Goal: Task Accomplishment & Management: Manage account settings

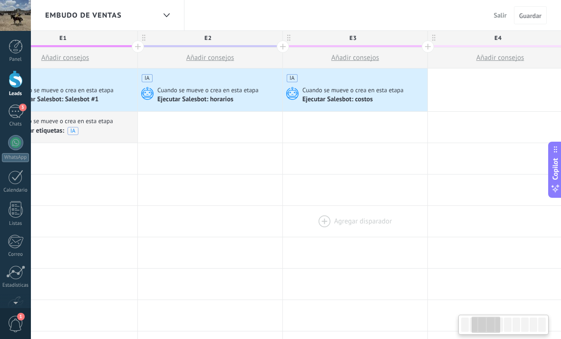
scroll to position [0, 182]
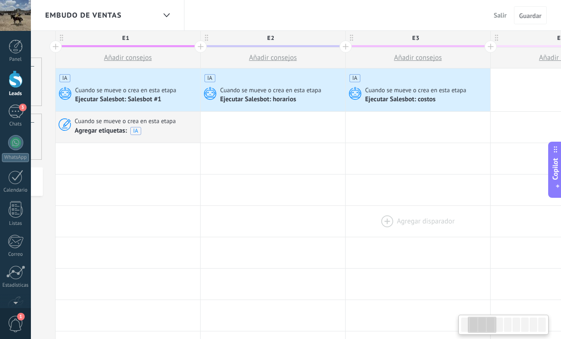
drag, startPoint x: 259, startPoint y: 195, endPoint x: 354, endPoint y: 221, distance: 98.6
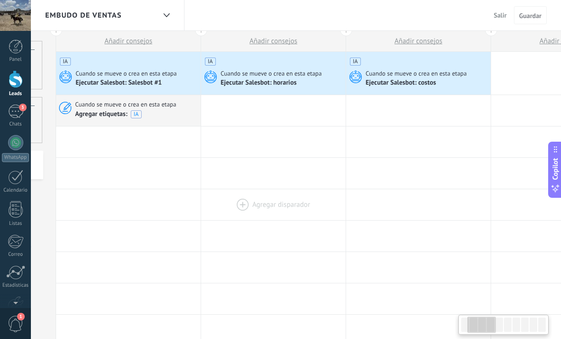
click at [254, 202] on div at bounding box center [273, 204] width 144 height 31
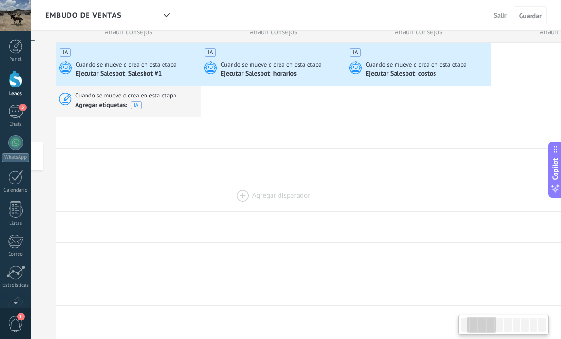
scroll to position [0, 128]
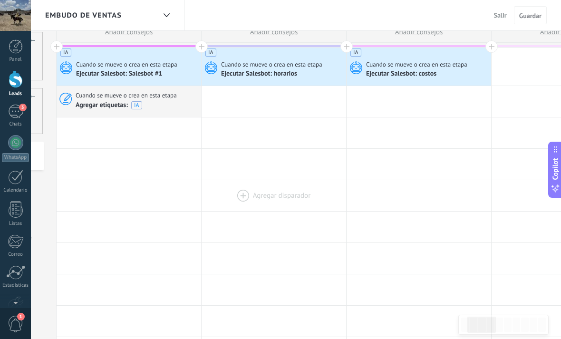
click at [255, 202] on div at bounding box center [273, 195] width 144 height 31
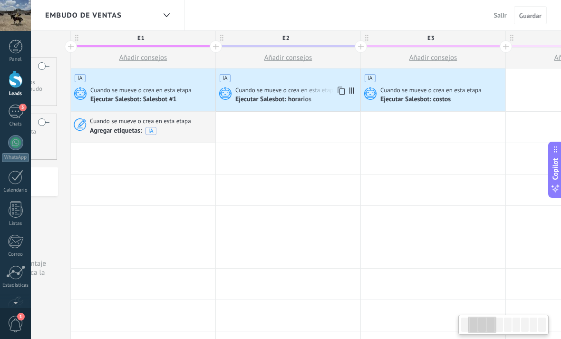
scroll to position [0, 154]
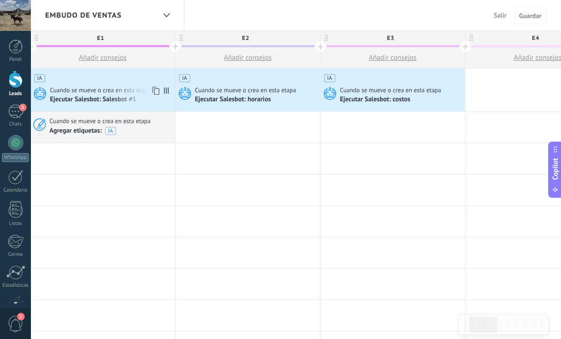
click at [119, 96] on div "Ejecutar Salesbot: Salesbot #1" at bounding box center [94, 100] width 88 height 9
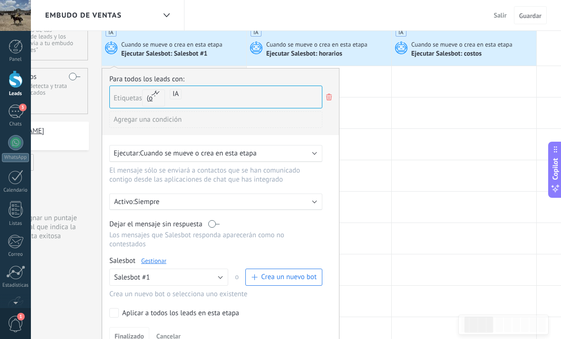
scroll to position [45, 0]
click at [455, 173] on div at bounding box center [464, 176] width 144 height 31
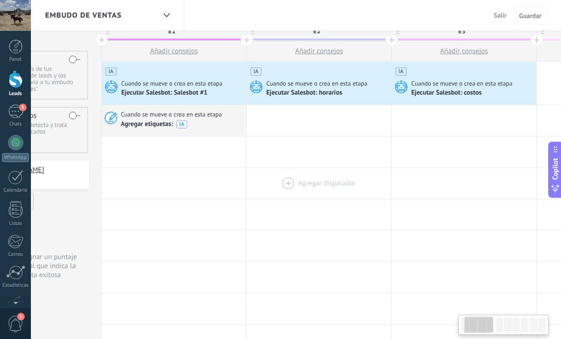
scroll to position [0, 0]
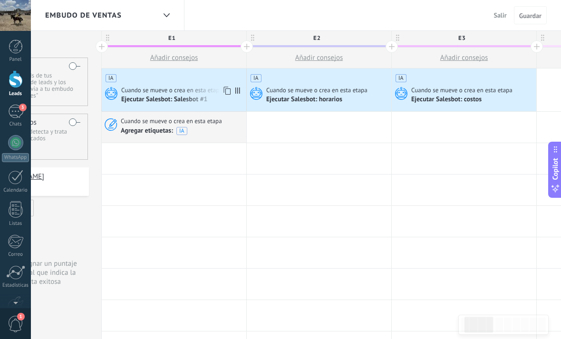
click at [195, 101] on div "Ejecutar Salesbot: Salesbot #1" at bounding box center [165, 100] width 88 height 9
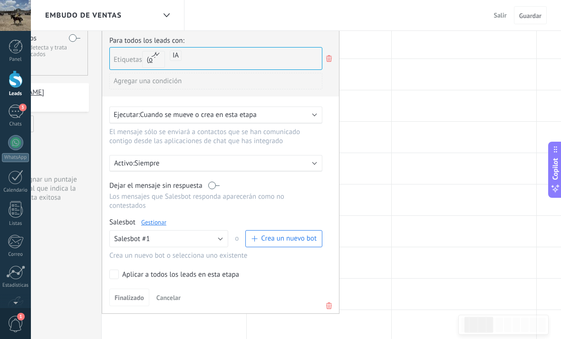
scroll to position [79, 0]
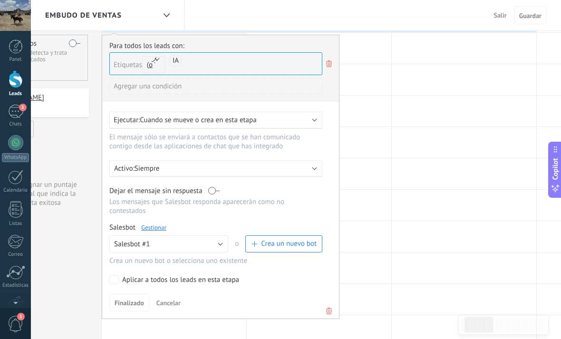
click at [322, 63] on div "Etiquetas y o o IA" at bounding box center [215, 63] width 213 height 23
click at [325, 63] on icon at bounding box center [329, 63] width 10 height 11
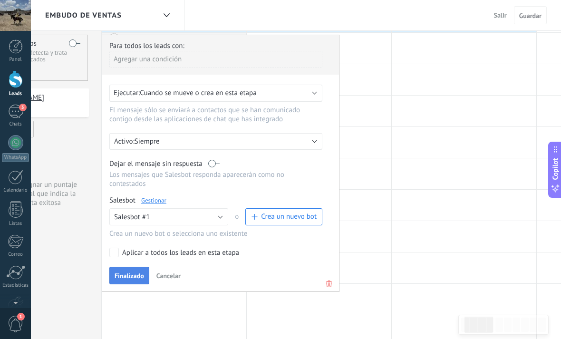
click at [134, 279] on span "Finalizado" at bounding box center [129, 275] width 29 height 7
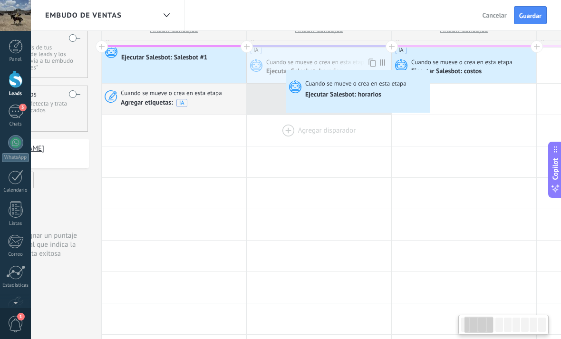
scroll to position [0, 76]
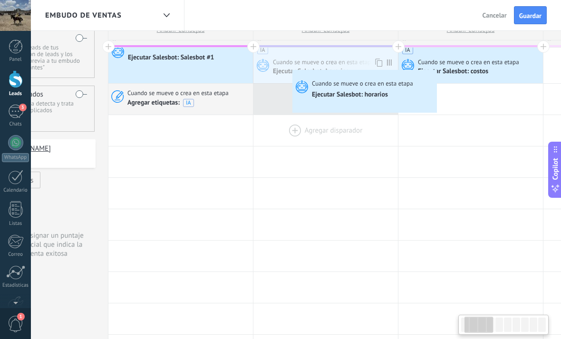
click at [0, 0] on div at bounding box center [0, 0] width 0 height 0
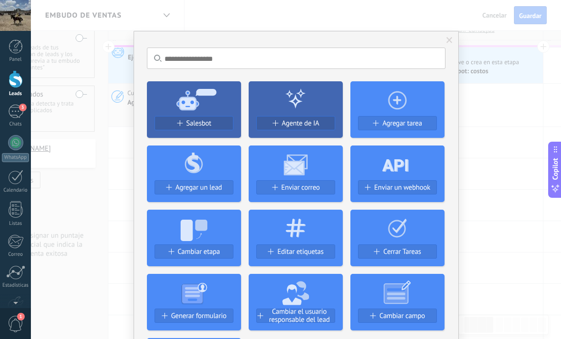
click at [496, 96] on div "No hay resultados Salesbot Agente de IA Agregar tarea Agregar un lead Enviar co…" at bounding box center [296, 169] width 530 height 339
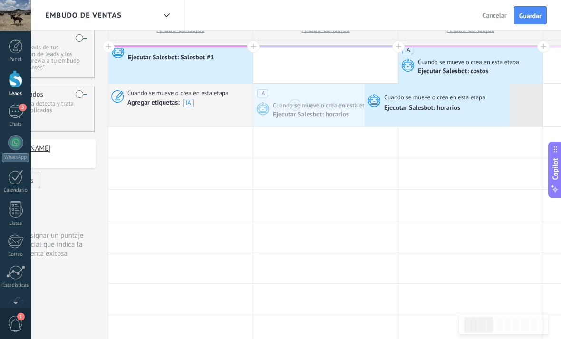
scroll to position [0, 76]
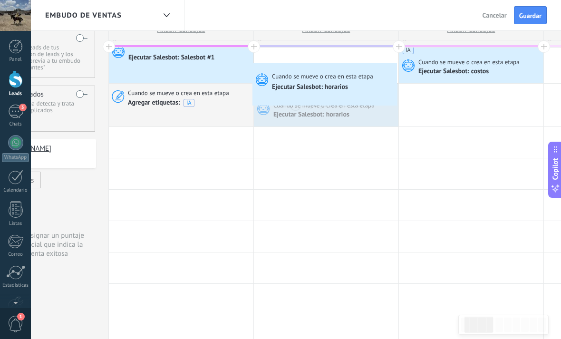
drag, startPoint x: 366, startPoint y: 100, endPoint x: 254, endPoint y: 64, distance: 117.8
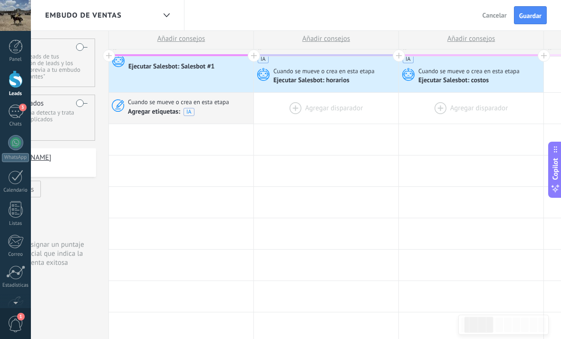
scroll to position [0, 0]
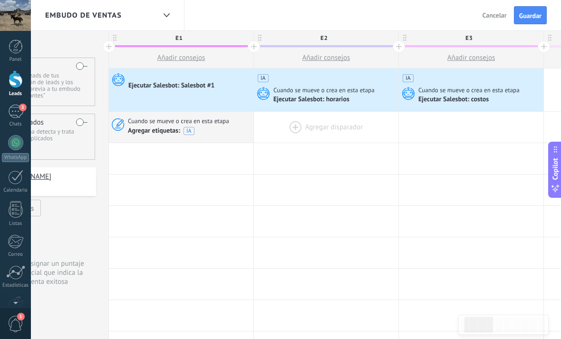
click at [522, 23] on button "Guardar" at bounding box center [530, 15] width 33 height 18
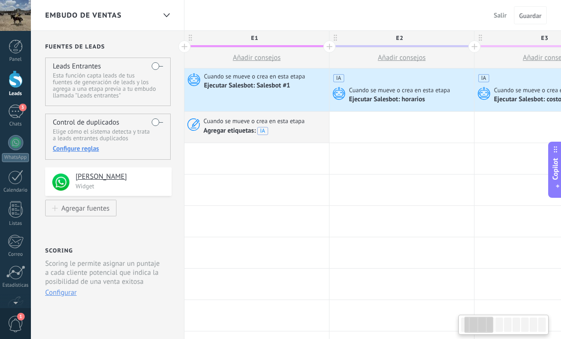
scroll to position [0, 76]
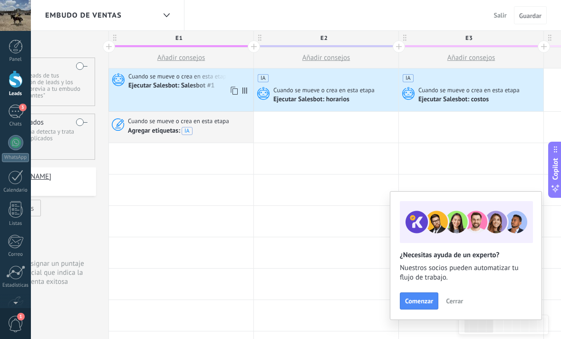
click at [133, 78] on span "Cuando se mueve o crea en esta etapa" at bounding box center [179, 76] width 103 height 9
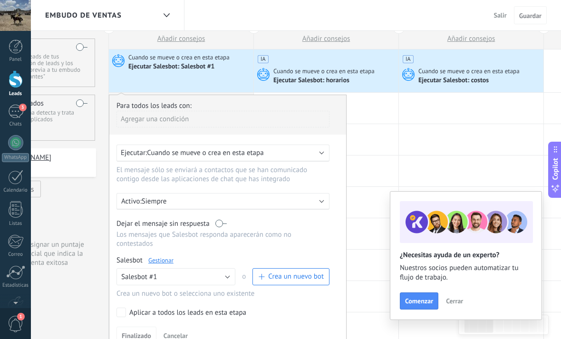
scroll to position [19, 0]
click at [164, 264] on div "Salesbot Gestionar" at bounding box center [222, 259] width 213 height 9
click at [166, 264] on link "Gestionar" at bounding box center [160, 260] width 25 height 8
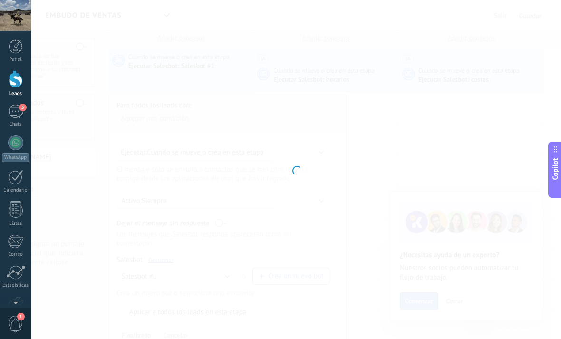
type input "**********"
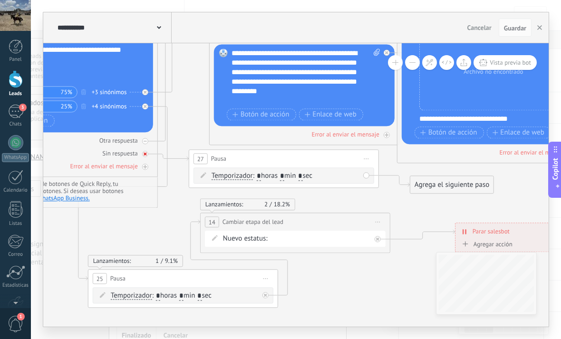
click at [146, 155] on icon at bounding box center [145, 153] width 3 height 3
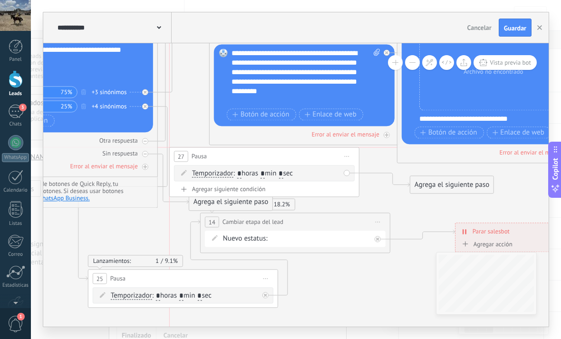
drag, startPoint x: 190, startPoint y: 157, endPoint x: 174, endPoint y: 154, distance: 16.0
click at [174, 154] on div "27 Pausa ***** Iniciar vista previa aquí Cambiar nombre Duplicar Borrar" at bounding box center [264, 156] width 189 height 18
click at [342, 157] on span "Iniciar vista previa aquí Cambiar nombre Duplicar [GEOGRAPHIC_DATA]" at bounding box center [346, 156] width 15 height 14
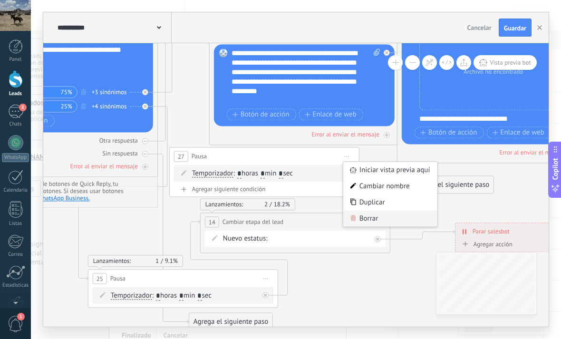
click at [369, 217] on div "Borrar" at bounding box center [390, 218] width 94 height 16
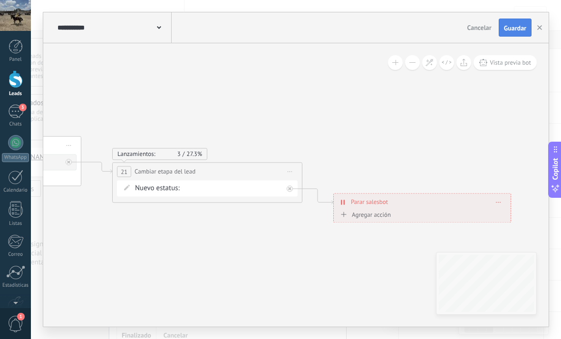
click at [507, 31] on span "Guardar" at bounding box center [515, 28] width 22 height 7
click at [536, 27] on button "button" at bounding box center [539, 28] width 14 height 18
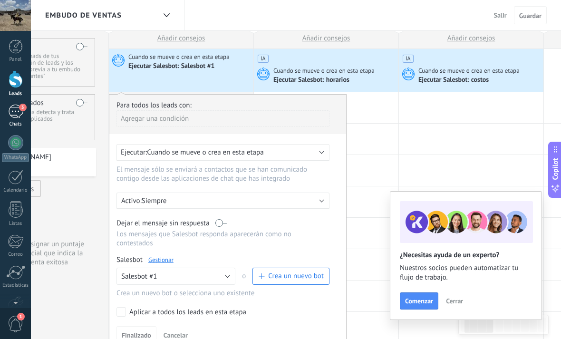
click at [8, 114] on div "3" at bounding box center [15, 112] width 15 height 14
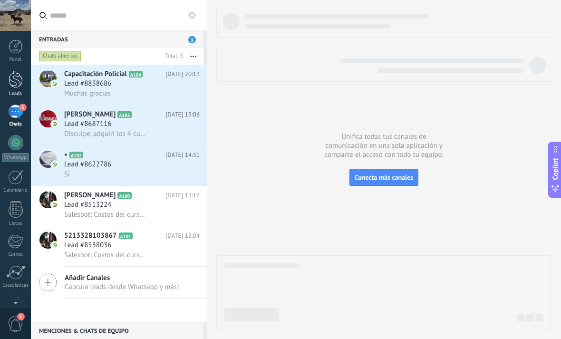
click at [19, 87] on div at bounding box center [16, 79] width 14 height 18
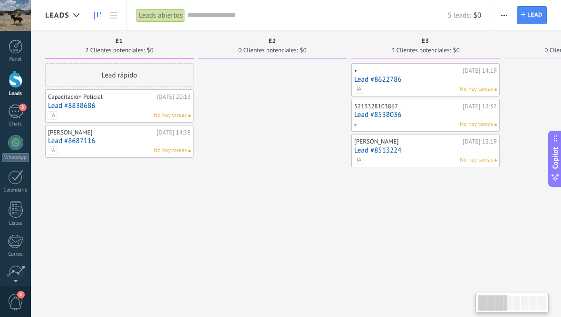
scroll to position [0, 12]
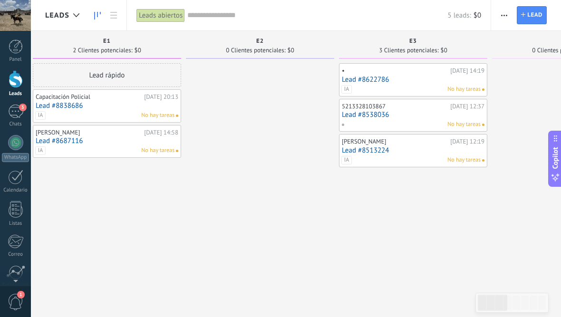
click at [447, 158] on div "IA No hay tareas" at bounding box center [410, 160] width 139 height 9
click at [445, 158] on div "IA No hay tareas" at bounding box center [410, 160] width 139 height 9
click at [383, 151] on link "Lead #8513224" at bounding box center [413, 150] width 143 height 8
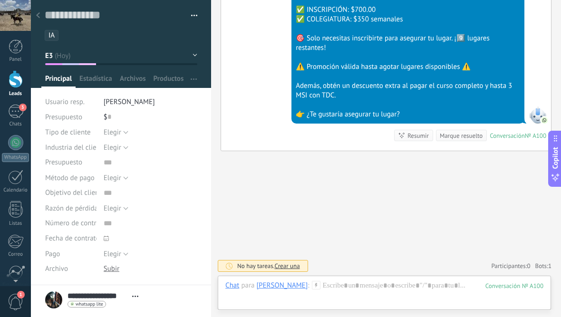
click at [201, 18] on div "Guardar y crear Imprimir Administrar etiquetas Exportar a excel" at bounding box center [121, 20] width 181 height 41
click at [196, 18] on span "button" at bounding box center [194, 17] width 7 height 2
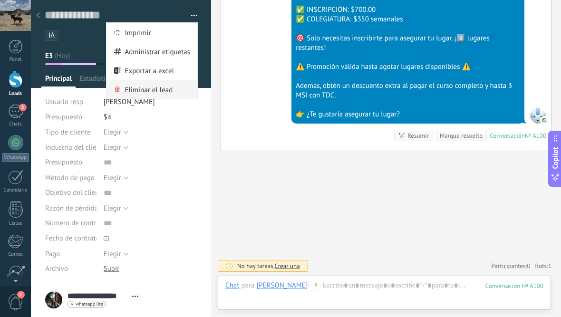
click at [139, 86] on span "Eliminar el lead" at bounding box center [149, 89] width 48 height 19
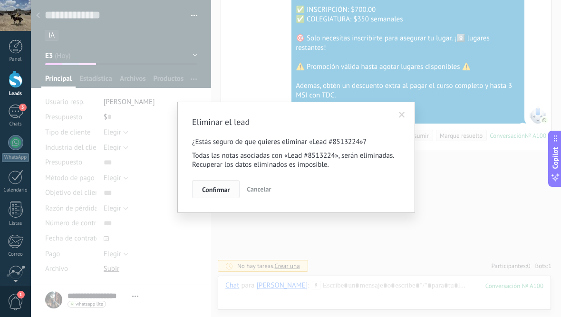
click at [201, 197] on button "Confirmar" at bounding box center [216, 189] width 48 height 18
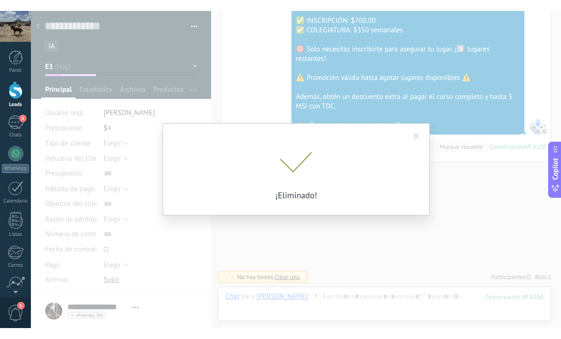
scroll to position [3946, 0]
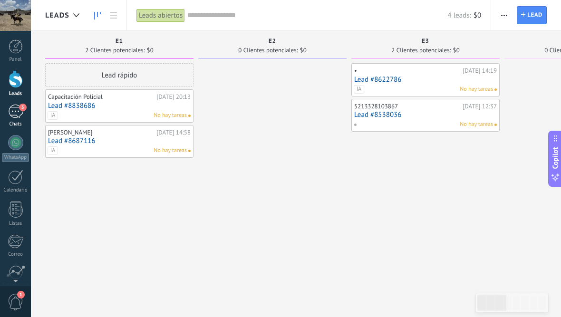
click at [19, 121] on link "3 Chats" at bounding box center [15, 116] width 31 height 23
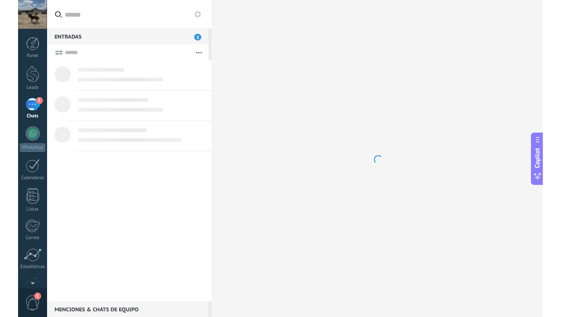
scroll to position [14, 0]
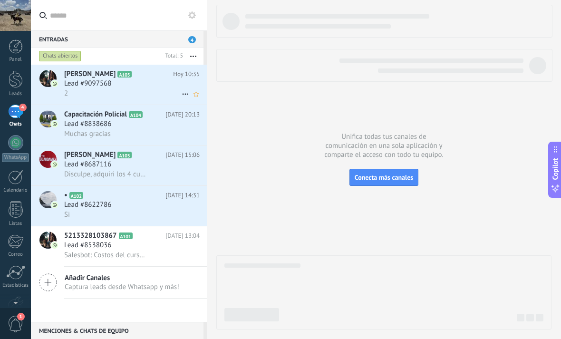
click at [106, 101] on div "Fátima Hermosillo A105 Hoy 10:35 Lead #9097568 2" at bounding box center [135, 85] width 143 height 40
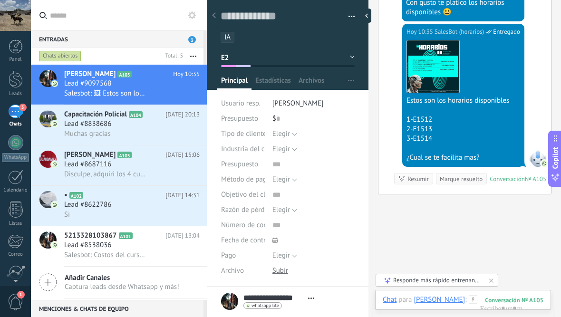
scroll to position [1375, 0]
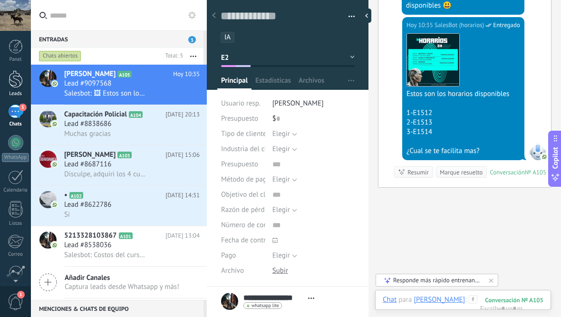
click at [5, 80] on link "Leads" at bounding box center [15, 83] width 31 height 27
type textarea "**********"
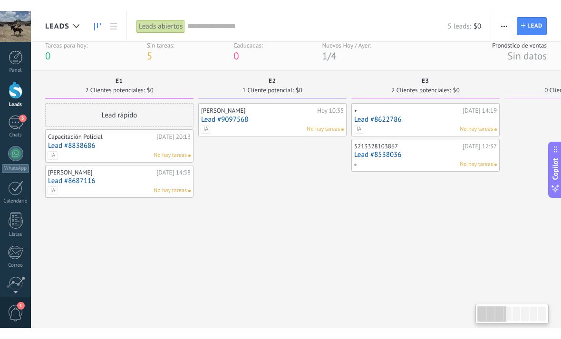
scroll to position [1, 0]
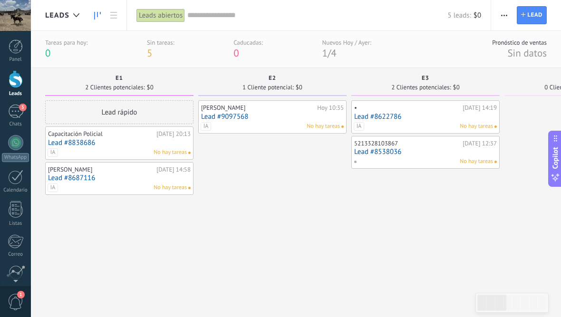
click at [504, 19] on span "button" at bounding box center [504, 15] width 6 height 18
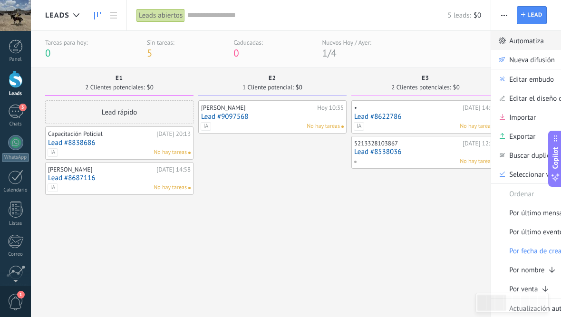
click at [510, 38] on span "Automatiza" at bounding box center [526, 40] width 35 height 19
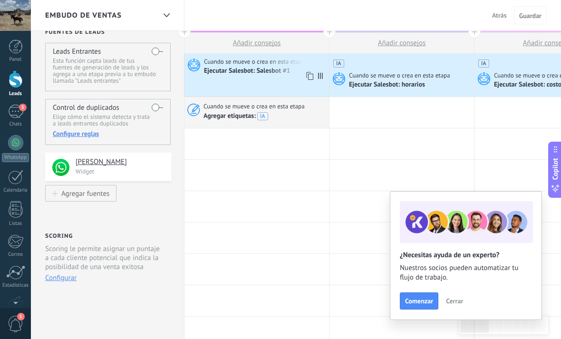
scroll to position [16, 0]
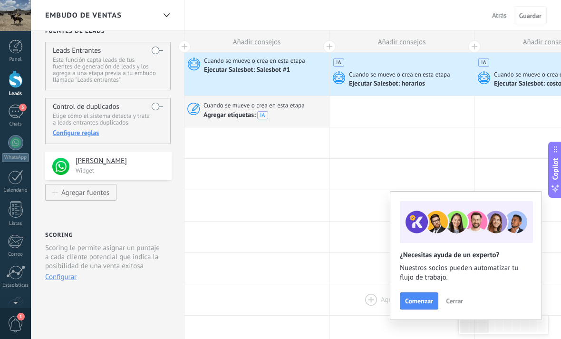
click at [455, 303] on span "Cerrar" at bounding box center [454, 300] width 17 height 7
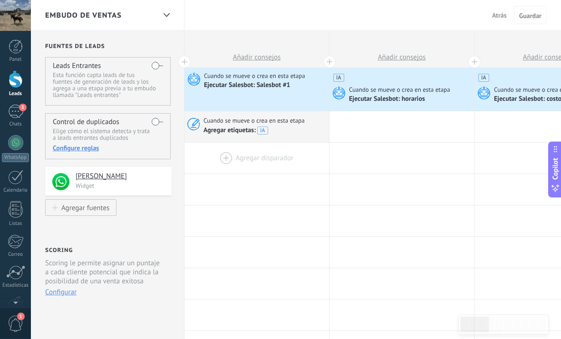
scroll to position [0, 0]
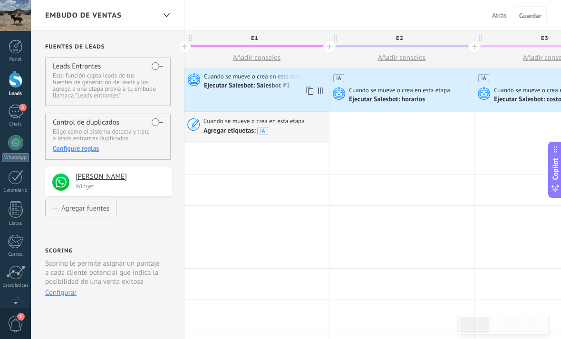
click at [230, 80] on span "Cuando se mueve o crea en esta etapa" at bounding box center [255, 76] width 103 height 9
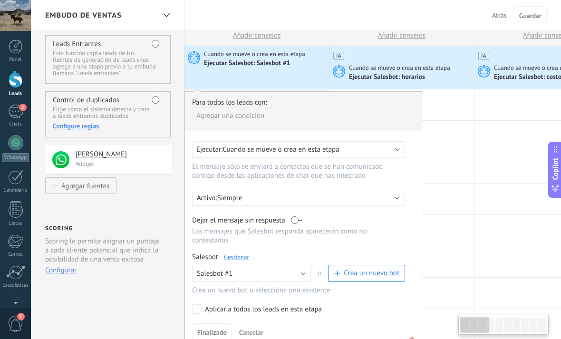
scroll to position [14, 0]
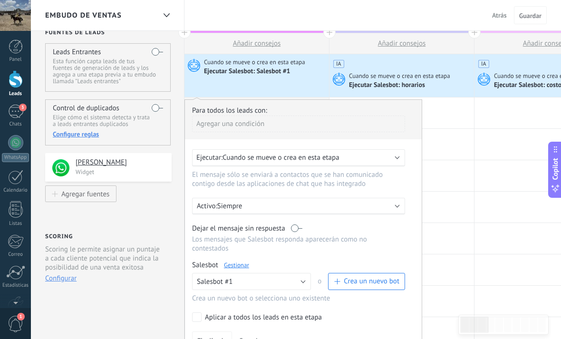
click at [412, 68] on div "IA Cuando se mueve o crea en esta etapa Ejecutar Salesbot: horarios" at bounding box center [401, 75] width 144 height 43
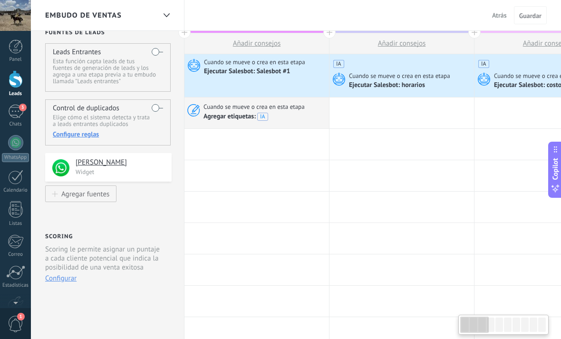
click at [412, 68] on div "IA Cuando se mueve o crea en esta etapa Ejecutar Salesbot: horarios" at bounding box center [401, 75] width 144 height 43
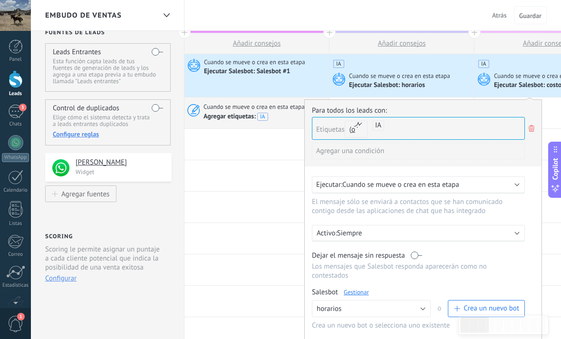
click at [347, 296] on link "Gestionar" at bounding box center [356, 292] width 25 height 8
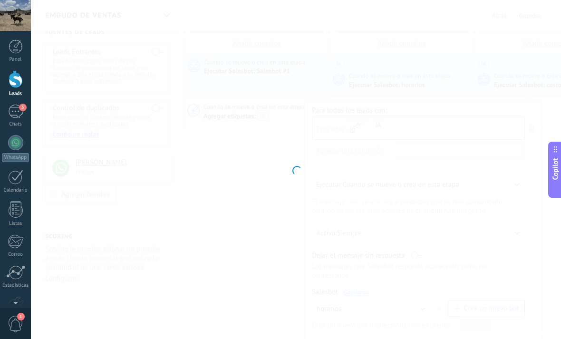
type input "********"
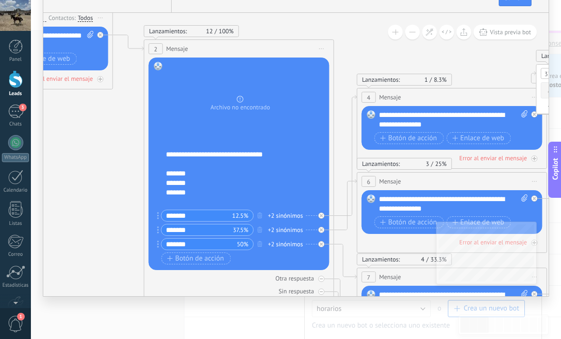
click at [161, 250] on div "******* 50%" at bounding box center [205, 244] width 96 height 12
click at [158, 250] on div at bounding box center [158, 244] width 2 height 12
click at [171, 261] on icon "button" at bounding box center [170, 258] width 6 height 5
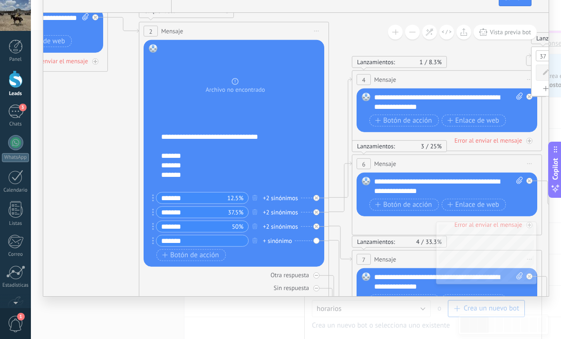
type input "*******"
click at [282, 247] on div "******* + sinónimo" at bounding box center [228, 241] width 153 height 12
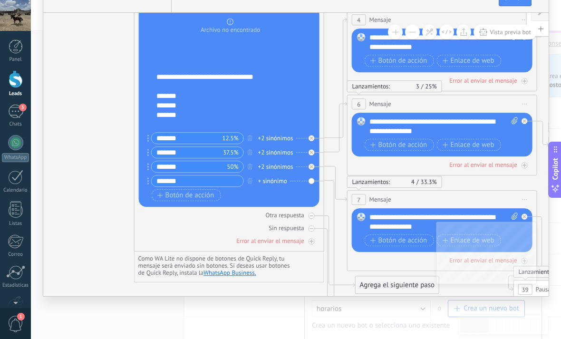
click at [275, 186] on div "+ sinónimo" at bounding box center [272, 181] width 29 height 10
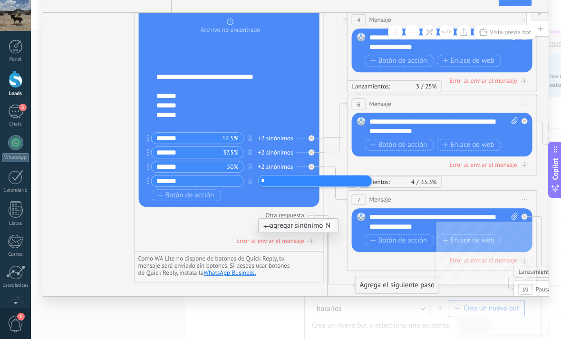
type input "**"
type input "**********"
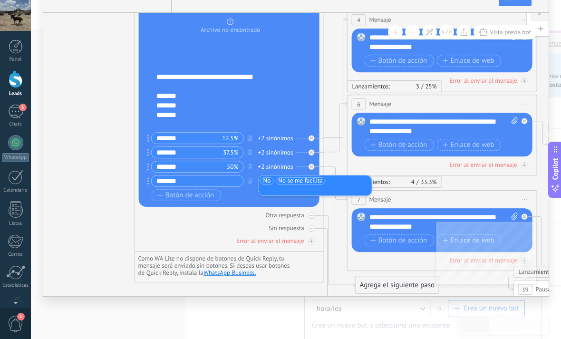
type input "*"
type input "*******"
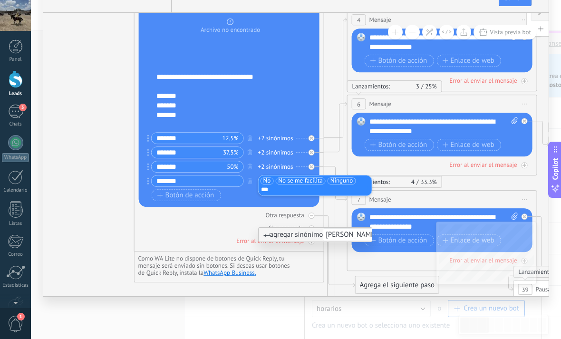
type input "****"
type input "**"
type input "**********"
click at [365, 338] on div "**********" at bounding box center [296, 169] width 530 height 339
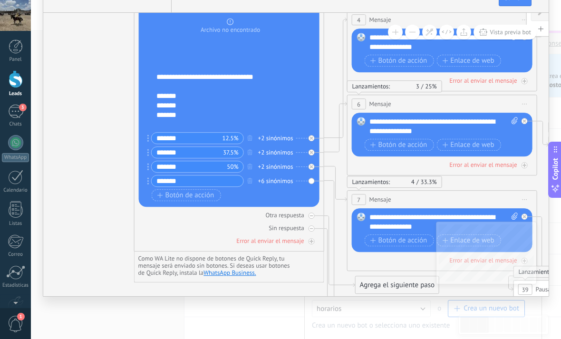
click at [284, 186] on div "+6 sinónimos" at bounding box center [275, 181] width 35 height 10
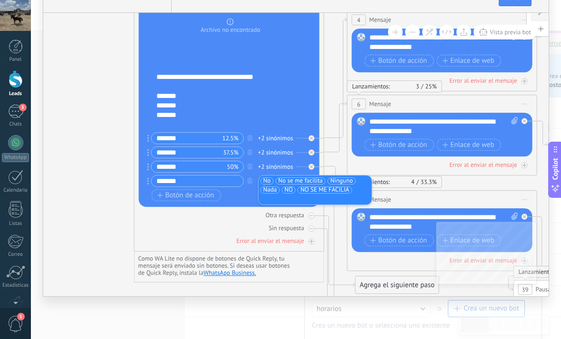
click at [355, 203] on ul "No No se me facilita Ninguno Nada NO NO SE ME FACILIA" at bounding box center [314, 189] width 111 height 27
click at [344, 194] on span "NO SE ME FACILIA" at bounding box center [324, 190] width 49 height 10
click at [307, 193] on input "text" at bounding box center [322, 190] width 48 height 6
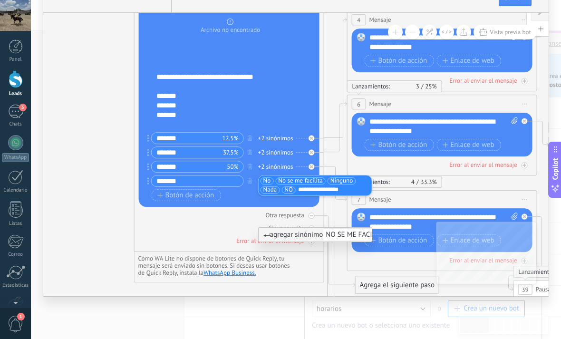
type input "**********"
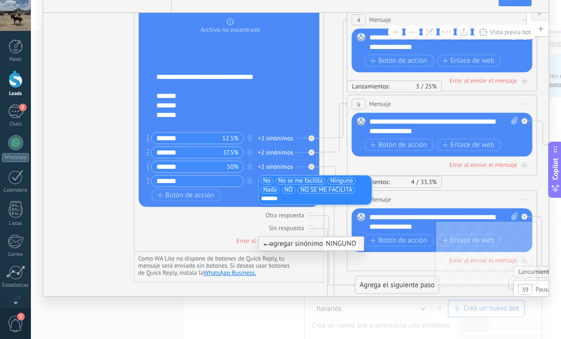
type input "*******"
click at [106, 263] on icon at bounding box center [559, 121] width 1991 height 917
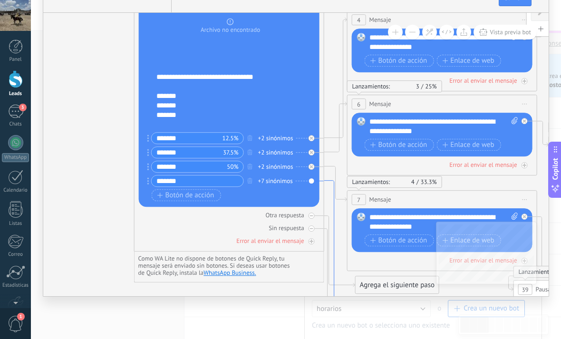
click at [331, 210] on icon at bounding box center [339, 246] width 31 height 130
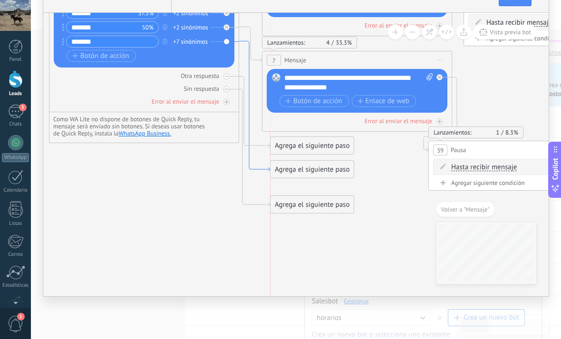
scroll to position [0, 0]
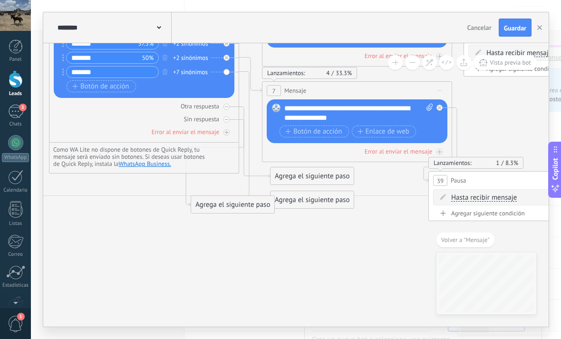
click at [199, 225] on icon at bounding box center [474, 6] width 1991 height 905
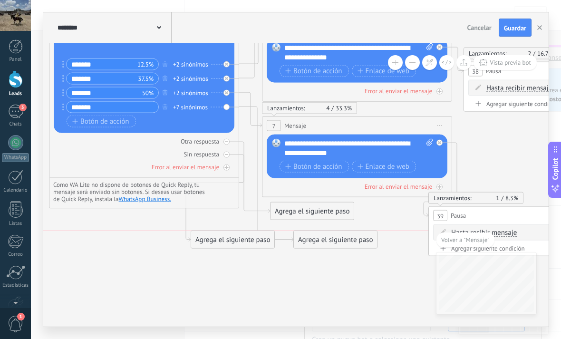
drag, startPoint x: 315, startPoint y: 236, endPoint x: 338, endPoint y: 241, distance: 23.9
click at [338, 241] on div "Agrega el siguiente paso" at bounding box center [335, 240] width 83 height 16
drag, startPoint x: 296, startPoint y: 218, endPoint x: 184, endPoint y: 293, distance: 134.3
click at [182, 294] on div "Agrega el siguiente paso" at bounding box center [164, 288] width 83 height 16
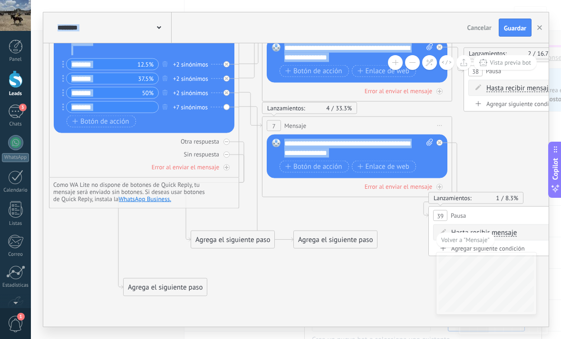
drag, startPoint x: 202, startPoint y: 252, endPoint x: 177, endPoint y: 257, distance: 25.1
click at [221, 249] on div "Agrega el siguiente paso Mensaje Mensaje Mensaje Reacción Comentario Enviar men…" at bounding box center [233, 239] width 84 height 18
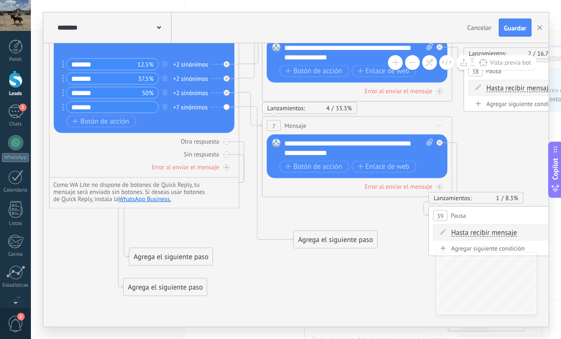
drag, startPoint x: 220, startPoint y: 245, endPoint x: 171, endPoint y: 259, distance: 50.8
click at [164, 260] on div "Agrega el siguiente paso" at bounding box center [170, 257] width 83 height 16
click at [269, 270] on icon at bounding box center [474, 62] width 1991 height 946
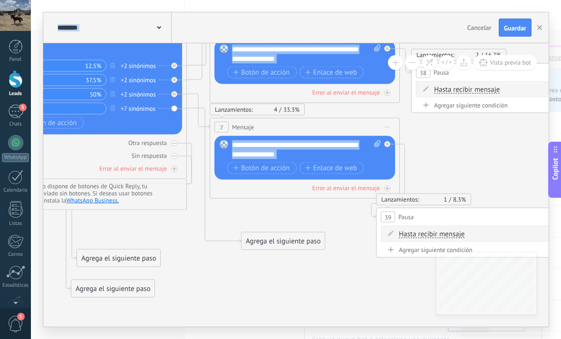
drag, startPoint x: 273, startPoint y: 241, endPoint x: 266, endPoint y: 251, distance: 12.7
click at [266, 252] on icon at bounding box center [421, 63] width 1991 height 946
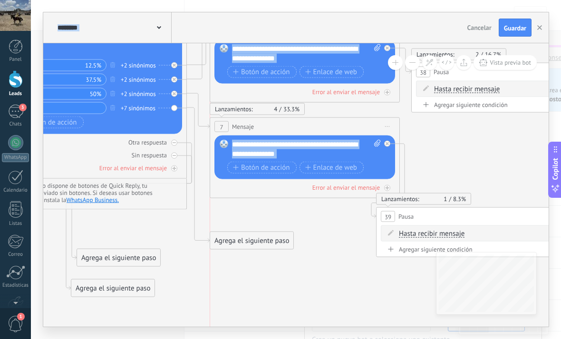
drag, startPoint x: 275, startPoint y: 247, endPoint x: 245, endPoint y: 248, distance: 29.9
click at [245, 248] on div "Agrega el siguiente paso" at bounding box center [251, 241] width 83 height 16
click at [251, 245] on div "Agrega el siguiente paso" at bounding box center [251, 241] width 83 height 16
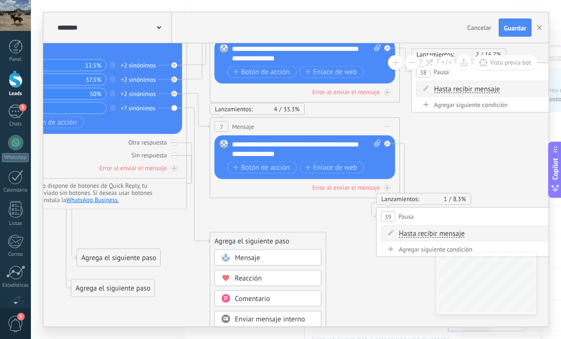
click at [237, 255] on span "Mensaje" at bounding box center [247, 257] width 25 height 9
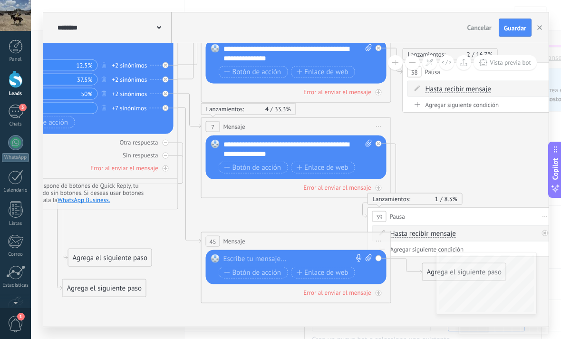
click at [295, 263] on div at bounding box center [293, 259] width 141 height 10
paste div
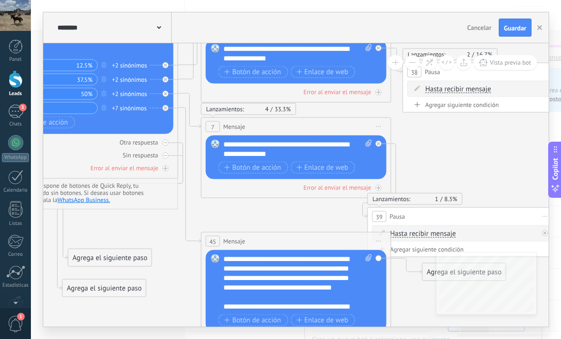
click at [219, 260] on rect at bounding box center [215, 258] width 9 height 9
click at [221, 259] on span at bounding box center [215, 259] width 16 height 8
click at [224, 259] on div "**********" at bounding box center [297, 282] width 149 height 57
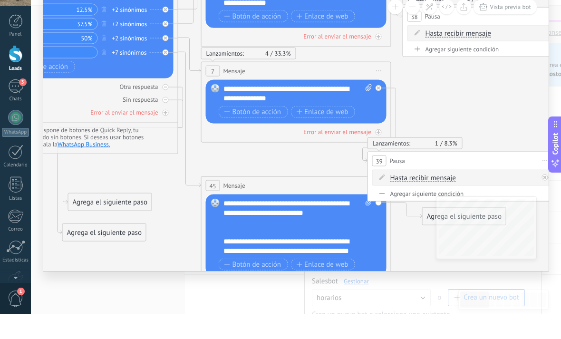
click at [399, 276] on icon at bounding box center [413, 34] width 1991 height 951
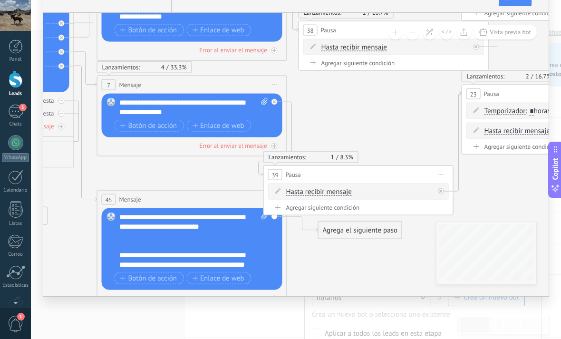
drag, startPoint x: 399, startPoint y: 276, endPoint x: 303, endPoint y: 260, distance: 97.7
click at [295, 264] on icon at bounding box center [309, 47] width 1991 height 998
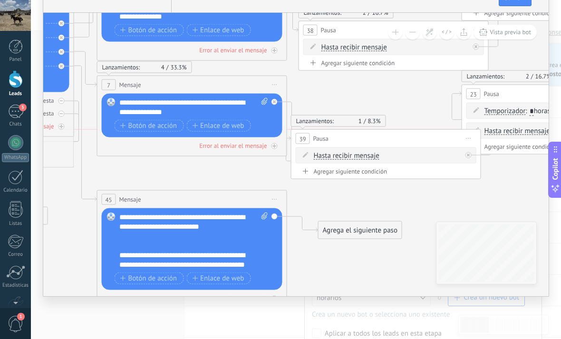
drag, startPoint x: 339, startPoint y: 205, endPoint x: 367, endPoint y: 169, distance: 45.8
click at [367, 147] on div "39 Pausa ***** Iniciar vista previa aquí Cambiar nombre Duplicar Borrar" at bounding box center [385, 139] width 189 height 18
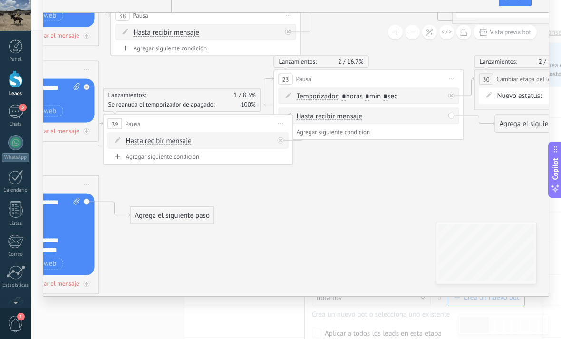
drag, startPoint x: 440, startPoint y: 238, endPoint x: 252, endPoint y: 223, distance: 188.3
click at [252, 223] on icon at bounding box center [121, 32] width 1991 height 998
click at [281, 131] on span "Iniciar vista previa aquí Cambiar nombre Duplicar Borrar" at bounding box center [280, 124] width 15 height 14
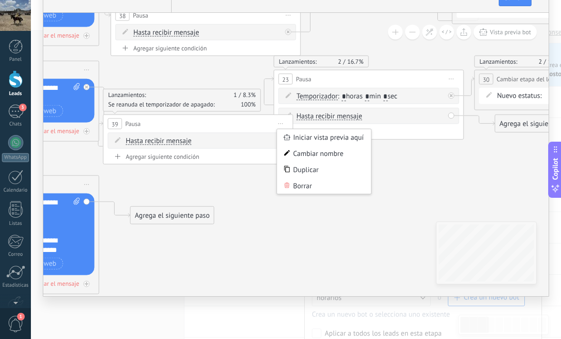
click at [291, 178] on div "Duplicar" at bounding box center [324, 170] width 94 height 16
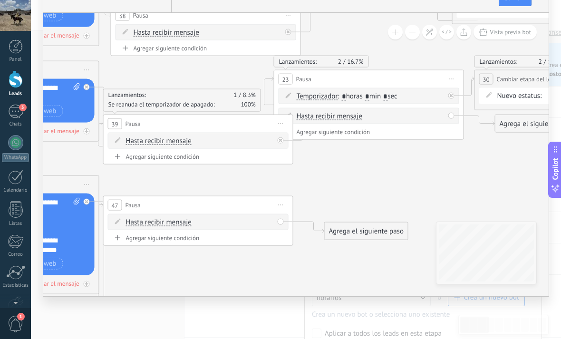
drag, startPoint x: 192, startPoint y: 251, endPoint x: 221, endPoint y: 252, distance: 30.0
click at [219, 246] on div "47 Pausa ***** Iniciar vista previa aquí Cambiar nombre Duplicar Borrar Hasta r…" at bounding box center [198, 221] width 190 height 50
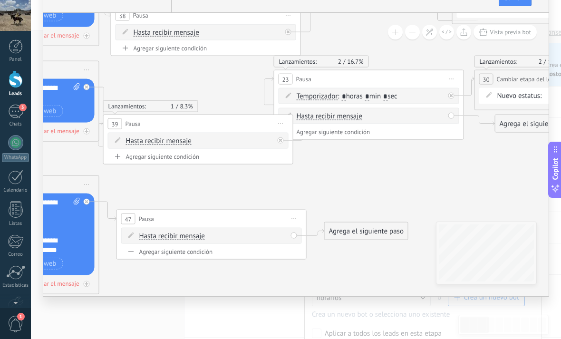
drag, startPoint x: 225, startPoint y: 240, endPoint x: 237, endPoint y: 254, distance: 18.5
click at [237, 228] on div "47 Pausa ***** Iniciar vista previa aquí Cambiar nombre Duplicar Borrar" at bounding box center [211, 219] width 189 height 18
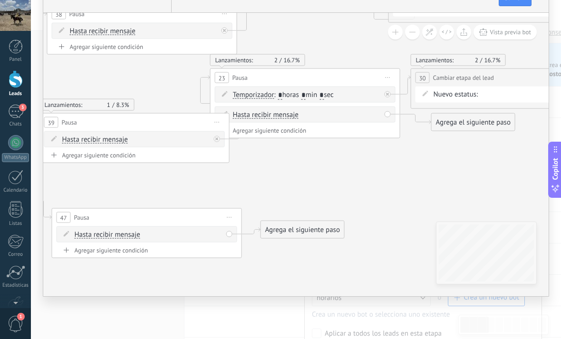
drag, startPoint x: 374, startPoint y: 213, endPoint x: 300, endPoint y: 212, distance: 73.7
click at [300, 212] on icon at bounding box center [57, 31] width 1991 height 998
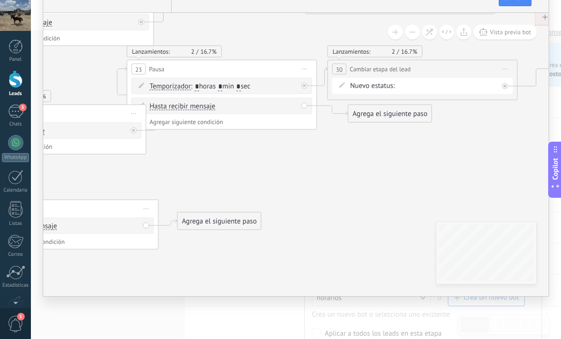
drag, startPoint x: 297, startPoint y: 208, endPoint x: 250, endPoint y: 191, distance: 49.4
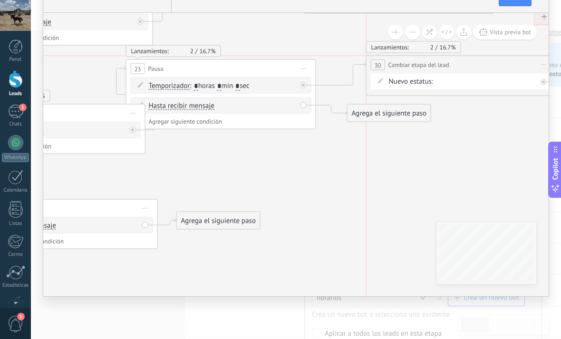
drag, startPoint x: 407, startPoint y: 104, endPoint x: 395, endPoint y: 100, distance: 12.0
click at [448, 74] on div "**********" at bounding box center [460, 65] width 189 height 18
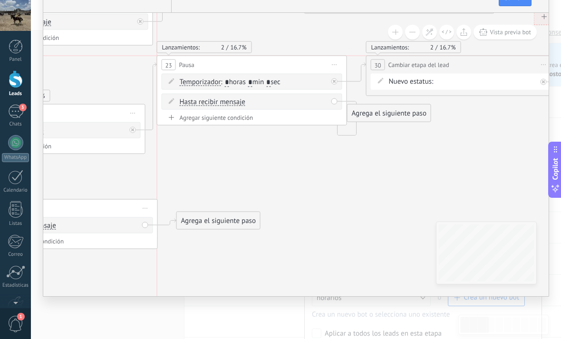
drag, startPoint x: 277, startPoint y: 97, endPoint x: 305, endPoint y: 97, distance: 28.5
click at [306, 74] on div "23 Pausa ***** Iniciar vista previa aquí Cambiar nombre Duplicar Borrar" at bounding box center [251, 65] width 189 height 18
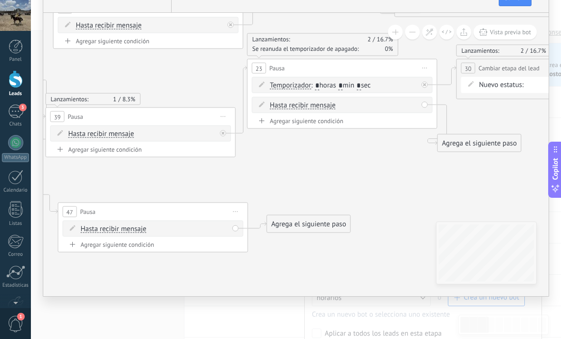
drag, startPoint x: 258, startPoint y: 179, endPoint x: 348, endPoint y: 182, distance: 89.9
click at [348, 182] on icon at bounding box center [64, 25] width 1991 height 998
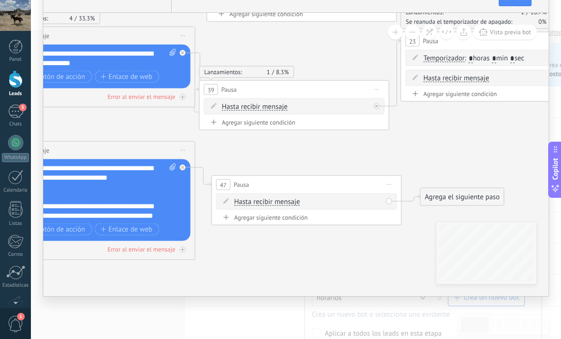
drag, startPoint x: 262, startPoint y: 212, endPoint x: 415, endPoint y: 185, distance: 155.4
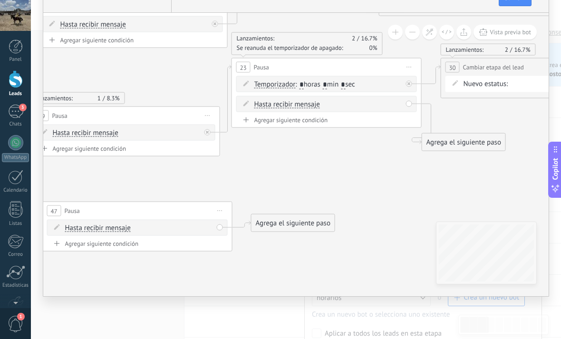
drag, startPoint x: 299, startPoint y: 194, endPoint x: 67, endPoint y: 215, distance: 232.9
click at [66, 217] on icon at bounding box center [48, 24] width 1991 height 998
drag, startPoint x: 81, startPoint y: 210, endPoint x: 72, endPoint y: 212, distance: 9.2
click at [72, 212] on icon at bounding box center [50, 23] width 1991 height 998
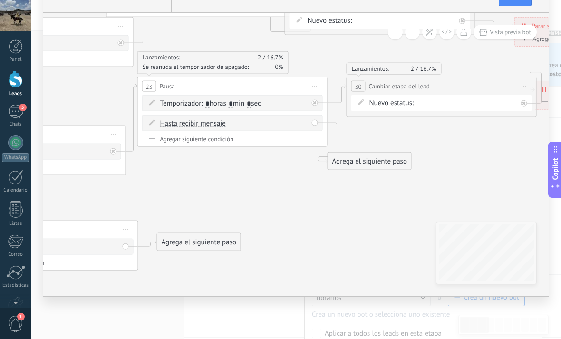
drag, startPoint x: 360, startPoint y: 212, endPoint x: 265, endPoint y: 227, distance: 96.6
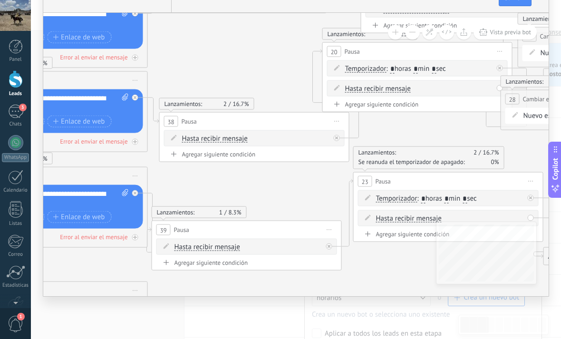
drag, startPoint x: 209, startPoint y: 200, endPoint x: 430, endPoint y: 288, distance: 238.0
click at [430, 288] on icon at bounding box center [170, 138] width 1991 height 998
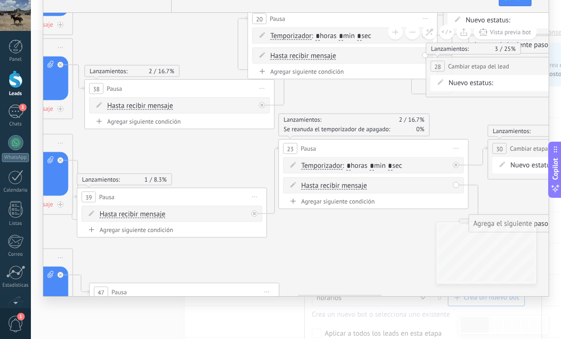
drag, startPoint x: 417, startPoint y: 288, endPoint x: 317, endPoint y: 249, distance: 106.7
click at [317, 249] on icon at bounding box center [95, 106] width 1991 height 998
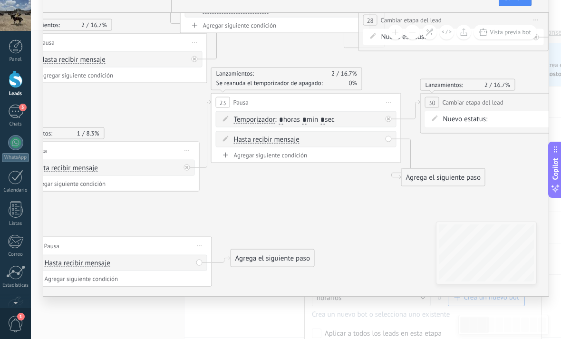
drag, startPoint x: 374, startPoint y: 251, endPoint x: 330, endPoint y: 205, distance: 64.2
click at [330, 205] on icon at bounding box center [28, 59] width 1991 height 998
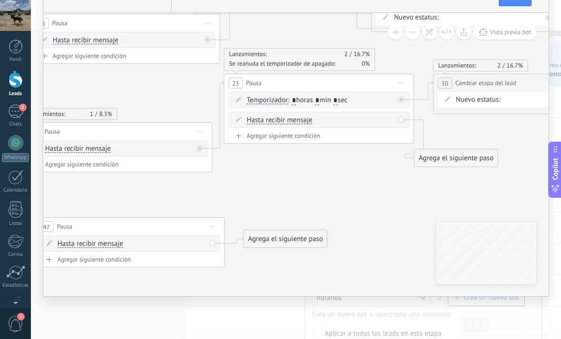
click at [397, 90] on span "Iniciar vista previa aquí Cambiar nombre Duplicar Borrar" at bounding box center [401, 83] width 15 height 14
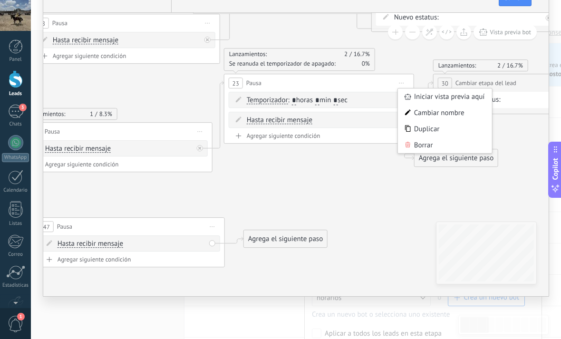
click at [419, 137] on div "Duplicar" at bounding box center [445, 129] width 94 height 16
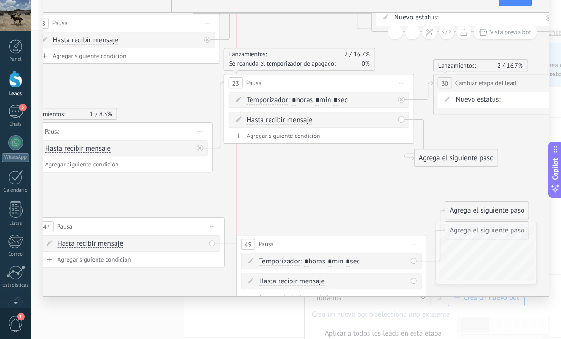
drag, startPoint x: 306, startPoint y: 209, endPoint x: 314, endPoint y: 268, distance: 60.4
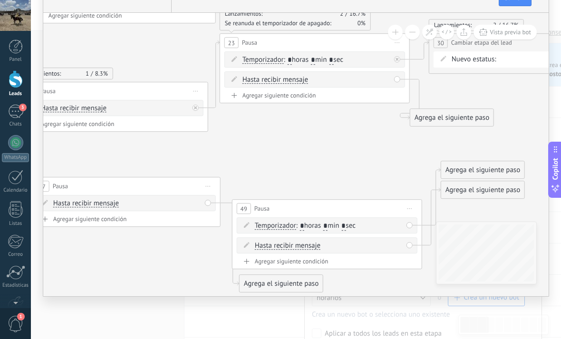
drag, startPoint x: 317, startPoint y: 229, endPoint x: 316, endPoint y: 195, distance: 33.8
click at [316, 195] on icon at bounding box center [36, 4] width 1991 height 1006
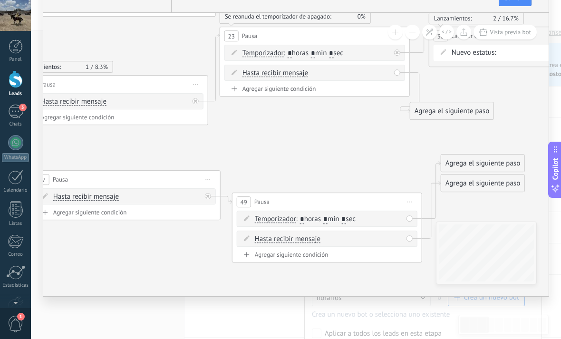
drag, startPoint x: 297, startPoint y: 241, endPoint x: 293, endPoint y: 225, distance: 17.3
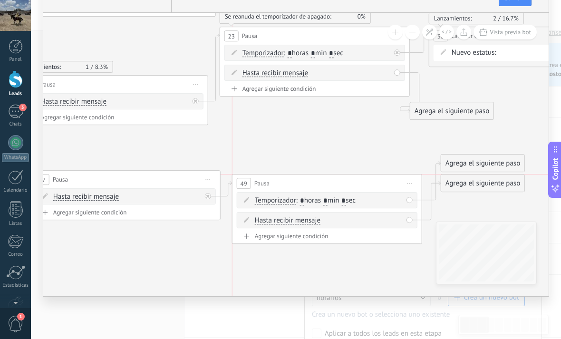
drag, startPoint x: 293, startPoint y: 225, endPoint x: 291, endPoint y: 206, distance: 19.5
click at [291, 192] on div "49 Pausa ***** Iniciar vista previa aquí Cambiar nombre Duplicar Borrar" at bounding box center [326, 183] width 189 height 18
click at [248, 222] on icon at bounding box center [247, 220] width 6 height 6
click at [249, 222] on icon at bounding box center [247, 220] width 6 height 6
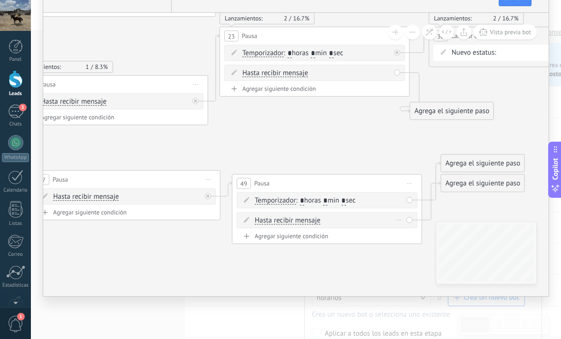
click at [248, 222] on icon at bounding box center [247, 220] width 6 height 6
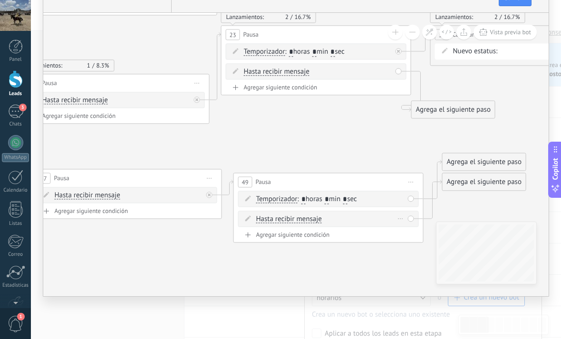
click at [394, 224] on div "Hasta recibir mensaje Hasta recibir mensaje Excepto horas laborales Hasta que s…" at bounding box center [330, 219] width 148 height 10
click at [398, 219] on icon at bounding box center [400, 218] width 5 height 1
click at [401, 240] on div "Borrar" at bounding box center [415, 232] width 42 height 16
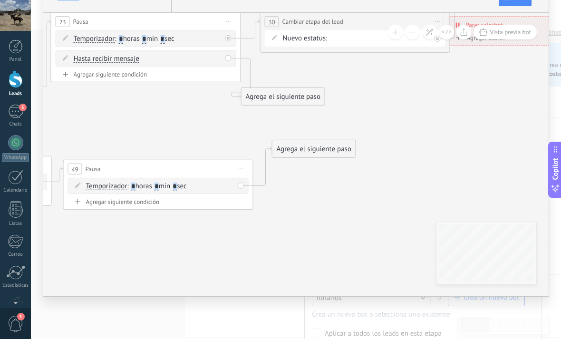
drag, startPoint x: 400, startPoint y: 258, endPoint x: 268, endPoint y: 242, distance: 132.6
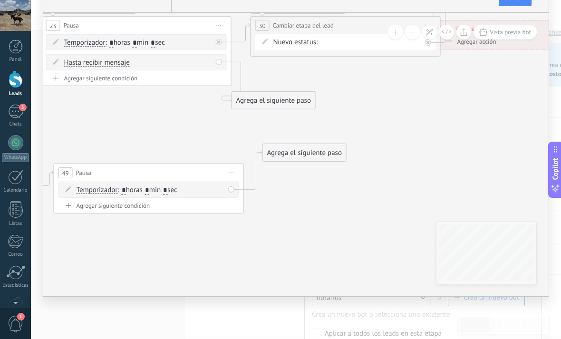
drag, startPoint x: 377, startPoint y: 254, endPoint x: 362, endPoint y: 251, distance: 15.5
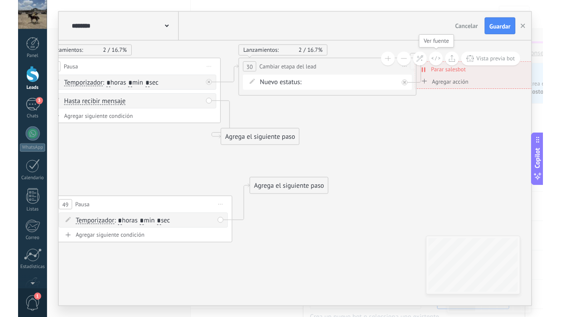
scroll to position [0, 0]
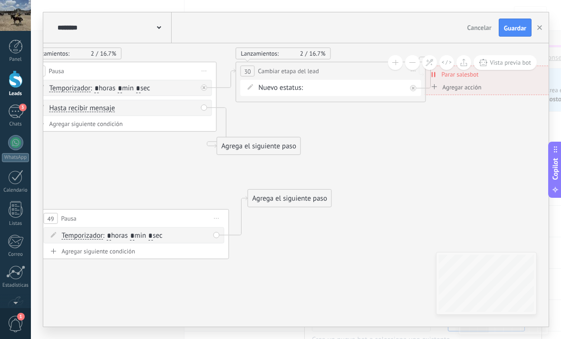
click at [416, 72] on span "Iniciar vista previa aquí Cambiar nombre Duplicar Borrar" at bounding box center [413, 71] width 15 height 14
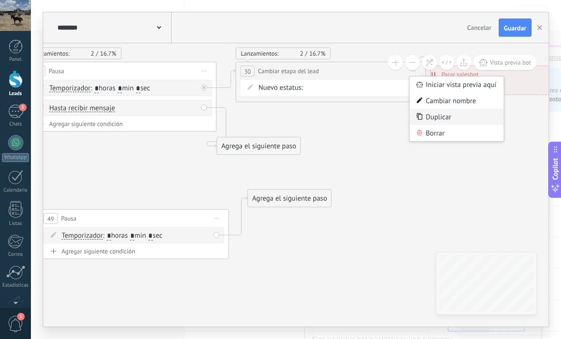
click at [422, 113] on icon at bounding box center [420, 116] width 6 height 7
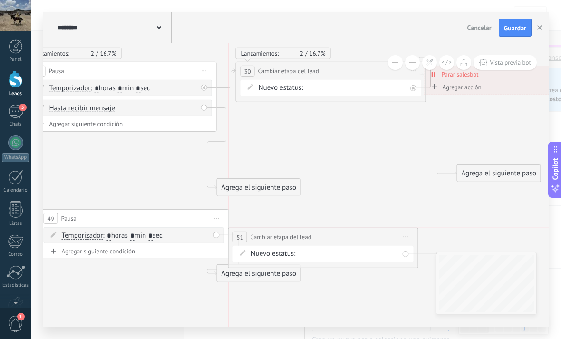
drag, startPoint x: 295, startPoint y: 139, endPoint x: 288, endPoint y: 235, distance: 96.2
click at [287, 235] on span "Cambiar etapa del lead" at bounding box center [280, 236] width 61 height 9
drag, startPoint x: 281, startPoint y: 250, endPoint x: 321, endPoint y: 242, distance: 40.2
click at [320, 242] on div "**********" at bounding box center [323, 248] width 190 height 40
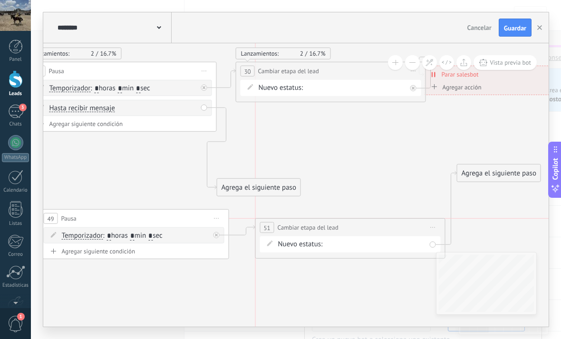
drag, startPoint x: 308, startPoint y: 241, endPoint x: 332, endPoint y: 231, distance: 25.8
click at [332, 235] on div "**********" at bounding box center [350, 228] width 189 height 18
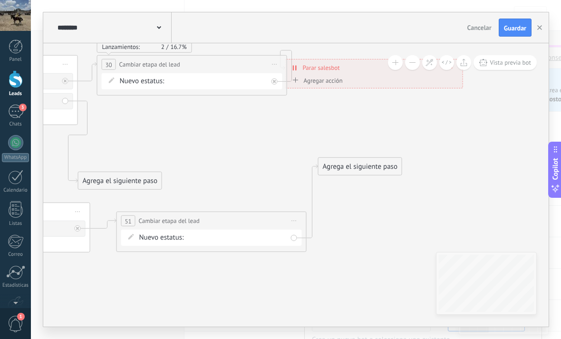
drag, startPoint x: 353, startPoint y: 211, endPoint x: 214, endPoint y: 204, distance: 138.9
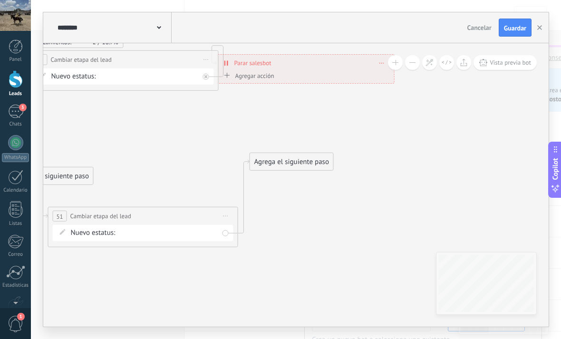
drag, startPoint x: 301, startPoint y: 115, endPoint x: 239, endPoint y: 88, distance: 67.1
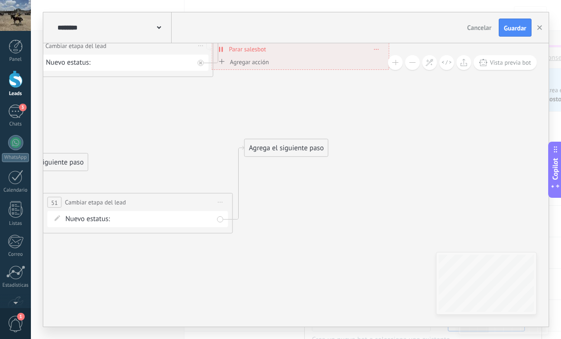
drag, startPoint x: 266, startPoint y: 65, endPoint x: 314, endPoint y: 64, distance: 48.0
click at [314, 64] on div "Agregar acción Conversación marcada como cerrada Iniciar Salesbot Conversación …" at bounding box center [300, 63] width 168 height 12
drag, startPoint x: 314, startPoint y: 64, endPoint x: 340, endPoint y: 64, distance: 26.1
click at [340, 64] on div "Agregar acción Conversación marcada como cerrada Iniciar Salesbot Conversación …" at bounding box center [300, 63] width 168 height 12
drag, startPoint x: 340, startPoint y: 63, endPoint x: 371, endPoint y: 67, distance: 31.1
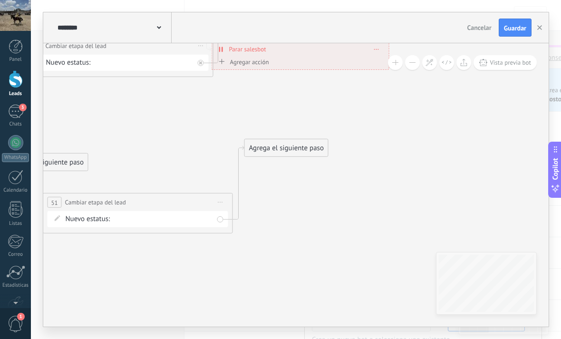
click at [374, 64] on div "Agregar acción Conversación marcada como cerrada Iniciar Salesbot Conversación …" at bounding box center [300, 63] width 168 height 12
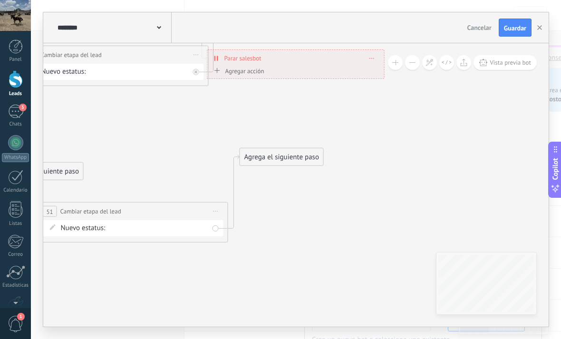
drag, startPoint x: 368, startPoint y: 115, endPoint x: 356, endPoint y: 138, distance: 26.1
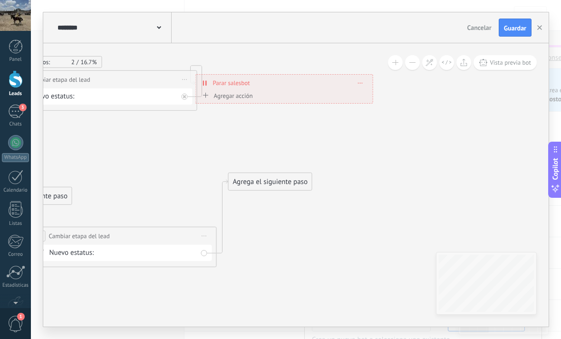
drag, startPoint x: 260, startPoint y: 98, endPoint x: 308, endPoint y: 96, distance: 48.5
click at [307, 96] on div "Agregar acción Conversación marcada como cerrada Iniciar Salesbot Conversación …" at bounding box center [284, 97] width 168 height 12
drag, startPoint x: 252, startPoint y: 95, endPoint x: 317, endPoint y: 90, distance: 65.8
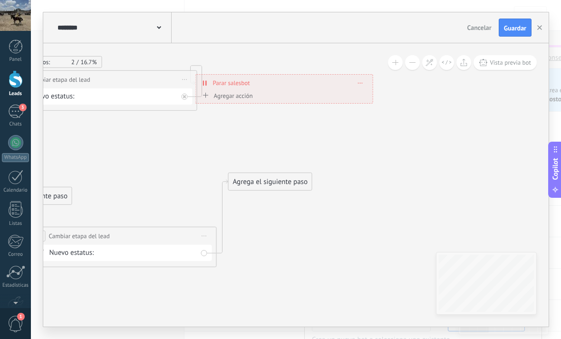
click at [314, 90] on div "**********" at bounding box center [284, 88] width 178 height 29
click at [355, 86] on div "**********" at bounding box center [284, 83] width 177 height 17
click at [357, 85] on div "**********" at bounding box center [284, 83] width 177 height 17
click at [360, 84] on span at bounding box center [360, 82] width 4 height 5
click at [361, 84] on span at bounding box center [360, 82] width 4 height 5
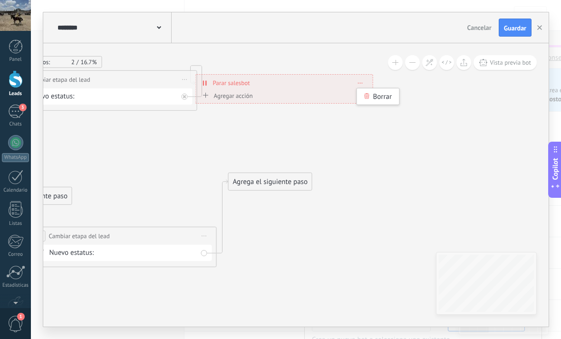
click at [361, 84] on span at bounding box center [360, 82] width 4 height 5
drag, startPoint x: 282, startPoint y: 124, endPoint x: 293, endPoint y: 120, distance: 11.6
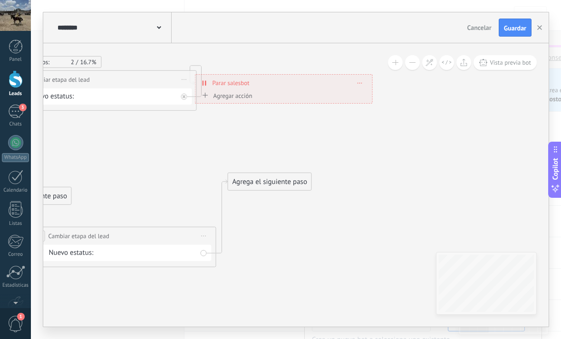
click at [361, 85] on span at bounding box center [360, 82] width 4 height 5
click at [254, 177] on div "Agrega el siguiente paso" at bounding box center [269, 182] width 83 height 16
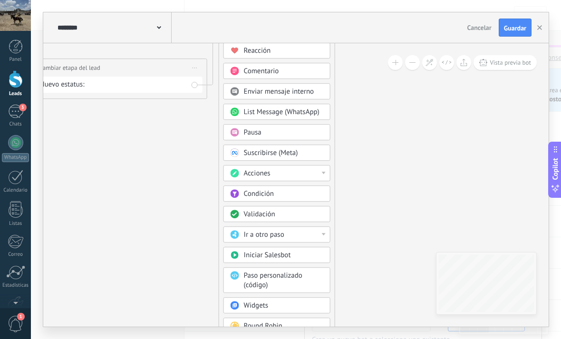
click at [294, 222] on div "Validación" at bounding box center [276, 214] width 107 height 16
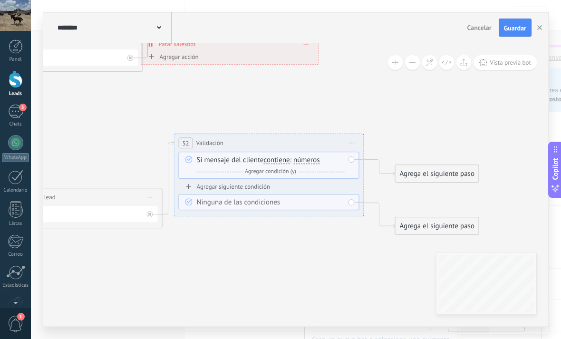
click at [349, 140] on span "Iniciar vista previa aquí Cambiar nombre Duplicar Borrar" at bounding box center [351, 143] width 15 height 14
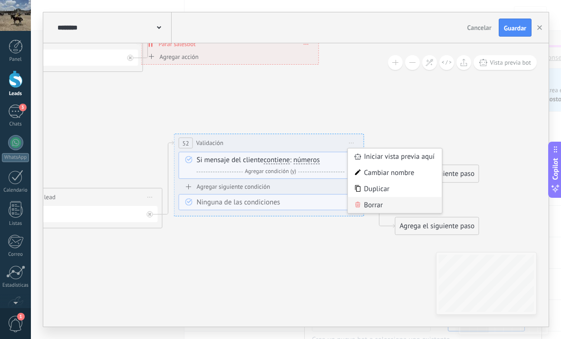
click at [393, 203] on div "Borrar" at bounding box center [395, 205] width 94 height 16
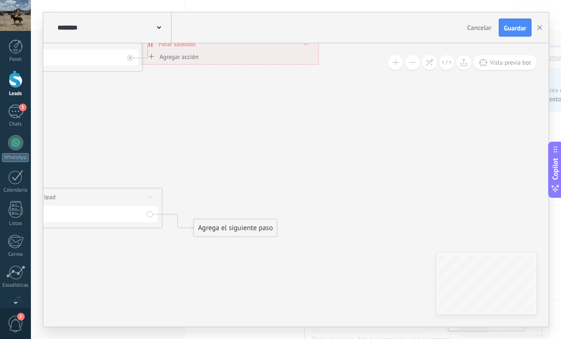
click at [248, 227] on div "Agrega el siguiente paso" at bounding box center [235, 228] width 83 height 16
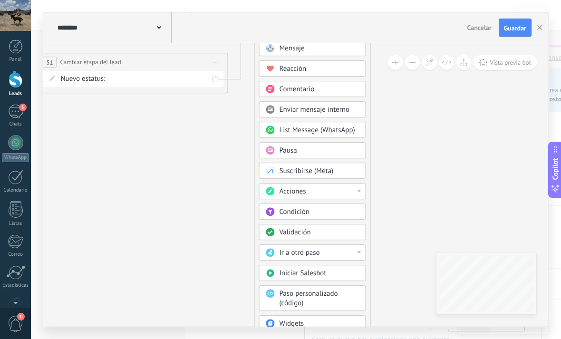
drag, startPoint x: 381, startPoint y: 168, endPoint x: 385, endPoint y: 153, distance: 14.9
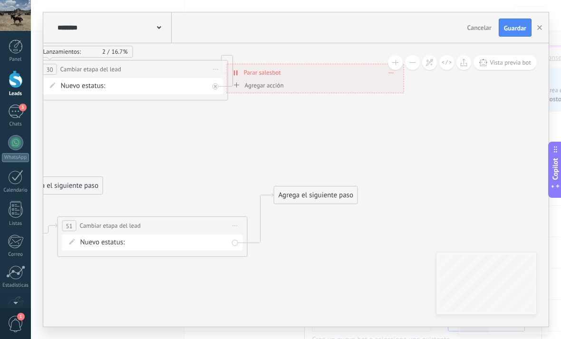
click at [330, 192] on div "Agrega el siguiente paso" at bounding box center [315, 195] width 83 height 16
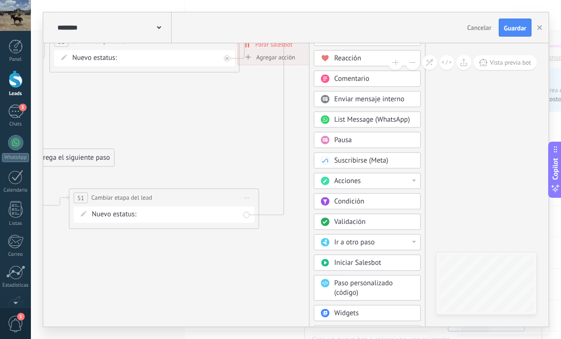
drag, startPoint x: 389, startPoint y: 162, endPoint x: 412, endPoint y: 12, distance: 152.0
click at [412, 12] on div "**********" at bounding box center [296, 169] width 506 height 315
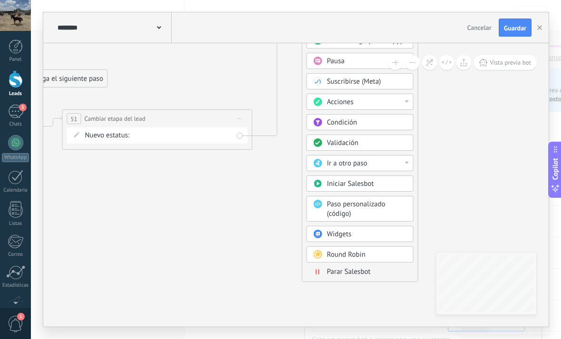
click at [337, 270] on span "Parar Salesbot" at bounding box center [349, 271] width 44 height 9
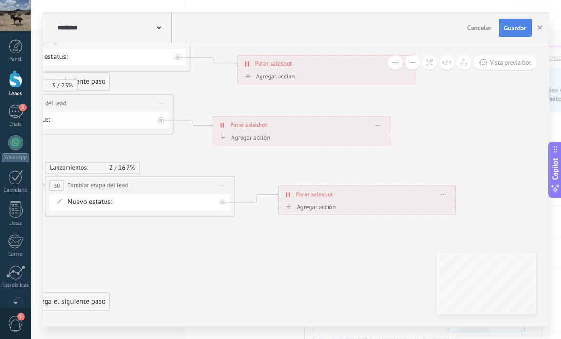
click at [519, 29] on span "Guardar" at bounding box center [515, 28] width 22 height 7
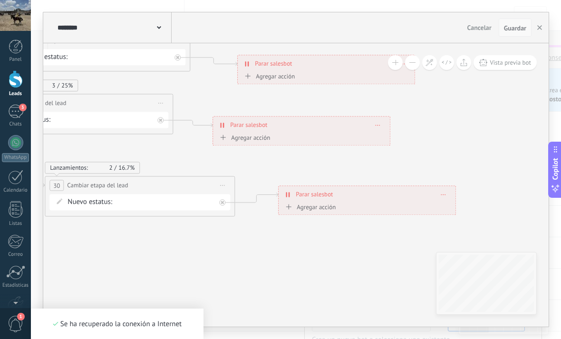
click at [523, 28] on span "Guardar" at bounding box center [515, 28] width 22 height 7
click at [540, 30] on button "button" at bounding box center [539, 28] width 14 height 18
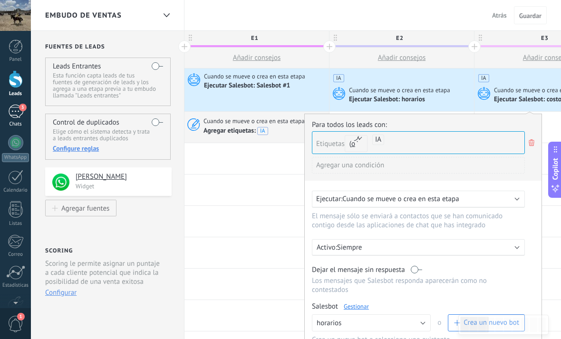
click at [21, 114] on div "3" at bounding box center [15, 112] width 15 height 14
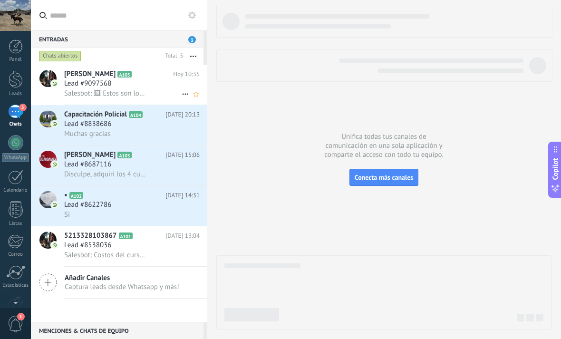
click at [144, 77] on icon at bounding box center [139, 74] width 10 height 10
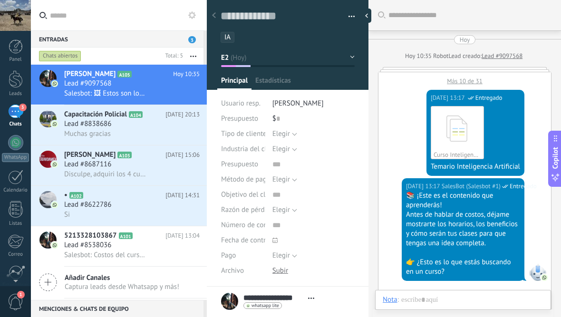
scroll to position [14, 0]
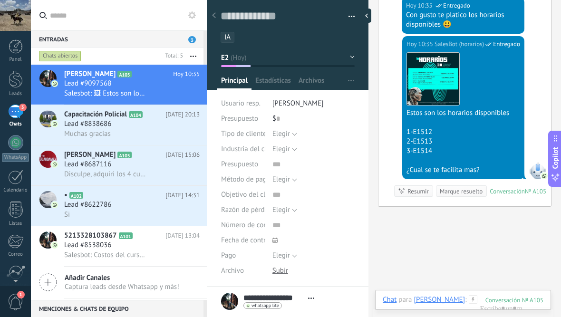
click at [270, 61] on button "E2" at bounding box center [288, 57] width 134 height 17
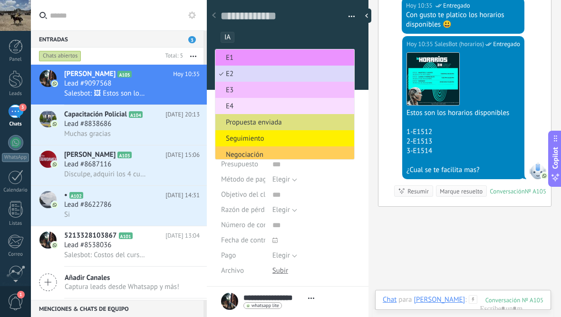
click at [265, 67] on li "E2" at bounding box center [284, 74] width 139 height 16
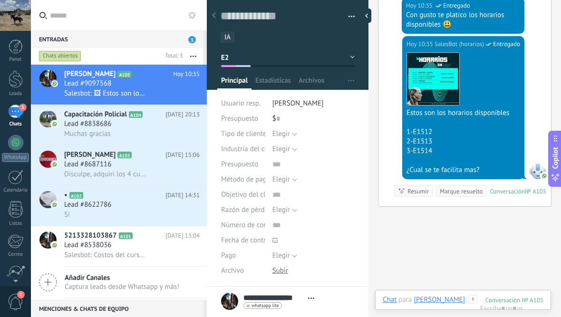
click at [268, 62] on button "E2" at bounding box center [288, 57] width 134 height 17
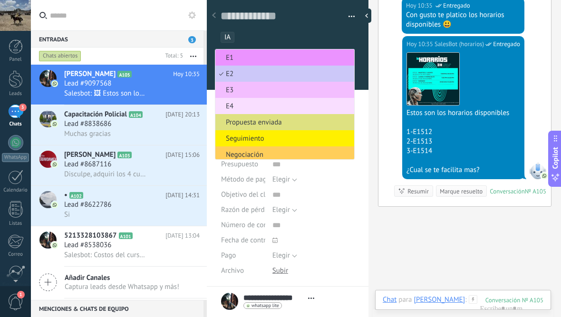
click at [268, 60] on span "E1" at bounding box center [283, 57] width 136 height 9
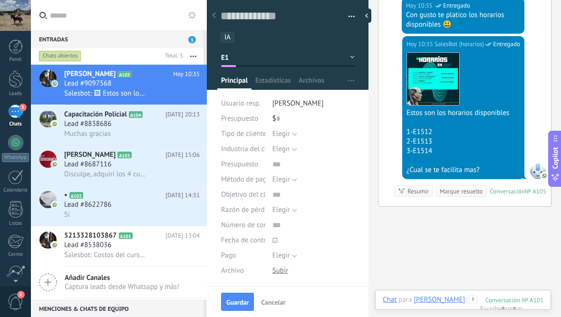
click at [237, 305] on span "Guardar" at bounding box center [237, 302] width 22 height 7
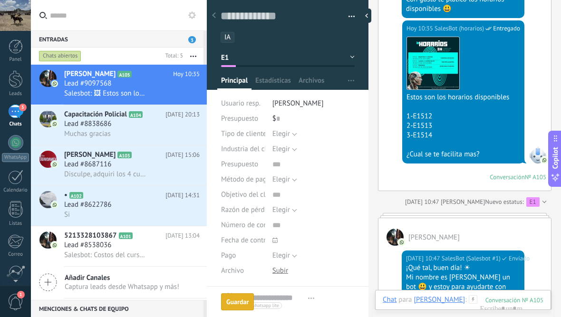
click at [275, 51] on button "E1" at bounding box center [288, 57] width 134 height 17
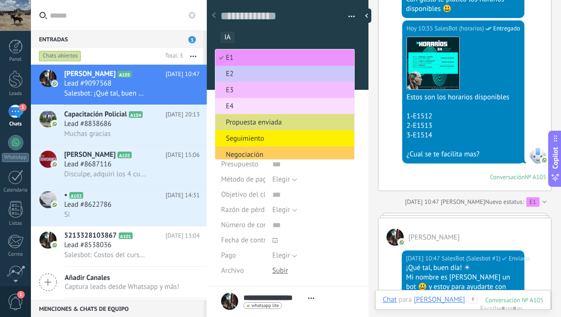
click at [249, 70] on span "E2" at bounding box center [283, 73] width 136 height 9
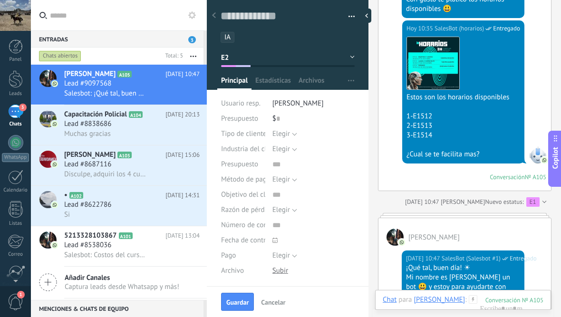
click at [290, 305] on div "Guardar Cancelar" at bounding box center [288, 301] width 162 height 31
click at [250, 299] on button "Guardar" at bounding box center [237, 302] width 33 height 18
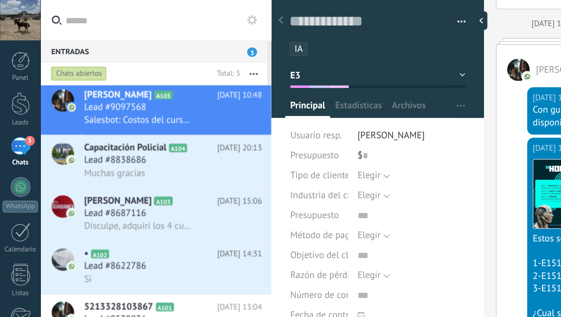
scroll to position [2, 0]
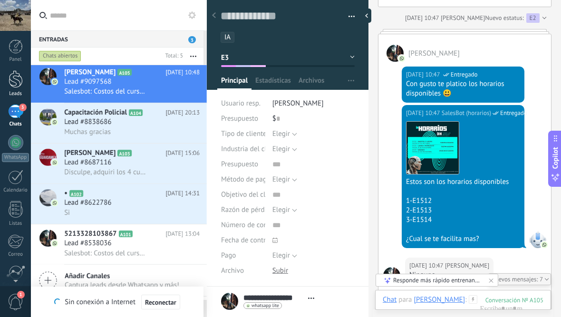
click at [17, 87] on div at bounding box center [16, 79] width 14 height 18
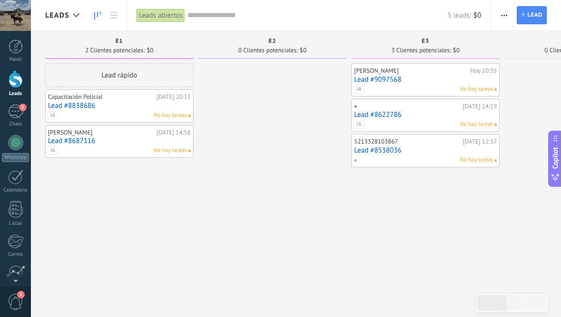
click at [386, 141] on div "5213328103867" at bounding box center [407, 142] width 106 height 8
click at [392, 147] on link "Lead #8538036" at bounding box center [425, 150] width 143 height 8
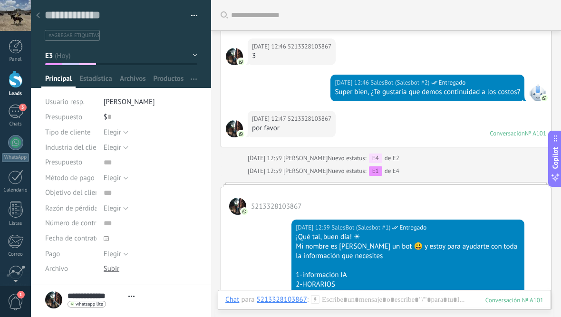
scroll to position [1844, 0]
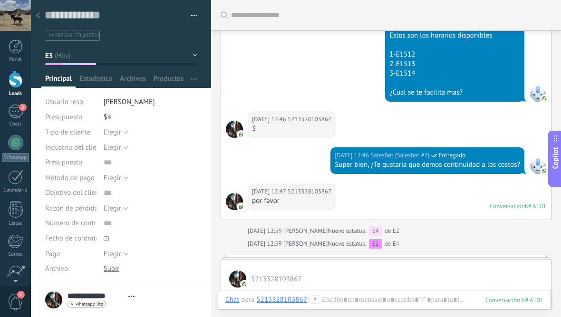
click at [66, 57] on button "E3" at bounding box center [121, 55] width 152 height 17
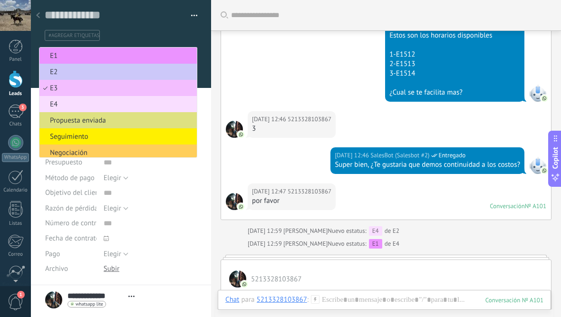
click at [486, 132] on div "Ayer 12:46 5213328103867 3" at bounding box center [386, 129] width 330 height 36
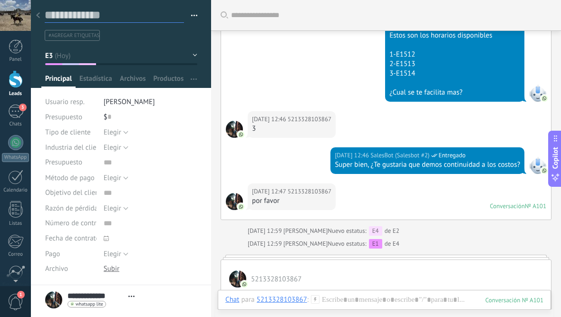
click at [183, 21] on textarea at bounding box center [114, 15] width 139 height 15
click at [197, 13] on button "button" at bounding box center [191, 16] width 14 height 14
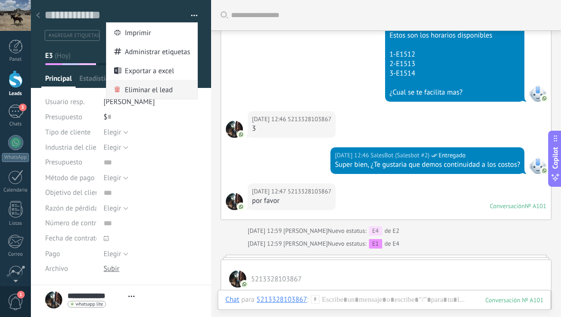
click at [168, 96] on span "Eliminar el lead" at bounding box center [149, 89] width 48 height 19
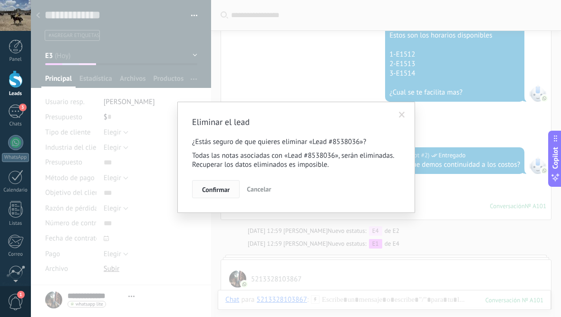
click at [214, 190] on span "Confirmar" at bounding box center [216, 189] width 28 height 7
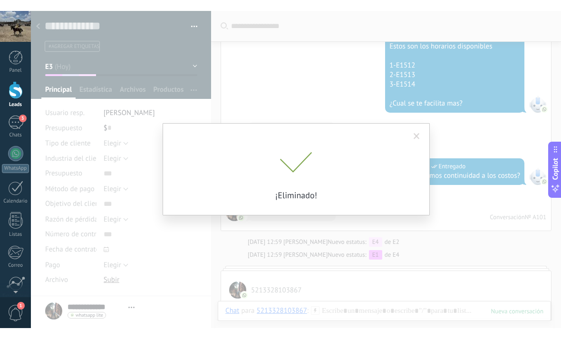
scroll to position [1878, 0]
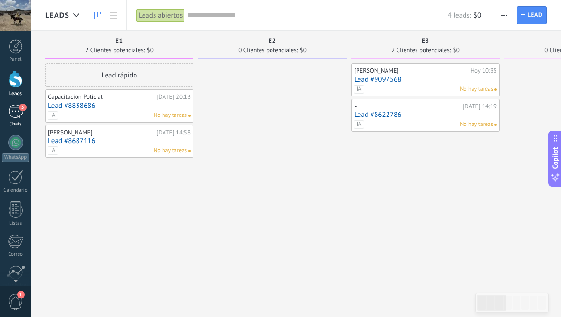
click at [12, 112] on div "3" at bounding box center [15, 112] width 15 height 14
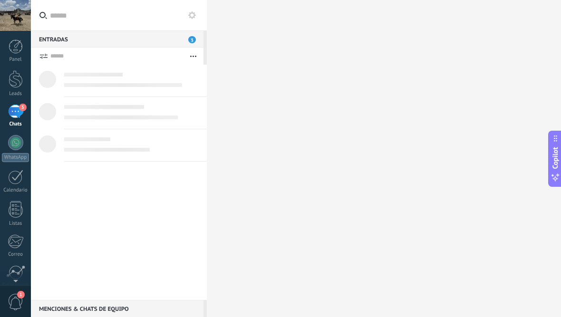
type textarea "**********"
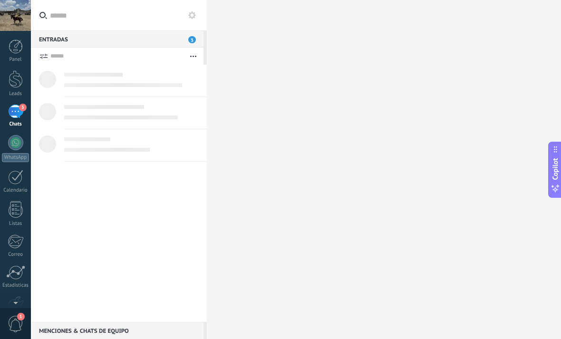
scroll to position [14, 0]
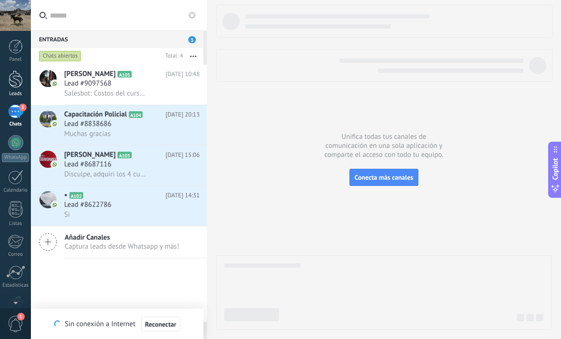
click at [20, 80] on div at bounding box center [16, 79] width 14 height 18
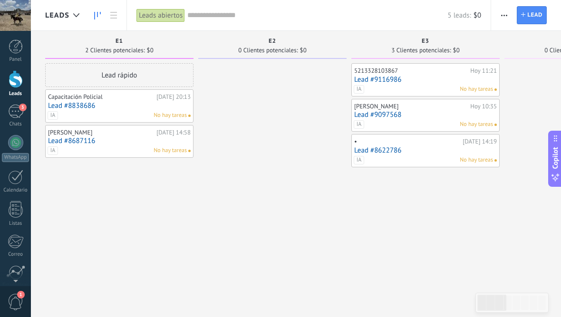
click at [507, 13] on button "button" at bounding box center [504, 15] width 14 height 18
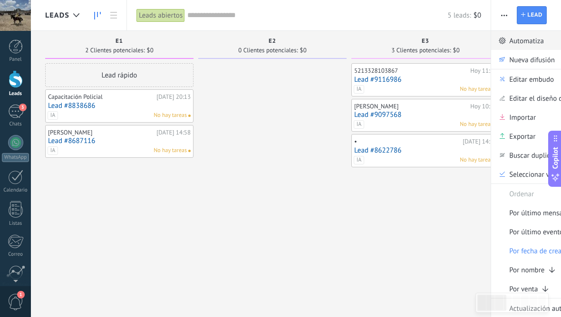
click at [508, 38] on link "Automatiza" at bounding box center [547, 40] width 113 height 19
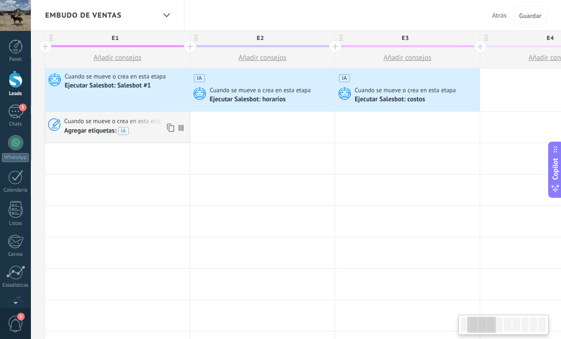
drag, startPoint x: 441, startPoint y: 131, endPoint x: 191, endPoint y: 134, distance: 249.5
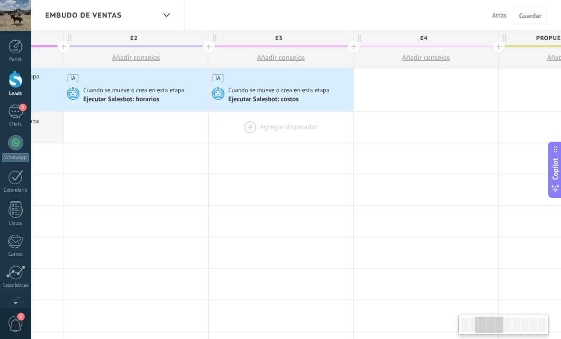
scroll to position [0, 269]
drag, startPoint x: 468, startPoint y: 131, endPoint x: 269, endPoint y: 139, distance: 198.8
click at [269, 139] on div at bounding box center [277, 127] width 144 height 31
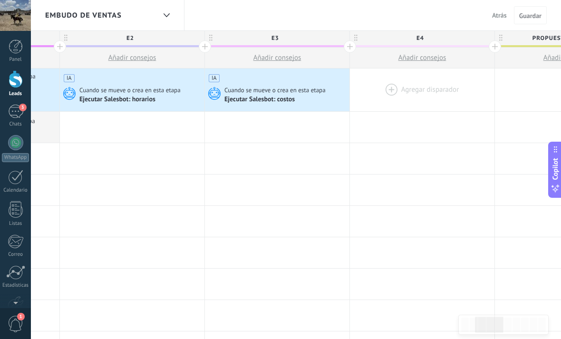
click at [431, 104] on div at bounding box center [422, 89] width 144 height 43
click at [263, 77] on div "IA" at bounding box center [277, 75] width 137 height 14
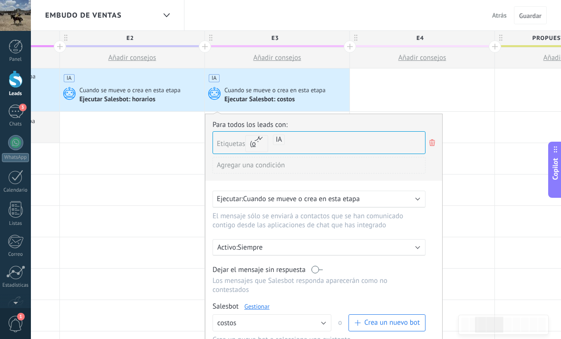
click at [146, 103] on div "Ejecutar Salesbot: horarios" at bounding box center [117, 100] width 77 height 9
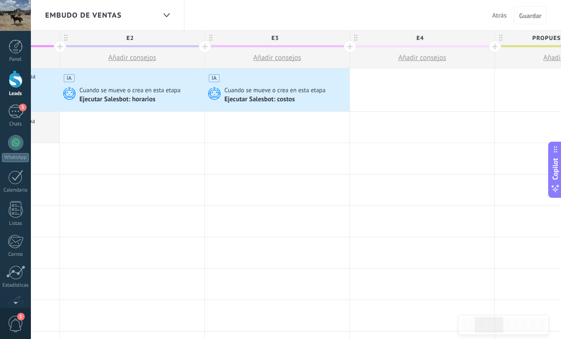
click at [146, 103] on div "Ejecutar Salesbot: horarios" at bounding box center [117, 100] width 77 height 9
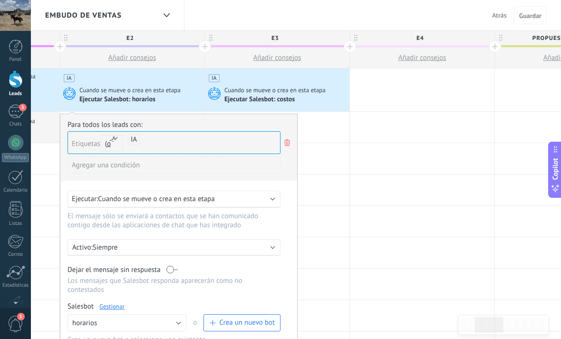
click at [254, 99] on div "Ejecutar Salesbot: costos" at bounding box center [260, 100] width 72 height 9
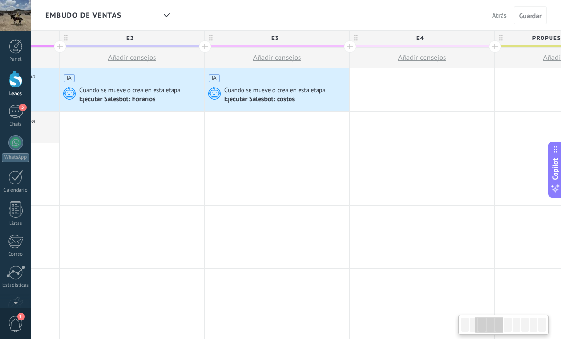
click at [254, 99] on div "Ejecutar Salesbot: costos" at bounding box center [260, 100] width 72 height 9
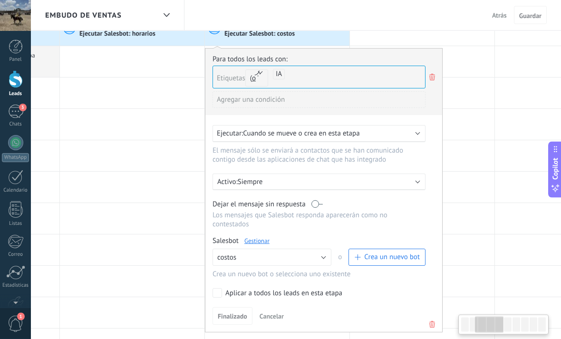
scroll to position [67, 0]
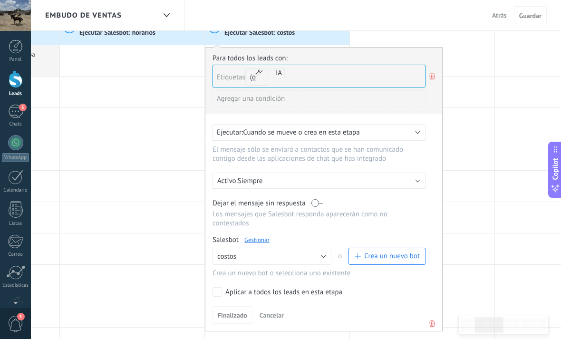
click at [259, 244] on link "Gestionar" at bounding box center [256, 240] width 25 height 8
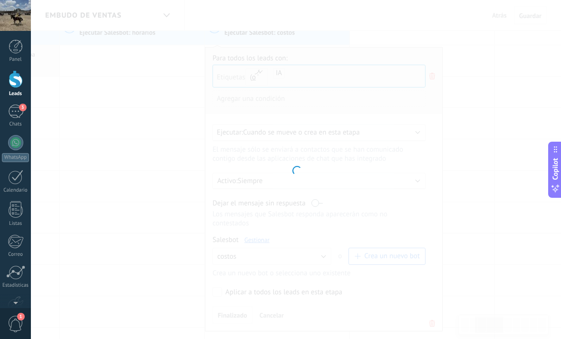
type input "******"
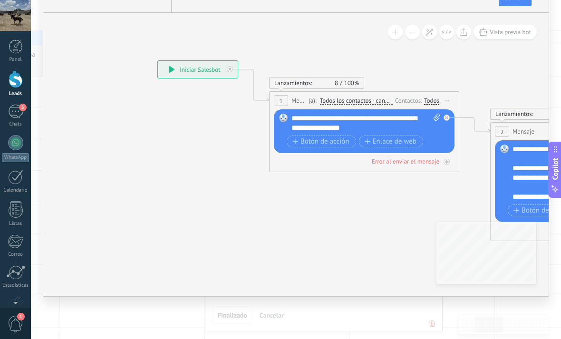
drag, startPoint x: 212, startPoint y: 222, endPoint x: 143, endPoint y: 209, distance: 70.7
click at [143, 209] on icon at bounding box center [523, 151] width 1207 height 656
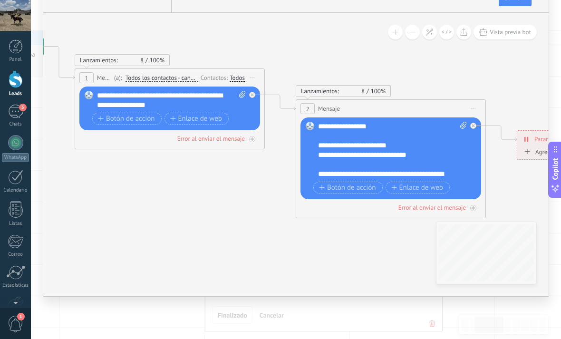
drag, startPoint x: 272, startPoint y: 213, endPoint x: 153, endPoint y: 207, distance: 119.0
click at [153, 207] on icon at bounding box center [328, 128] width 1207 height 656
drag, startPoint x: 330, startPoint y: 225, endPoint x: 240, endPoint y: 218, distance: 90.1
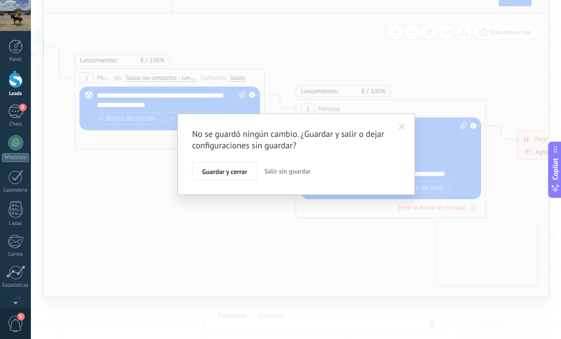
click at [222, 175] on span "Guardar y cerrar" at bounding box center [224, 171] width 45 height 7
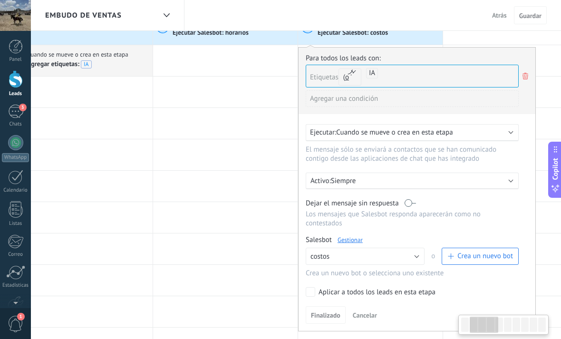
drag, startPoint x: 206, startPoint y: 195, endPoint x: 334, endPoint y: 232, distance: 133.1
click at [353, 260] on div "Para todos los leads con: Etiquetas y o o IA Agregar una condición Ejecutar: Cu…" at bounding box center [417, 189] width 238 height 284
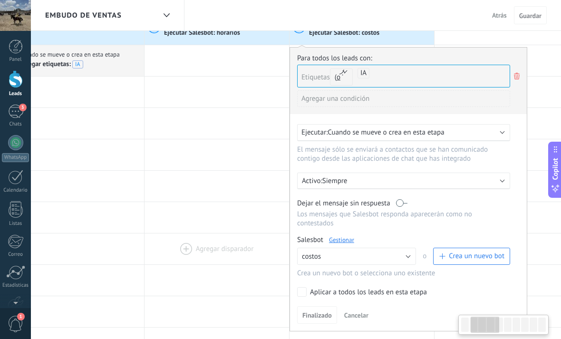
scroll to position [0, 185]
drag, startPoint x: 283, startPoint y: 151, endPoint x: 267, endPoint y: 247, distance: 97.9
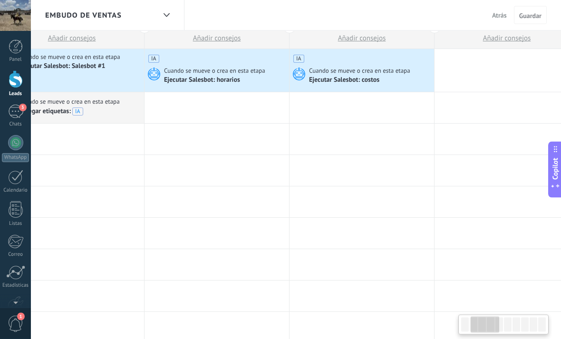
scroll to position [9, 0]
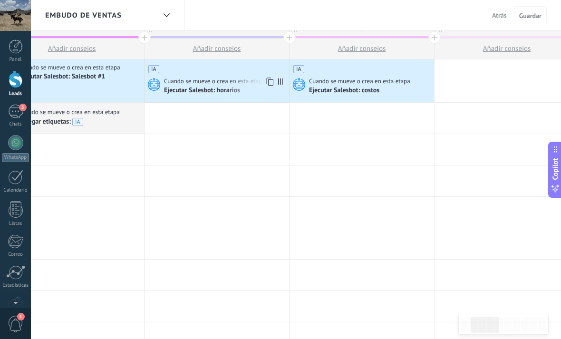
click at [238, 96] on div "IA Cuando se mueve o crea en esta etapa Ejecutar Salesbot: horarios" at bounding box center [216, 80] width 144 height 43
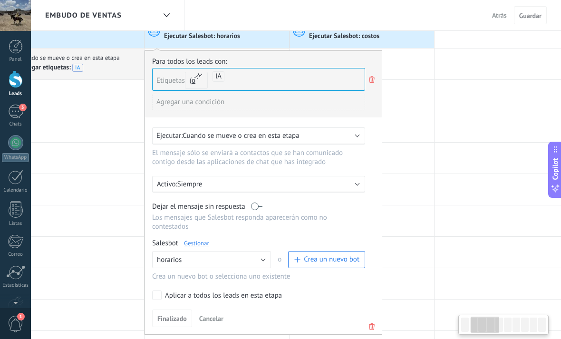
scroll to position [66, 0]
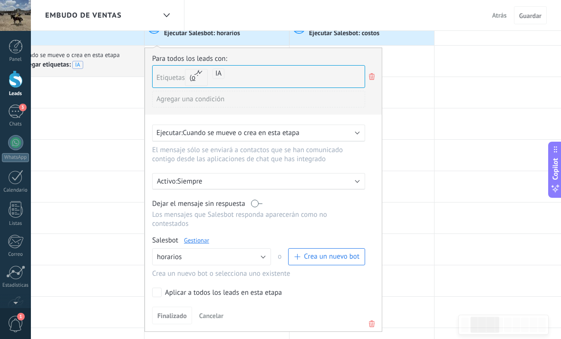
click at [199, 244] on link "Gestionar" at bounding box center [196, 240] width 25 height 8
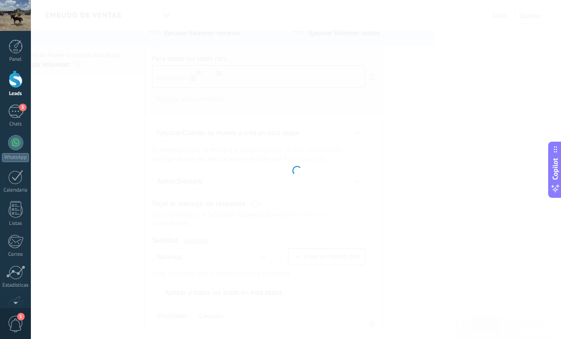
type input "********"
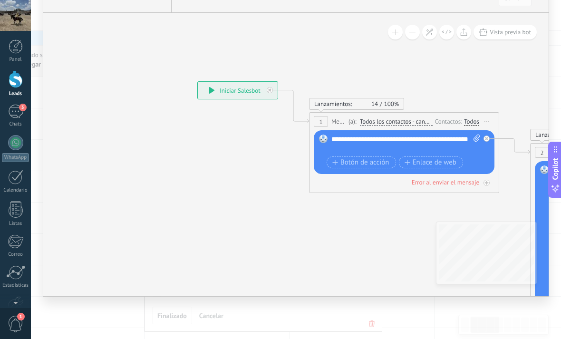
drag, startPoint x: 287, startPoint y: 257, endPoint x: 156, endPoint y: 236, distance: 132.8
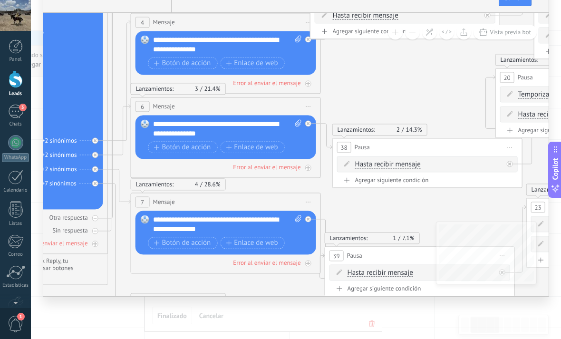
click at [216, 138] on div "**********" at bounding box center [227, 128] width 149 height 19
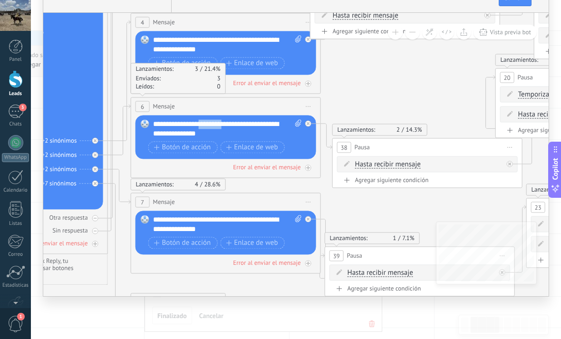
click at [216, 138] on div "**********" at bounding box center [227, 128] width 149 height 19
copy div "**********"
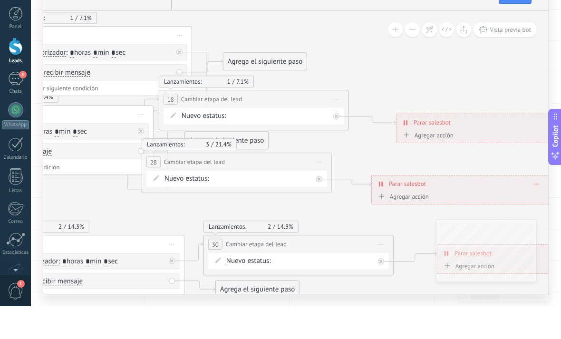
scroll to position [228, 0]
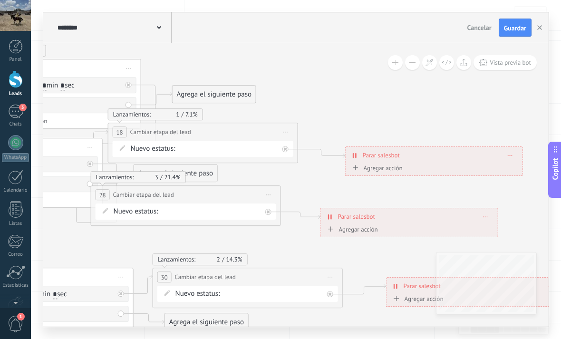
click at [525, 38] on div "******** horarios Cancelar Actualización Cancelar Guardar" at bounding box center [295, 27] width 505 height 31
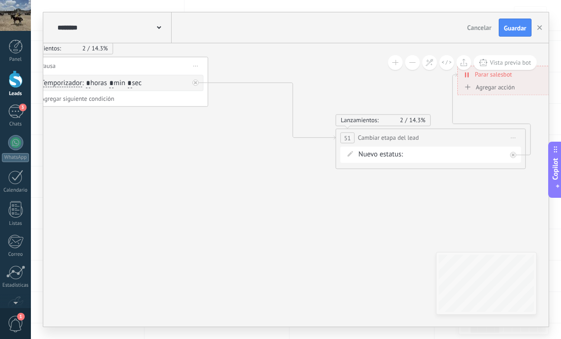
drag, startPoint x: 297, startPoint y: 82, endPoint x: 398, endPoint y: 144, distance: 119.1
click at [398, 144] on div "**********" at bounding box center [430, 138] width 189 height 18
click at [217, 83] on icon at bounding box center [271, 111] width 127 height 57
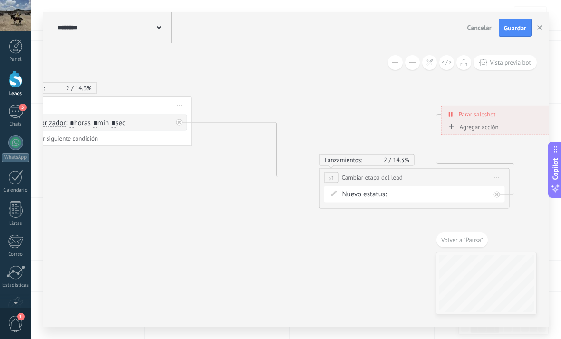
drag, startPoint x: 229, startPoint y: 97, endPoint x: 467, endPoint y: 102, distance: 238.1
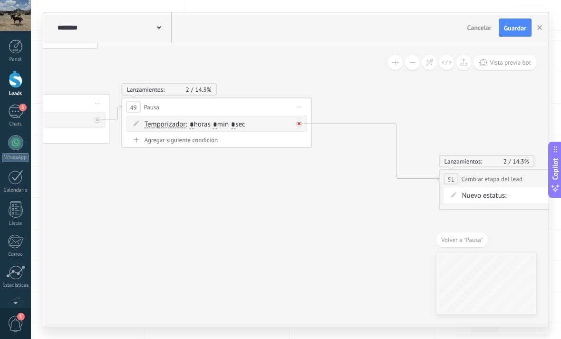
click at [298, 118] on div at bounding box center [301, 120] width 11 height 11
click at [345, 125] on div "Agrega el siguiente paso" at bounding box center [384, 133] width 83 height 16
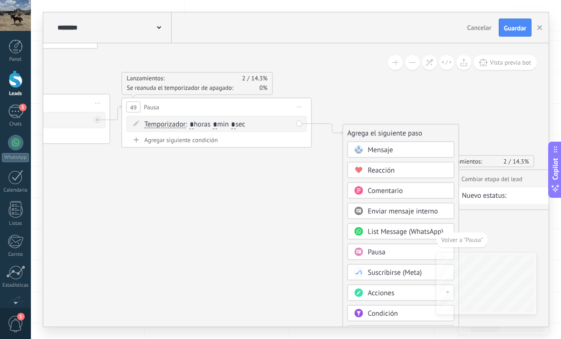
click at [371, 143] on div "Mensaje" at bounding box center [400, 150] width 107 height 16
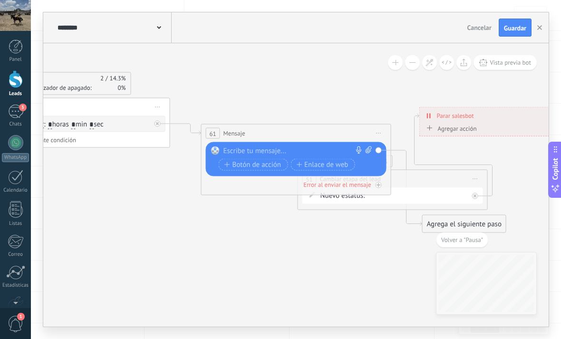
click at [261, 147] on div at bounding box center [293, 151] width 141 height 10
paste div
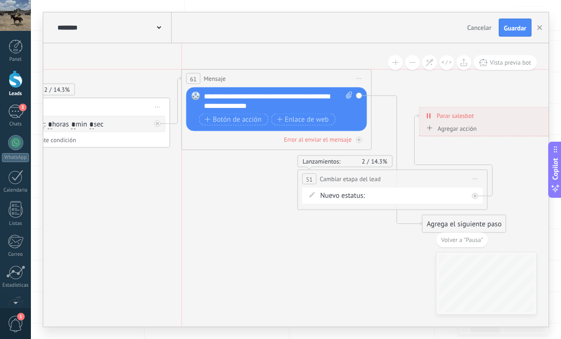
drag, startPoint x: 289, startPoint y: 138, endPoint x: 267, endPoint y: 81, distance: 61.7
click at [267, 81] on div "61 Mensaje ******* (a): Todos los contactos - canales seleccionados Todos los c…" at bounding box center [276, 79] width 189 height 18
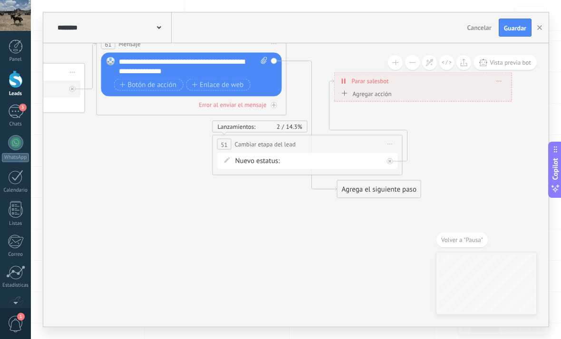
drag, startPoint x: 321, startPoint y: 231, endPoint x: 236, endPoint y: 196, distance: 92.0
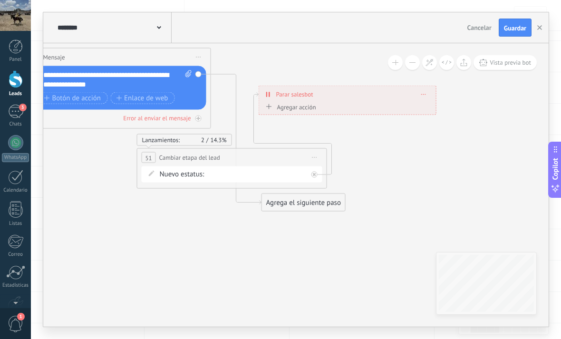
drag, startPoint x: 470, startPoint y: 171, endPoint x: 358, endPoint y: 188, distance: 113.4
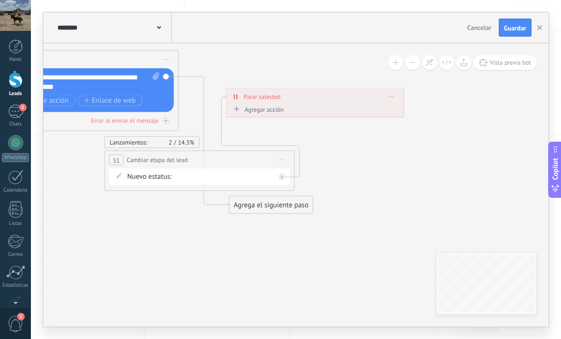
drag, startPoint x: 322, startPoint y: 107, endPoint x: 534, endPoint y: 123, distance: 212.6
click at [368, 104] on div "**********" at bounding box center [315, 96] width 177 height 17
click at [384, 97] on div "**********" at bounding box center [315, 96] width 177 height 17
click at [389, 95] on span "Borrar" at bounding box center [391, 97] width 5 height 4
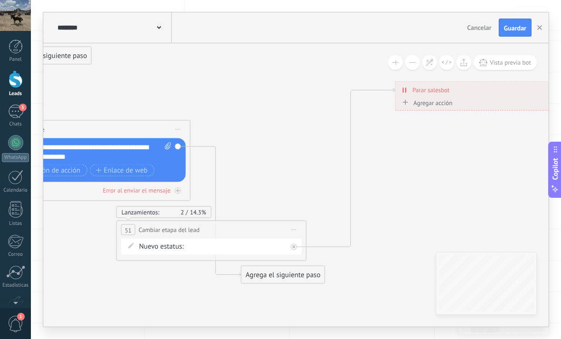
click at [274, 243] on form "Nuevo estatus: E1 E2 E3 E4 Propuesta enviada Seguimiento Negociación Factura en…" at bounding box center [213, 247] width 148 height 10
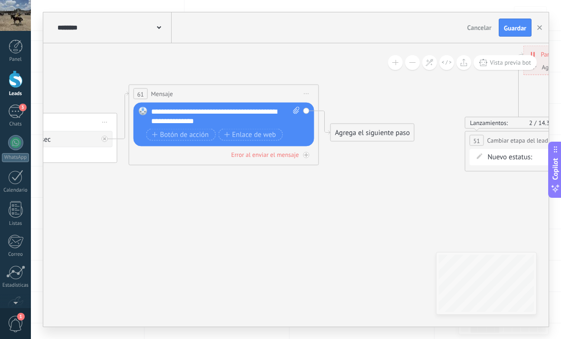
click at [378, 136] on div "Agrega el siguiente paso" at bounding box center [372, 133] width 83 height 16
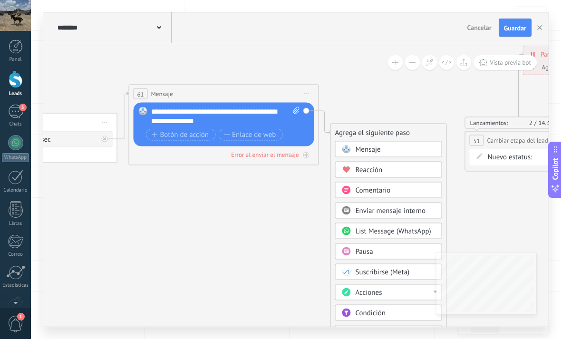
click at [414, 251] on div "Pausa" at bounding box center [395, 252] width 80 height 10
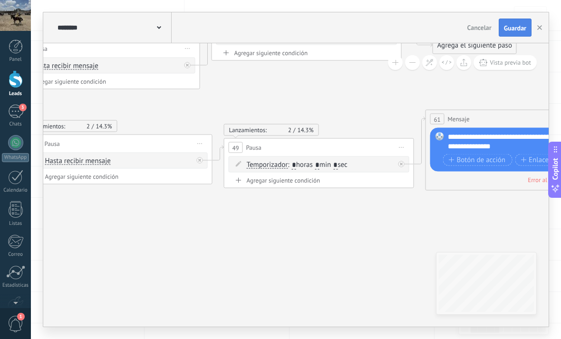
click at [511, 29] on span "Guardar" at bounding box center [515, 28] width 22 height 7
click at [537, 31] on button "button" at bounding box center [539, 28] width 14 height 18
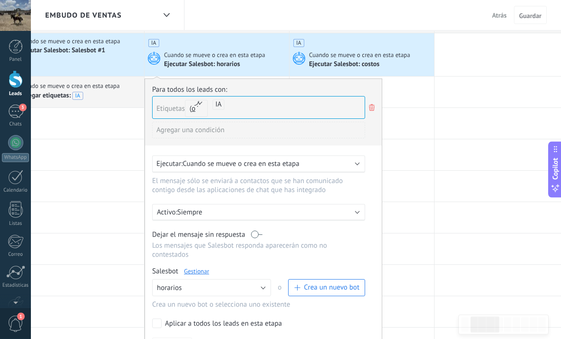
scroll to position [0, 0]
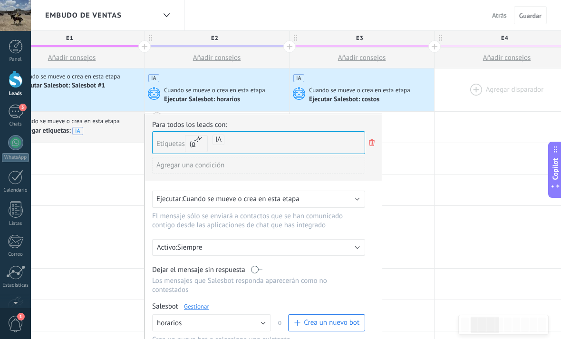
click at [512, 92] on div at bounding box center [506, 89] width 144 height 43
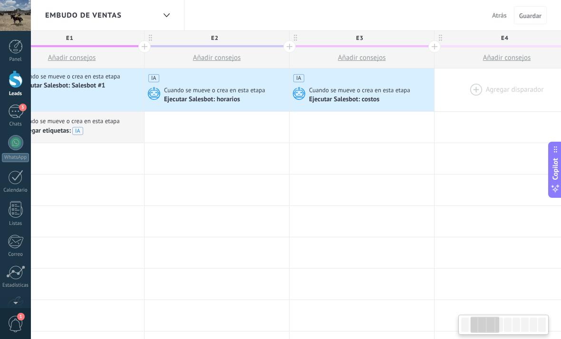
click at [477, 94] on div at bounding box center [506, 89] width 144 height 43
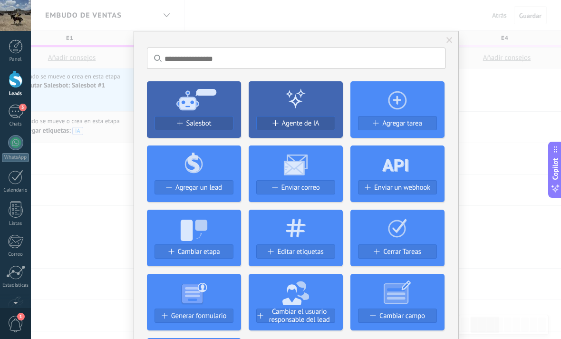
click at [100, 181] on div "No hay resultados Salesbot Agente de IA Agregar tarea Agregar un lead Enviar co…" at bounding box center [296, 169] width 530 height 339
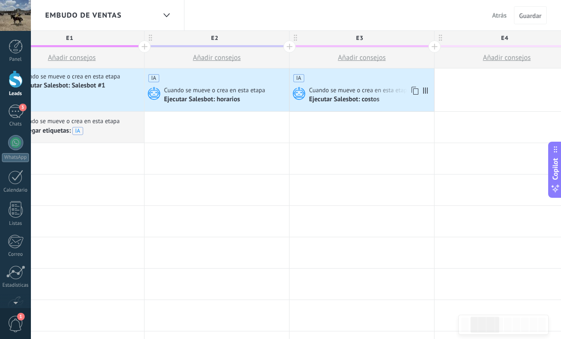
click at [367, 100] on div "Ejecutar Salesbot: costos" at bounding box center [345, 100] width 72 height 9
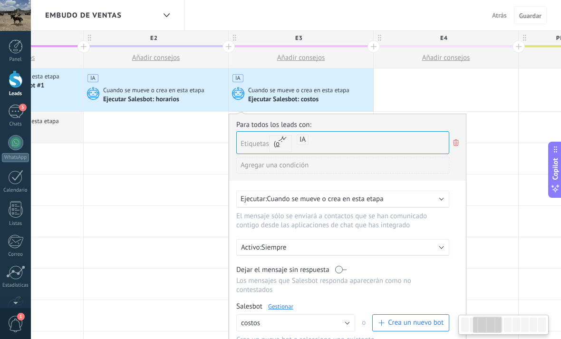
scroll to position [0, 247]
click at [278, 307] on div "Para todos los leads con: Etiquetas y o o IA Agregar una condición Ejecutar: Cu…" at bounding box center [347, 256] width 238 height 284
click at [286, 310] on link "Gestionar" at bounding box center [279, 306] width 25 height 8
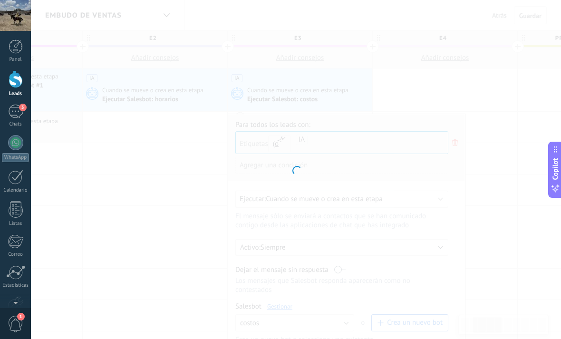
type input "******"
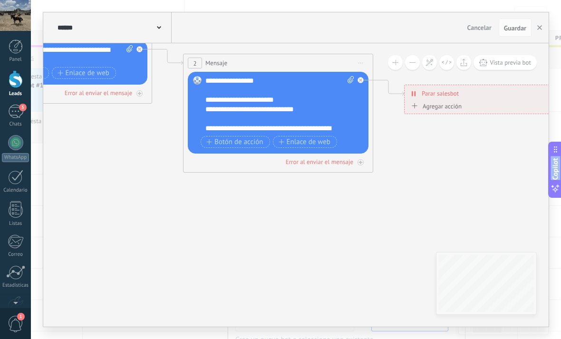
drag, startPoint x: 336, startPoint y: 263, endPoint x: 31, endPoint y: 152, distance: 324.7
click at [1, 150] on body ".abecls-1,.abecls-2{fill-rule:evenodd}.abecls-2{fill:#fff} .abhcls-1{fill:none}…" at bounding box center [280, 169] width 561 height 339
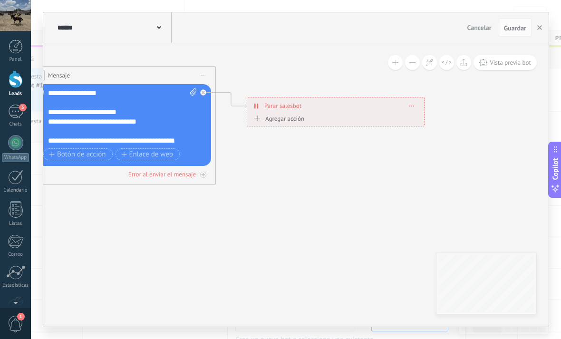
drag, startPoint x: 358, startPoint y: 194, endPoint x: 228, endPoint y: 203, distance: 130.5
click at [217, 205] on icon at bounding box center [58, 95] width 1207 height 656
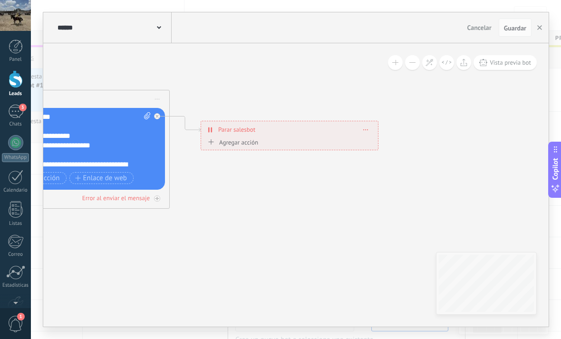
drag, startPoint x: 309, startPoint y: 197, endPoint x: 267, endPoint y: 214, distance: 45.6
click at [282, 213] on icon at bounding box center [12, 118] width 1207 height 656
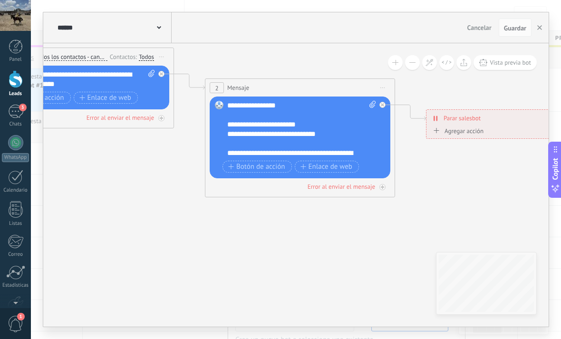
drag, startPoint x: 265, startPoint y: 213, endPoint x: 477, endPoint y: 203, distance: 211.7
click at [483, 201] on icon at bounding box center [238, 107] width 1207 height 656
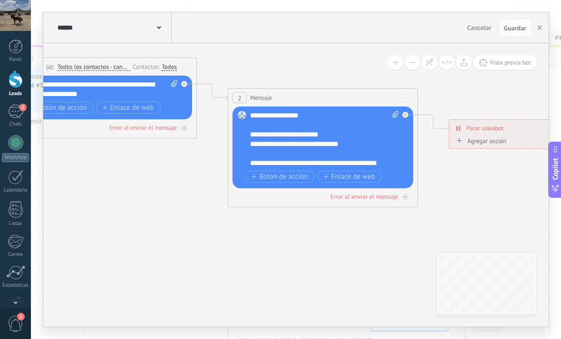
drag, startPoint x: 420, startPoint y: 183, endPoint x: 432, endPoint y: 190, distance: 14.0
click at [432, 190] on icon at bounding box center [260, 117] width 1207 height 656
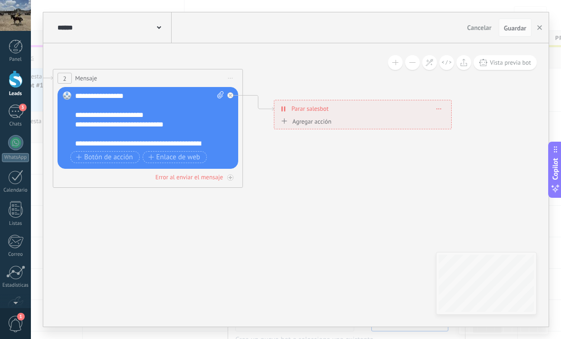
drag, startPoint x: 432, startPoint y: 190, endPoint x: 234, endPoint y: 164, distance: 199.8
click at [232, 165] on icon at bounding box center [86, 98] width 1207 height 656
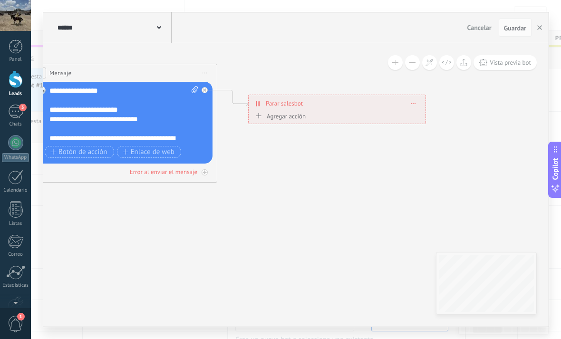
click at [420, 103] on div "**********" at bounding box center [337, 103] width 177 height 17
click at [418, 103] on div "**********" at bounding box center [337, 103] width 177 height 17
click at [415, 103] on icon at bounding box center [413, 103] width 5 height 1
click at [416, 110] on div "Borrar" at bounding box center [431, 117] width 42 height 16
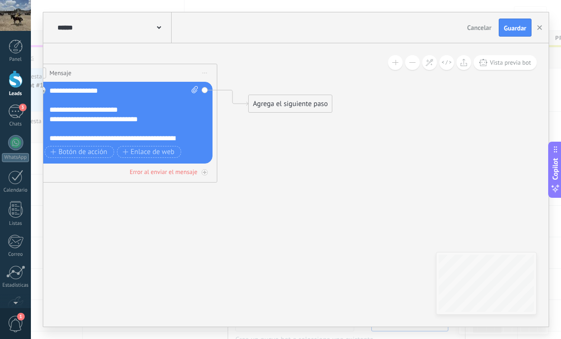
click at [305, 110] on div "Agrega el siguiente paso" at bounding box center [290, 104] width 83 height 16
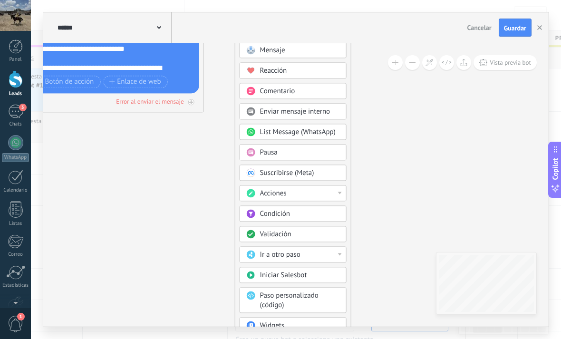
click at [275, 210] on div "Condición" at bounding box center [292, 213] width 107 height 16
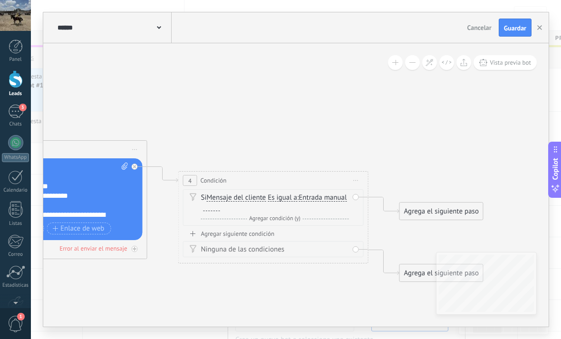
click at [345, 179] on div "4 Condición ********* Iniciar vista previa aquí Cambiar nombre Duplicar Borrar" at bounding box center [273, 181] width 189 height 18
click at [351, 179] on span "Iniciar vista previa aquí Cambiar nombre Duplicar [GEOGRAPHIC_DATA]" at bounding box center [355, 180] width 15 height 14
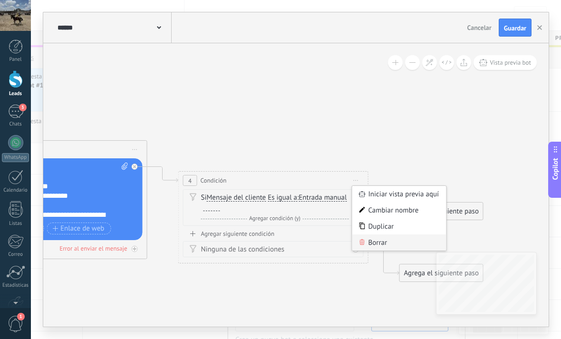
click at [365, 238] on div "Borrar" at bounding box center [399, 242] width 94 height 16
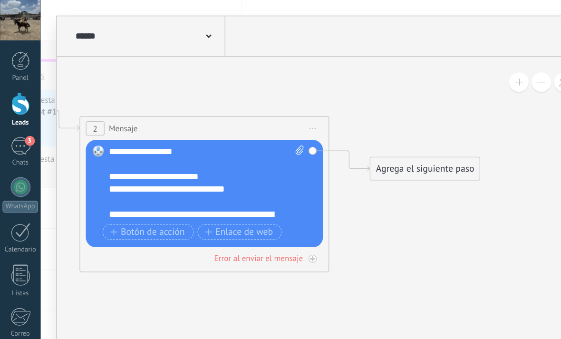
click at [328, 135] on div "Agrega el siguiente paso" at bounding box center [323, 129] width 83 height 16
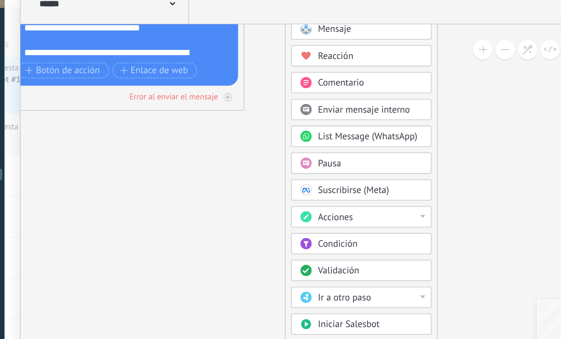
click at [308, 185] on div "Acciones" at bounding box center [310, 190] width 80 height 10
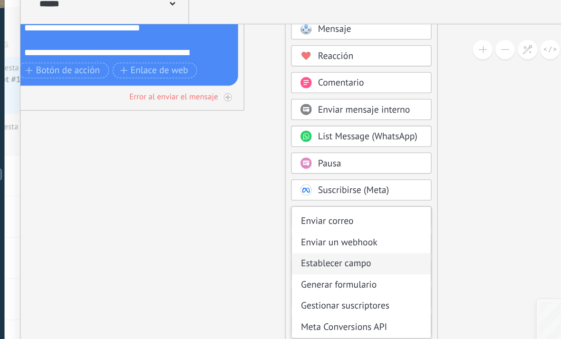
scroll to position [126, 0]
click at [268, 233] on div "Generar formulario" at bounding box center [303, 241] width 106 height 16
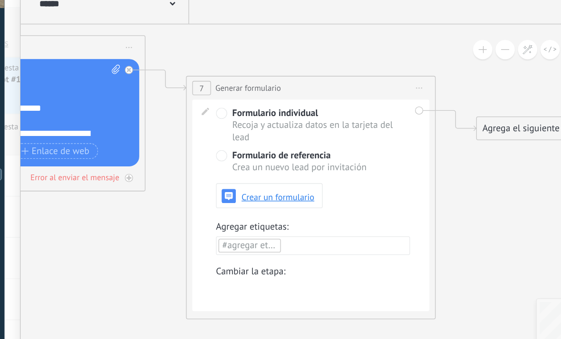
click at [339, 85] on span "Iniciar vista previa aquí Cambiar nombre Duplicar [GEOGRAPHIC_DATA]" at bounding box center [346, 92] width 15 height 14
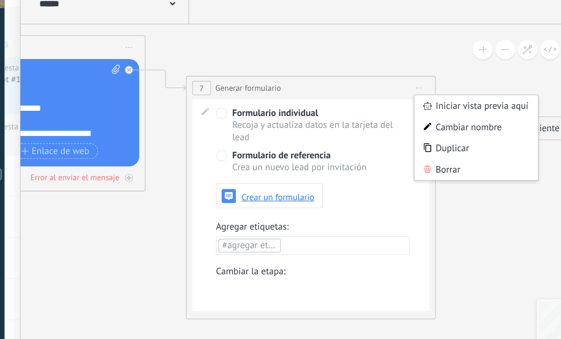
click at [343, 146] on div "Borrar" at bounding box center [390, 154] width 94 height 16
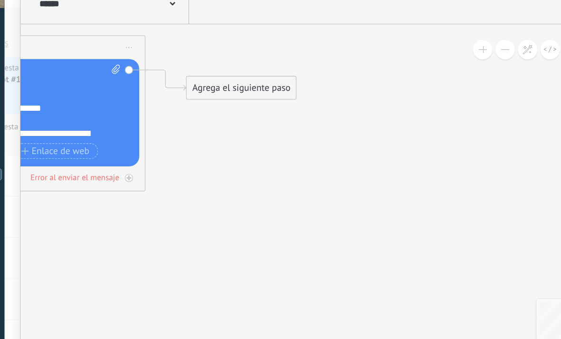
click at [218, 84] on div "Agrega el siguiente paso" at bounding box center [211, 92] width 83 height 16
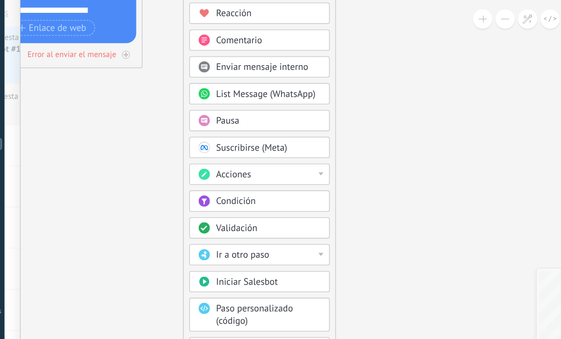
click at [195, 172] on div "Acciones" at bounding box center [225, 180] width 107 height 16
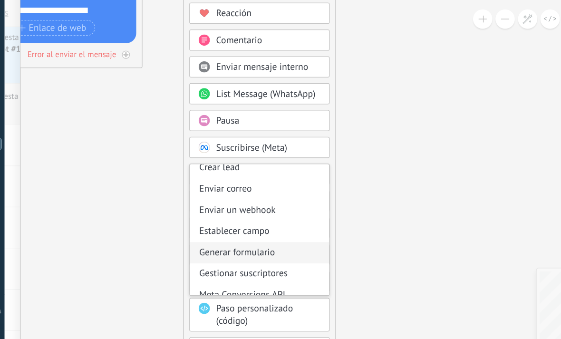
scroll to position [120, 0]
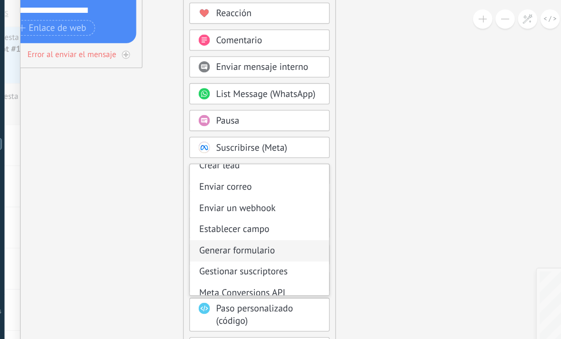
click at [180, 231] on div "Generar formulario" at bounding box center [225, 239] width 106 height 16
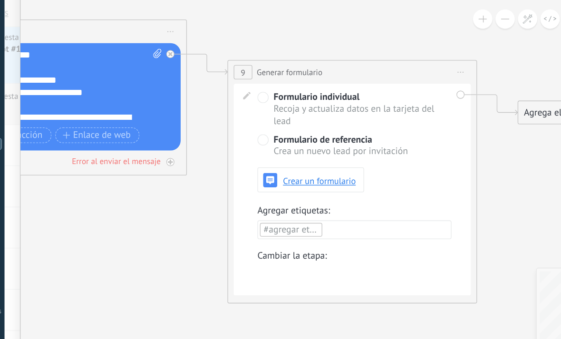
click at [371, 96] on span "Iniciar vista previa aquí Cambiar nombre Duplicar [GEOGRAPHIC_DATA]" at bounding box center [378, 103] width 15 height 14
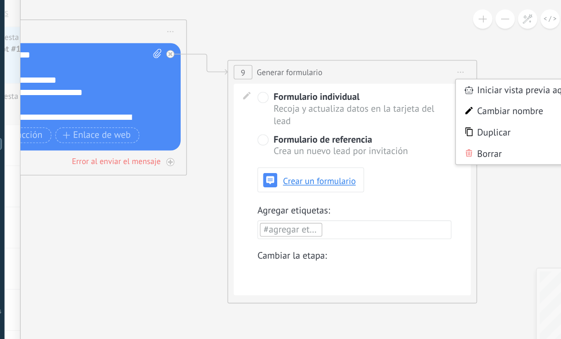
click at [375, 108] on div "Iniciar vista previa aquí" at bounding box center [422, 116] width 94 height 16
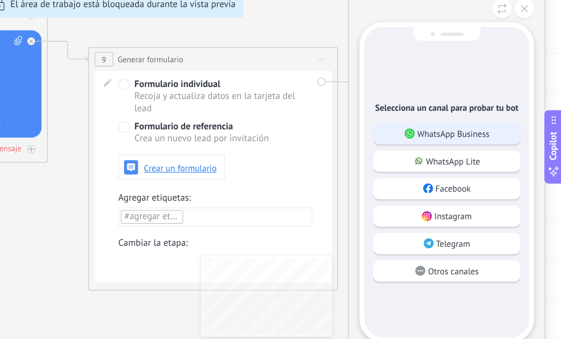
scroll to position [19, 0]
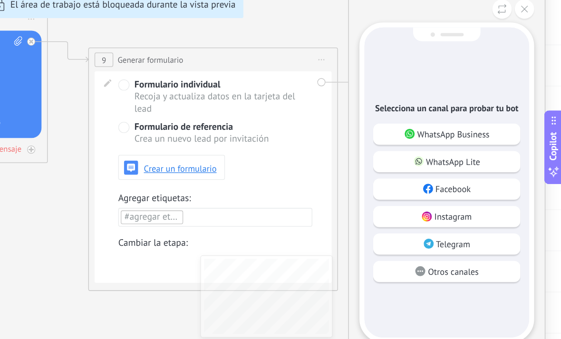
click at [451, 155] on p "WhatsApp Business" at bounding box center [478, 159] width 55 height 9
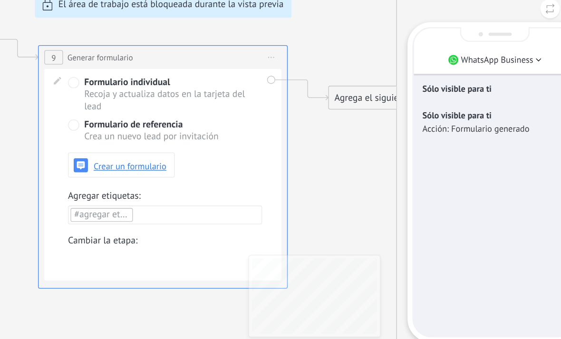
scroll to position [50, 0]
click at [419, 136] on div "Sólo visible para ti Acción: Formulario generado" at bounding box center [474, 150] width 110 height 29
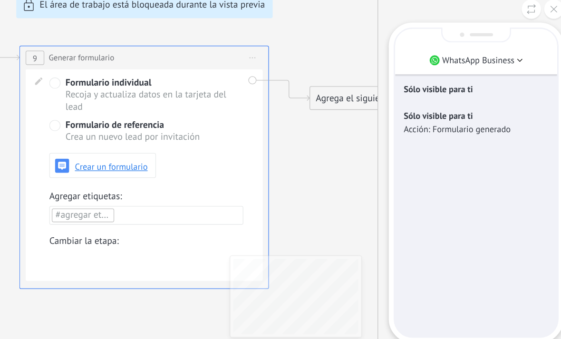
scroll to position [65, 0]
click at [70, 95] on div "**********" at bounding box center [295, 169] width 505 height 314
click at [48, 96] on div "**********" at bounding box center [295, 169] width 505 height 314
click at [43, 95] on div "**********" at bounding box center [295, 169] width 505 height 314
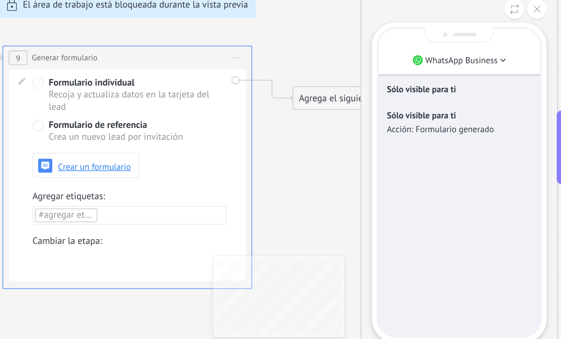
scroll to position [73, 0]
click at [43, 65] on div "**********" at bounding box center [295, 169] width 505 height 314
click at [43, 64] on div "**********" at bounding box center [295, 169] width 505 height 314
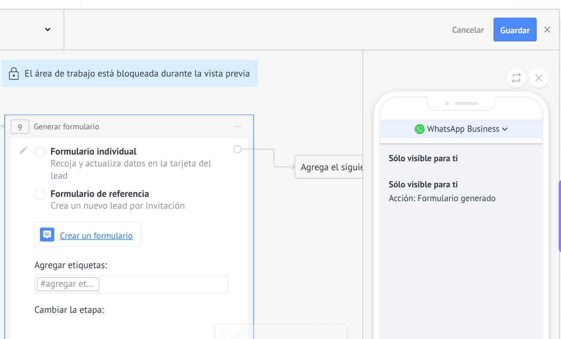
click at [448, 99] on p "WhatsApp Business" at bounding box center [475, 103] width 55 height 9
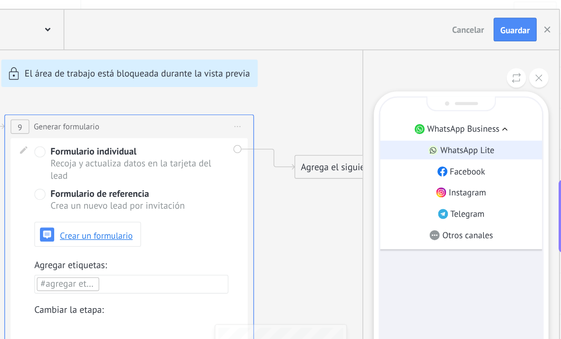
click at [412, 119] on li "WhatsApp Lite" at bounding box center [474, 119] width 124 height 14
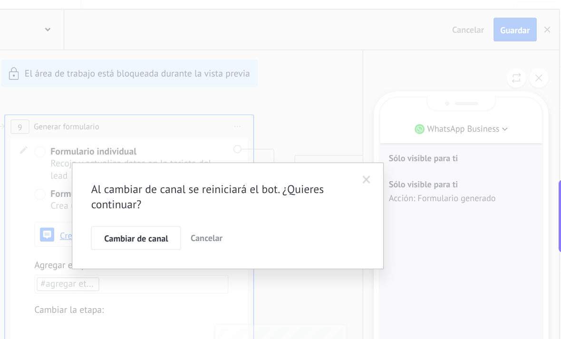
click at [202, 183] on span "Cambiar de canal" at bounding box center [226, 186] width 48 height 7
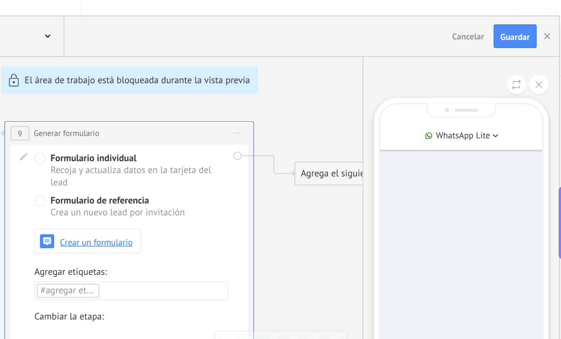
scroll to position [83, 0]
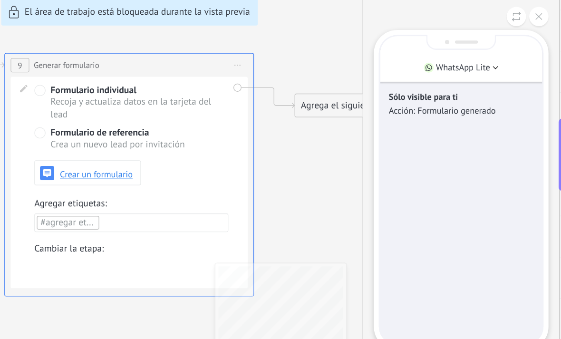
click at [43, 104] on div "**********" at bounding box center [295, 169] width 505 height 314
click at [43, 103] on div "**********" at bounding box center [295, 169] width 505 height 314
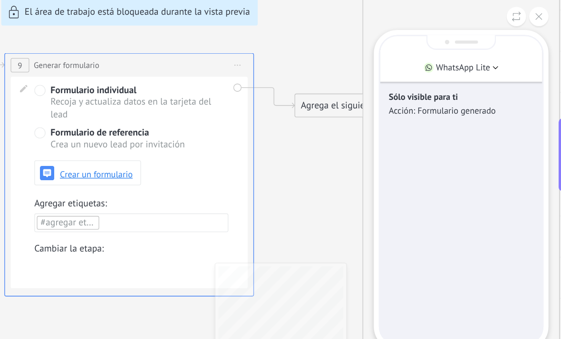
click at [47, 125] on div "**********" at bounding box center [295, 169] width 505 height 314
click at [49, 132] on div "**********" at bounding box center [295, 169] width 505 height 314
click at [57, 133] on div "**********" at bounding box center [295, 169] width 505 height 314
click at [249, 114] on div "**********" at bounding box center [295, 169] width 505 height 314
click at [526, 57] on button at bounding box center [533, 64] width 15 height 15
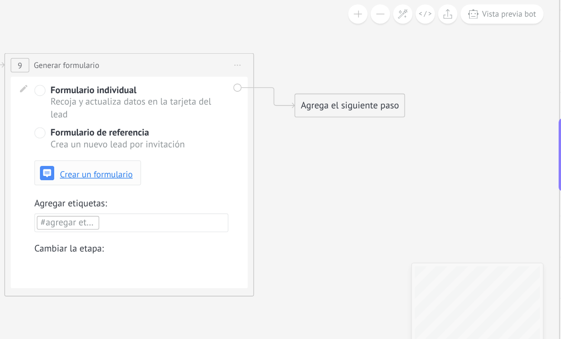
click at [168, 181] on span "Crear un formulario" at bounding box center [196, 184] width 56 height 7
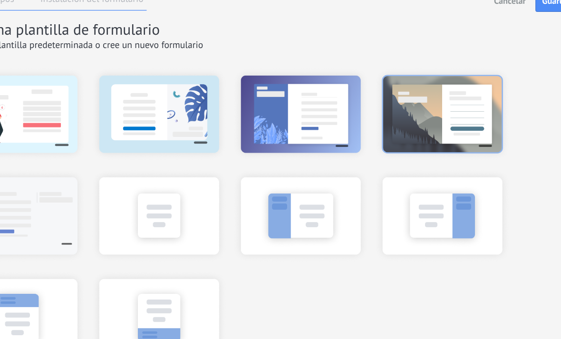
click at [376, 103] on div at bounding box center [428, 138] width 105 height 71
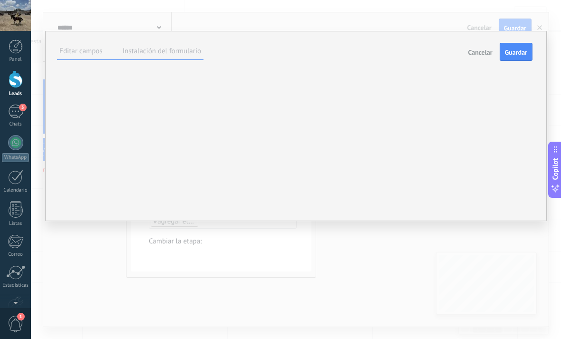
scroll to position [0, 0]
click at [0, 0] on div "****** Hecho" at bounding box center [0, 0] width 0 height 0
click at [0, 0] on div "****** Hecho B I U Tamaño: ** px 13px 14px 15px 16px 18px 19px 20px 22px 24px 2…" at bounding box center [0, 0] width 0 height 0
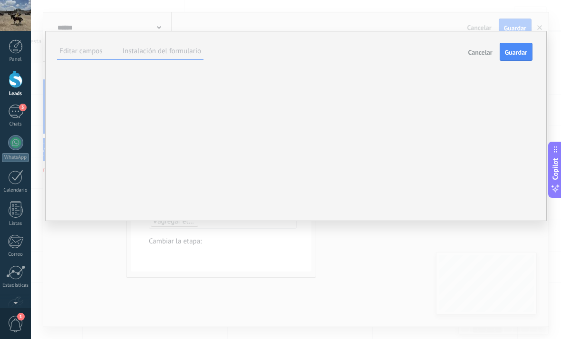
click at [0, 0] on div "****** Hecho" at bounding box center [0, 0] width 0 height 0
click at [0, 0] on div at bounding box center [0, 0] width 0 height 0
click at [0, 0] on span "Hecho" at bounding box center [0, 0] width 0 height 0
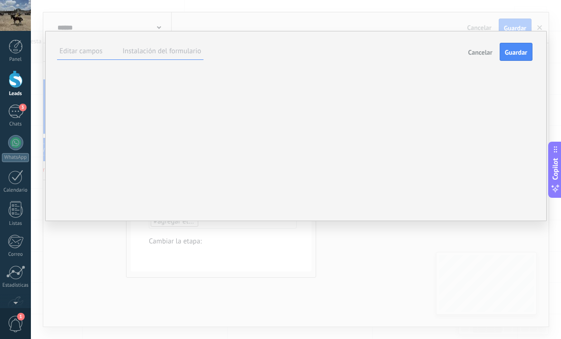
click at [0, 0] on div "****** Hecho B I U Tamaño: ** px 13px 14px 15px 16px 18px 19px 20px 22px 24px 2…" at bounding box center [0, 0] width 0 height 0
click at [0, 0] on div at bounding box center [0, 0] width 0 height 0
click at [0, 0] on span "Hecho" at bounding box center [0, 0] width 0 height 0
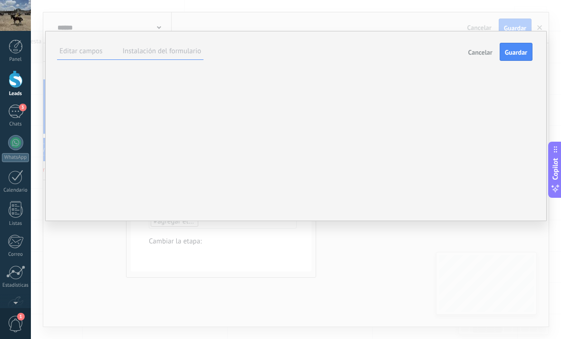
click at [0, 0] on span at bounding box center [0, 0] width 0 height 0
type textarea "*****"
type textarea "****"
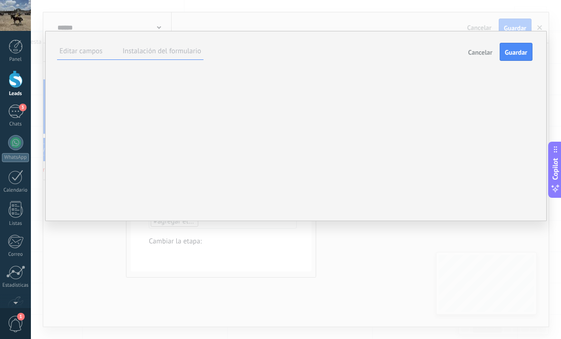
type textarea "****"
type textarea "***"
type textarea "**"
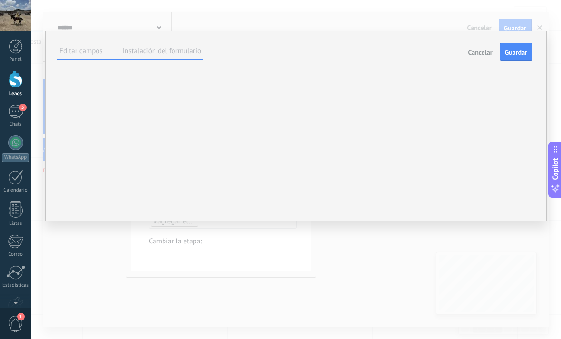
type textarea "*"
type textarea "**********"
type textarea "*"
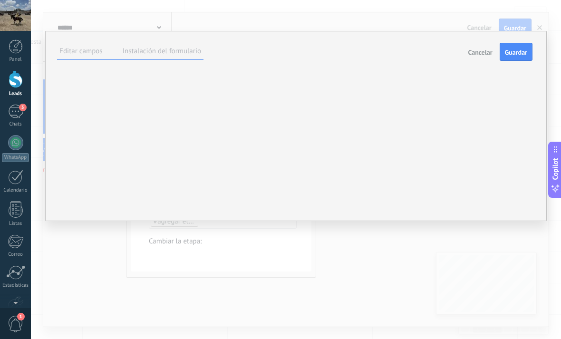
scroll to position [14, 0]
type textarea "**"
type textarea "***"
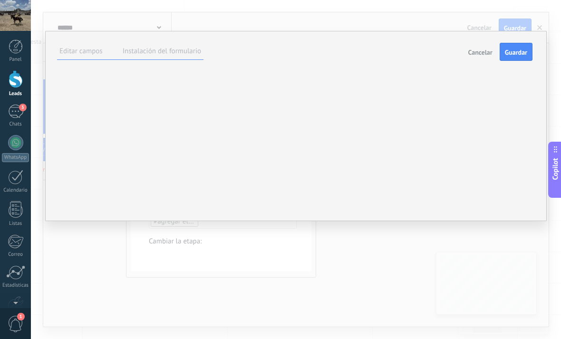
type textarea "****"
type textarea "******"
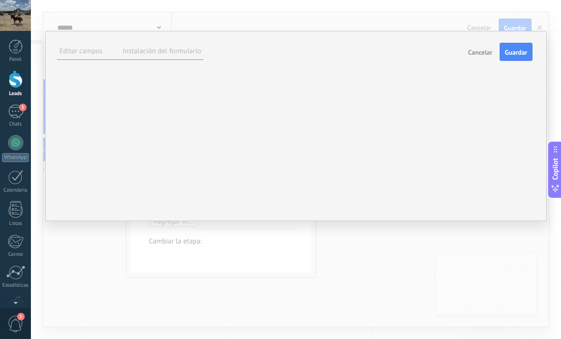
type textarea "******"
type textarea "*******"
type textarea "********"
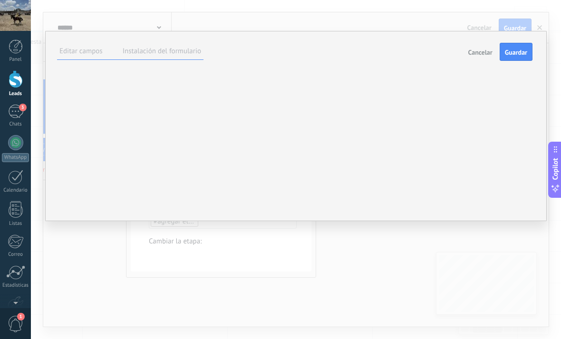
click at [0, 0] on div "**********" at bounding box center [0, 0] width 0 height 0
click at [0, 0] on div "******* Hecho" at bounding box center [0, 0] width 0 height 0
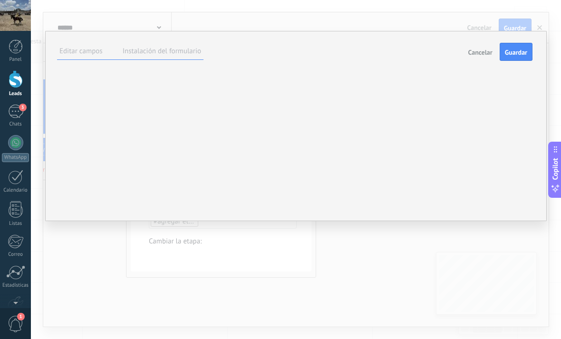
click at [0, 0] on div "******* Hecho B I U Tamaño: ** px 13px 14px 15px 16px 18px 19px 20px 22px 24px …" at bounding box center [0, 0] width 0 height 0
click at [0, 0] on div at bounding box center [0, 0] width 0 height 0
click at [0, 0] on span "Hecho" at bounding box center [0, 0] width 0 height 0
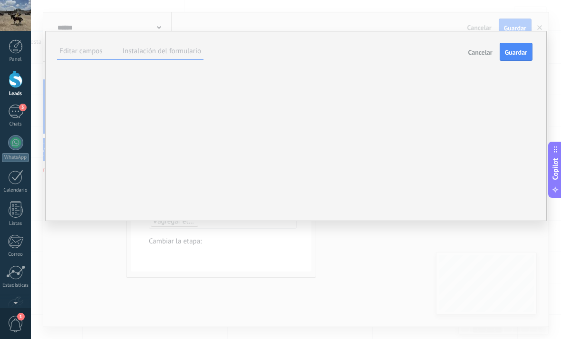
scroll to position [80, 0]
click at [0, 0] on div "******* Hecho B I U Tamaño: ** px 13px 14px 15px 16px 18px 19px 20px 22px 24px …" at bounding box center [0, 0] width 0 height 0
click at [0, 0] on span at bounding box center [0, 0] width 0 height 0
click at [0, 0] on textarea "*******" at bounding box center [0, 0] width 0 height 0
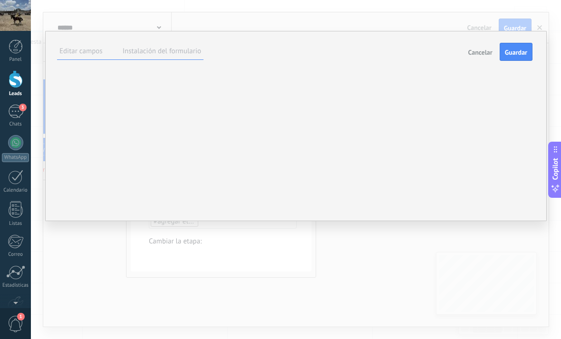
click at [0, 0] on textarea "*******" at bounding box center [0, 0] width 0 height 0
type textarea "**********"
type textarea "*"
type textarea "**"
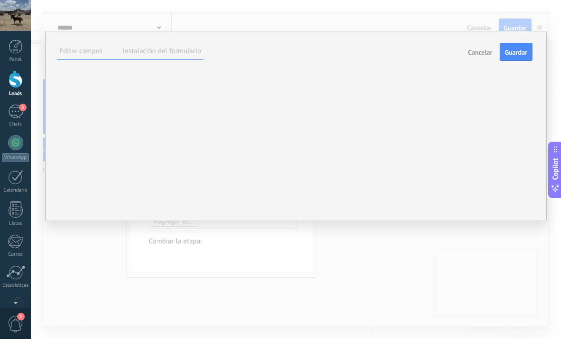
type textarea "**"
type textarea "*"
type textarea "**********"
type textarea "*"
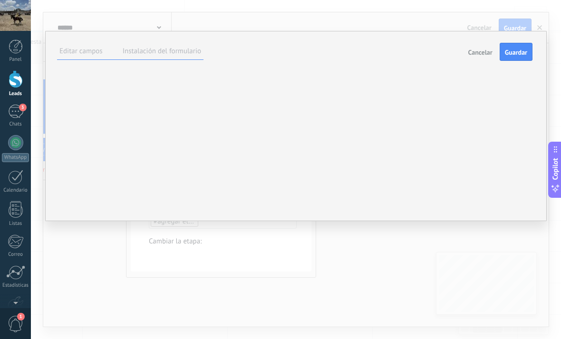
type textarea "*"
type textarea "**"
type textarea "***"
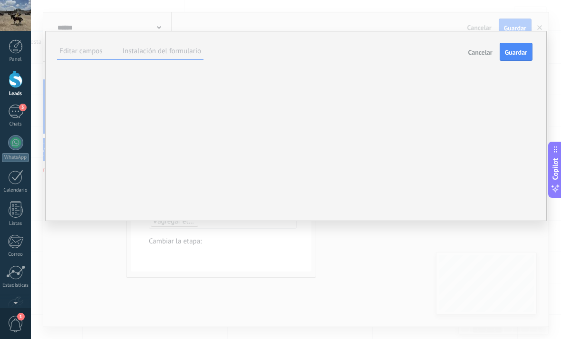
type textarea "****"
type textarea "*****"
type textarea "******"
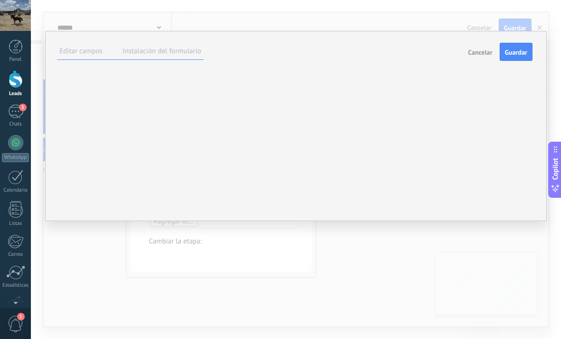
type textarea "******"
type textarea "*******"
type textarea "********"
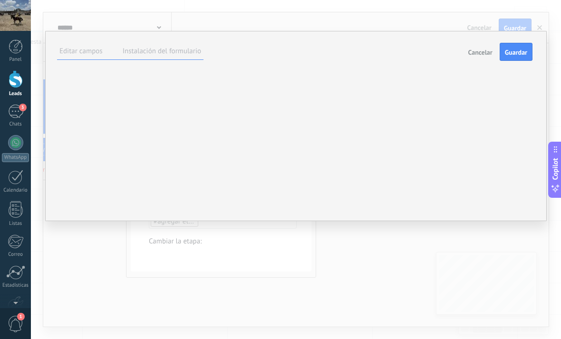
type textarea "********"
type textarea "**********"
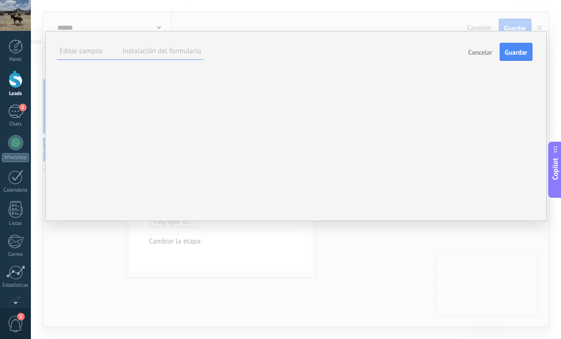
type textarea "**********"
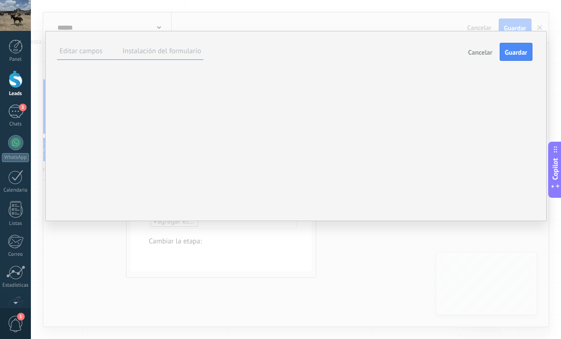
type textarea "**********"
click at [0, 0] on span "Hecho" at bounding box center [0, 0] width 0 height 0
type textarea "**********"
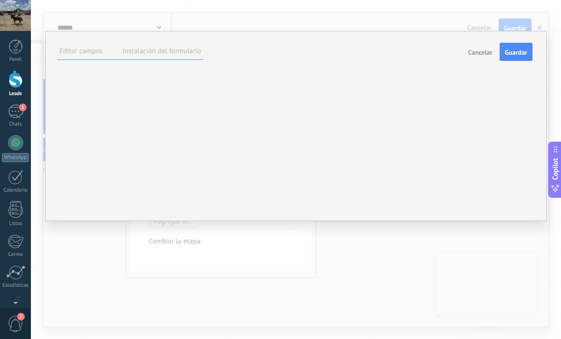
click at [0, 0] on div "**********" at bounding box center [0, 0] width 0 height 0
click at [0, 0] on use at bounding box center [0, 0] width 0 height 0
click at [0, 0] on link "Fondo" at bounding box center [0, 0] width 0 height 0
click at [0, 0] on span "Fondo" at bounding box center [0, 0] width 0 height 0
type input "******"
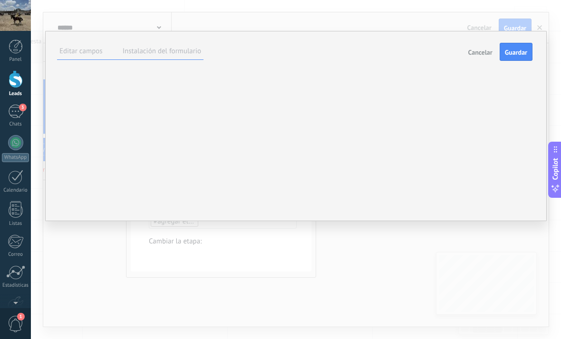
click at [0, 0] on div "**********" at bounding box center [0, 0] width 0 height 0
click at [0, 0] on icon at bounding box center [0, 0] width 0 height 0
click at [0, 0] on div "**********" at bounding box center [0, 0] width 0 height 0
click at [0, 0] on icon at bounding box center [0, 0] width 0 height 0
click at [0, 0] on label at bounding box center [0, 0] width 0 height 0
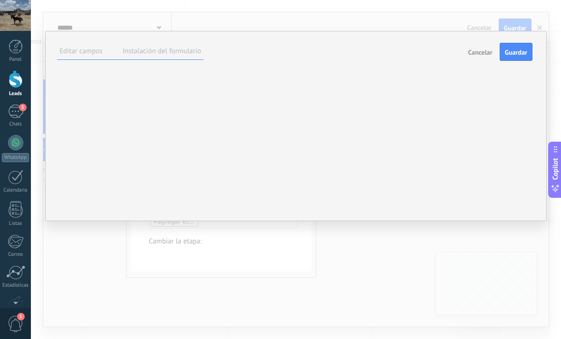
click at [0, 0] on input "file" at bounding box center [0, 0] width 0 height 0
click at [0, 0] on div at bounding box center [0, 0] width 0 height 0
click at [0, 0] on div "**********" at bounding box center [0, 0] width 0 height 0
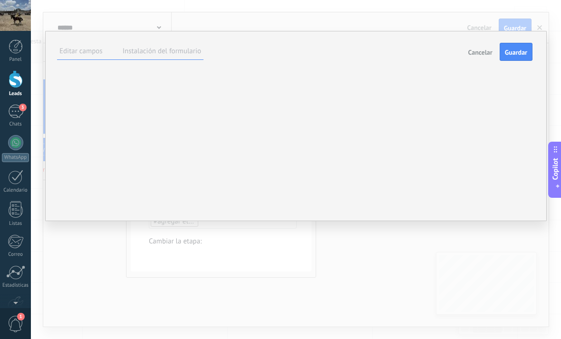
click at [0, 0] on div "******** Hecho" at bounding box center [0, 0] width 0 height 0
click at [0, 0] on div "Tipo de cliente" at bounding box center [0, 0] width 0 height 0
click at [0, 0] on div "Industria del cliente" at bounding box center [0, 0] width 0 height 0
click at [0, 0] on div "Presupuesto" at bounding box center [0, 0] width 0 height 0
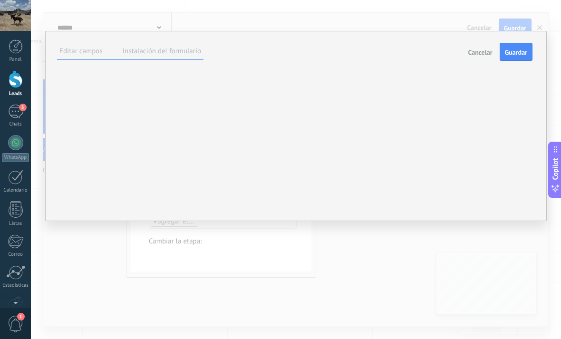
click at [0, 0] on div "Método de pago" at bounding box center [0, 0] width 0 height 0
click at [0, 0] on div "**********" at bounding box center [0, 0] width 0 height 0
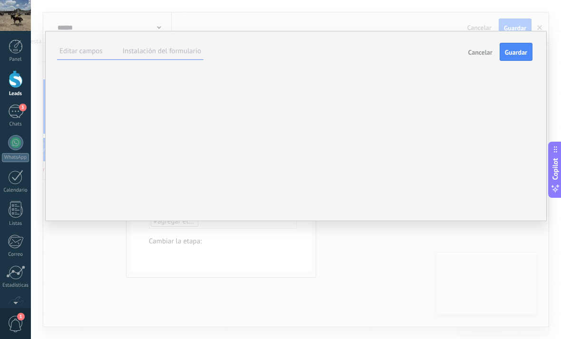
click at [0, 0] on div "**********" at bounding box center [0, 0] width 0 height 0
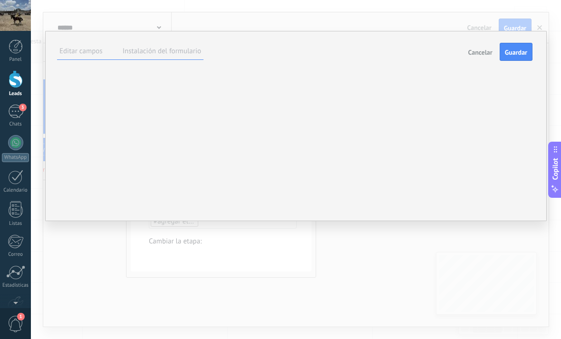
click at [0, 0] on div "**********" at bounding box center [0, 0] width 0 height 0
click at [0, 0] on icon at bounding box center [0, 0] width 0 height 0
click at [0, 0] on div "**********" at bounding box center [0, 0] width 0 height 0
click at [0, 0] on icon at bounding box center [0, 0] width 0 height 0
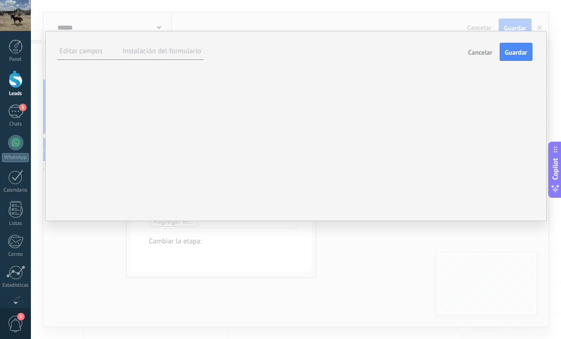
click at [0, 0] on div "**********" at bounding box center [0, 0] width 0 height 0
click at [0, 0] on use at bounding box center [0, 0] width 0 height 0
click at [0, 0] on div "**** Hecho" at bounding box center [0, 0] width 0 height 0
click at [0, 0] on div at bounding box center [0, 0] width 0 height 0
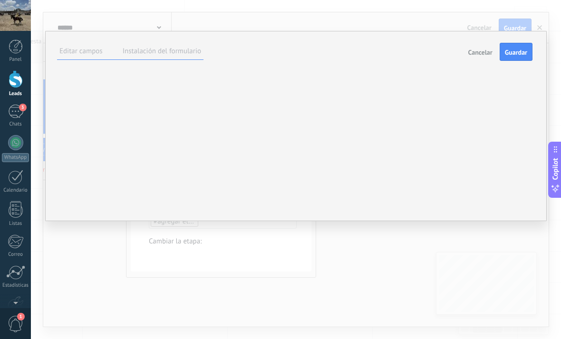
click at [0, 0] on div "**********" at bounding box center [0, 0] width 0 height 0
click at [0, 0] on div at bounding box center [0, 0] width 0 height 0
click at [0, 0] on div "Método de pago" at bounding box center [0, 0] width 0 height 0
click at [0, 0] on div "**********" at bounding box center [0, 0] width 0 height 0
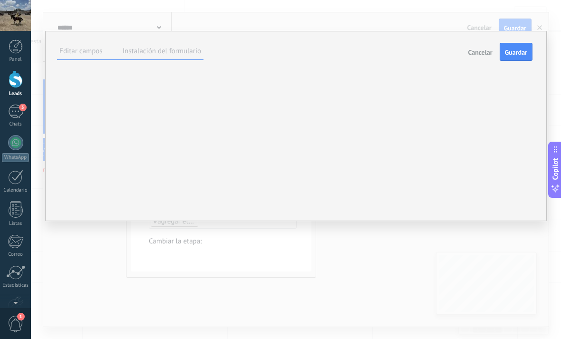
click at [0, 0] on div "**********" at bounding box center [0, 0] width 0 height 0
click at [0, 0] on span at bounding box center [0, 0] width 0 height 0
click at [0, 0] on label at bounding box center [0, 0] width 0 height 0
click at [0, 0] on input "text" at bounding box center [0, 0] width 0 height 0
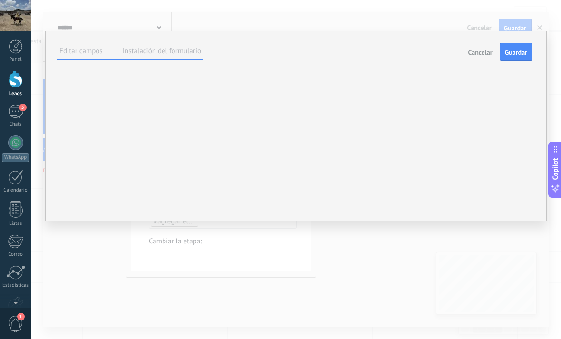
scroll to position [79, 0]
click at [0, 0] on label at bounding box center [0, 0] width 0 height 0
click at [0, 0] on input "**********" at bounding box center [0, 0] width 0 height 0
click at [0, 0] on div "Campo obligatorio" at bounding box center [0, 0] width 0 height 0
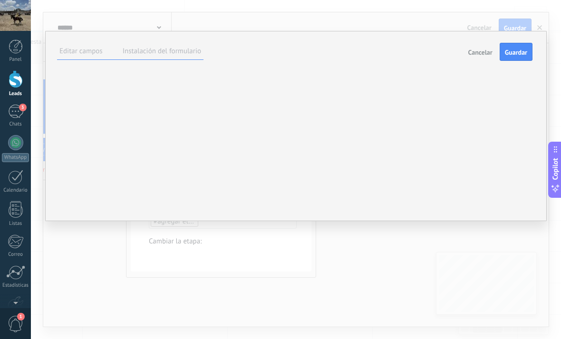
click at [0, 0] on div "**********" at bounding box center [0, 0] width 0 height 0
click at [0, 0] on div at bounding box center [0, 0] width 0 height 0
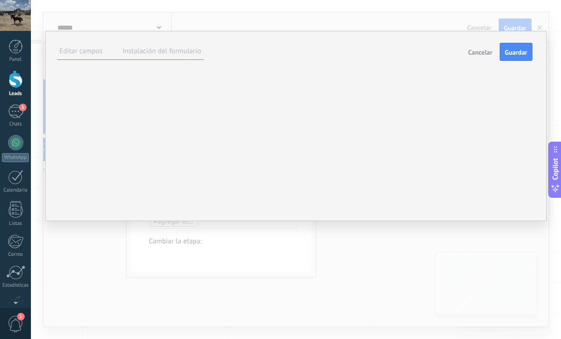
click at [0, 0] on div "******** Hecho" at bounding box center [0, 0] width 0 height 0
click at [0, 0] on link "Fuente" at bounding box center [0, 0] width 0 height 0
click at [0, 0] on div "**********" at bounding box center [0, 0] width 0 height 0
click at [0, 0] on div "******** Hecho" at bounding box center [0, 0] width 0 height 0
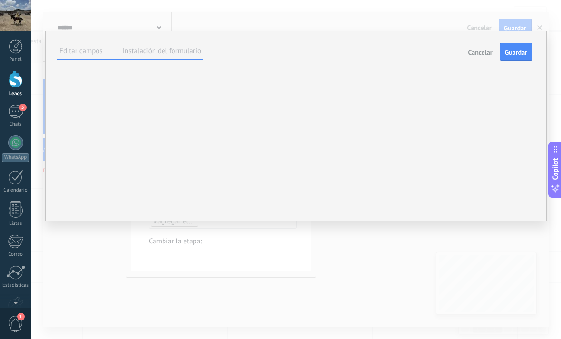
click at [0, 0] on icon at bounding box center [0, 0] width 0 height 0
click at [0, 0] on li "Arial style" at bounding box center [0, 0] width 0 height 0
click at [0, 0] on li "Tahoma style" at bounding box center [0, 0] width 0 height 0
click at [0, 0] on li "Trebuchet MS style" at bounding box center [0, 0] width 0 height 0
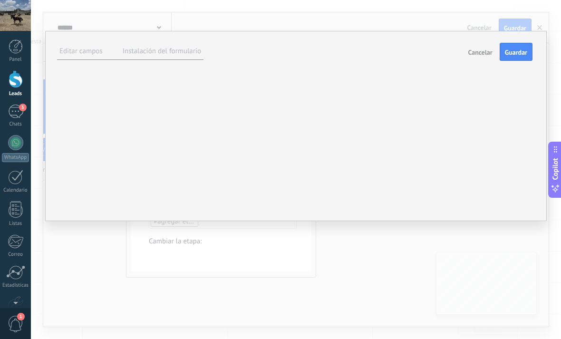
click at [0, 0] on li "Verdana style" at bounding box center [0, 0] width 0 height 0
click at [0, 0] on li "Times New Roman style" at bounding box center [0, 0] width 0 height 0
click at [0, 0] on div "**********" at bounding box center [0, 0] width 0 height 0
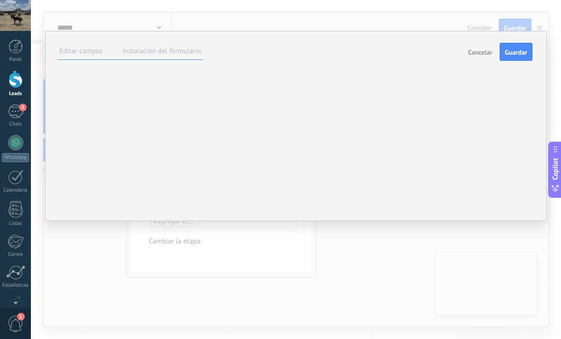
scroll to position [7, 0]
click at [517, 49] on span "Guardar" at bounding box center [516, 52] width 22 height 7
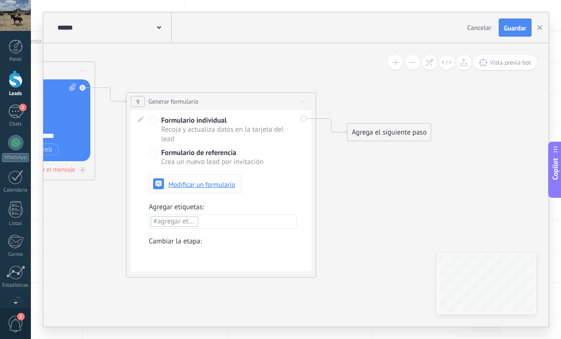
scroll to position [0, 0]
click at [310, 108] on span "Iniciar vista previa aquí Cambiar nombre Duplicar Borrar" at bounding box center [303, 102] width 15 height 14
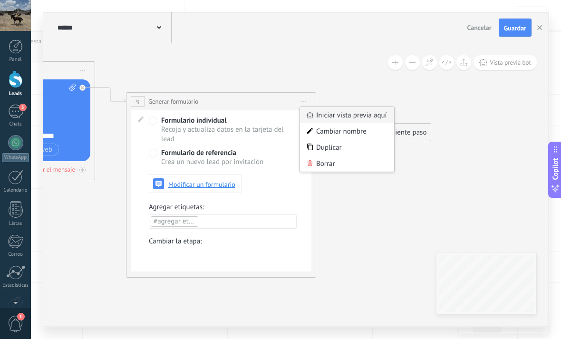
click at [382, 123] on div "Iniciar vista previa aquí" at bounding box center [347, 115] width 94 height 16
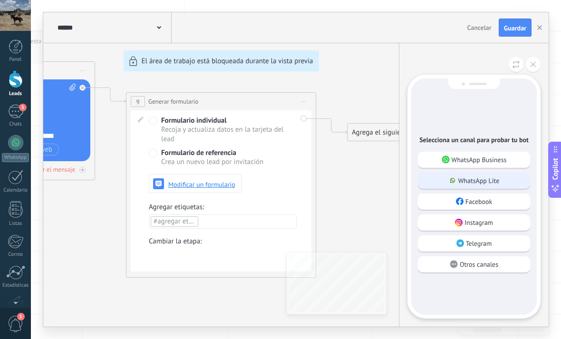
click at [516, 189] on div "WhatsApp Lite" at bounding box center [474, 180] width 112 height 16
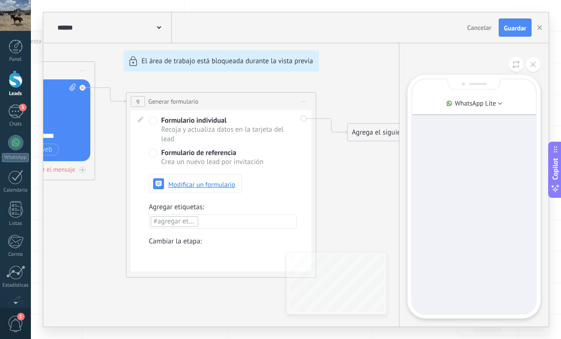
scroll to position [19, 0]
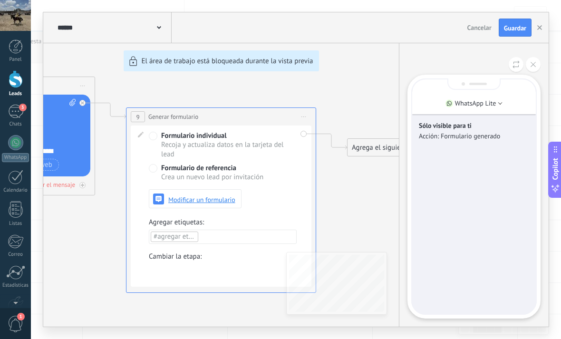
click at [463, 140] on p "Acción: Formulario generado" at bounding box center [474, 136] width 110 height 9
click at [369, 226] on div "**********" at bounding box center [295, 169] width 505 height 314
click at [162, 215] on div "**********" at bounding box center [295, 169] width 505 height 314
click at [358, 226] on div "**********" at bounding box center [295, 169] width 505 height 314
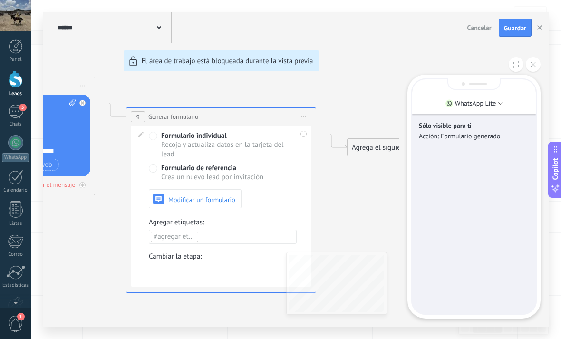
click at [155, 184] on div "**********" at bounding box center [295, 169] width 505 height 314
click at [531, 67] on icon at bounding box center [532, 64] width 5 height 5
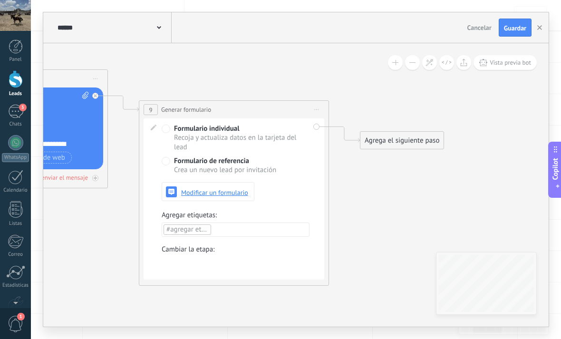
scroll to position [3, 0]
click at [179, 201] on button "Modificar un formulario" at bounding box center [208, 191] width 93 height 19
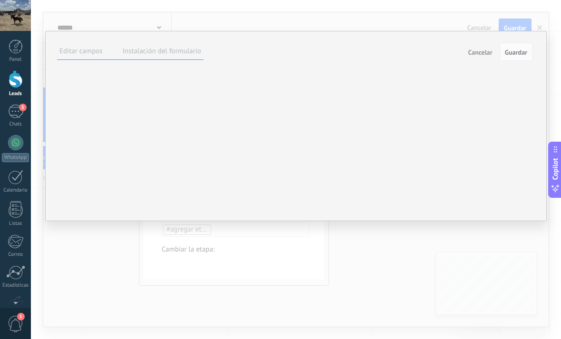
scroll to position [10, 0]
click at [488, 22] on div "**********" at bounding box center [303, 126] width 516 height 252
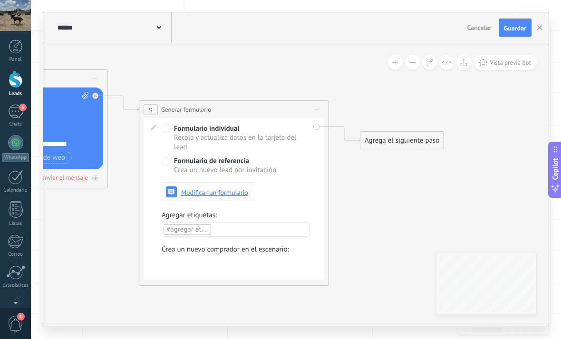
click at [179, 201] on button "Modificar un formulario" at bounding box center [208, 191] width 93 height 19
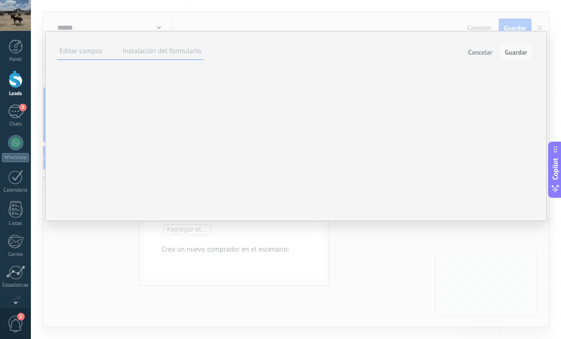
click at [523, 49] on span "Guardar" at bounding box center [516, 52] width 22 height 7
click at [488, 52] on span "Cancelar" at bounding box center [480, 52] width 24 height 7
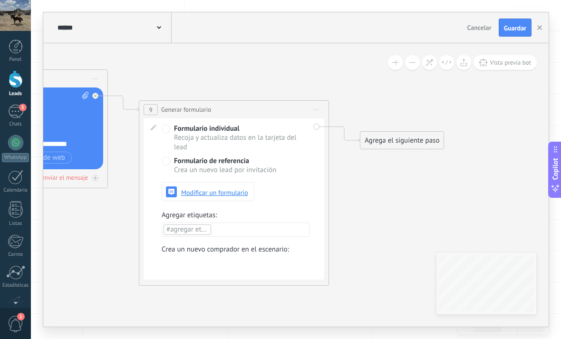
click at [316, 116] on span "Iniciar vista previa aquí Cambiar nombre Duplicar Borrar" at bounding box center [316, 110] width 15 height 14
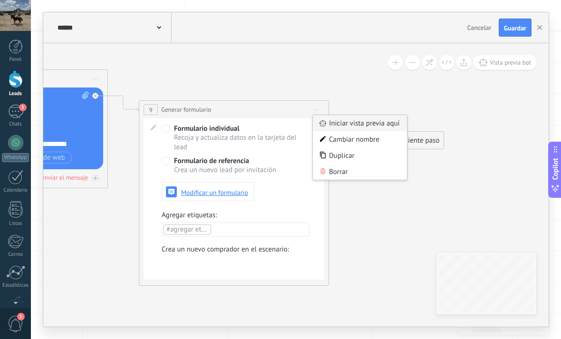
click at [373, 131] on div "Iniciar vista previa aquí" at bounding box center [360, 123] width 94 height 16
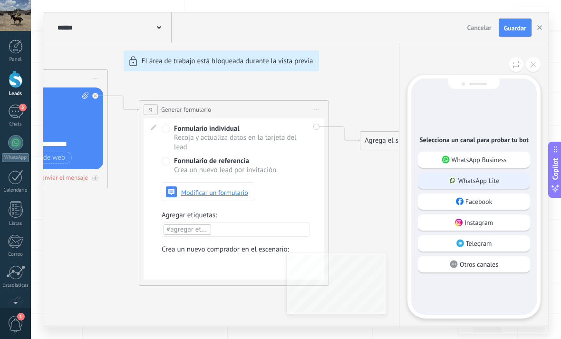
click at [509, 189] on div "WhatsApp Lite" at bounding box center [474, 180] width 112 height 16
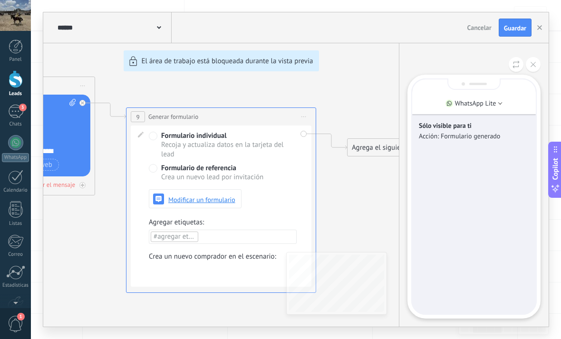
click at [161, 165] on div "**********" at bounding box center [295, 169] width 505 height 314
click at [161, 166] on div "**********" at bounding box center [295, 169] width 505 height 314
click at [536, 72] on button at bounding box center [533, 64] width 15 height 15
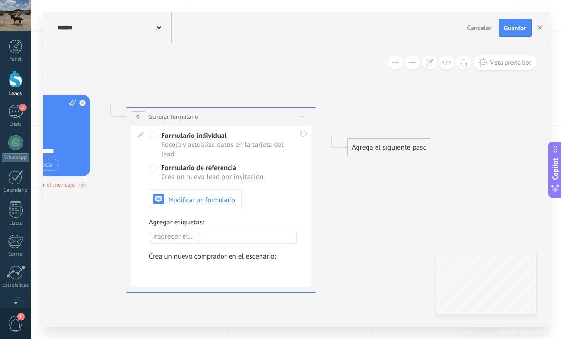
click at [161, 151] on div "**********" at bounding box center [295, 169] width 505 height 314
click at [156, 204] on use "button" at bounding box center [158, 198] width 11 height 11
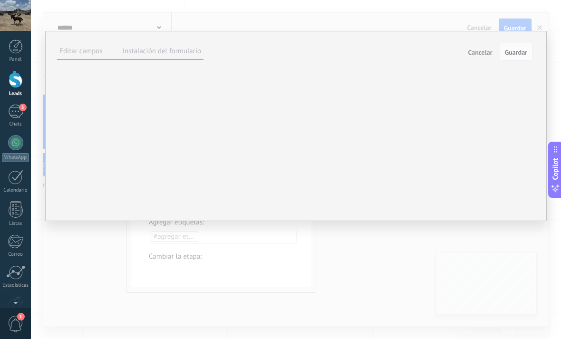
scroll to position [10, 0]
click at [517, 55] on span "Guardar" at bounding box center [516, 52] width 22 height 7
click at [482, 46] on button "Cancelar" at bounding box center [480, 52] width 32 height 18
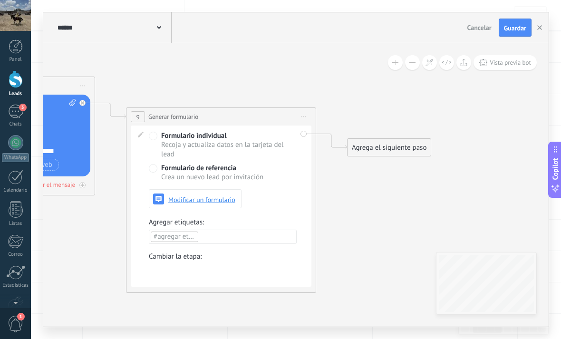
click at [395, 155] on div "Agrega el siguiente paso" at bounding box center [388, 148] width 83 height 16
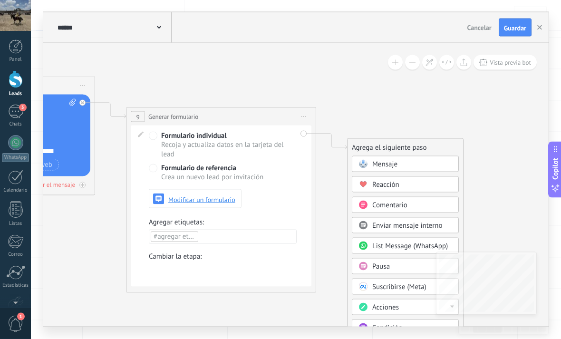
scroll to position [403, 0]
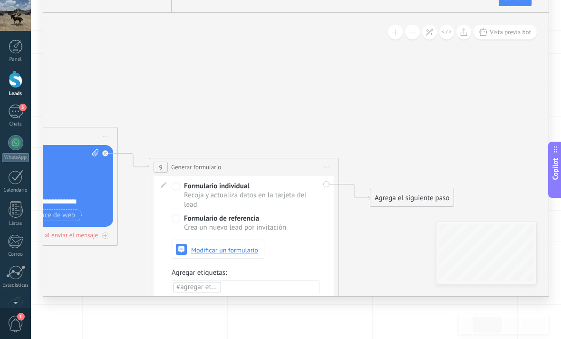
click at [501, 194] on icon at bounding box center [9, 204] width 1302 height 753
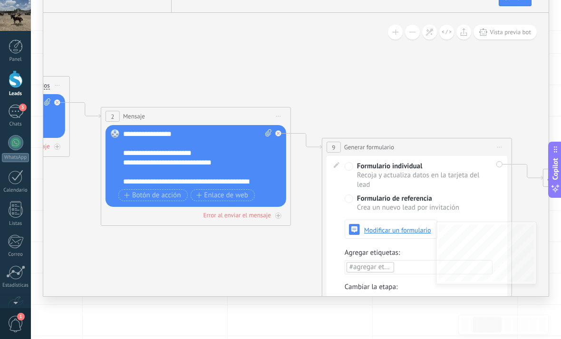
drag, startPoint x: 315, startPoint y: 153, endPoint x: 436, endPoint y: 137, distance: 122.1
click at [436, 137] on icon at bounding box center [182, 184] width 1302 height 753
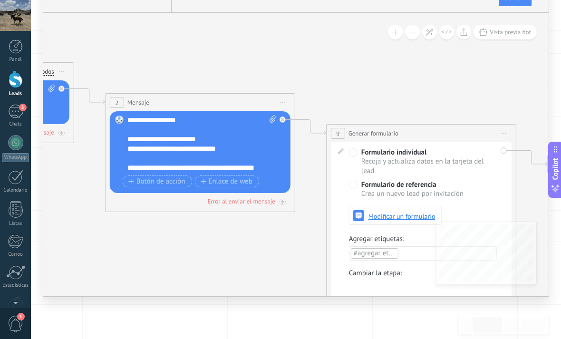
drag, startPoint x: 366, startPoint y: 142, endPoint x: 372, endPoint y: 125, distance: 18.6
click at [372, 125] on icon at bounding box center [186, 170] width 1302 height 753
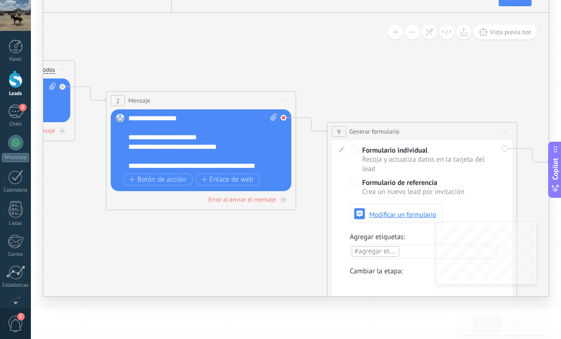
click at [285, 121] on div at bounding box center [283, 118] width 6 height 6
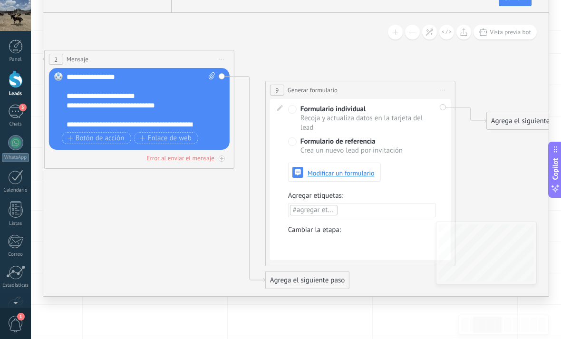
drag, startPoint x: 388, startPoint y: 131, endPoint x: 334, endPoint y: 96, distance: 64.3
click at [334, 96] on icon at bounding box center [125, 139] width 1302 height 777
drag, startPoint x: 312, startPoint y: 164, endPoint x: 373, endPoint y: 164, distance: 60.8
click at [373, 161] on div "Formulario individual Recoja y actualiza datos en la tarjeta del lead Formulari…" at bounding box center [362, 143] width 148 height 77
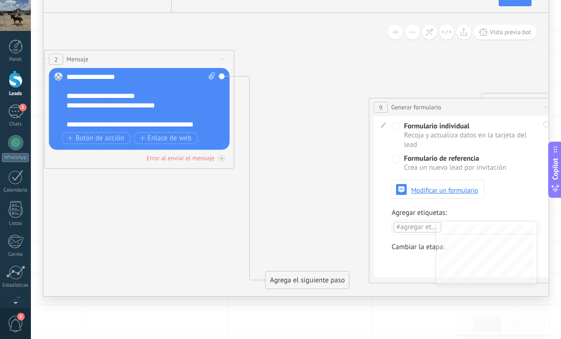
drag, startPoint x: 339, startPoint y: 125, endPoint x: 383, endPoint y: 180, distance: 70.4
click at [443, 116] on div "**********" at bounding box center [463, 107] width 189 height 18
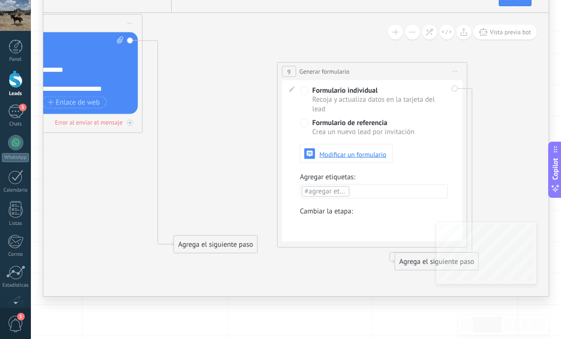
drag, startPoint x: 238, startPoint y: 187, endPoint x: 277, endPoint y: 174, distance: 41.0
click at [277, 174] on icon at bounding box center [43, 103] width 1322 height 777
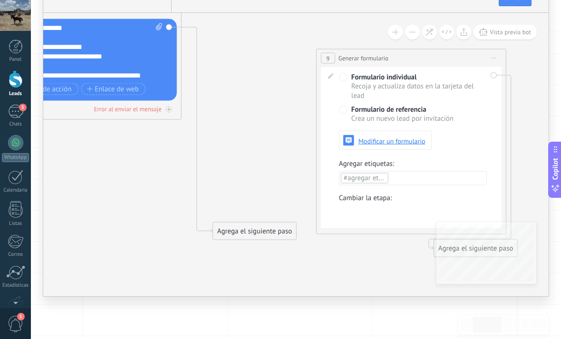
click at [248, 239] on div "Agrega el siguiente paso" at bounding box center [254, 231] width 83 height 16
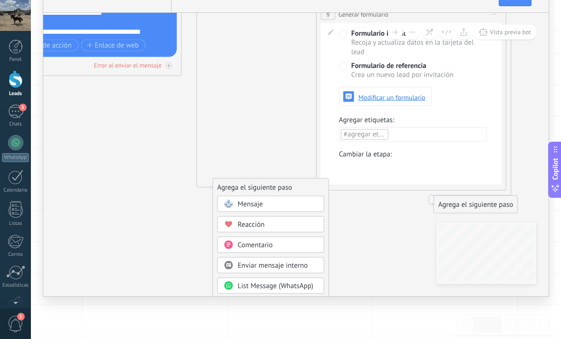
click at [244, 311] on span "Pausa" at bounding box center [247, 306] width 18 height 9
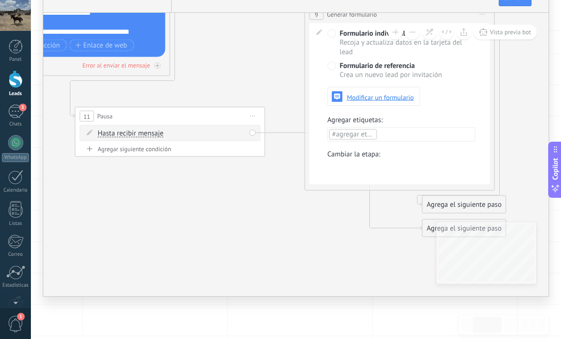
drag, startPoint x: 294, startPoint y: 209, endPoint x: 165, endPoint y: 139, distance: 146.3
click at [163, 125] on div "11 Pausa ***** Iniciar vista previa aquí Cambiar nombre Duplicar Borrar" at bounding box center [170, 116] width 189 height 18
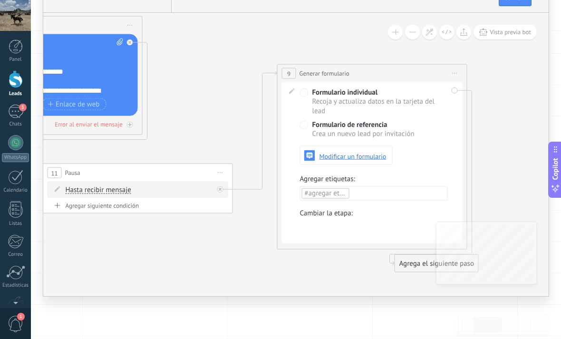
drag, startPoint x: 297, startPoint y: 211, endPoint x: 276, endPoint y: 266, distance: 58.4
click at [271, 269] on icon at bounding box center [43, 114] width 1322 height 794
click at [364, 159] on span "Modificar un formulario" at bounding box center [353, 156] width 67 height 7
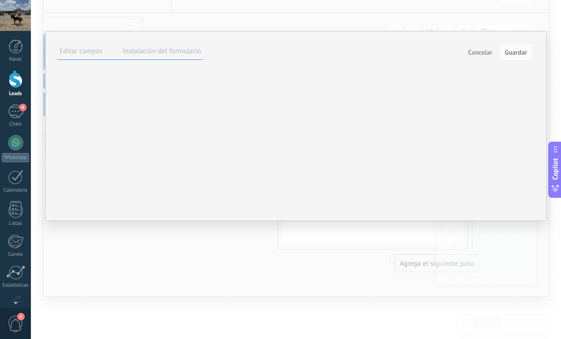
scroll to position [10, 0]
click at [0, 0] on div "+52 ******** Hecho" at bounding box center [0, 0] width 0 height 0
click at [0, 0] on div "****** * ****** Hecho Campo obligatorio" at bounding box center [0, 0] width 0 height 0
click at [0, 0] on div "**********" at bounding box center [0, 0] width 0 height 0
click at [514, 51] on span "Guardar" at bounding box center [516, 52] width 22 height 7
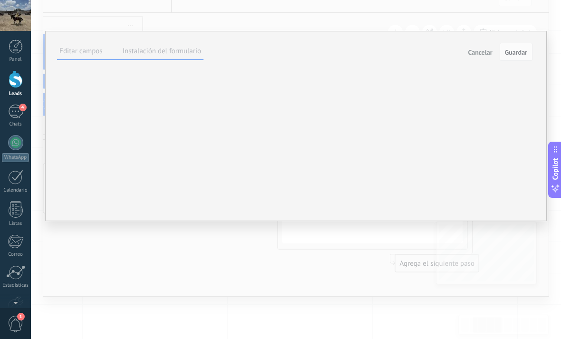
click at [486, 43] on div "Cancelar Guardar" at bounding box center [498, 52] width 68 height 18
click at [479, 52] on span "Cancelar" at bounding box center [480, 52] width 24 height 7
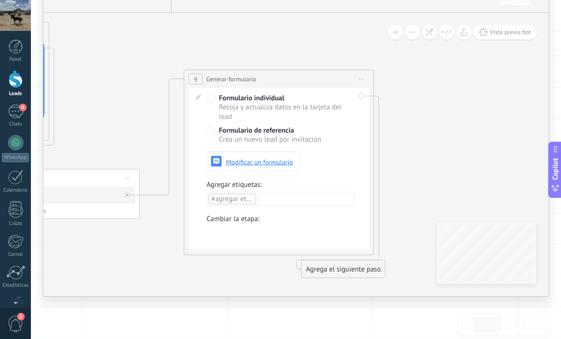
scroll to position [403, 0]
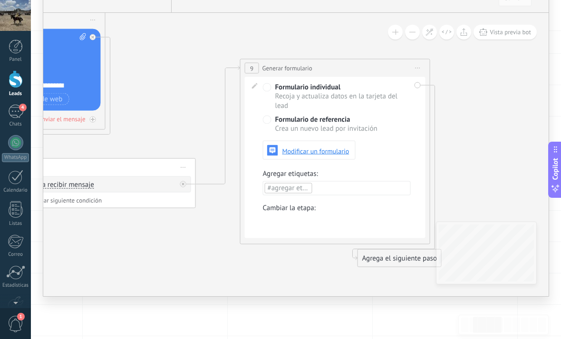
click at [386, 266] on div "Agrega el siguiente paso" at bounding box center [399, 258] width 83 height 16
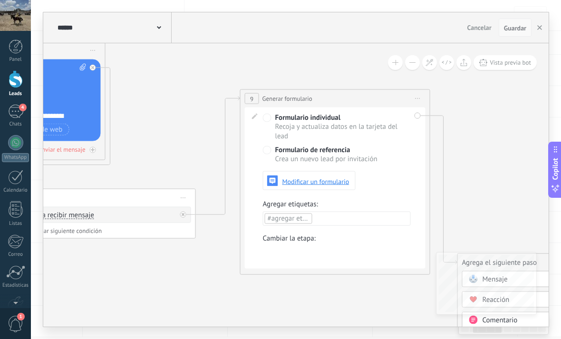
scroll to position [433, 0]
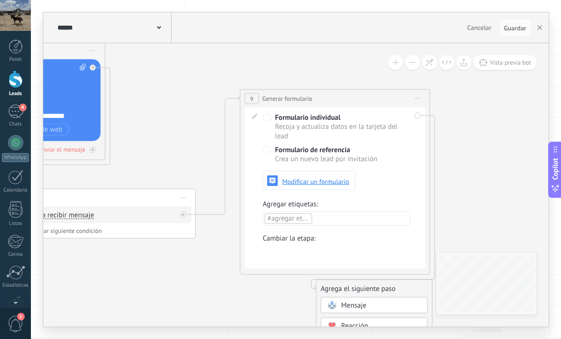
click at [483, 144] on icon at bounding box center [6, 127] width 1322 height 770
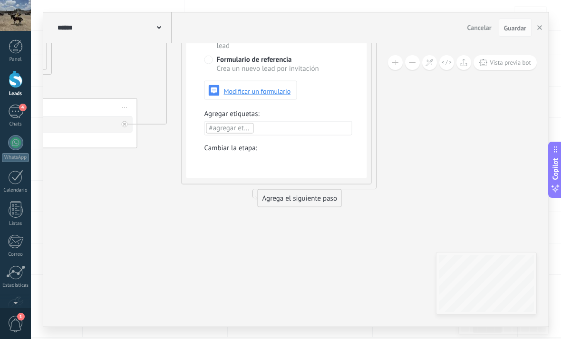
click at [325, 201] on div "Agrega el siguiente paso" at bounding box center [299, 199] width 83 height 16
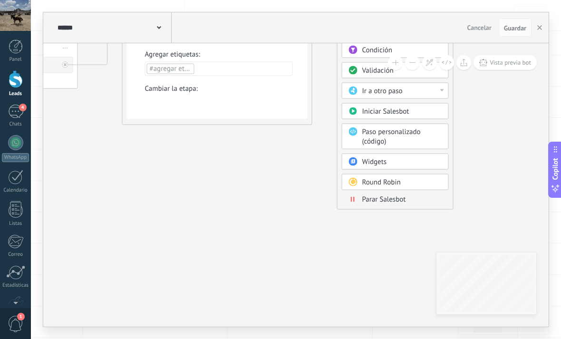
click at [382, 204] on span "Parar Salesbot" at bounding box center [384, 199] width 44 height 9
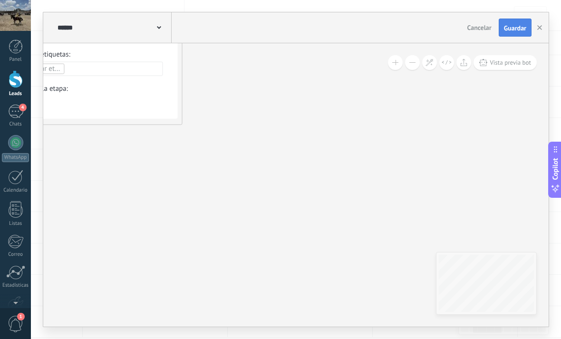
click at [518, 31] on span "Guardar" at bounding box center [515, 28] width 22 height 7
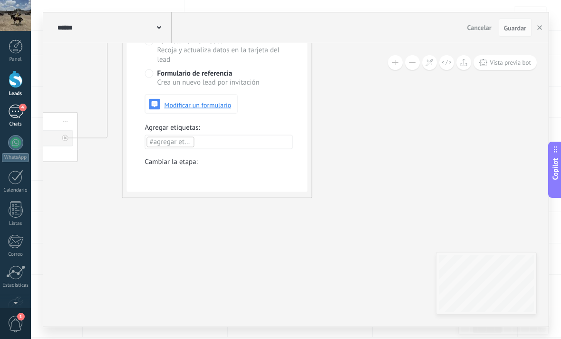
click at [10, 108] on div "4" at bounding box center [15, 112] width 15 height 14
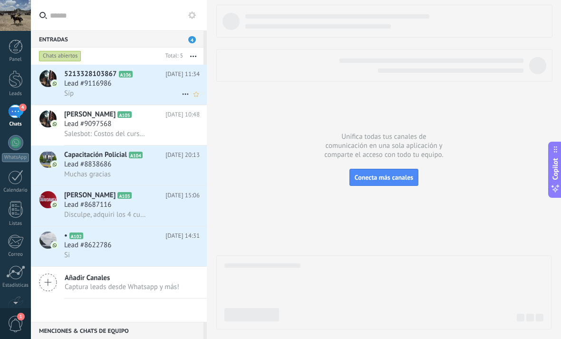
click at [50, 91] on div at bounding box center [47, 85] width 33 height 40
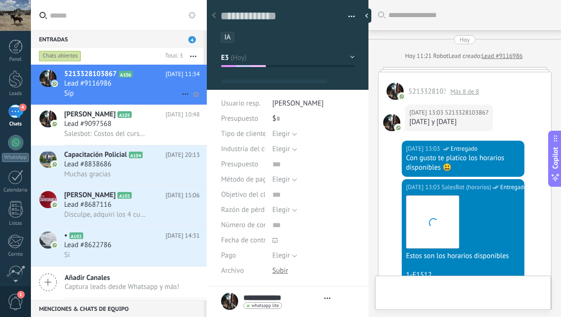
scroll to position [14, 0]
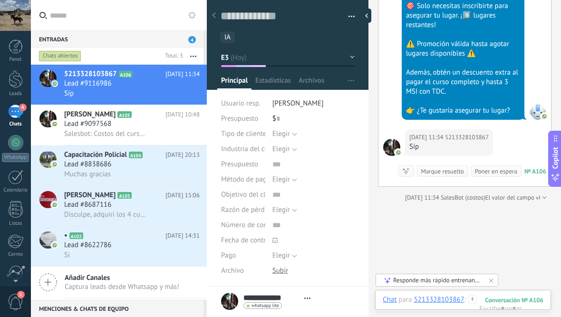
click at [349, 64] on button "E3" at bounding box center [288, 57] width 134 height 17
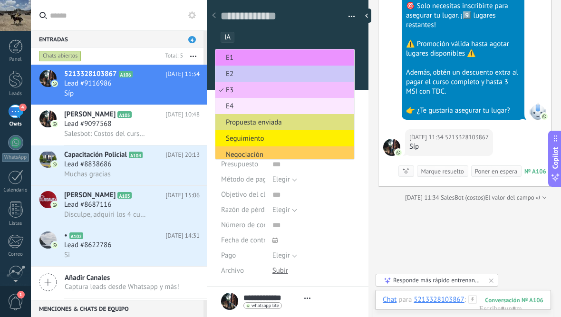
click at [326, 107] on span "E4" at bounding box center [283, 106] width 136 height 9
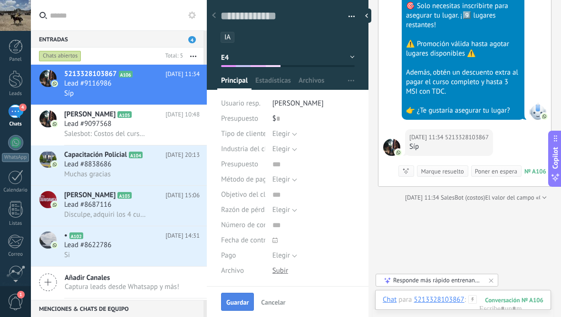
click at [226, 309] on button "Guardar" at bounding box center [237, 302] width 33 height 18
click at [241, 303] on button "Cancelar" at bounding box center [256, 301] width 32 height 15
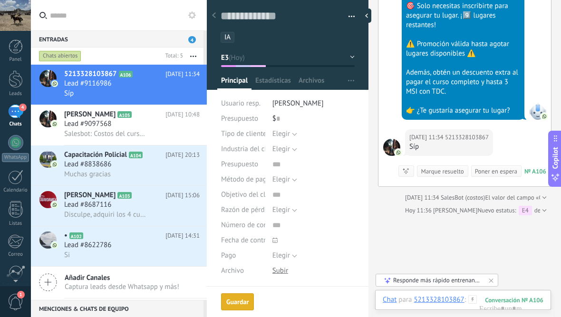
scroll to position [3376, 0]
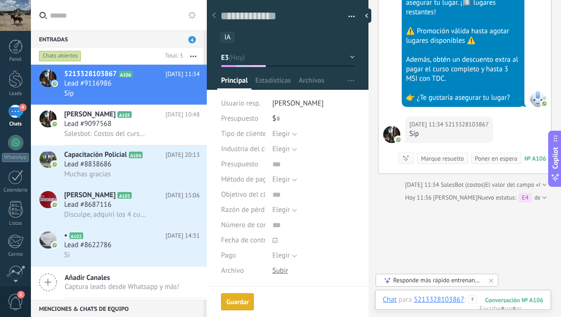
click at [348, 57] on button "E3" at bounding box center [288, 57] width 134 height 17
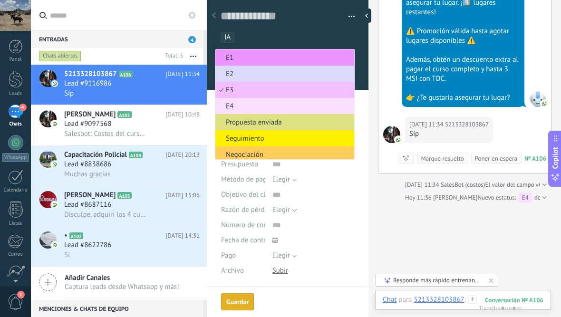
click at [332, 77] on span "E2" at bounding box center [283, 73] width 136 height 9
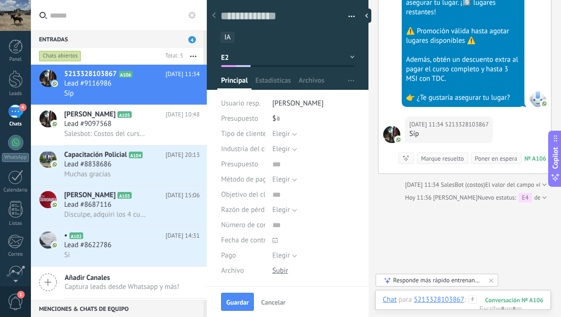
click at [328, 62] on button "E2" at bounding box center [288, 57] width 134 height 17
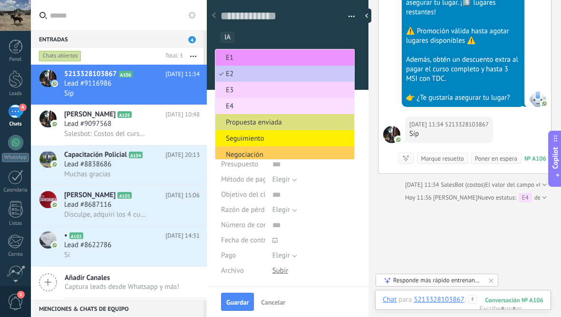
click at [316, 95] on span "E3" at bounding box center [283, 90] width 136 height 9
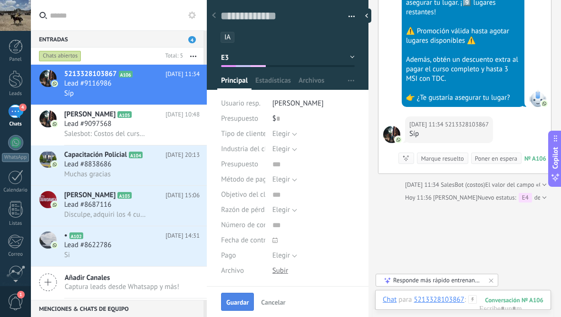
click at [242, 299] on span "Guardar" at bounding box center [237, 302] width 22 height 7
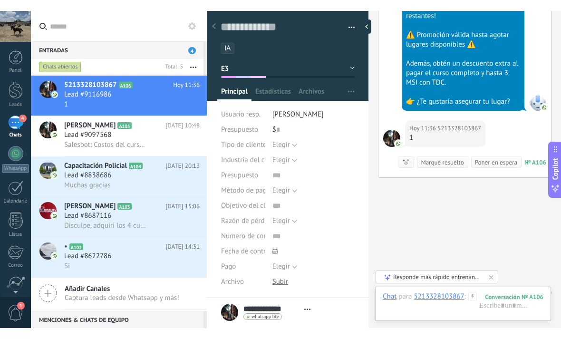
scroll to position [3815, 0]
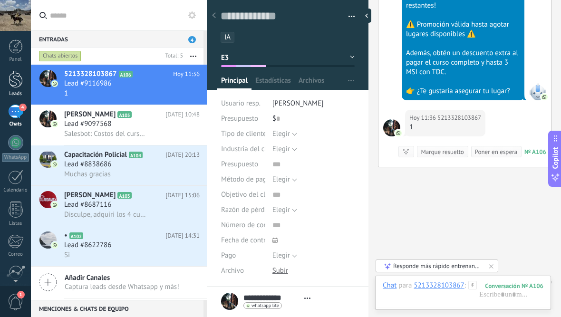
click at [17, 80] on div at bounding box center [16, 79] width 14 height 18
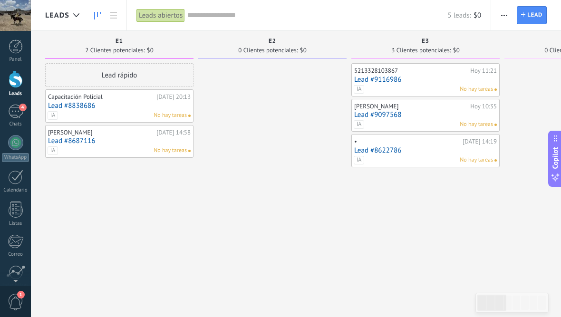
click at [509, 11] on button "button" at bounding box center [504, 15] width 14 height 18
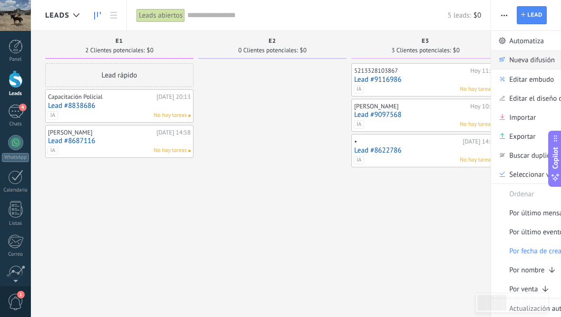
click at [530, 59] on span "Nueva difusión" at bounding box center [532, 59] width 46 height 19
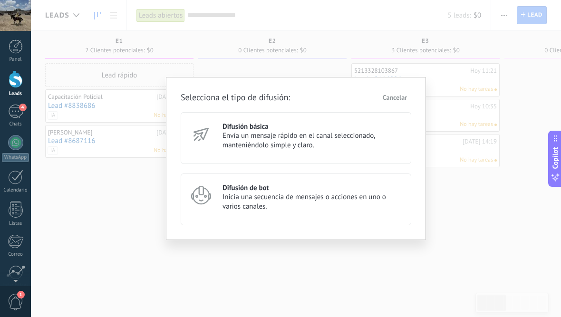
click at [506, 25] on div "Selecciona el tipo de difusión: Cancelar Difusión básica Envía un mensaje rápid…" at bounding box center [296, 158] width 530 height 317
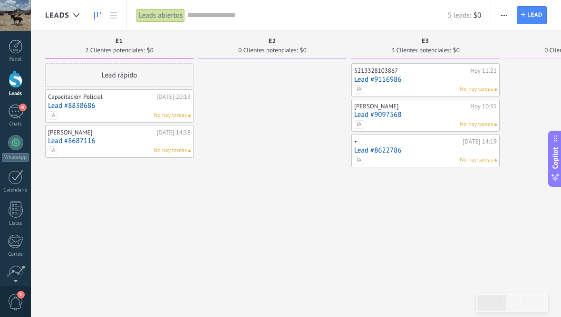
click at [501, 19] on span "button" at bounding box center [504, 15] width 6 height 18
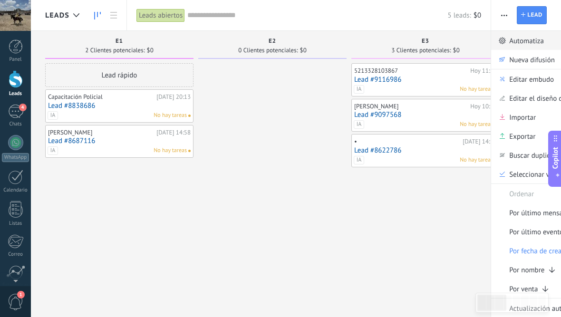
click at [545, 39] on link "Automatiza" at bounding box center [547, 40] width 113 height 19
type textarea "**********"
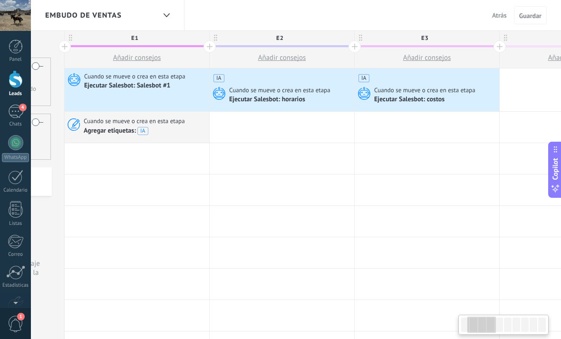
scroll to position [0, 122]
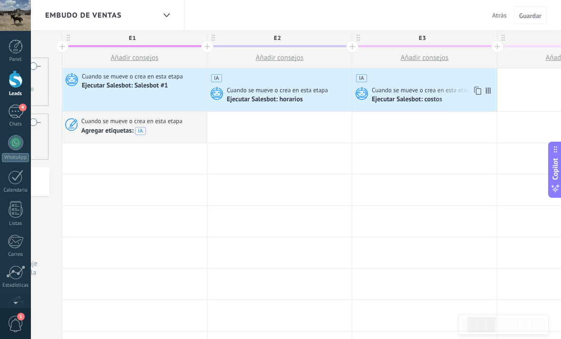
click at [411, 96] on div "Ejecutar Salesbot: costos" at bounding box center [408, 100] width 72 height 9
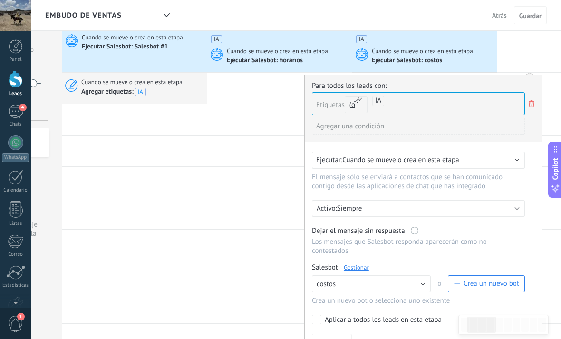
scroll to position [94, 0]
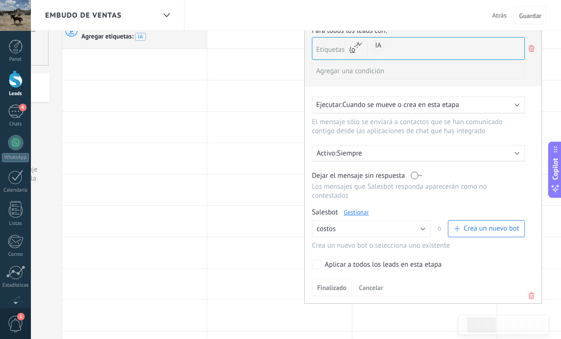
click at [359, 216] on link "Gestionar" at bounding box center [356, 212] width 25 height 8
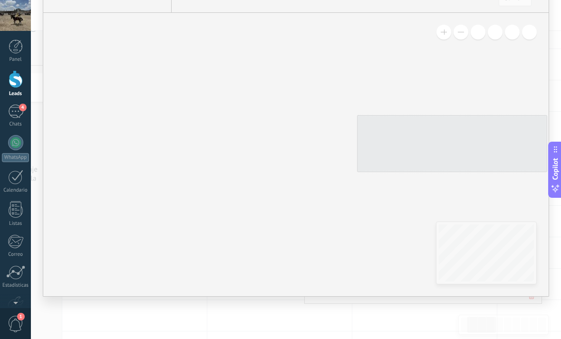
type input "******"
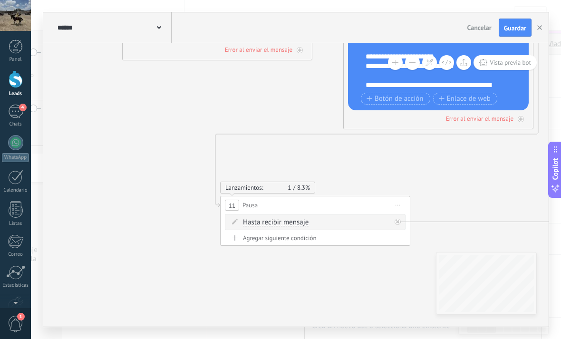
scroll to position [13, 0]
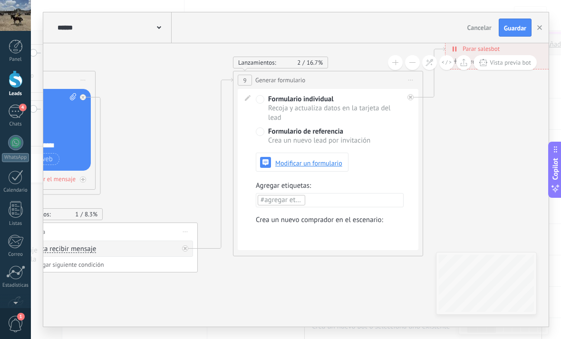
click at [498, 43] on div "**********" at bounding box center [533, 48] width 177 height 17
click at [522, 20] on button "Guardar" at bounding box center [514, 28] width 33 height 18
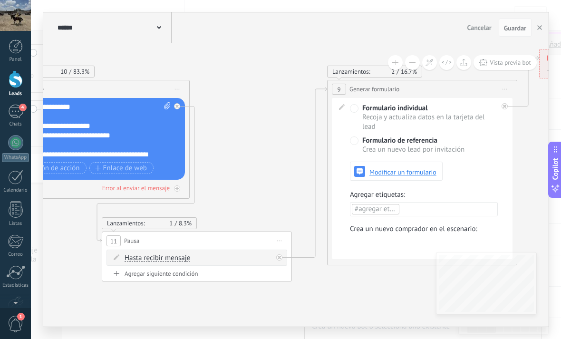
click at [504, 215] on div "Formulario individual Recoja y actualiza datos en la tarjeta del lead Formulari…" at bounding box center [422, 178] width 181 height 161
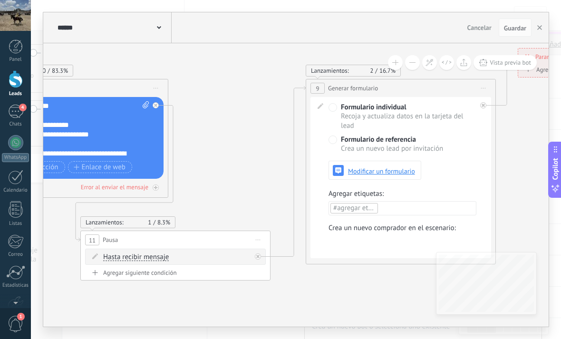
click at [527, 206] on icon at bounding box center [170, 149] width 1525 height 739
click at [0, 0] on div at bounding box center [0, 0] width 0 height 0
click at [507, 202] on div at bounding box center [296, 169] width 530 height 339
click at [510, 197] on icon at bounding box center [170, 149] width 1525 height 739
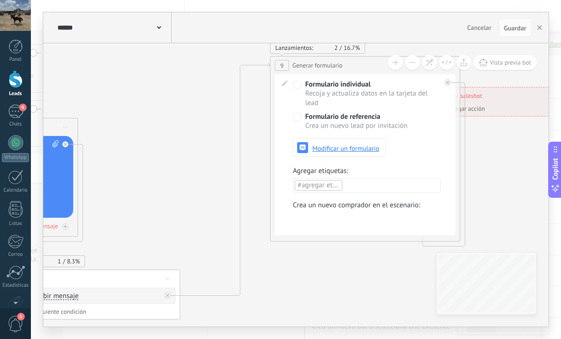
click at [166, 273] on span "Iniciar vista previa aquí Cambiar nombre Duplicar Borrar" at bounding box center [167, 279] width 15 height 14
click at [170, 279] on span "Iniciar vista previa aquí Cambiar nombre Duplicar Borrar" at bounding box center [167, 279] width 15 height 14
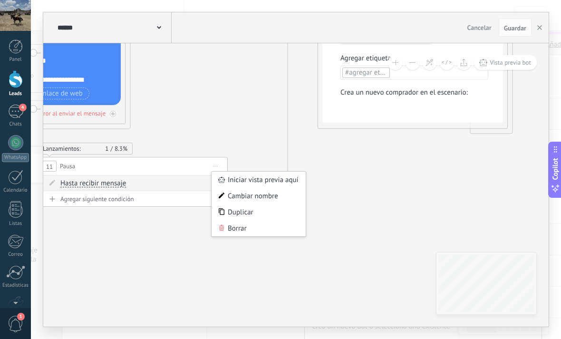
click at [217, 168] on span "Iniciar vista previa aquí Cambiar nombre Duplicar Borrar" at bounding box center [215, 166] width 15 height 14
click at [335, 168] on icon at bounding box center [127, 75] width 1525 height 739
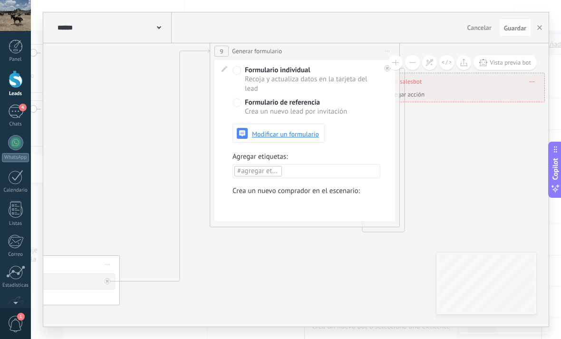
click at [384, 53] on span "Iniciar vista previa aquí Cambiar nombre Duplicar Borrar" at bounding box center [387, 51] width 15 height 14
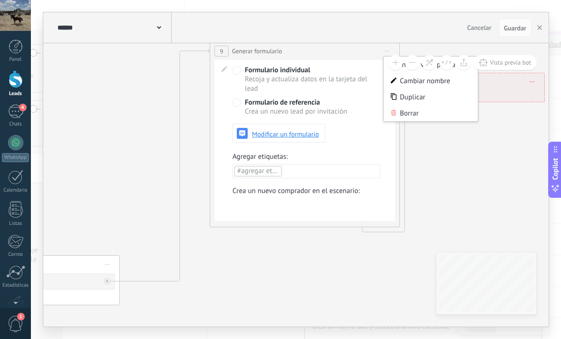
click at [454, 65] on button at bounding box center [446, 62] width 15 height 15
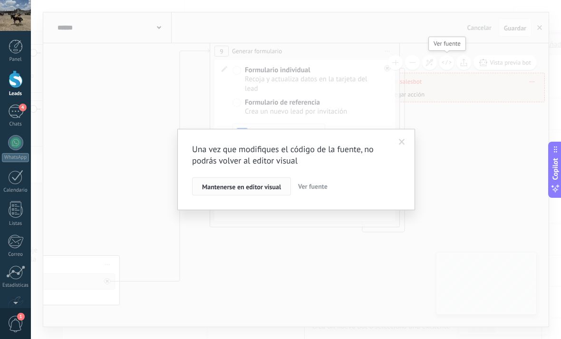
click at [257, 191] on button "Mantenerse en editor visual" at bounding box center [241, 186] width 99 height 18
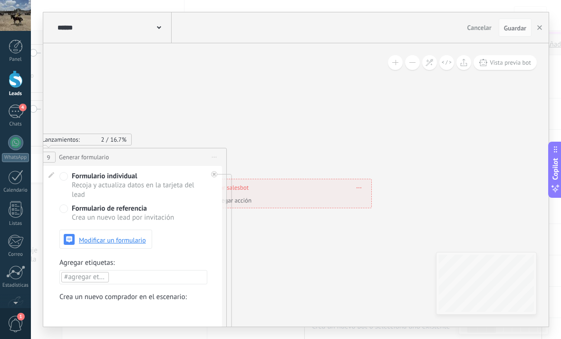
click at [510, 66] on span "Vista previa bot" at bounding box center [509, 62] width 41 height 8
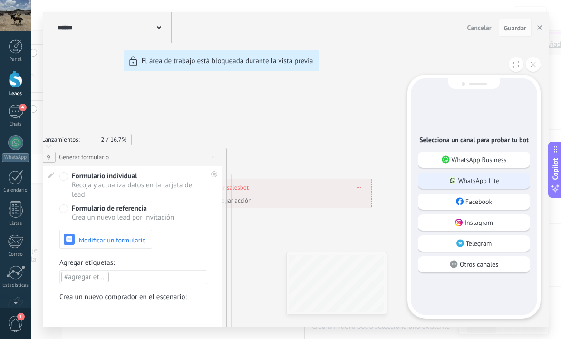
click at [501, 180] on div "WhatsApp Lite" at bounding box center [474, 180] width 112 height 16
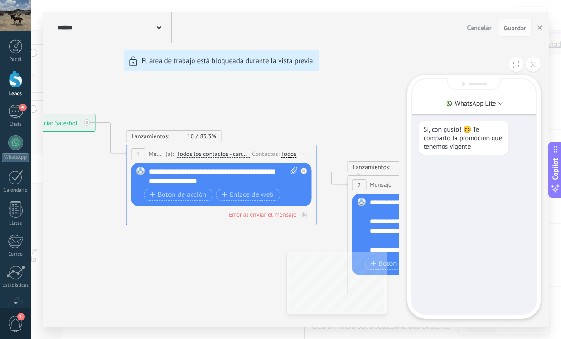
click at [205, 197] on div "**********" at bounding box center [295, 169] width 505 height 314
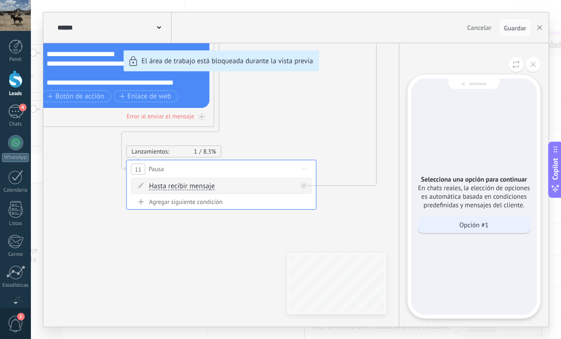
click at [520, 230] on div "Opción #1" at bounding box center [474, 225] width 112 height 16
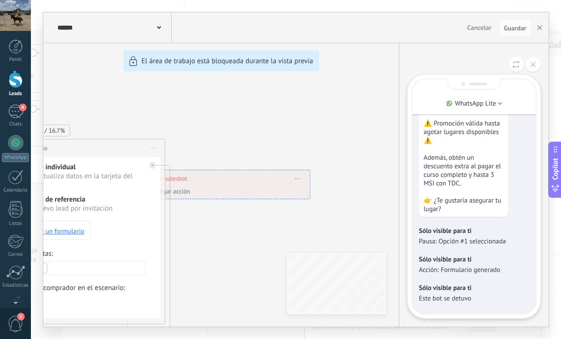
click at [501, 271] on p "Acción: Formulario generado" at bounding box center [474, 269] width 110 height 9
click at [532, 66] on icon at bounding box center [532, 64] width 5 height 5
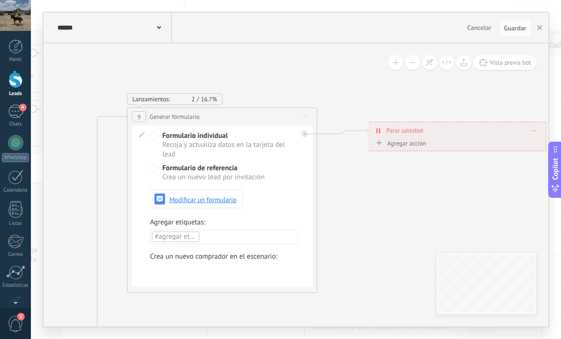
click at [300, 123] on span "Iniciar vista previa aquí Cambiar nombre Duplicar Borrar" at bounding box center [304, 117] width 15 height 14
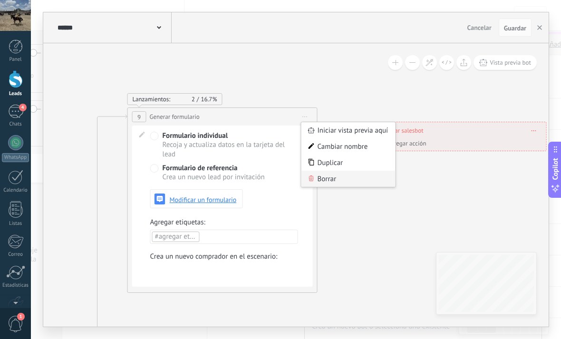
click at [356, 185] on div "Borrar" at bounding box center [348, 179] width 94 height 16
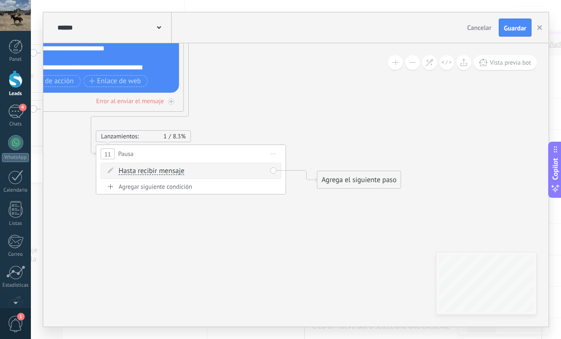
click at [364, 186] on div "Agrega el siguiente paso" at bounding box center [358, 180] width 83 height 16
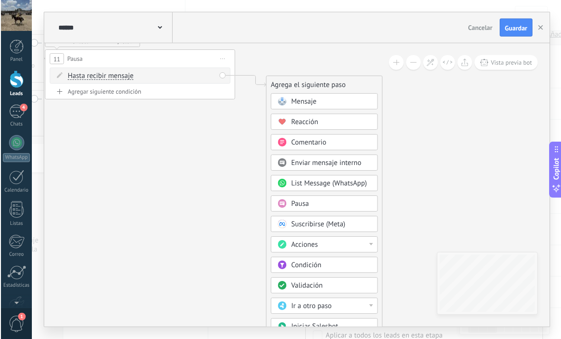
scroll to position [28, 0]
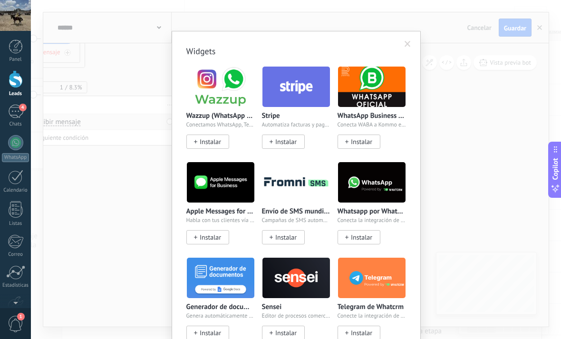
click at [409, 44] on span at bounding box center [407, 44] width 6 height 7
click at [407, 45] on span at bounding box center [407, 44] width 6 height 7
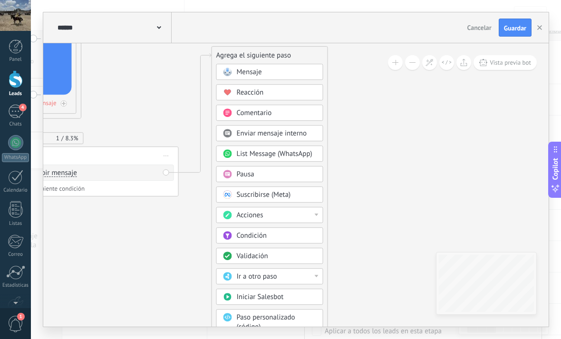
click at [306, 213] on div "Acciones" at bounding box center [277, 216] width 80 height 10
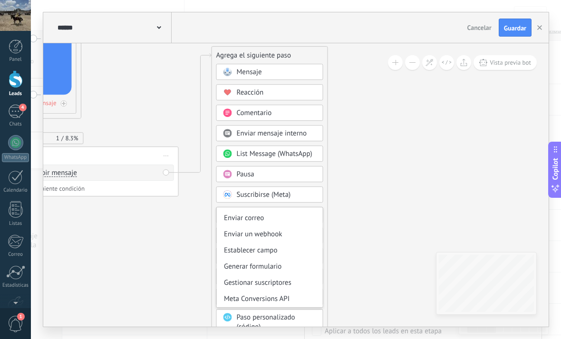
scroll to position [126, 0]
click at [281, 295] on div "Meta Conversions API" at bounding box center [270, 299] width 106 height 16
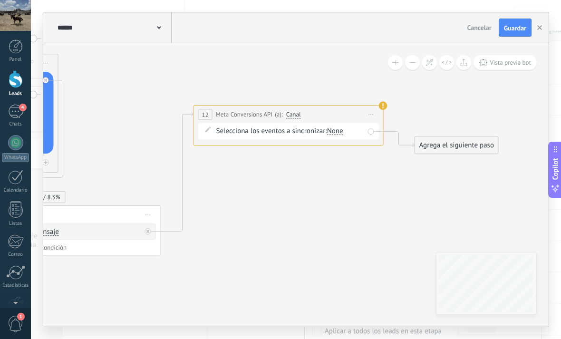
click at [358, 125] on div "Selecciona los eventos a sincronizar: Seleccionar todo Lead Compra None" at bounding box center [288, 131] width 181 height 16
click at [363, 116] on div "**********" at bounding box center [288, 114] width 189 height 18
click at [370, 114] on span "Iniciar vista previa aquí Cambiar nombre Duplicar Borrar" at bounding box center [371, 114] width 15 height 14
click at [415, 164] on div "Borrar" at bounding box center [414, 160] width 94 height 16
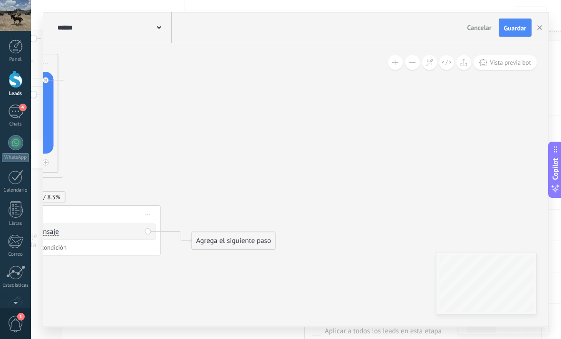
click at [257, 249] on div "Agrega el siguiente paso" at bounding box center [233, 241] width 83 height 16
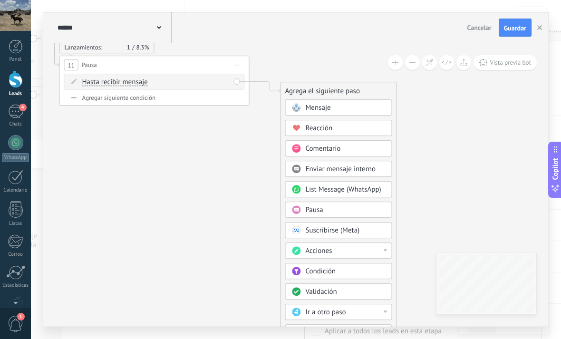
click at [371, 102] on div "Mensaje" at bounding box center [338, 107] width 107 height 16
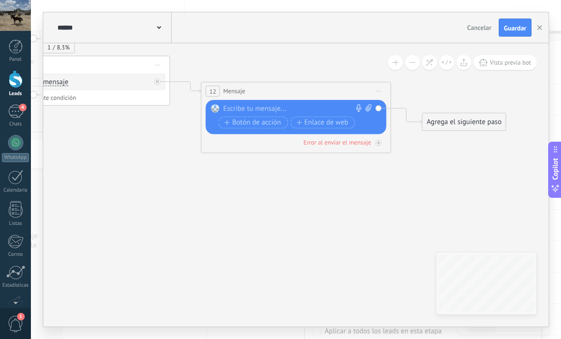
click at [381, 91] on icon at bounding box center [378, 91] width 5 height 1
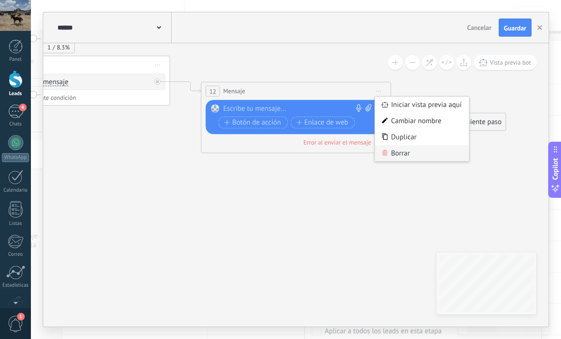
click at [412, 151] on div "Borrar" at bounding box center [422, 153] width 94 height 16
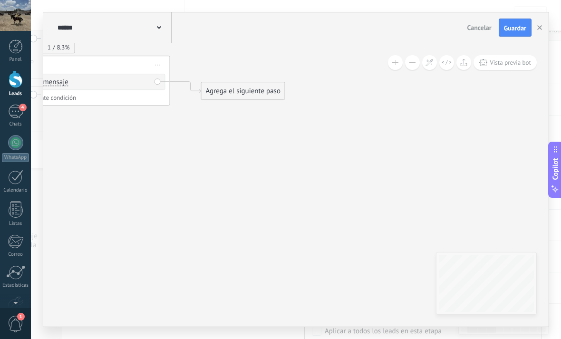
click at [236, 94] on div "Agrega el siguiente paso" at bounding box center [242, 91] width 83 height 16
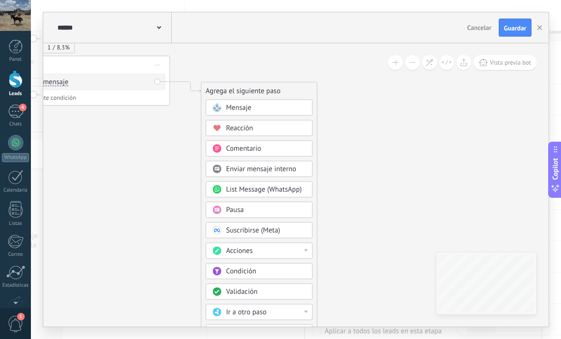
click at [297, 133] on div "Reacción" at bounding box center [266, 129] width 80 height 10
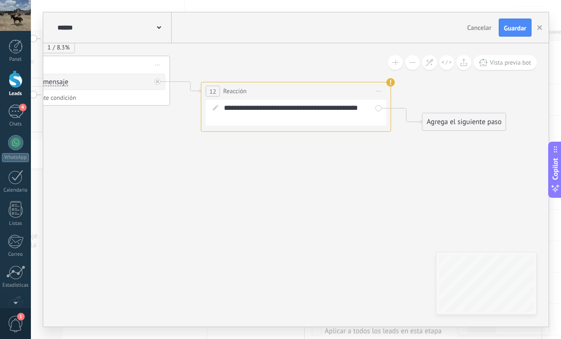
click at [345, 114] on div "**********" at bounding box center [302, 112] width 157 height 19
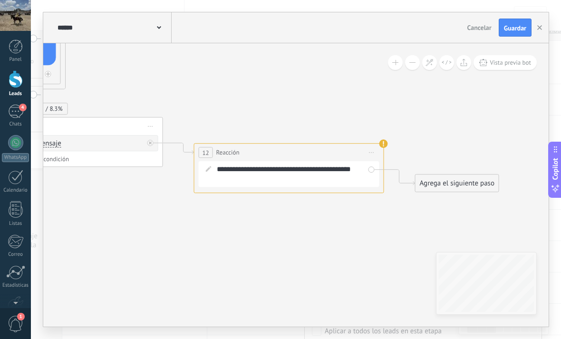
click at [469, 186] on div "Agrega el siguiente paso" at bounding box center [456, 183] width 83 height 16
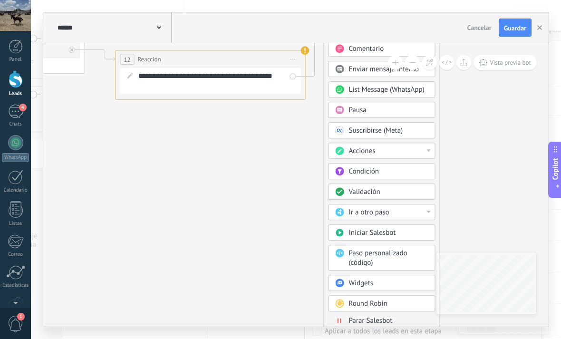
click at [376, 318] on span "Parar Salesbot" at bounding box center [371, 320] width 44 height 9
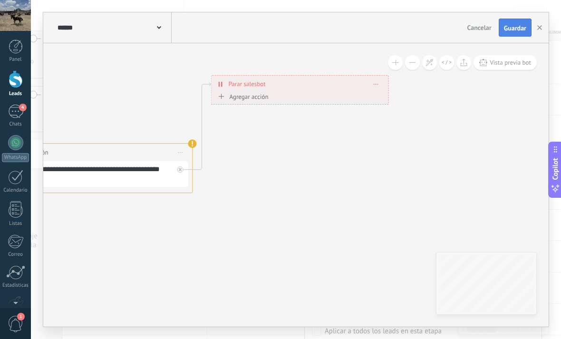
click at [516, 25] on span "Guardar" at bounding box center [515, 28] width 22 height 7
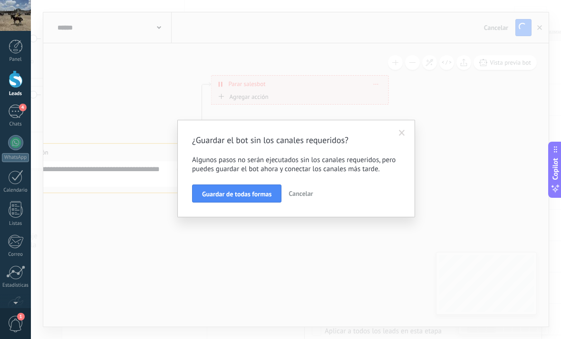
click at [265, 252] on div "¿Guardar el bot sin los canales requeridos? Algunos pasos no serán ejecutados s…" at bounding box center [296, 169] width 530 height 339
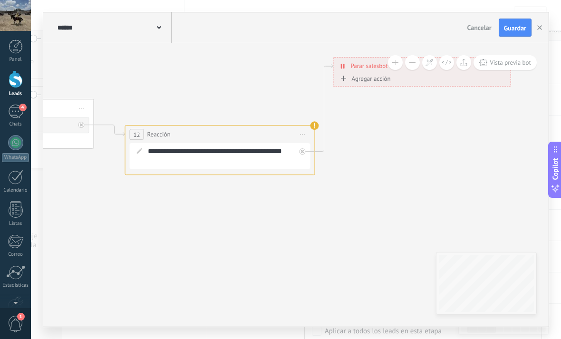
click at [301, 133] on span "Iniciar vista previa aquí Cambiar nombre Duplicar Borrar" at bounding box center [302, 134] width 15 height 14
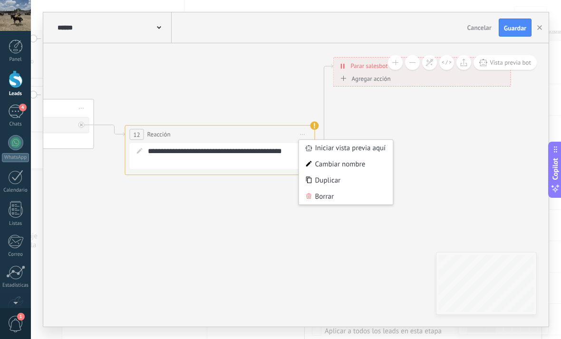
click at [316, 127] on use at bounding box center [314, 125] width 9 height 9
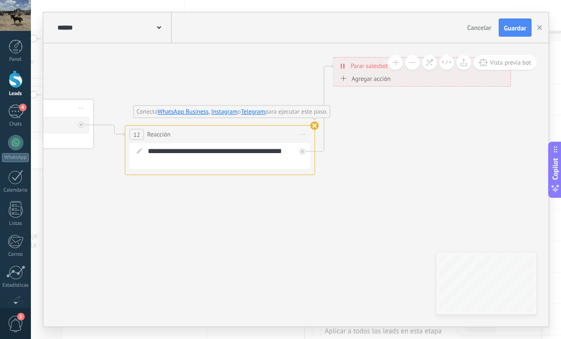
click at [309, 131] on span "Iniciar vista previa aquí Cambiar nombre Duplicar Borrar" at bounding box center [302, 134] width 15 height 14
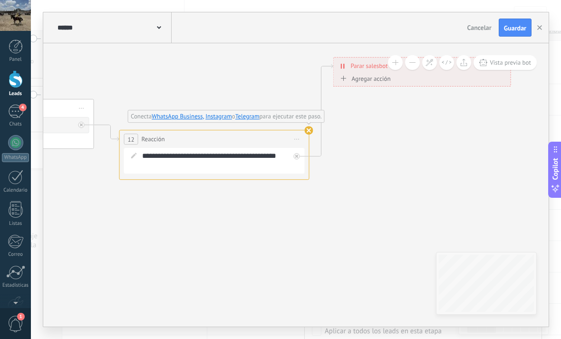
click at [302, 136] on span "Iniciar vista previa aquí Cambiar nombre Duplicar Borrar" at bounding box center [296, 139] width 15 height 14
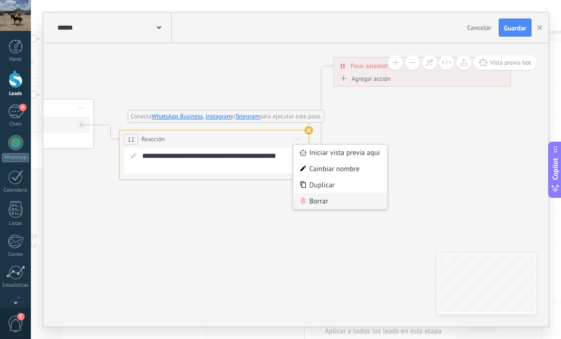
click at [345, 204] on div "Borrar" at bounding box center [340, 201] width 94 height 16
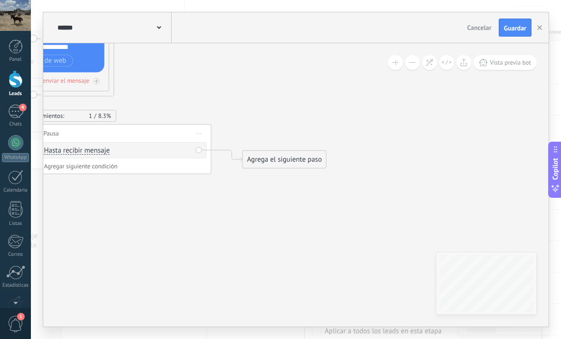
click at [312, 157] on div "Agrega el siguiente paso" at bounding box center [284, 160] width 83 height 16
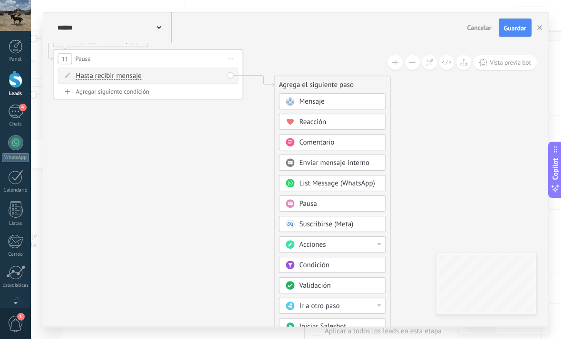
click at [367, 245] on div "Acciones" at bounding box center [339, 245] width 80 height 10
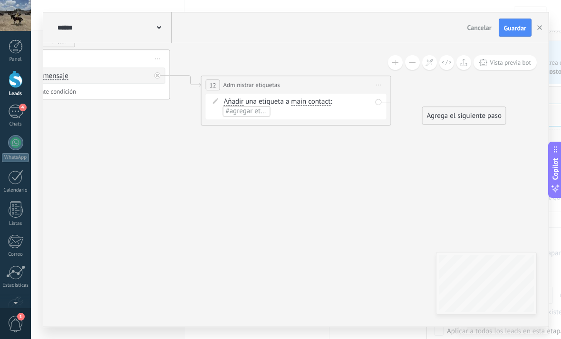
scroll to position [14, 0]
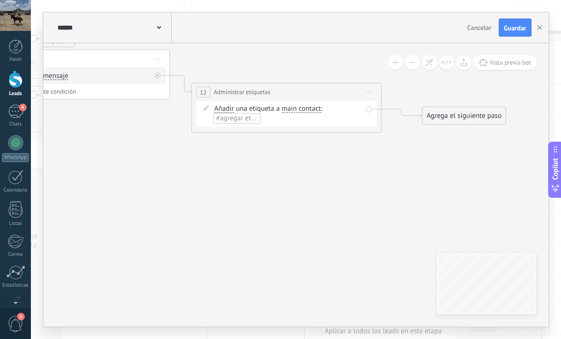
click at [374, 93] on span "Iniciar vista previa aquí Cambiar nombre Duplicar [GEOGRAPHIC_DATA]" at bounding box center [369, 92] width 15 height 14
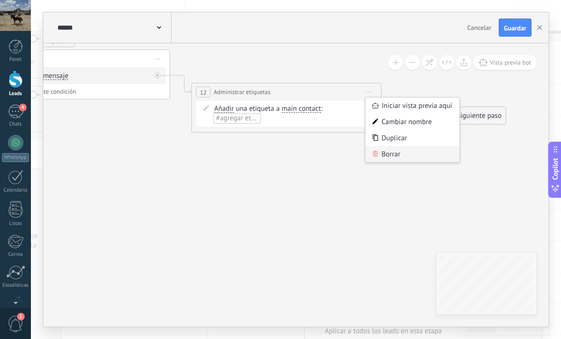
click at [396, 162] on div "Borrar" at bounding box center [412, 154] width 94 height 16
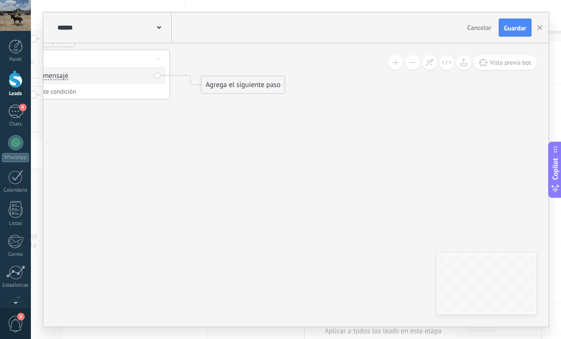
click at [239, 91] on div "Agrega el siguiente paso" at bounding box center [242, 85] width 83 height 16
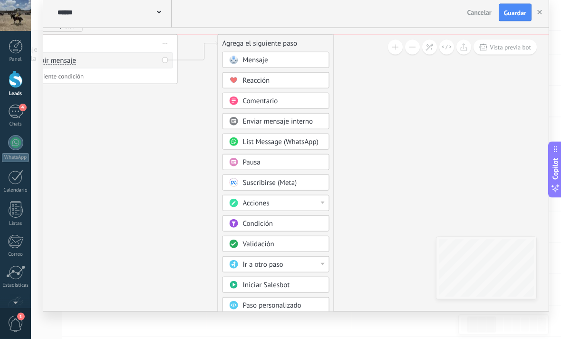
scroll to position [214, 0]
click at [306, 209] on div "Acciones" at bounding box center [283, 204] width 80 height 10
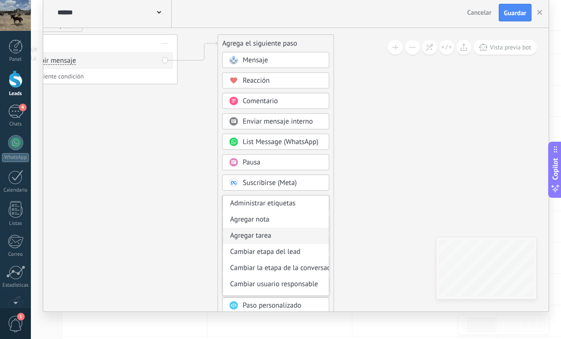
click at [298, 244] on div "Agregar tarea" at bounding box center [276, 236] width 106 height 16
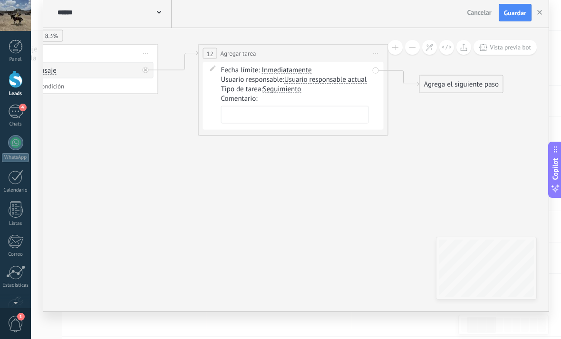
scroll to position [0, 0]
click at [328, 84] on span "Usuario responsable actual" at bounding box center [325, 80] width 82 height 8
click at [328, 88] on button "Usuario responsable actual" at bounding box center [338, 79] width 119 height 17
click at [307, 124] on textarea at bounding box center [295, 115] width 148 height 18
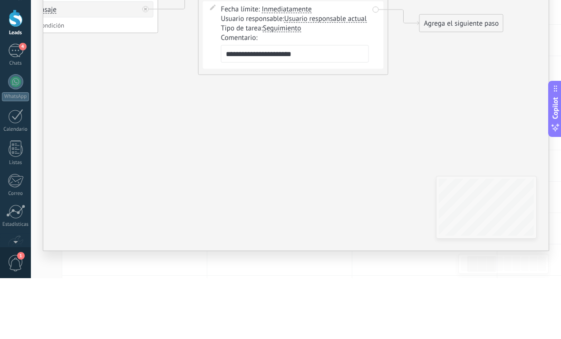
type textarea "**********"
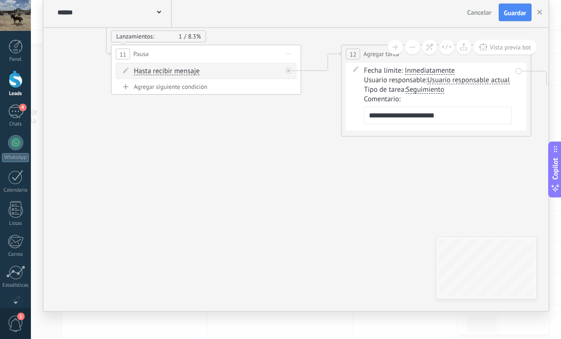
scroll to position [152, 0]
click at [431, 75] on span "Inmediatamente" at bounding box center [430, 71] width 50 height 8
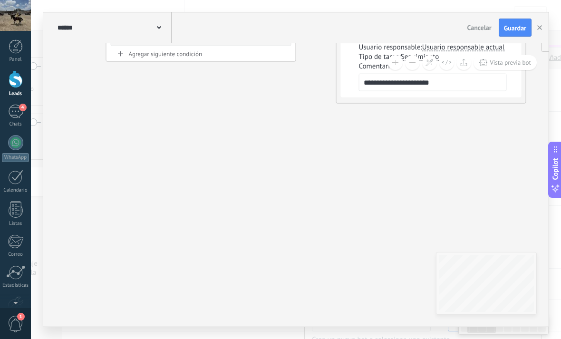
scroll to position [8, 0]
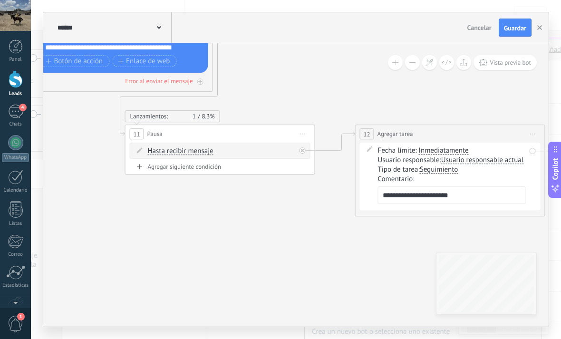
click at [249, 148] on div "Hasta recibir mensaje Hasta recibir mensaje Temporizador Excepto horas laborale…" at bounding box center [222, 151] width 148 height 10
click at [237, 153] on div "Hasta recibir mensaje Hasta recibir mensaje Temporizador Excepto horas laborale…" at bounding box center [222, 151] width 148 height 10
click at [191, 150] on span "Hasta recibir mensaje" at bounding box center [181, 151] width 66 height 8
click at [191, 150] on button "Hasta recibir mensaje" at bounding box center [202, 151] width 119 height 17
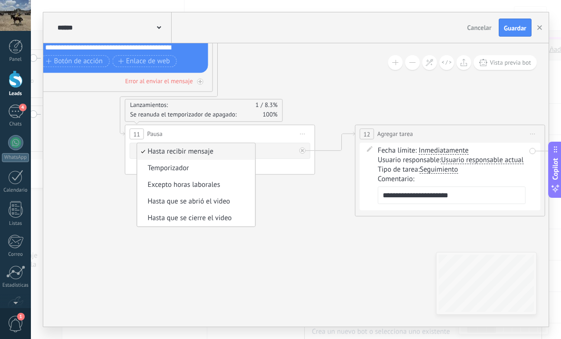
click at [278, 236] on icon at bounding box center [159, 64] width 1413 height 780
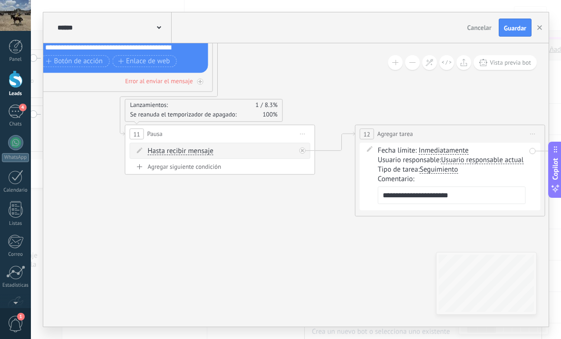
click at [209, 167] on div "Agregar siguiente condición" at bounding box center [220, 167] width 181 height 8
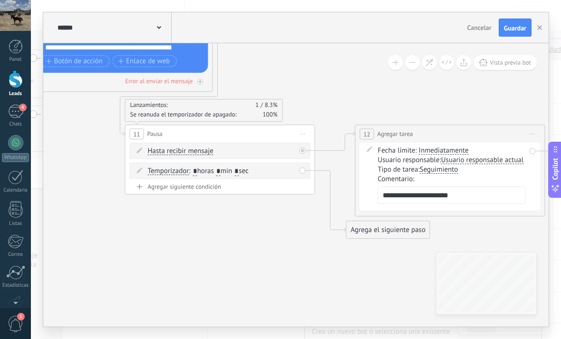
click at [301, 133] on span "Iniciar vista previa aquí Cambiar nombre Duplicar [GEOGRAPHIC_DATA]" at bounding box center [302, 134] width 15 height 14
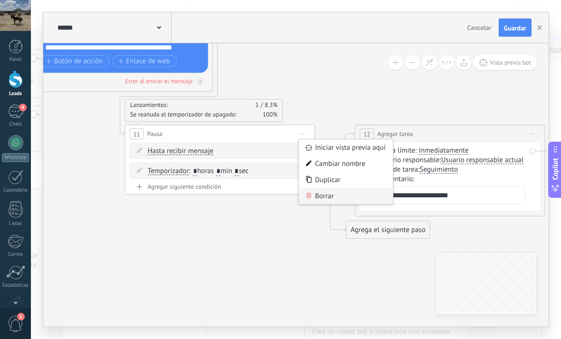
click at [337, 196] on div "Borrar" at bounding box center [346, 196] width 94 height 16
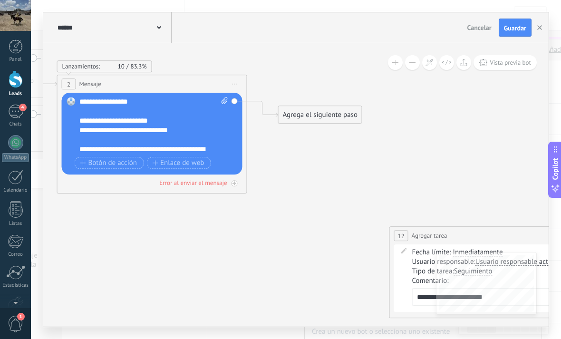
click at [317, 121] on div "Agrega el siguiente paso" at bounding box center [319, 115] width 83 height 16
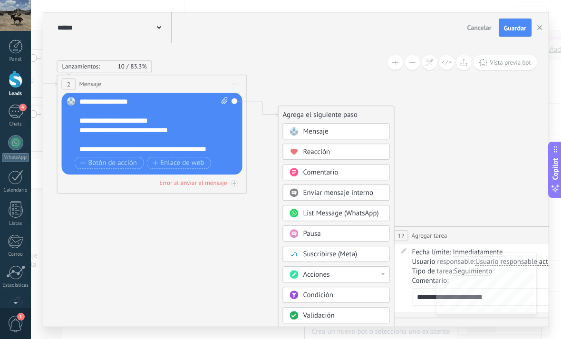
click at [365, 298] on div "Condición" at bounding box center [343, 295] width 80 height 10
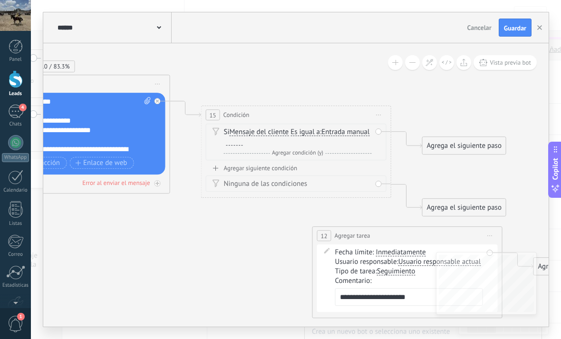
click at [354, 134] on div "Si Mensaje del cliente Mensaje del cliente Comentario del cliente El cliente Có…" at bounding box center [298, 136] width 148 height 19
click at [297, 135] on span "Es igual a" at bounding box center [304, 132] width 29 height 8
click at [297, 135] on button "Es igual a" at bounding box center [345, 132] width 119 height 17
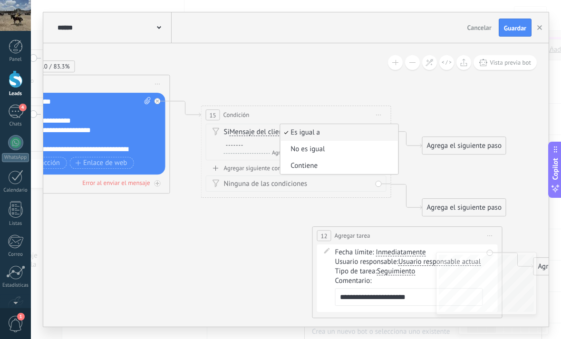
click at [363, 120] on div "15 Condición ********* Iniciar vista previa aquí Cambiar nombre Duplicar [GEOGR…" at bounding box center [295, 115] width 189 height 18
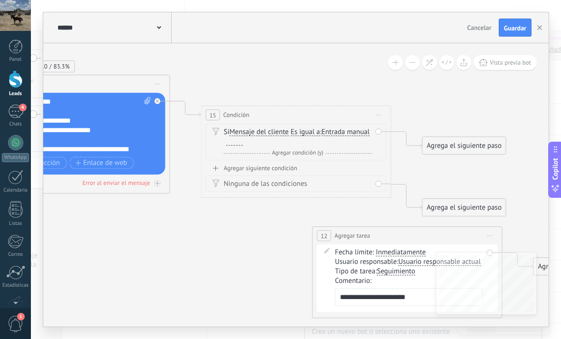
click at [321, 136] on span "Entrada manual" at bounding box center [345, 132] width 48 height 8
click at [316, 141] on button "Entrada manual" at bounding box center [375, 132] width 119 height 17
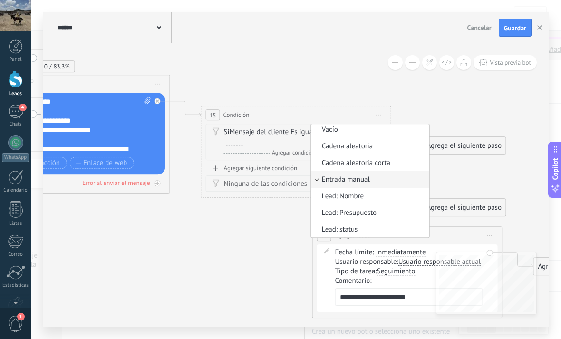
click at [366, 139] on div "Si Mensaje del cliente Mensaje del cliente Comentario del cliente El cliente Có…" at bounding box center [298, 136] width 148 height 19
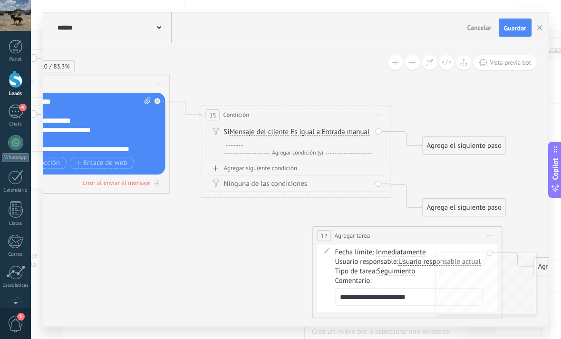
click at [335, 155] on div "Y Agregar condición (y)" at bounding box center [298, 153] width 148 height 10
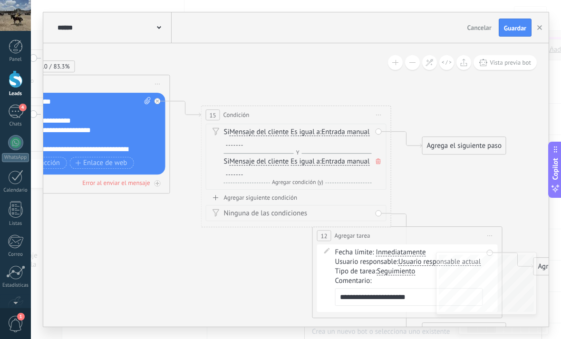
click at [289, 151] on div "Y Agregar condición (y)" at bounding box center [298, 153] width 148 height 10
click at [297, 159] on span "Es igual a" at bounding box center [304, 162] width 29 height 8
click at [297, 159] on button "Es igual a" at bounding box center [345, 161] width 119 height 17
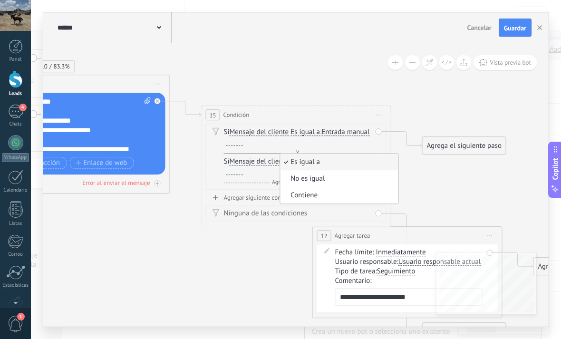
click at [357, 134] on div "Si Mensaje del cliente Mensaje del cliente Comentario del cliente El cliente Có…" at bounding box center [298, 136] width 148 height 19
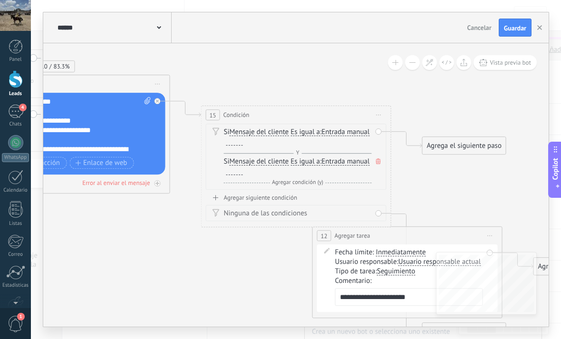
click at [337, 149] on div "Y Agregar condición (y)" at bounding box center [298, 153] width 148 height 10
click at [356, 149] on div "Y Agregar condición (y)" at bounding box center [298, 153] width 148 height 10
click at [353, 148] on div "Si Mensaje del cliente Mensaje del cliente Comentario del cliente El cliente Có…" at bounding box center [298, 142] width 148 height 30
click at [268, 153] on div "Y Agregar condición (y)" at bounding box center [298, 153] width 148 height 10
click at [243, 145] on div at bounding box center [234, 142] width 17 height 8
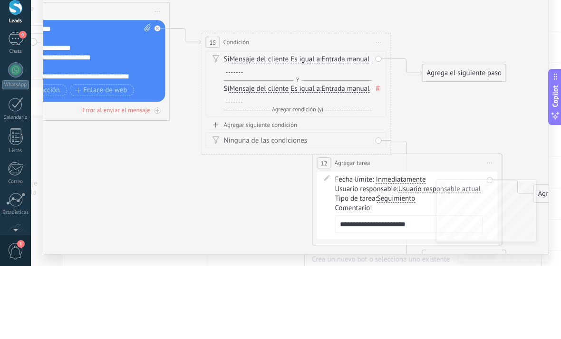
click at [312, 209] on div "Ninguna de las condiciones" at bounding box center [298, 214] width 148 height 10
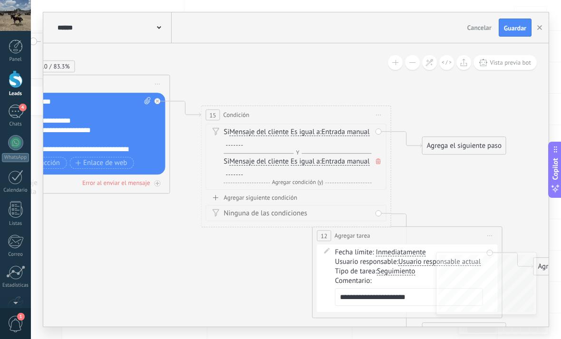
click at [323, 145] on div "Si Mensaje del cliente Mensaje del cliente Comentario del cliente El cliente Có…" at bounding box center [298, 136] width 148 height 19
click at [243, 145] on div at bounding box center [234, 142] width 17 height 8
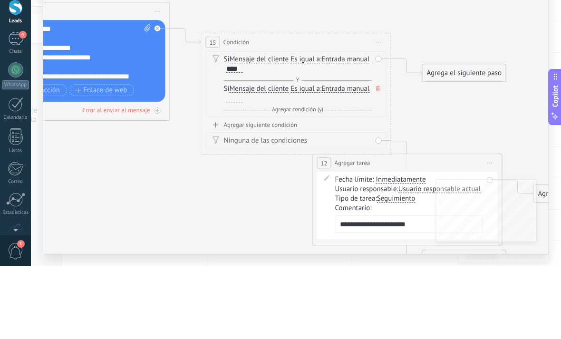
scroll to position [0, 0]
click at [376, 108] on span "Iniciar vista previa aquí Cambiar nombre Duplicar [GEOGRAPHIC_DATA]" at bounding box center [378, 115] width 15 height 14
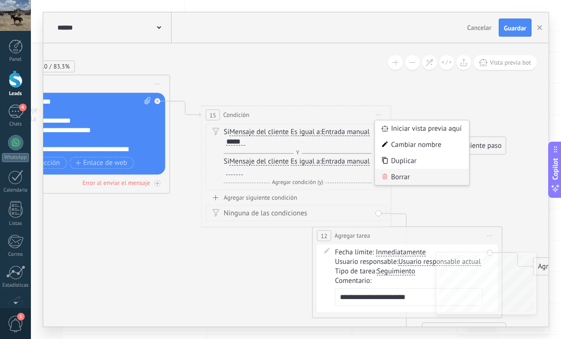
click at [426, 180] on div "Borrar" at bounding box center [422, 177] width 94 height 16
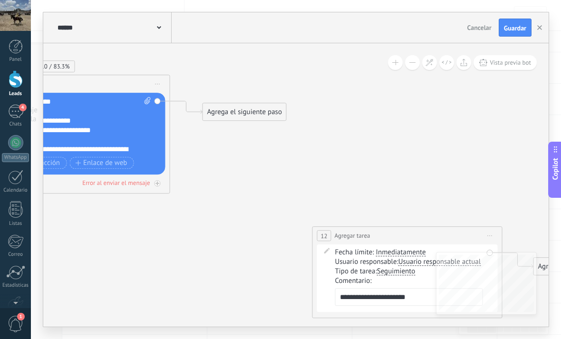
click at [274, 113] on div "Agrega el siguiente paso" at bounding box center [244, 112] width 83 height 16
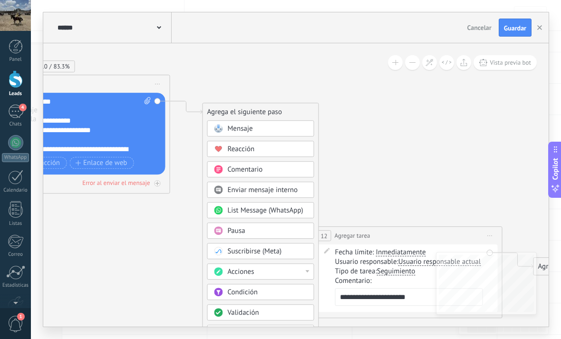
click at [287, 236] on div "Pausa" at bounding box center [268, 231] width 80 height 10
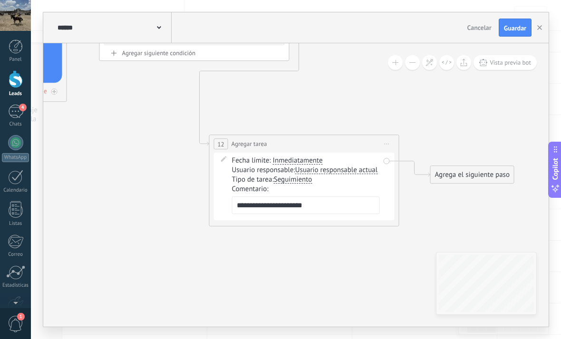
click at [465, 171] on div "Agrega el siguiente paso" at bounding box center [472, 175] width 83 height 16
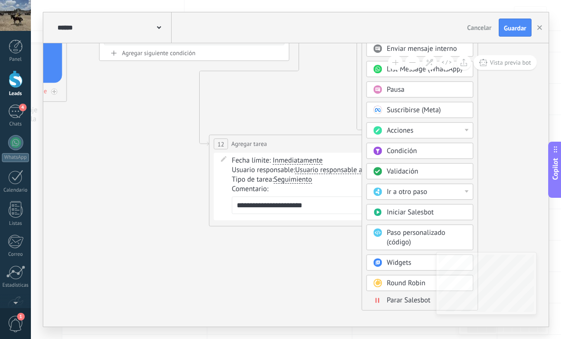
click at [396, 304] on span "Parar Salesbot" at bounding box center [409, 300] width 44 height 9
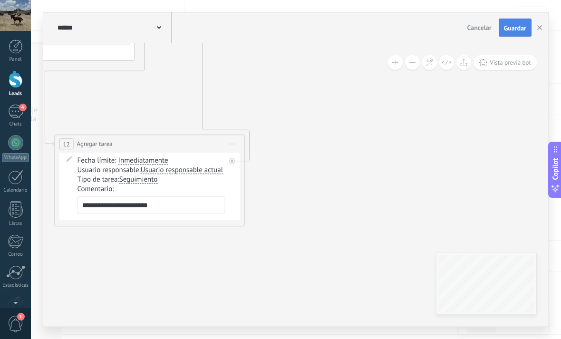
click at [513, 30] on span "Guardar" at bounding box center [515, 28] width 22 height 7
click at [17, 118] on link "4 Chats" at bounding box center [15, 116] width 31 height 23
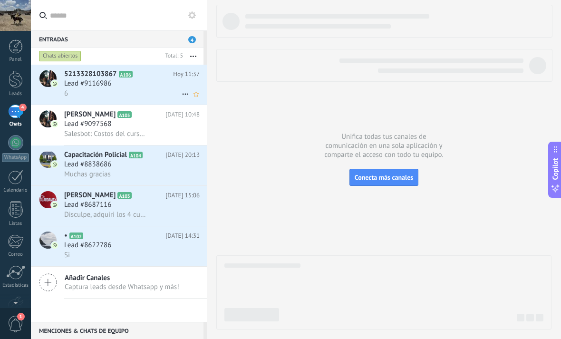
click at [172, 83] on div "Lead #9116986" at bounding box center [131, 84] width 135 height 10
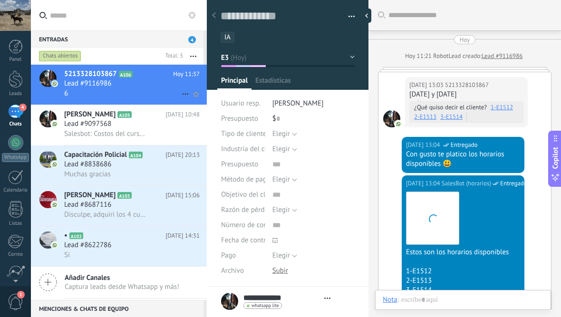
type textarea "**********"
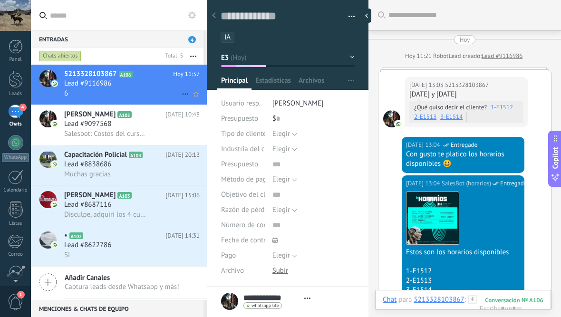
scroll to position [3926, 0]
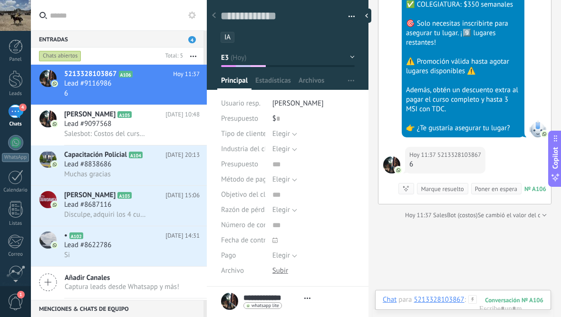
click at [348, 55] on button "E3" at bounding box center [288, 57] width 134 height 17
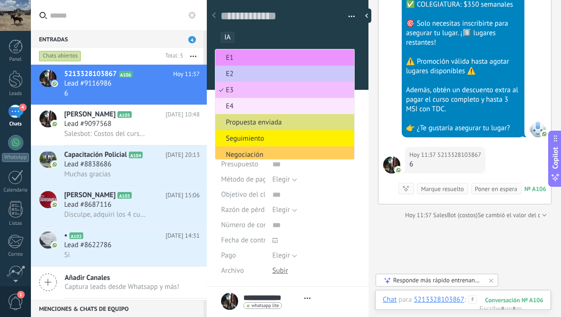
click at [307, 109] on span "E4" at bounding box center [283, 106] width 136 height 9
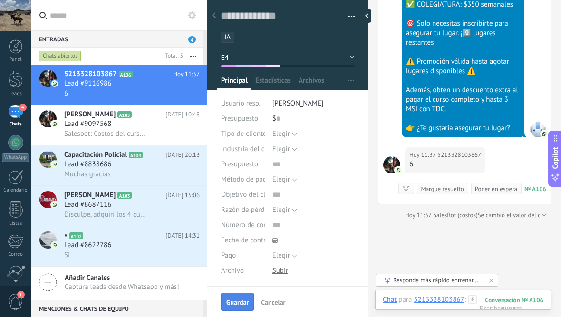
click at [240, 296] on button "Guardar" at bounding box center [237, 302] width 33 height 18
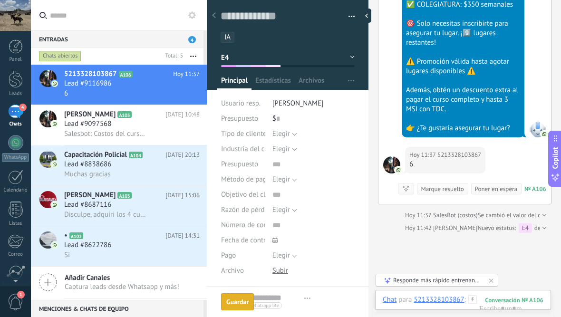
scroll to position [3938, 0]
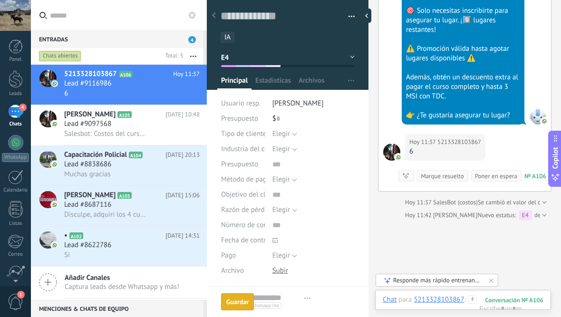
click at [352, 55] on button "E4" at bounding box center [288, 57] width 134 height 17
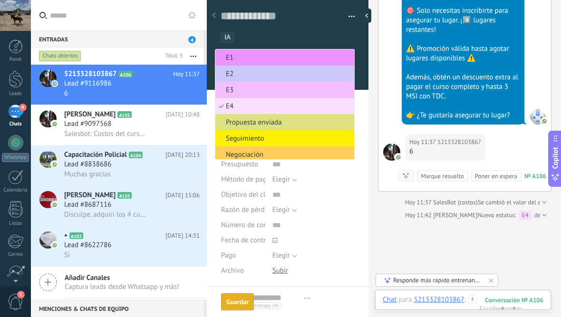
scroll to position [6, 0]
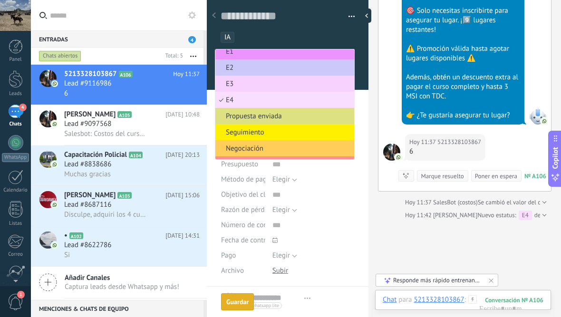
click at [318, 86] on span "E3" at bounding box center [283, 83] width 136 height 9
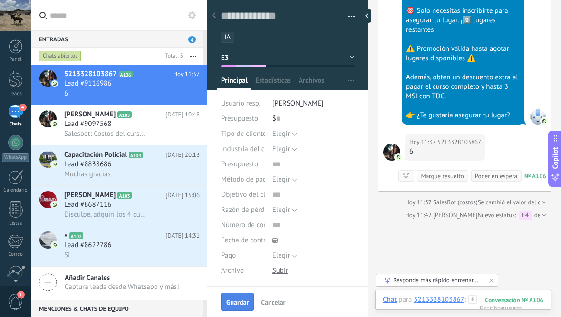
click at [239, 310] on button "Guardar" at bounding box center [237, 302] width 33 height 18
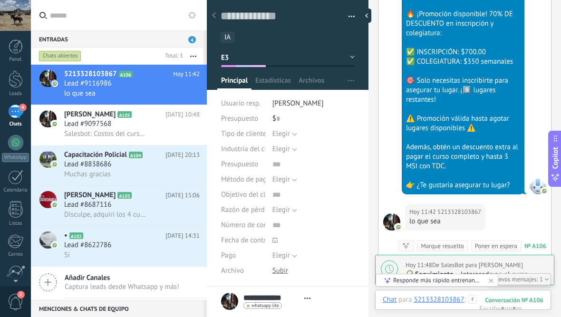
scroll to position [4284, 0]
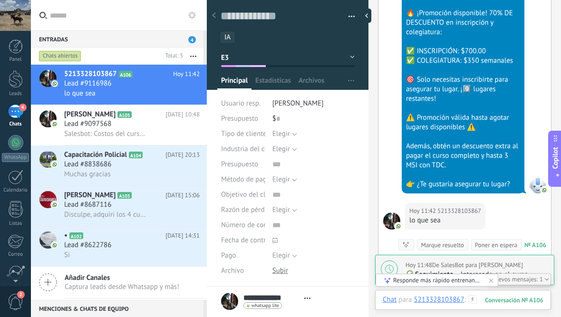
click at [477, 300] on div at bounding box center [463, 309] width 161 height 29
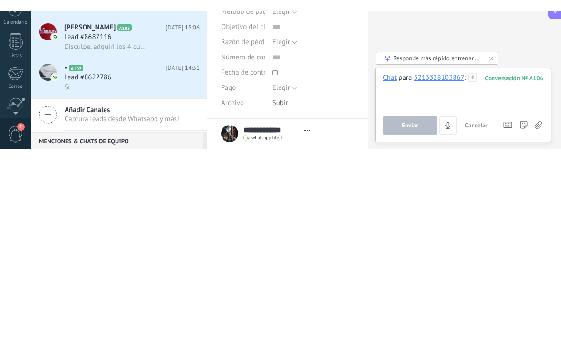
scroll to position [4410, 0]
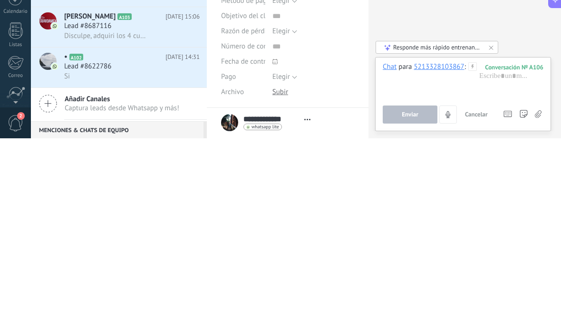
click at [497, 220] on div "Responde más rápido entrenando a tu asistente AI con tus fuentes de datos" at bounding box center [436, 226] width 123 height 13
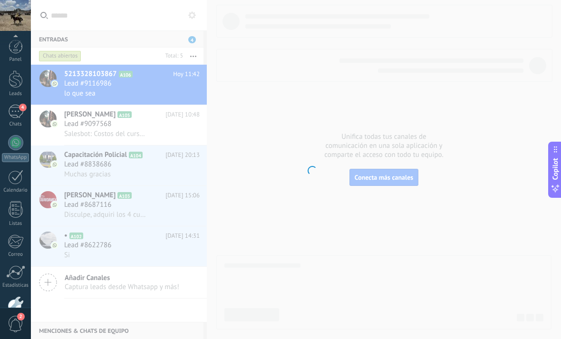
scroll to position [57, 0]
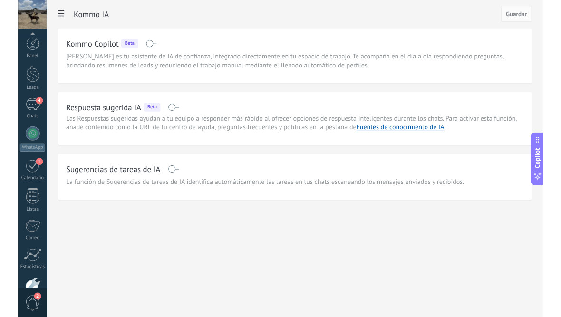
scroll to position [57, 0]
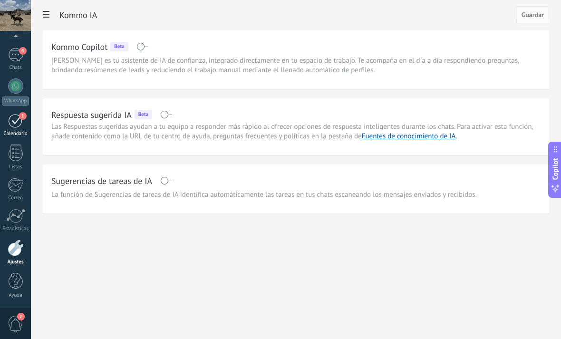
click at [23, 132] on div "Calendario" at bounding box center [16, 134] width 28 height 6
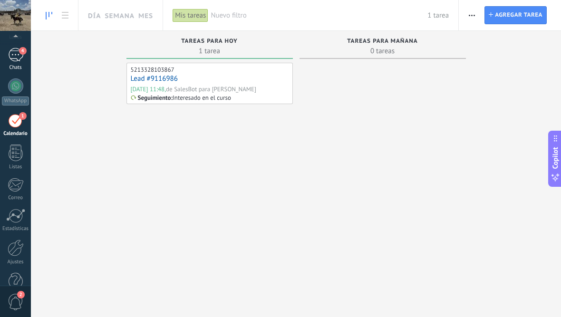
click at [18, 66] on div "Chats" at bounding box center [16, 68] width 28 height 6
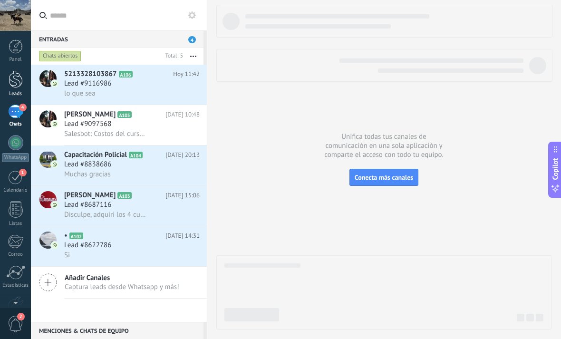
click at [14, 86] on div at bounding box center [16, 79] width 14 height 18
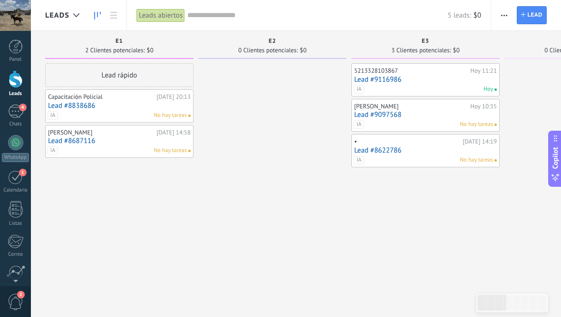
click at [501, 19] on span "button" at bounding box center [504, 15] width 6 height 18
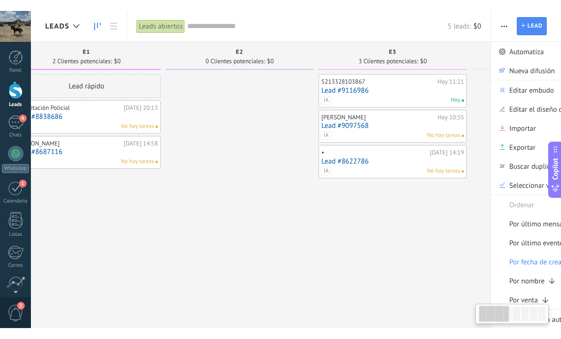
scroll to position [0, 33]
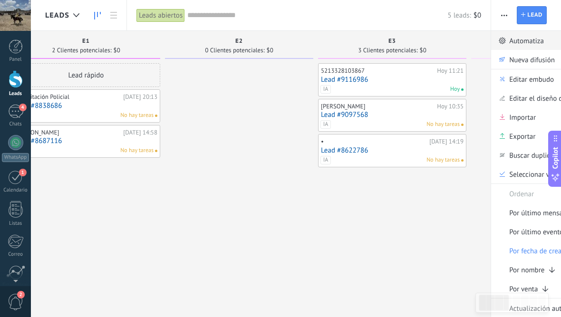
click at [553, 47] on link "Automatiza" at bounding box center [547, 40] width 113 height 19
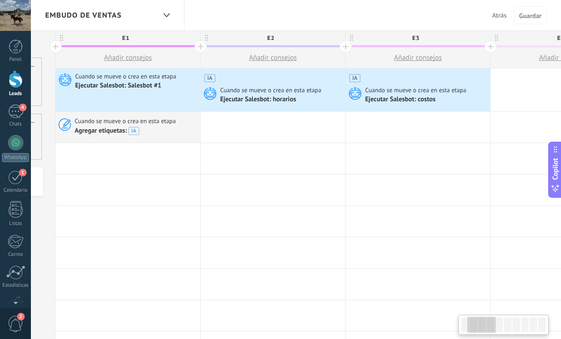
scroll to position [0, 134]
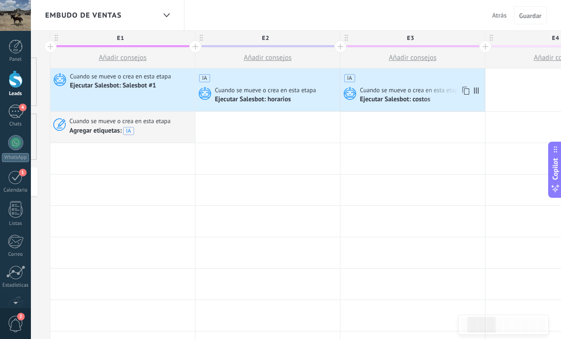
click at [436, 92] on span "Cuando se mueve o crea en esta etapa" at bounding box center [411, 90] width 103 height 9
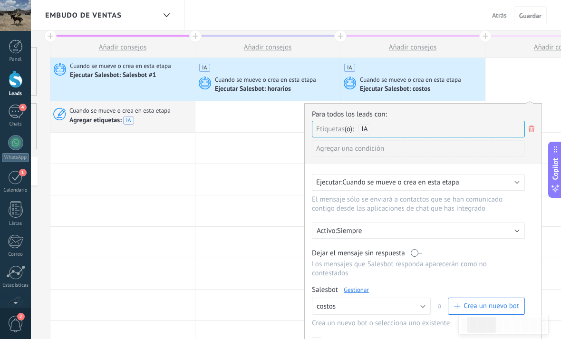
scroll to position [34, 0]
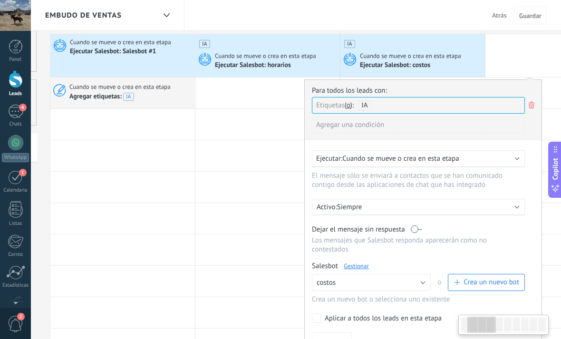
click at [361, 270] on link "Gestionar" at bounding box center [356, 266] width 25 height 8
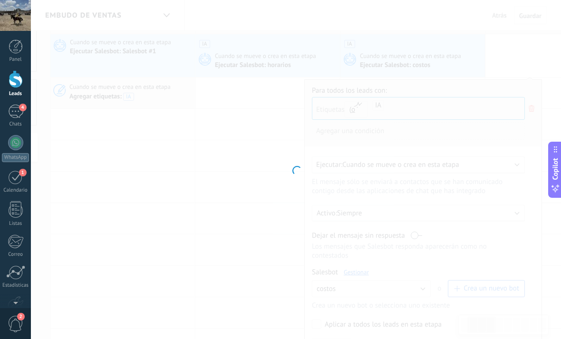
type input "******"
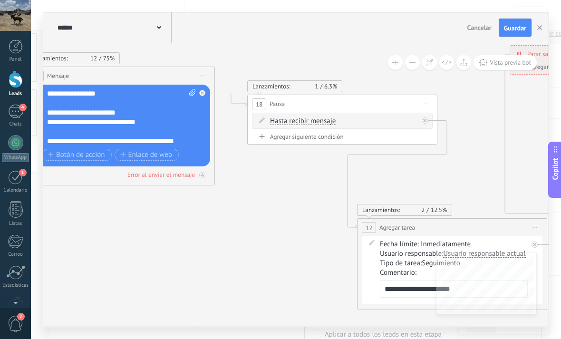
scroll to position [24, 0]
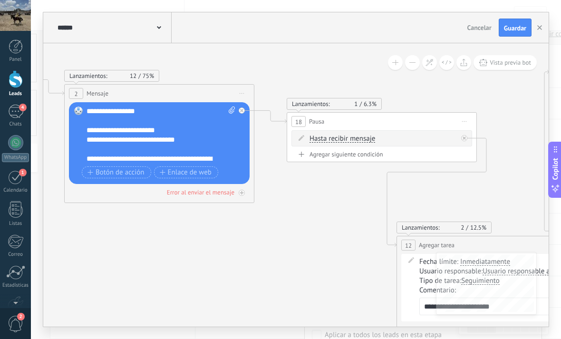
click at [441, 125] on div "18 Pausa ***** Iniciar vista previa aquí Cambiar nombre Duplicar Borrar" at bounding box center [381, 122] width 189 height 18
click at [460, 120] on span "Iniciar vista previa aquí Cambiar nombre Duplicar [GEOGRAPHIC_DATA]" at bounding box center [464, 122] width 15 height 14
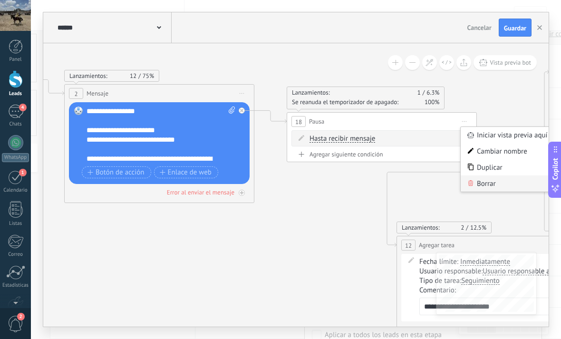
click at [511, 190] on div "Borrar" at bounding box center [507, 183] width 94 height 16
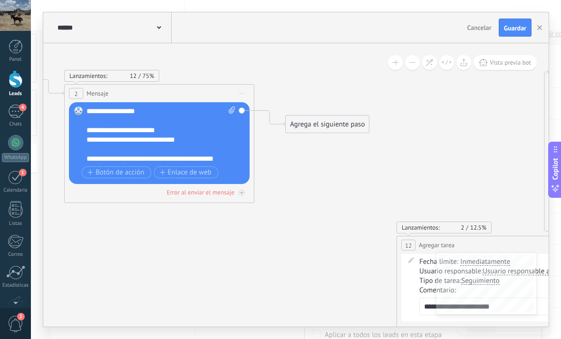
click at [359, 120] on div "Agrega el siguiente paso" at bounding box center [327, 124] width 83 height 16
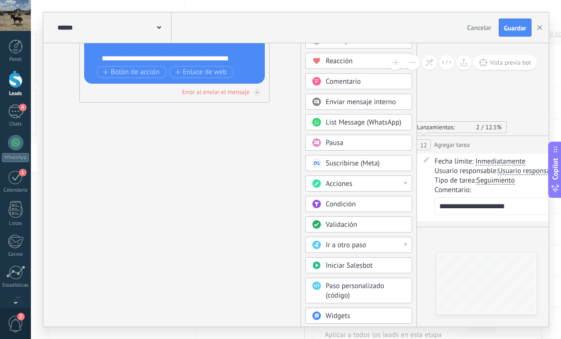
click at [364, 247] on span "Ir a otro paso" at bounding box center [346, 244] width 40 height 9
click at [386, 232] on div "Validación" at bounding box center [358, 224] width 107 height 16
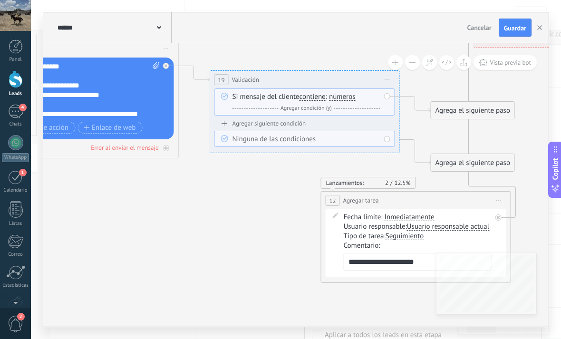
click at [388, 70] on div "**********" at bounding box center [305, 111] width 190 height 83
click at [384, 78] on span "Iniciar vista previa aquí Cambiar nombre Duplicar [GEOGRAPHIC_DATA]" at bounding box center [387, 80] width 15 height 14
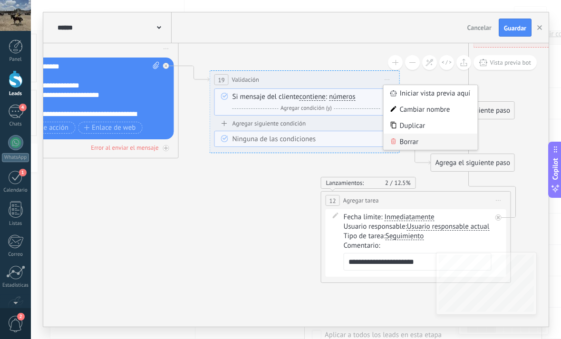
click at [424, 144] on div "Borrar" at bounding box center [430, 142] width 94 height 16
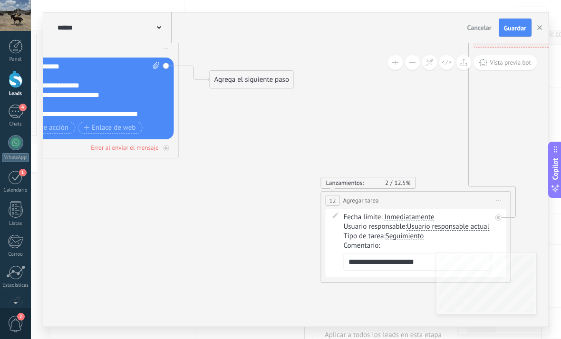
click at [248, 78] on div "Agrega el siguiente paso" at bounding box center [251, 80] width 83 height 16
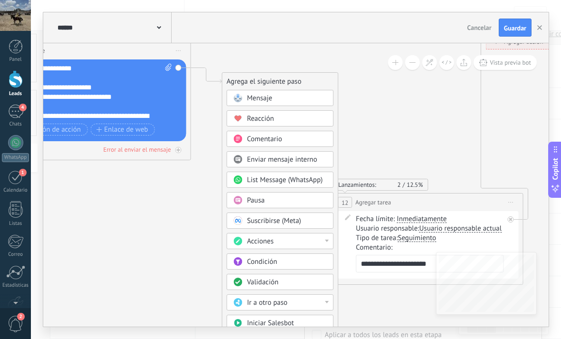
click at [307, 246] on div "Acciones" at bounding box center [287, 242] width 80 height 10
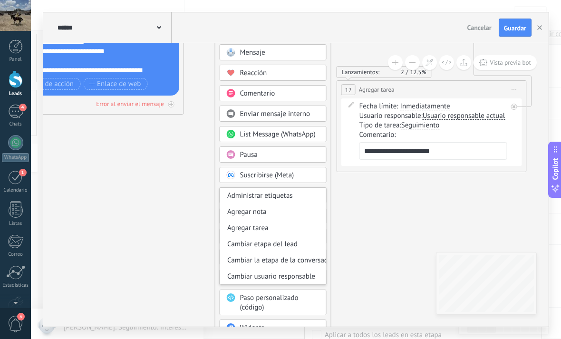
click at [311, 178] on div "Suscribirse (Meta)" at bounding box center [280, 176] width 80 height 10
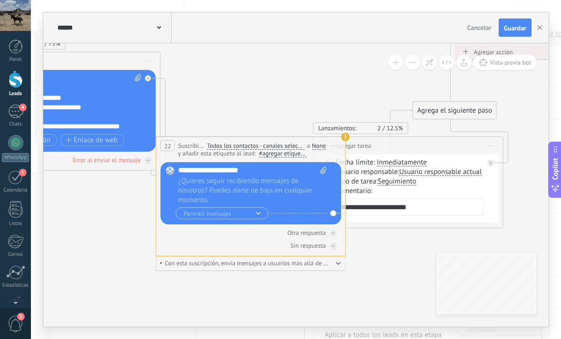
click at [337, 138] on div "**********" at bounding box center [250, 146] width 189 height 18
click at [339, 262] on button "button" at bounding box center [338, 262] width 5 height 7
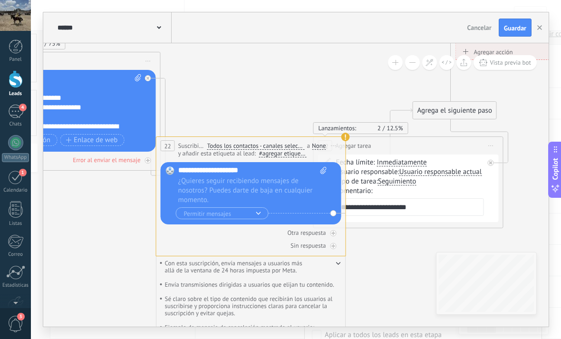
click at [347, 138] on use at bounding box center [345, 137] width 9 height 9
click at [337, 145] on span "Iniciar vista previa aquí Cambiar nombre Duplicar [GEOGRAPHIC_DATA]" at bounding box center [333, 146] width 15 height 14
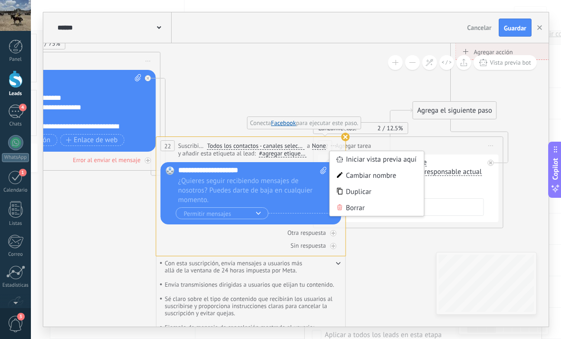
click at [71, 221] on icon at bounding box center [135, 111] width 1470 height 718
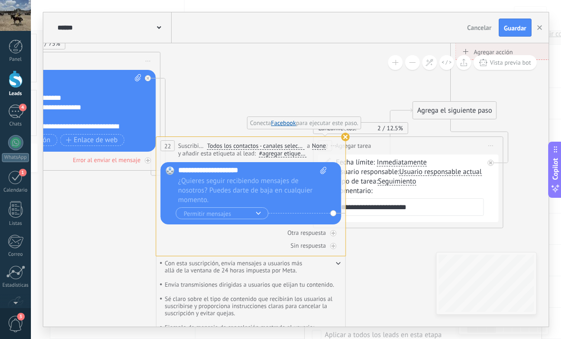
click at [346, 137] on use at bounding box center [345, 137] width 9 height 9
click at [344, 138] on use at bounding box center [345, 137] width 9 height 9
click at [345, 135] on use at bounding box center [345, 137] width 9 height 9
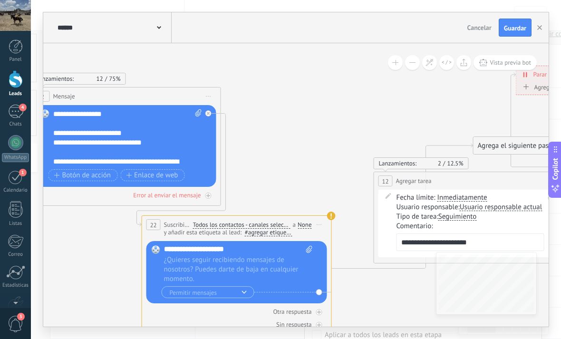
click at [311, 223] on div "None" at bounding box center [304, 225] width 14 height 8
click at [339, 169] on icon at bounding box center [196, 169] width 1470 height 762
click at [320, 226] on span "Iniciar vista previa aquí Cambiar nombre Duplicar [GEOGRAPHIC_DATA]" at bounding box center [319, 225] width 15 height 14
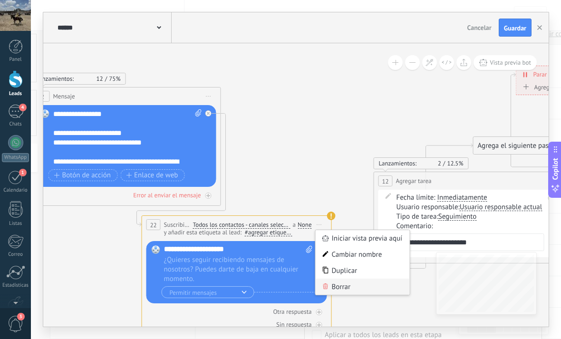
click at [345, 284] on div "Borrar" at bounding box center [363, 286] width 94 height 16
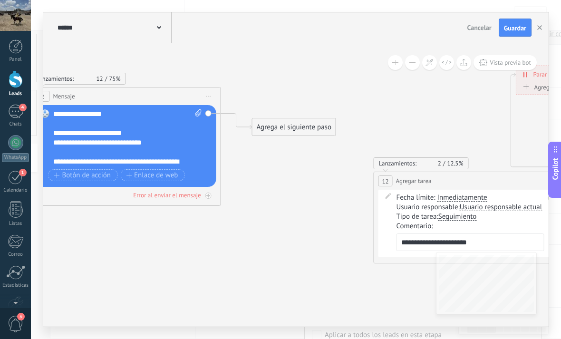
click at [300, 127] on div "Agrega el siguiente paso" at bounding box center [293, 127] width 83 height 16
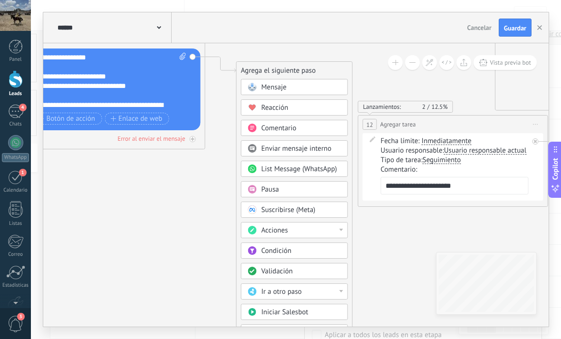
click at [307, 252] on div "Condición" at bounding box center [301, 251] width 80 height 10
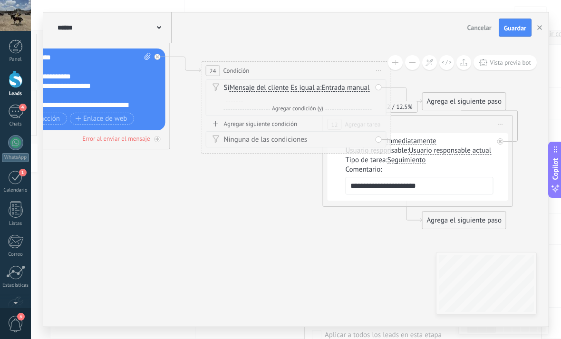
click at [327, 86] on div "Si Mensaje del cliente Mensaje del cliente Comentario del cliente El cliente Có…" at bounding box center [298, 92] width 148 height 19
click at [307, 98] on div "Si Mensaje del cliente Mensaje del cliente Comentario del cliente El cliente Có…" at bounding box center [298, 92] width 148 height 19
click at [321, 92] on span "Entrada manual" at bounding box center [345, 88] width 48 height 8
click at [316, 96] on button "Entrada manual" at bounding box center [375, 87] width 119 height 17
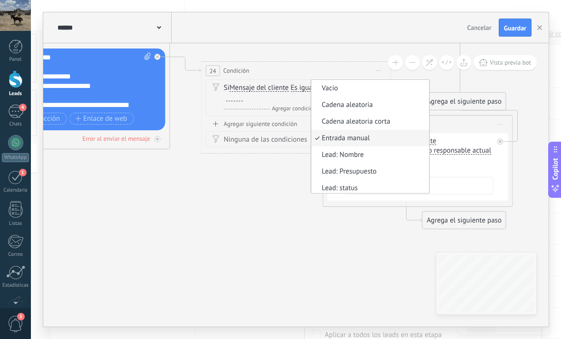
scroll to position [3, 0]
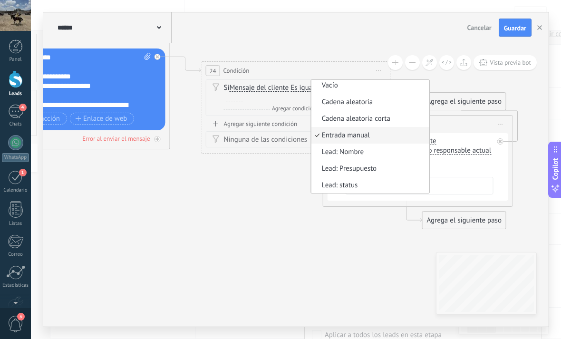
click at [105, 210] on icon at bounding box center [145, 99] width 1470 height 737
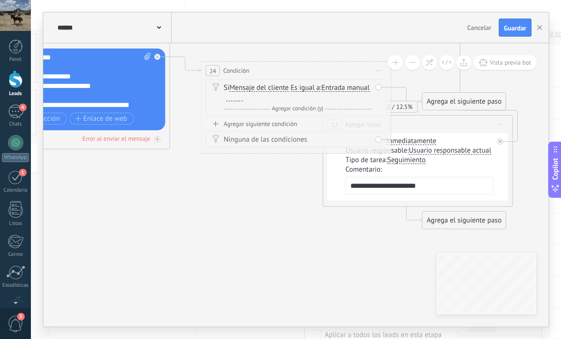
click at [243, 99] on div at bounding box center [234, 98] width 17 height 8
click at [321, 92] on span "Entrada manual" at bounding box center [345, 88] width 48 height 8
click at [316, 96] on button "Entrada manual" at bounding box center [375, 87] width 119 height 17
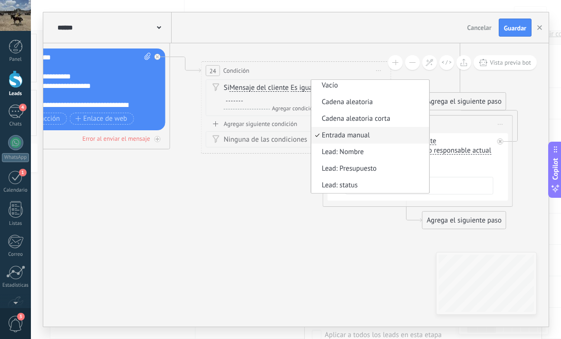
click at [104, 199] on icon at bounding box center [145, 99] width 1470 height 737
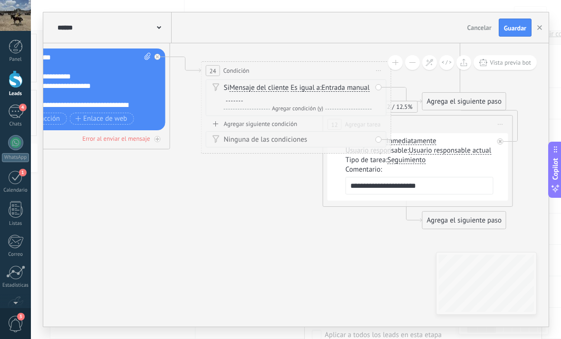
click at [243, 96] on div at bounding box center [234, 98] width 17 height 8
click at [246, 113] on div "Y Agregar condición (y)" at bounding box center [298, 109] width 148 height 10
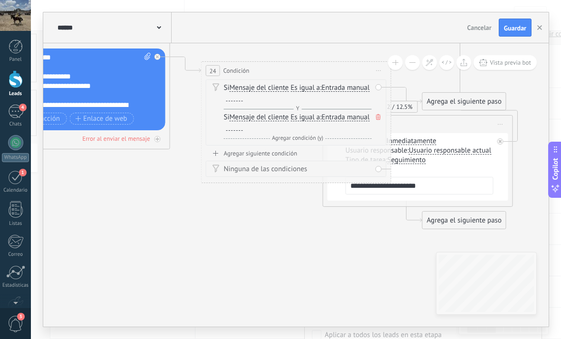
click at [276, 107] on div "Y Agregar condición (y)" at bounding box center [298, 109] width 148 height 10
click at [297, 98] on div "Si Mensaje del cliente Mensaje del cliente Comentario del cliente El cliente Có…" at bounding box center [298, 92] width 148 height 19
click at [243, 100] on div at bounding box center [234, 98] width 17 height 8
click at [329, 91] on div "Si Mensaje del cliente Mensaje del cliente Comentario del cliente El cliente Có…" at bounding box center [298, 92] width 148 height 19
click at [321, 92] on span "Entrada manual" at bounding box center [345, 88] width 48 height 8
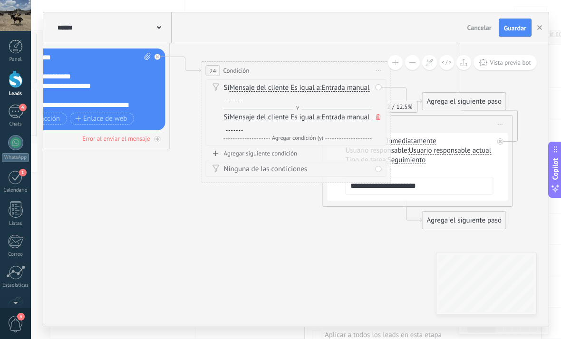
click at [316, 96] on button "Entrada manual" at bounding box center [375, 87] width 119 height 17
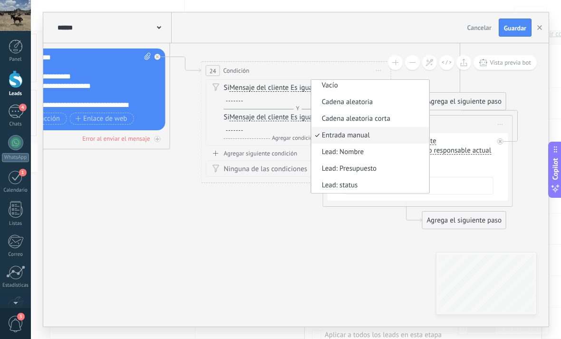
click at [247, 248] on icon at bounding box center [145, 99] width 1470 height 737
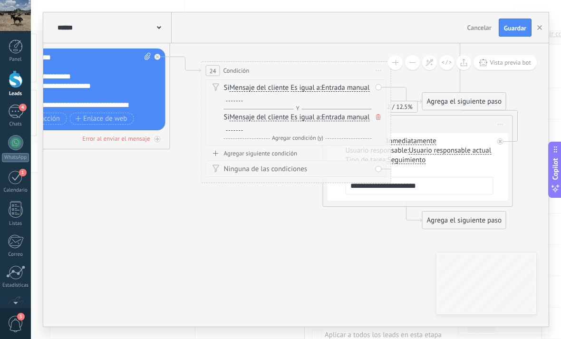
click at [287, 90] on span "Mensaje del cliente" at bounding box center [259, 88] width 59 height 8
click at [287, 90] on button "Mensaje del cliente" at bounding box center [284, 87] width 119 height 17
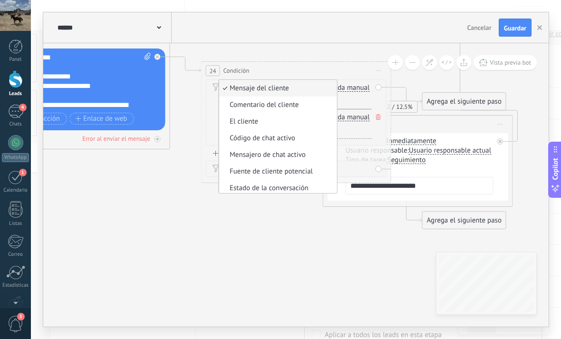
click at [106, 217] on icon at bounding box center [145, 99] width 1470 height 737
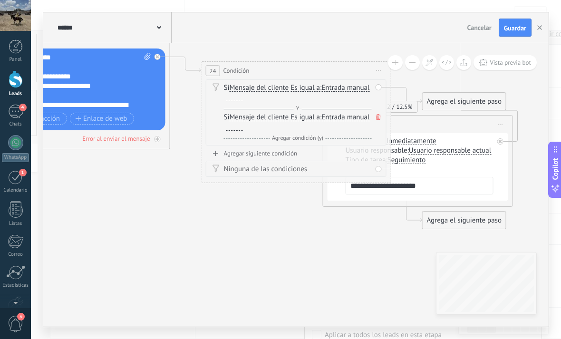
click at [243, 100] on div at bounding box center [234, 98] width 17 height 8
click at [243, 130] on div at bounding box center [234, 127] width 17 height 8
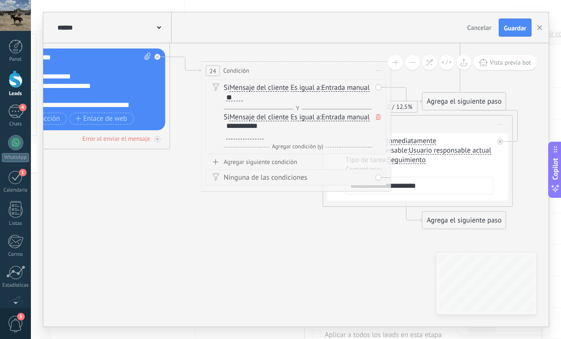
scroll to position [0, 0]
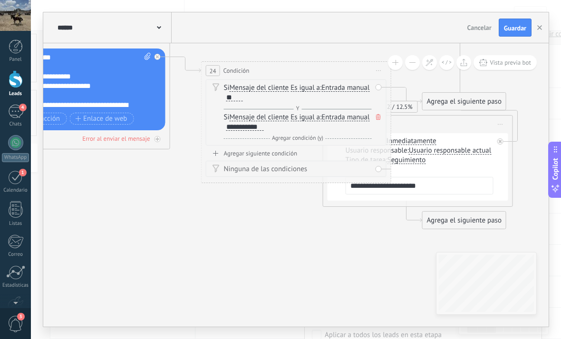
click at [321, 153] on div "Agregar siguiente condición" at bounding box center [296, 153] width 181 height 8
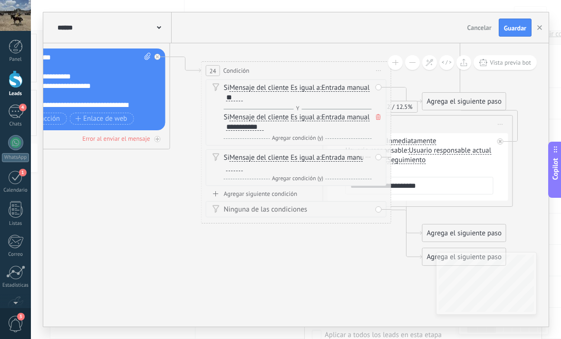
click at [314, 168] on div "Si Mensaje del cliente Mensaje del cliente Comentario del cliente El cliente Có…" at bounding box center [298, 162] width 148 height 19
click at [305, 161] on span "Es igual a" at bounding box center [304, 158] width 29 height 8
click at [305, 161] on button "Es igual a" at bounding box center [345, 157] width 119 height 17
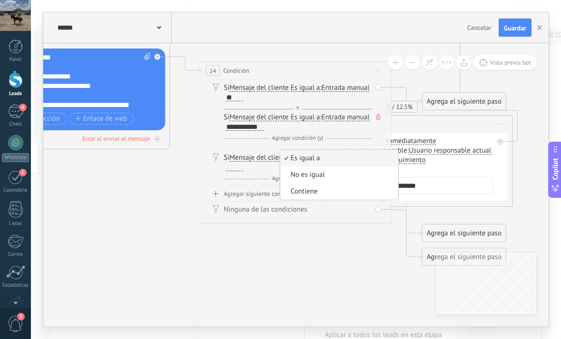
click at [321, 162] on span "Entrada manual" at bounding box center [345, 158] width 48 height 8
click at [316, 166] on button "Entrada manual" at bounding box center [375, 157] width 119 height 17
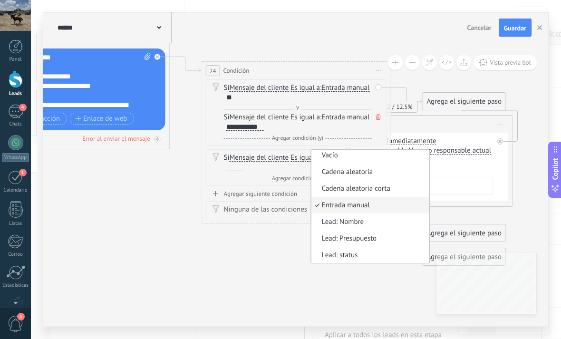
click at [360, 170] on div "Si Mensaje del cliente Mensaje del cliente Comentario del cliente El cliente Có…" at bounding box center [298, 162] width 148 height 19
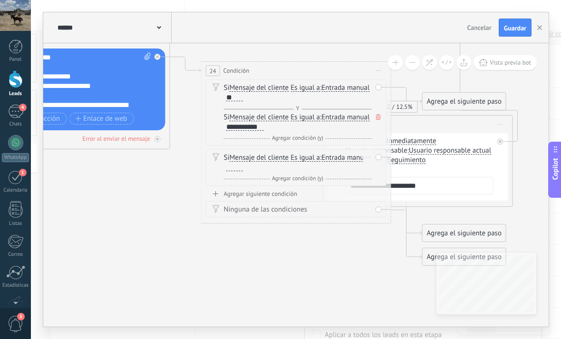
click at [332, 169] on div "Si Mensaje del cliente Mensaje del cliente Comentario del cliente El cliente Có…" at bounding box center [298, 162] width 148 height 19
click at [243, 167] on div at bounding box center [234, 167] width 17 height 8
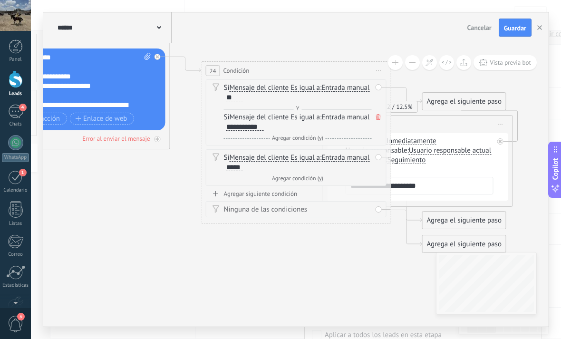
click at [341, 197] on div "Agregar siguiente condición" at bounding box center [296, 194] width 181 height 8
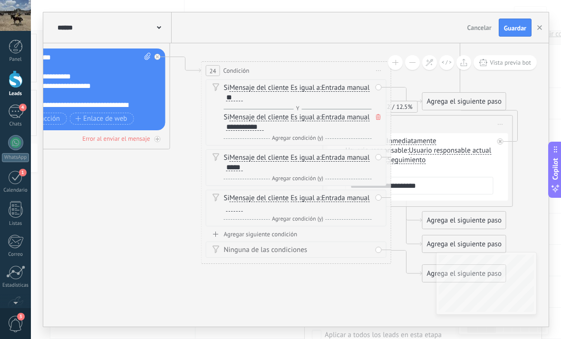
click at [318, 208] on div "Si Mensaje del cliente Mensaje del cliente Comentario del cliente El cliente Có…" at bounding box center [298, 202] width 148 height 19
click at [316, 222] on span "Agregar condición (y)" at bounding box center [297, 218] width 56 height 7
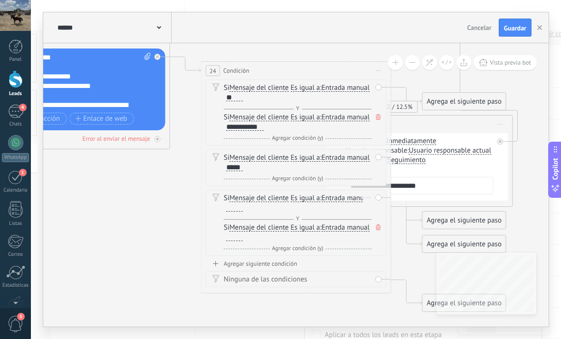
click at [325, 213] on div "Si Mensaje del cliente Mensaje del cliente Comentario del cliente El cliente Có…" at bounding box center [298, 208] width 148 height 30
click at [316, 216] on div "Y Agregar condición (y)" at bounding box center [298, 219] width 148 height 10
click at [276, 220] on div "Y Agregar condición (y)" at bounding box center [298, 219] width 148 height 10
click at [299, 245] on span "Agregar condición (y)" at bounding box center [297, 248] width 56 height 7
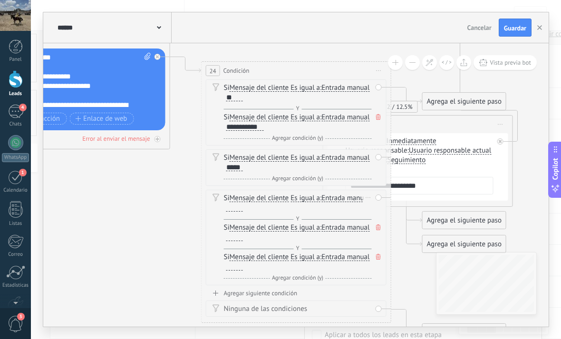
click at [243, 211] on div at bounding box center [234, 208] width 17 height 8
click at [188, 252] on icon at bounding box center [145, 126] width 1470 height 790
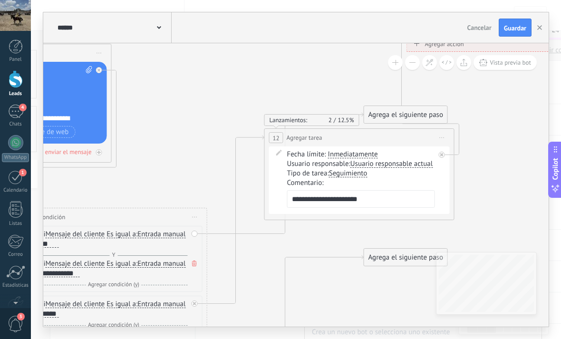
click at [282, 230] on icon at bounding box center [285, 173] width 156 height 121
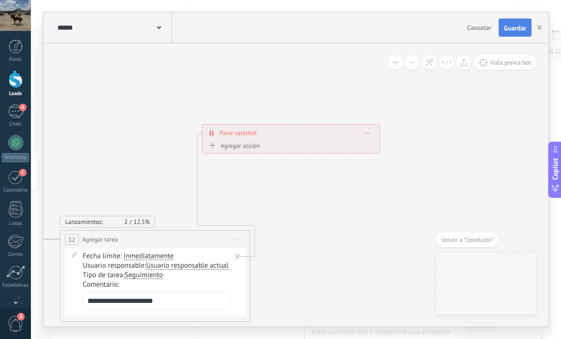
click at [505, 25] on span "Guardar" at bounding box center [515, 28] width 22 height 7
click at [18, 116] on div "4" at bounding box center [15, 112] width 15 height 14
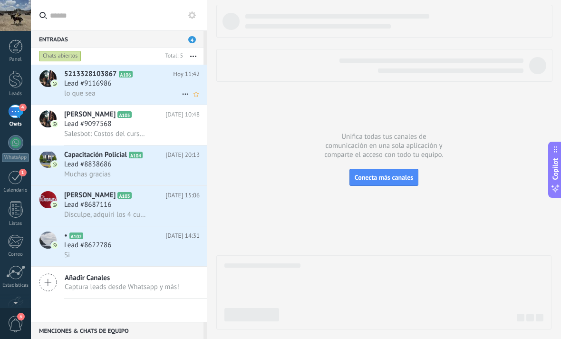
click at [57, 86] on img at bounding box center [54, 83] width 7 height 7
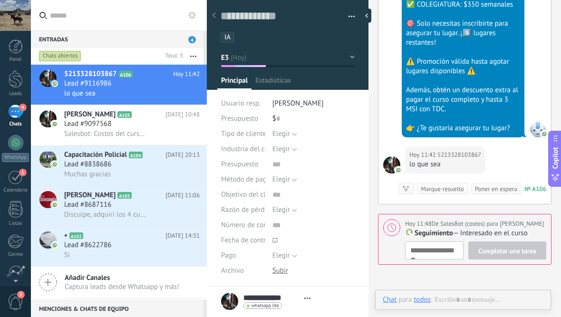
scroll to position [14, 0]
click at [356, 51] on div at bounding box center [288, 42] width 162 height 96
click at [354, 55] on button "E3" at bounding box center [288, 57] width 134 height 17
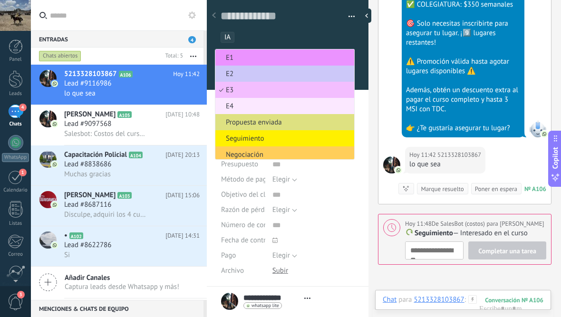
click at [317, 108] on span "E4" at bounding box center [283, 106] width 136 height 9
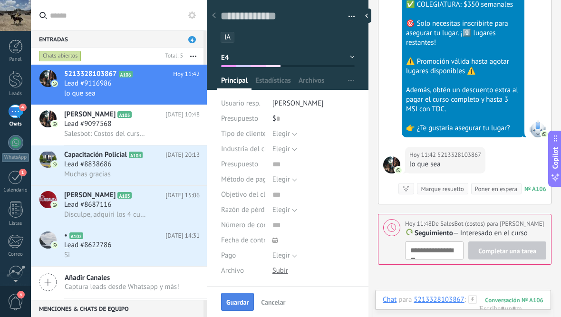
click at [241, 295] on button "Guardar" at bounding box center [237, 302] width 33 height 18
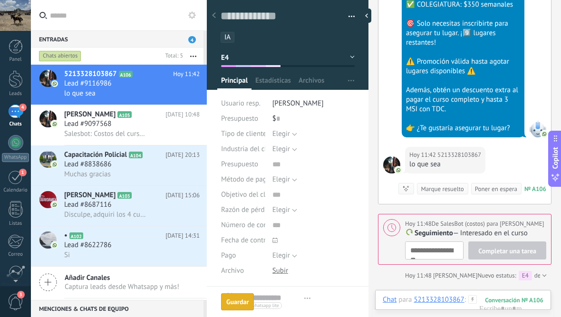
scroll to position [4051, 0]
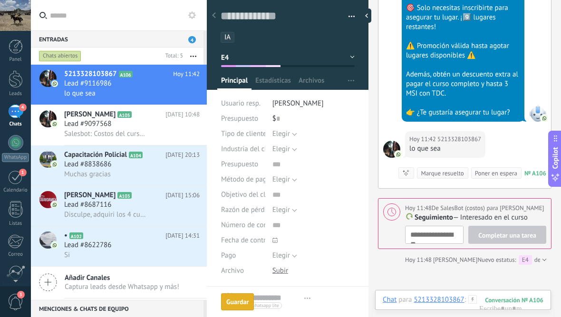
click at [349, 57] on button "E4" at bounding box center [288, 57] width 134 height 17
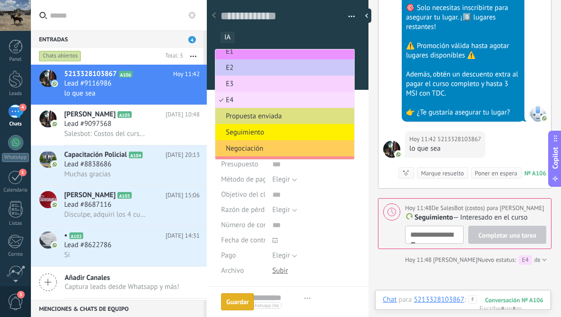
click at [312, 88] on span "E3" at bounding box center [283, 83] width 136 height 9
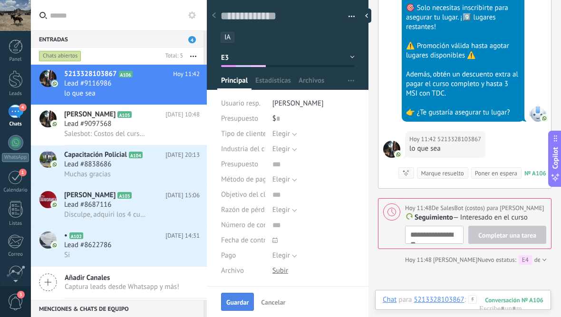
click at [245, 299] on span "Guardar" at bounding box center [237, 302] width 22 height 7
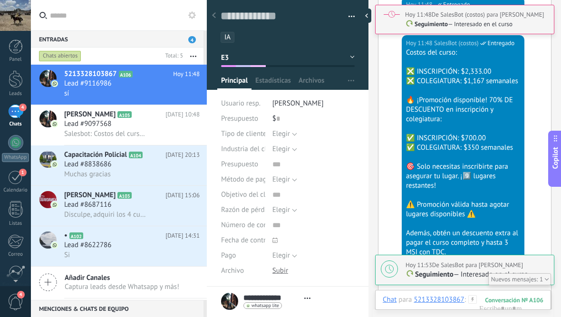
scroll to position [4388, 0]
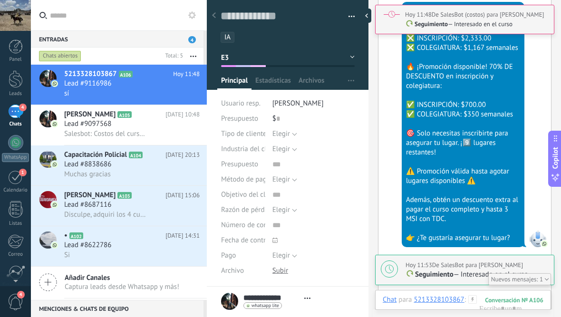
click at [353, 61] on button "E3" at bounding box center [288, 57] width 134 height 17
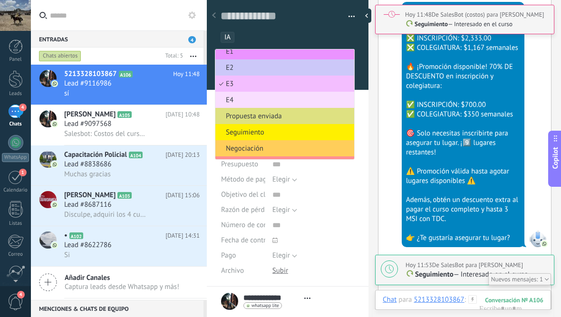
scroll to position [0, 0]
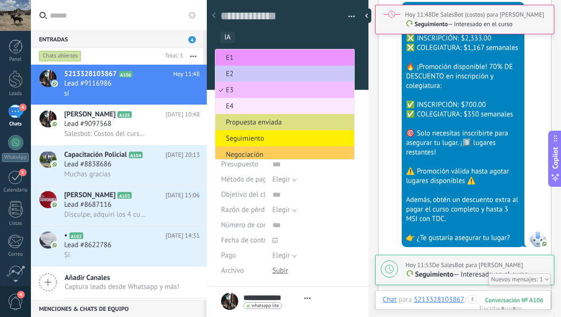
click at [297, 111] on span "E4" at bounding box center [283, 106] width 136 height 9
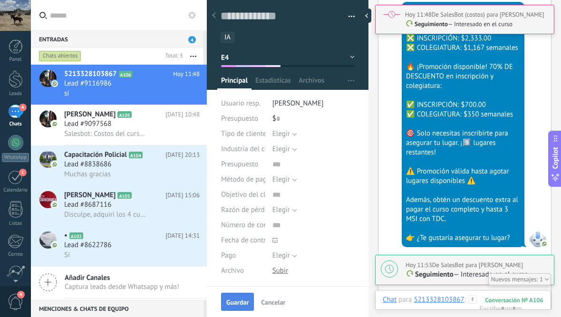
click at [237, 300] on span "Guardar" at bounding box center [237, 302] width 22 height 7
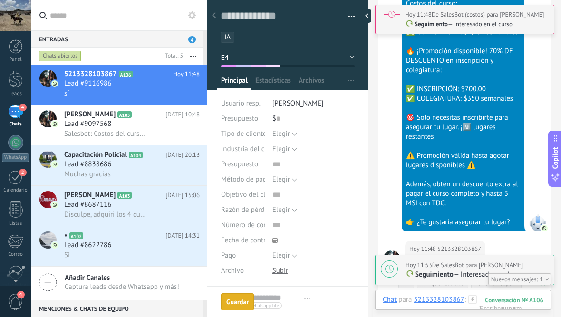
click at [346, 60] on button "E4" at bounding box center [288, 57] width 134 height 17
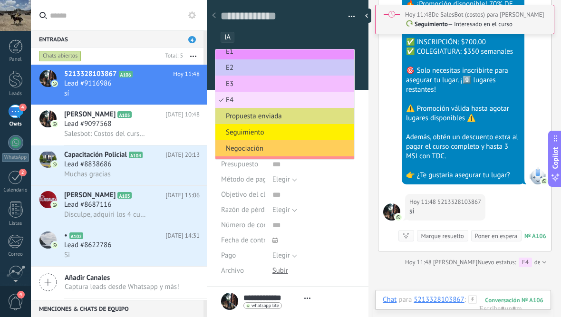
scroll to position [4450, 0]
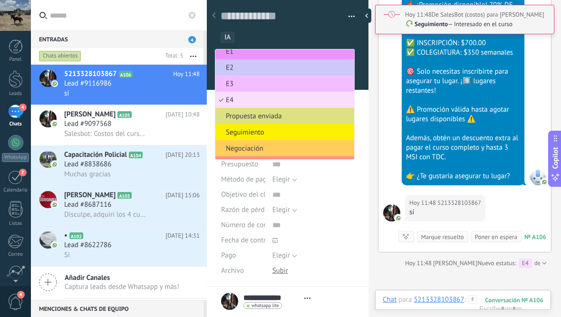
click at [535, 103] on div "Hoy 11:48 SalesBot (costos) Entregado Costos del curso: ❎ INSCRIPCIÓN: $2,333.0…" at bounding box center [464, 67] width 172 height 255
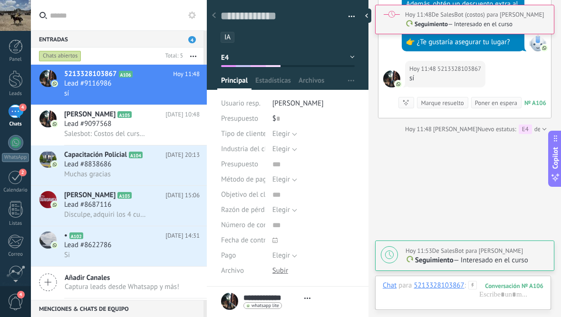
scroll to position [4583, 0]
click at [62, 261] on div at bounding box center [47, 246] width 33 height 40
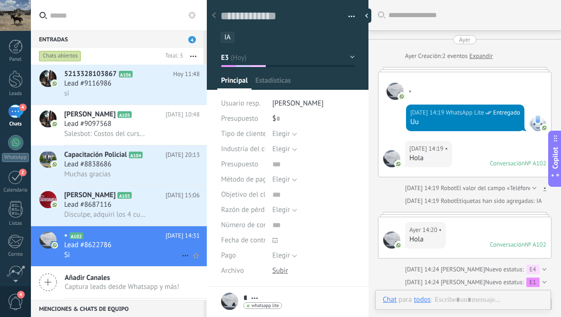
scroll to position [14, 0]
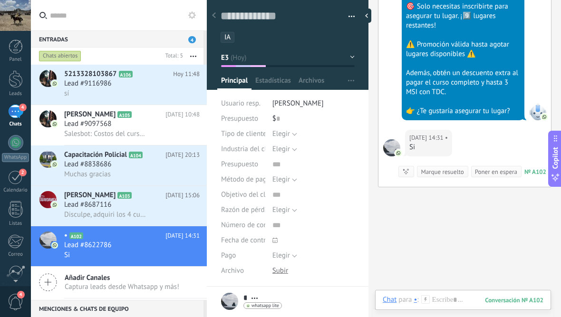
click at [349, 19] on button "button" at bounding box center [348, 17] width 14 height 14
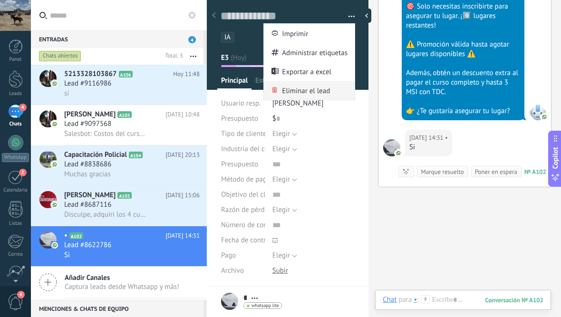
click at [335, 90] on div "Eliminar el lead" at bounding box center [309, 90] width 91 height 19
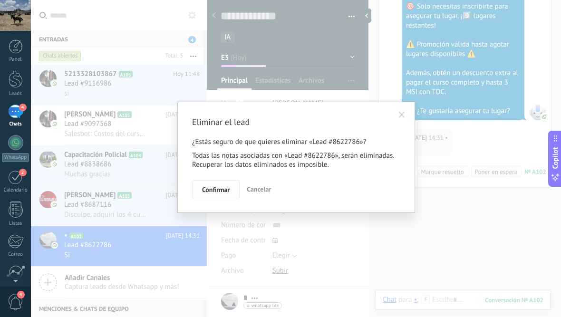
click at [218, 198] on button "Confirmar" at bounding box center [216, 189] width 48 height 18
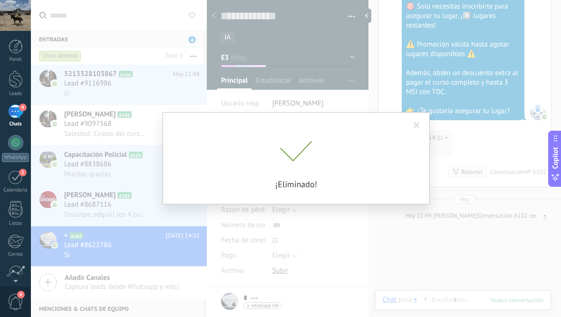
scroll to position [2528, 0]
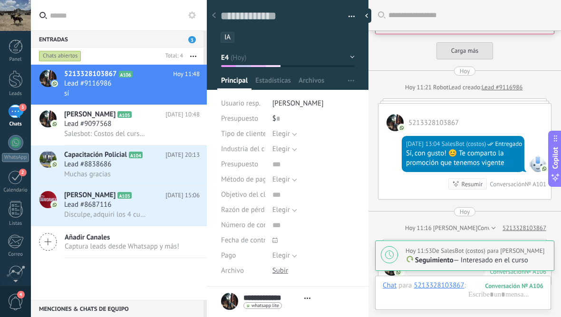
scroll to position [4374, 0]
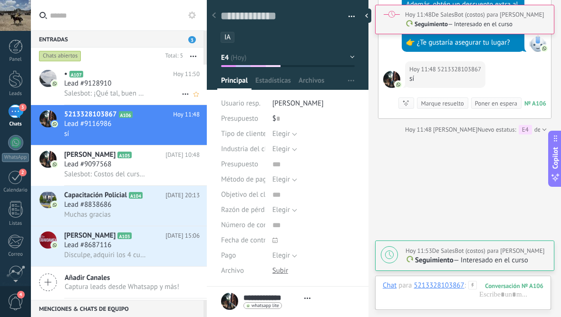
click at [56, 93] on div at bounding box center [47, 85] width 33 height 40
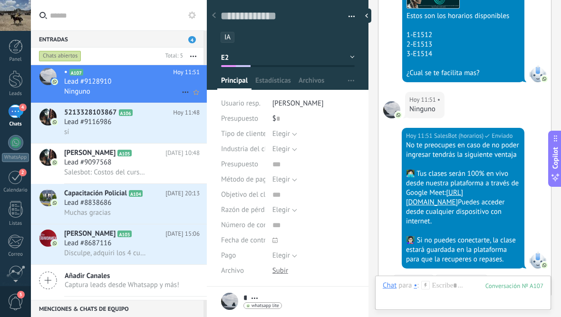
scroll to position [2303, 0]
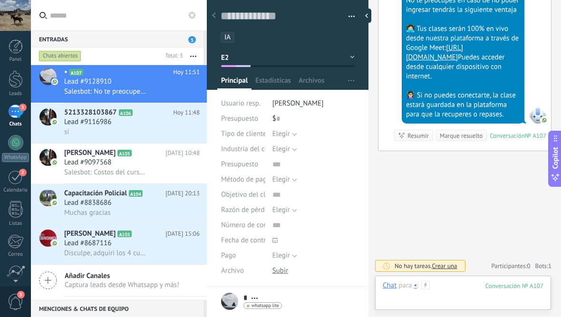
click at [477, 287] on div at bounding box center [463, 295] width 161 height 29
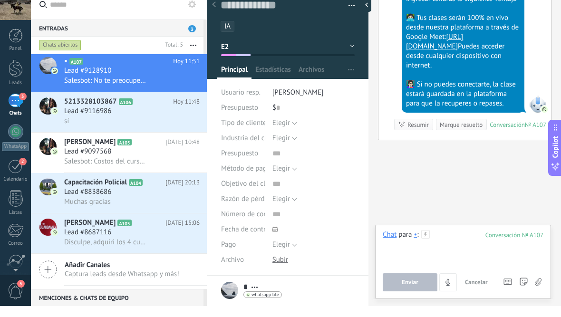
scroll to position [10, 0]
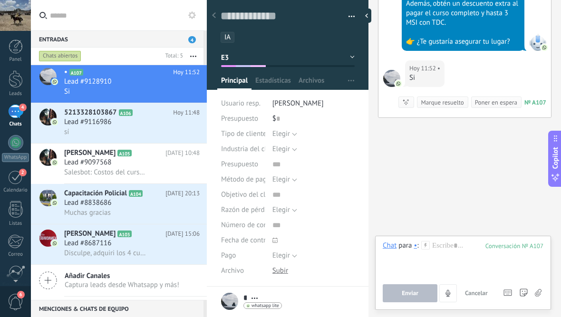
scroll to position [2846, 0]
click at [137, 139] on div "5213328103867 A106 Hoy 11:48 Lead #9116986 sí" at bounding box center [135, 123] width 143 height 40
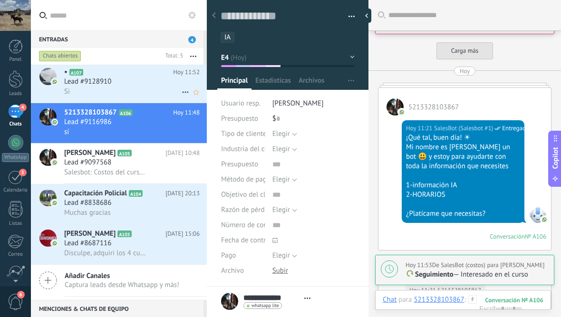
scroll to position [4063, 0]
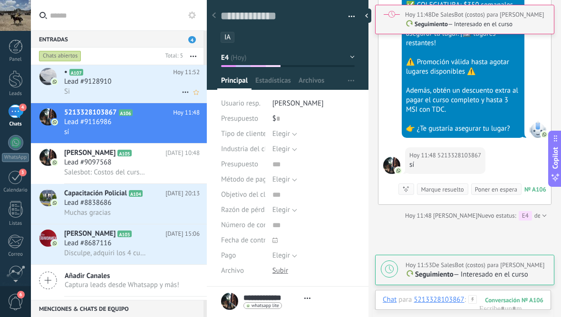
click at [134, 95] on div "Si" at bounding box center [131, 91] width 135 height 10
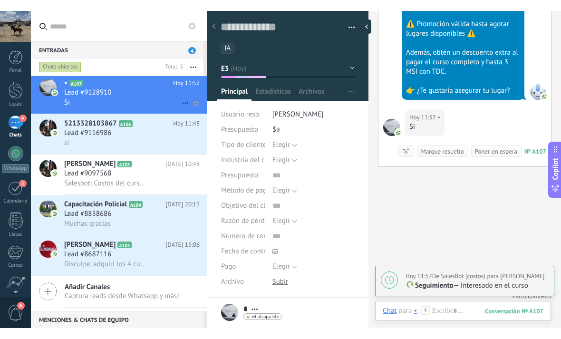
scroll to position [2606, 0]
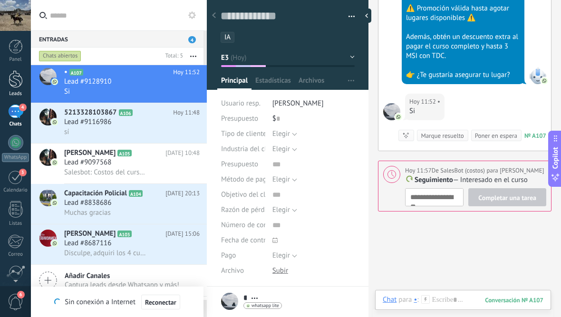
click at [15, 85] on div at bounding box center [16, 79] width 14 height 18
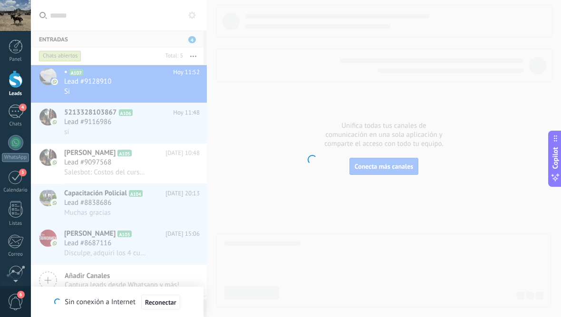
type textarea "**********"
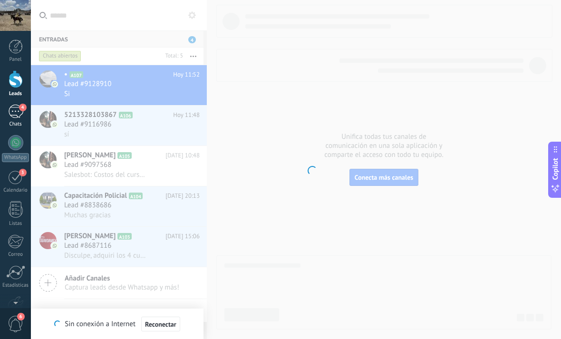
scroll to position [10, 0]
click at [19, 106] on span "4" at bounding box center [23, 108] width 8 height 8
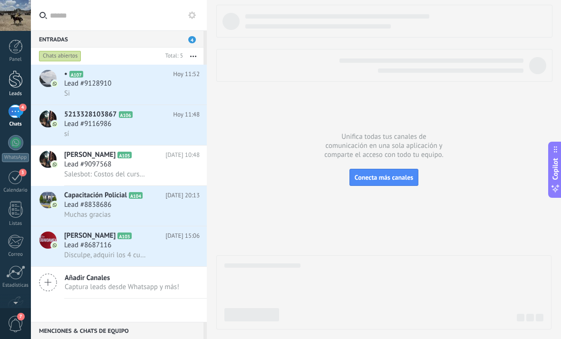
click at [9, 72] on div at bounding box center [16, 79] width 14 height 18
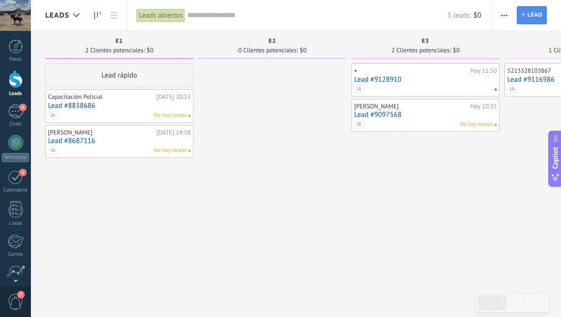
click at [503, 17] on span "button" at bounding box center [504, 15] width 6 height 18
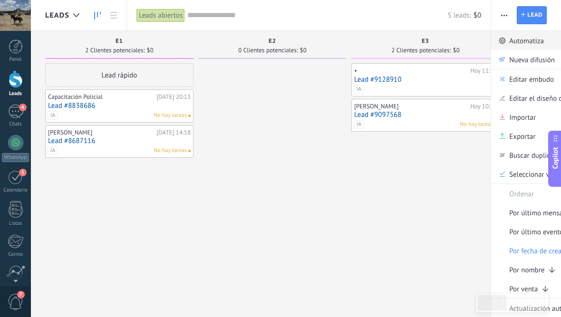
click at [517, 44] on span "Automatiza" at bounding box center [526, 40] width 35 height 19
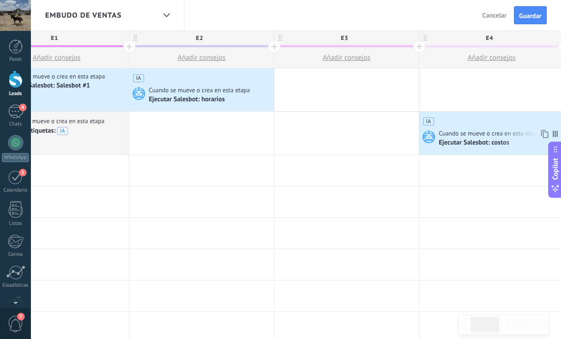
scroll to position [0, 208]
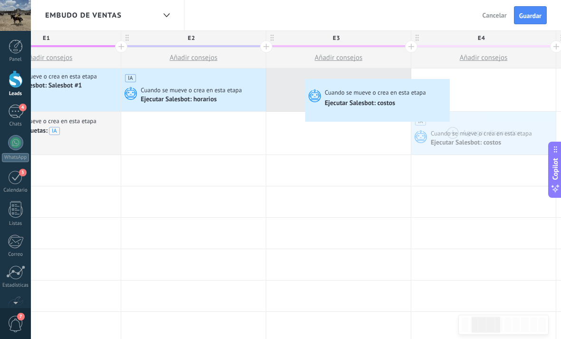
drag, startPoint x: 459, startPoint y: 128, endPoint x: 307, endPoint y: 81, distance: 158.4
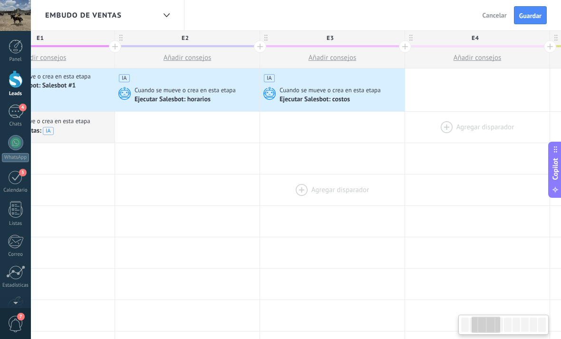
drag, startPoint x: 321, startPoint y: 153, endPoint x: 311, endPoint y: 185, distance: 33.8
click at [346, 100] on div "Ejecutar Salesbot: costos" at bounding box center [315, 100] width 72 height 9
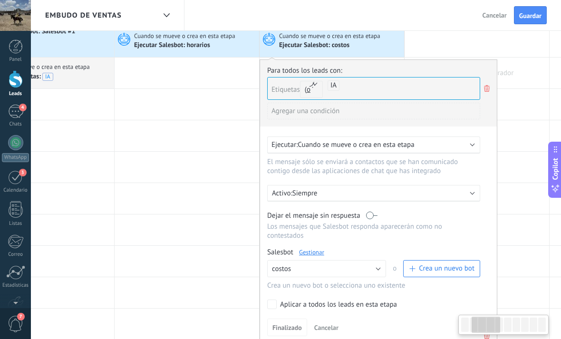
scroll to position [56, 0]
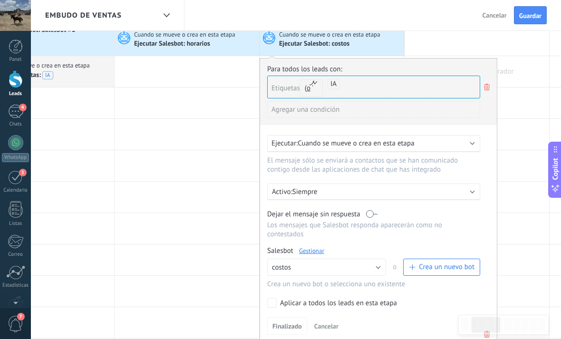
click at [320, 264] on div "Salesbot Gestionar Ningún bot seleccionado costos horarios Salesbot #1 costos o…" at bounding box center [378, 267] width 222 height 42
click at [320, 255] on div "Salesbot Gestionar" at bounding box center [373, 250] width 213 height 9
click at [320, 255] on link "Gestionar" at bounding box center [311, 251] width 25 height 8
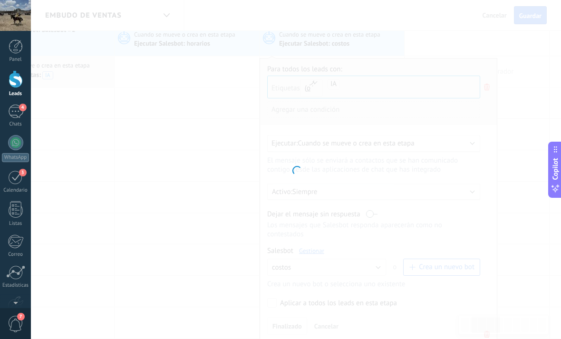
type input "******"
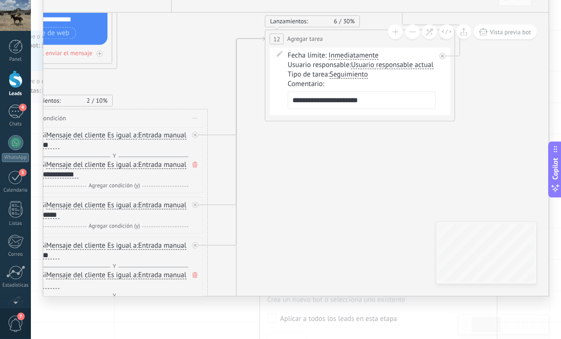
scroll to position [0, 0]
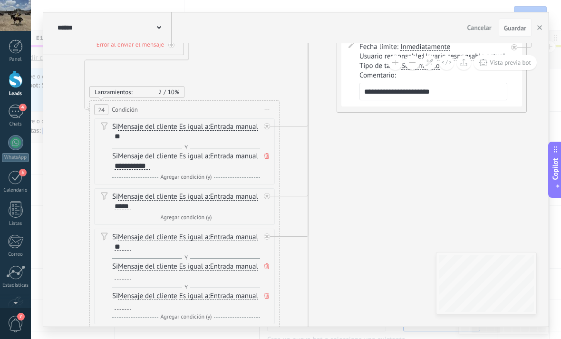
drag, startPoint x: 358, startPoint y: 214, endPoint x: 379, endPoint y: 156, distance: 61.3
click at [379, 156] on icon at bounding box center [159, 118] width 1470 height 963
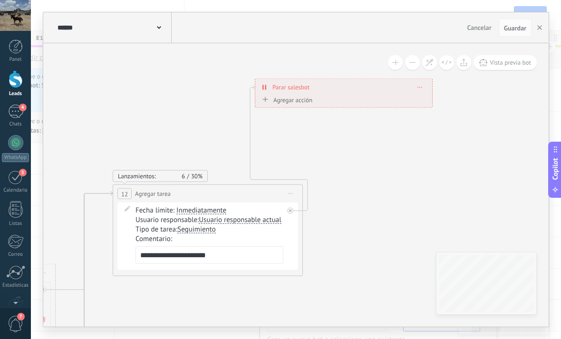
click at [426, 87] on div "**********" at bounding box center [343, 87] width 177 height 17
click at [423, 87] on div "**********" at bounding box center [343, 87] width 177 height 17
click at [419, 87] on icon at bounding box center [420, 86] width 5 height 1
click at [425, 96] on div "Borrar" at bounding box center [437, 101] width 42 height 16
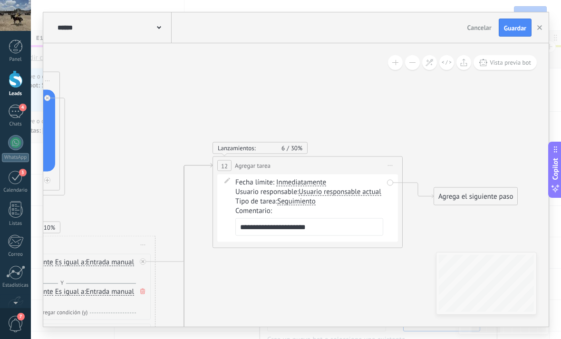
drag, startPoint x: 379, startPoint y: 130, endPoint x: 486, endPoint y: 102, distance: 110.2
click at [486, 102] on icon at bounding box center [11, 253] width 1423 height 963
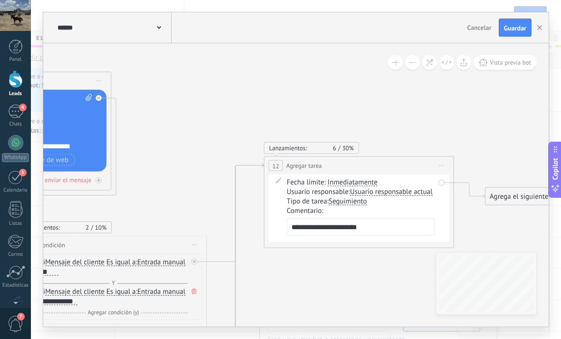
drag, startPoint x: 227, startPoint y: 123, endPoint x: 290, endPoint y: 124, distance: 63.2
click at [290, 124] on icon at bounding box center [62, 253] width 1423 height 963
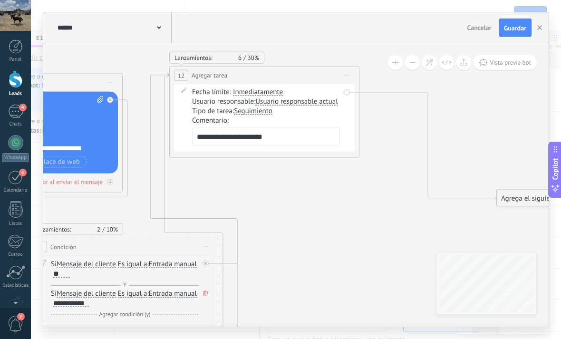
drag, startPoint x: 350, startPoint y: 162, endPoint x: 244, endPoint y: 74, distance: 137.0
click at [242, 69] on div "**********" at bounding box center [264, 76] width 189 height 18
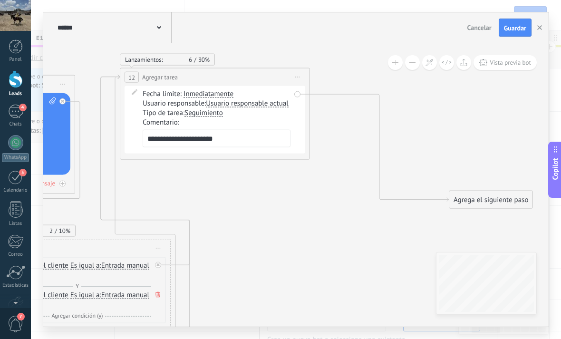
drag, startPoint x: 328, startPoint y: 188, endPoint x: 281, endPoint y: 189, distance: 47.0
click at [281, 189] on icon at bounding box center [26, 257] width 1423 height 963
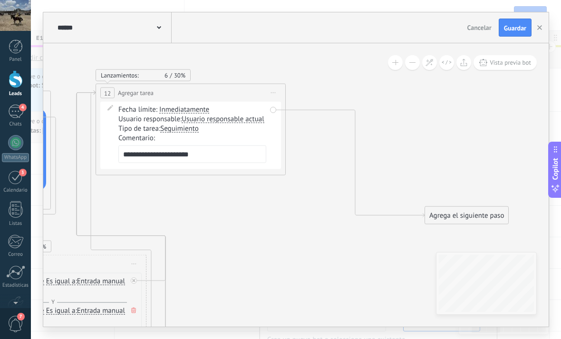
drag, startPoint x: 317, startPoint y: 187, endPoint x: 303, endPoint y: 202, distance: 21.2
click at [293, 204] on icon at bounding box center [2, 272] width 1423 height 963
drag, startPoint x: 488, startPoint y: 212, endPoint x: 356, endPoint y: 103, distance: 170.7
click at [356, 103] on div "Agrega el siguiente paso" at bounding box center [333, 101] width 83 height 16
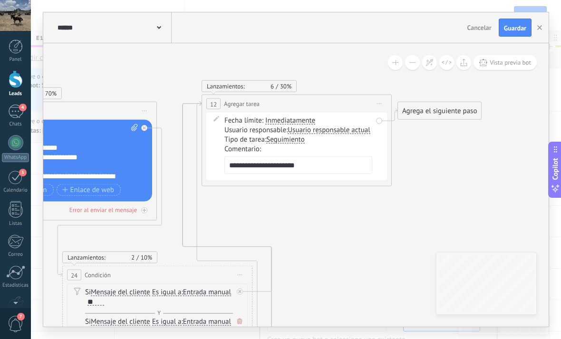
click at [454, 112] on div "Agrega el siguiente paso" at bounding box center [439, 111] width 83 height 16
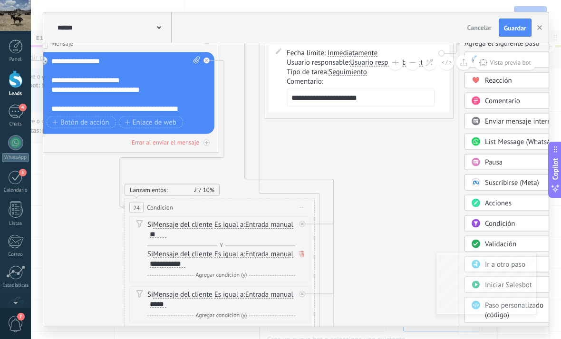
click at [435, 181] on icon at bounding box center [104, 216] width 1290 height 963
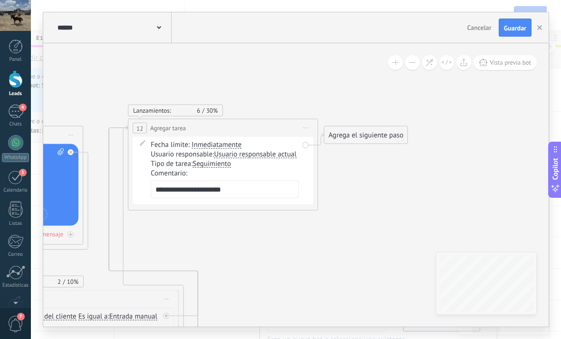
click at [388, 126] on div "Agrega el siguiente paso Mensaje Mensaje Mensaje Reacción Comentario Enviar men…" at bounding box center [366, 135] width 84 height 18
click at [388, 144] on div "Agrega el siguiente paso Mensaje Mensaje Mensaje Reacción Comentario Enviar men…" at bounding box center [366, 135] width 84 height 18
click at [377, 132] on div "Agrega el siguiente paso" at bounding box center [365, 135] width 83 height 16
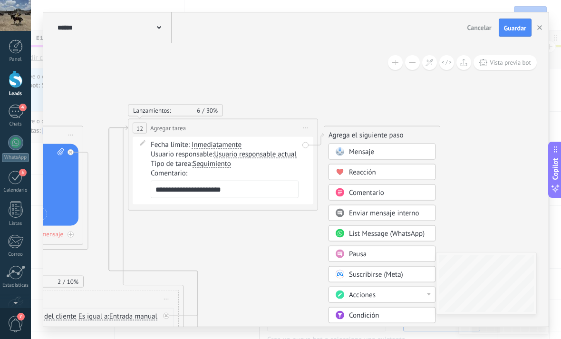
click at [406, 152] on div "Mensaje" at bounding box center [389, 152] width 80 height 10
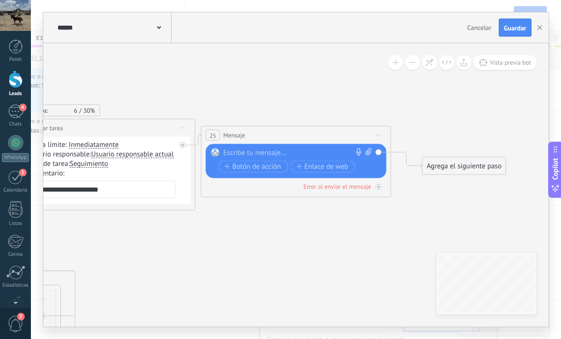
click at [285, 149] on div at bounding box center [293, 153] width 141 height 10
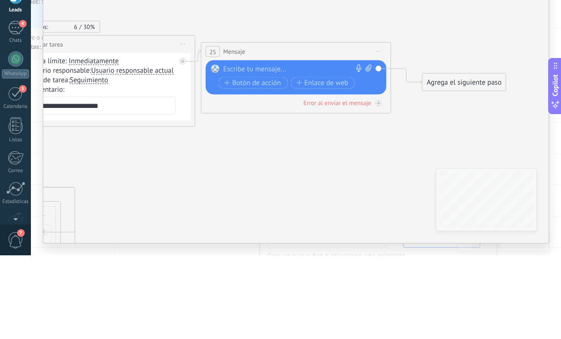
click at [262, 148] on div at bounding box center [293, 153] width 141 height 10
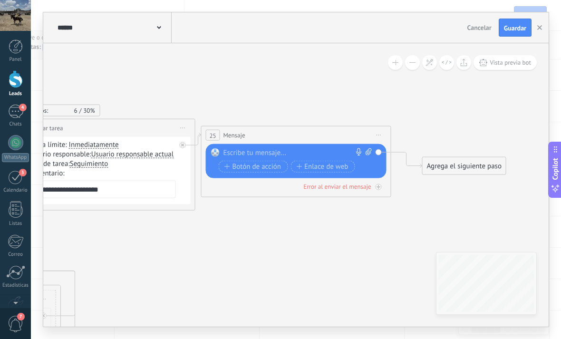
click at [307, 153] on div at bounding box center [293, 153] width 141 height 10
paste div
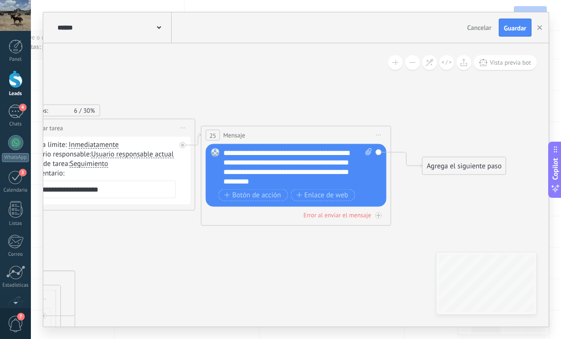
click at [467, 173] on div "Agrega el siguiente paso" at bounding box center [463, 166] width 83 height 16
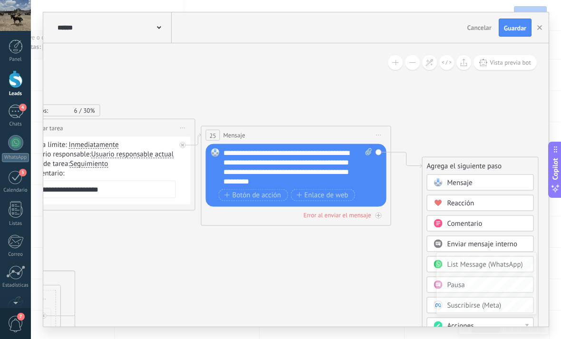
click at [473, 187] on div "Mensaje" at bounding box center [487, 183] width 80 height 10
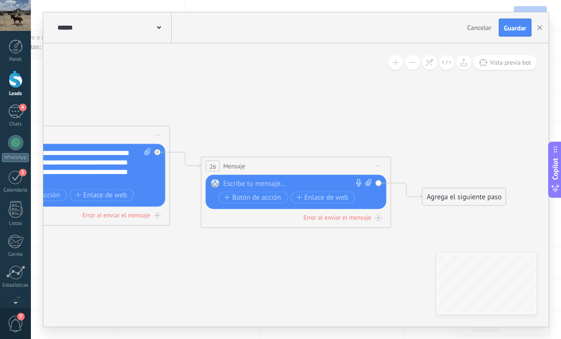
click at [223, 167] on span "Mensaje" at bounding box center [234, 166] width 22 height 9
click at [378, 170] on span "Iniciar vista previa aquí Cambiar nombre Duplicar Borrar" at bounding box center [378, 166] width 15 height 14
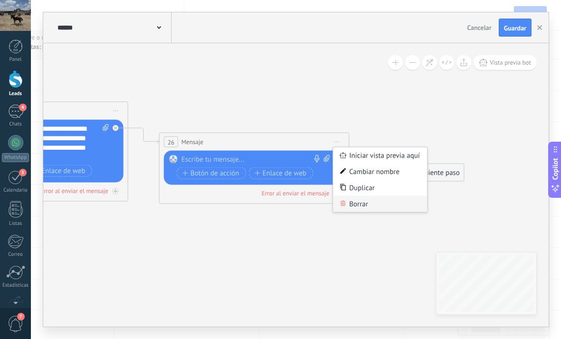
click at [372, 205] on div "Borrar" at bounding box center [380, 204] width 94 height 16
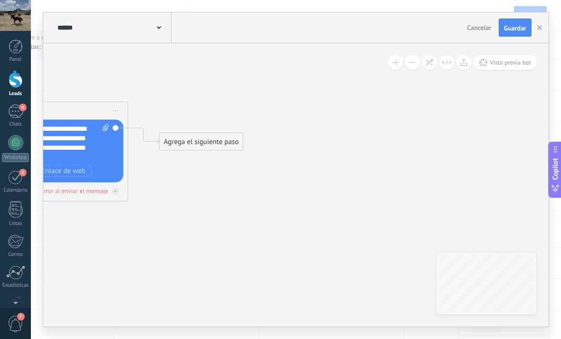
click at [201, 139] on div "Agrega el siguiente paso" at bounding box center [201, 142] width 83 height 16
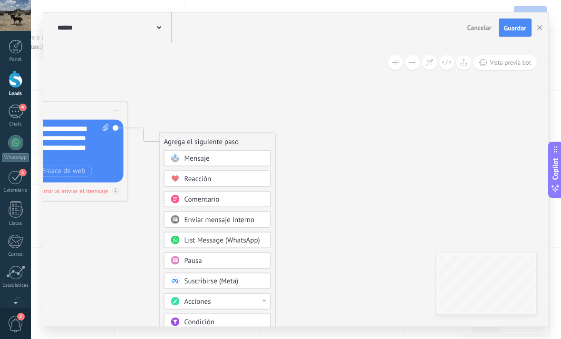
click at [228, 254] on div "Pausa" at bounding box center [217, 260] width 107 height 16
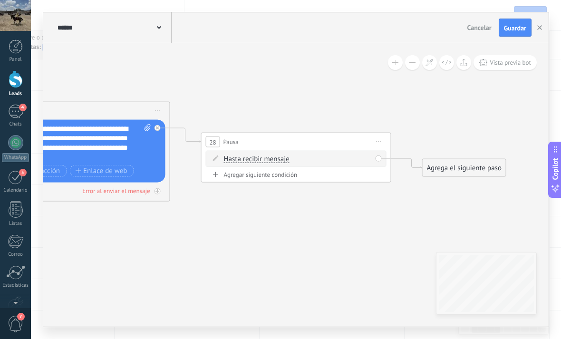
click at [310, 158] on div "Hasta recibir mensaje Hasta recibir mensaje Temporizador Excepto horas laborale…" at bounding box center [298, 159] width 148 height 10
click at [272, 159] on span "Hasta recibir mensaje" at bounding box center [257, 159] width 66 height 8
click at [272, 159] on button "Hasta recibir mensaje" at bounding box center [278, 159] width 119 height 17
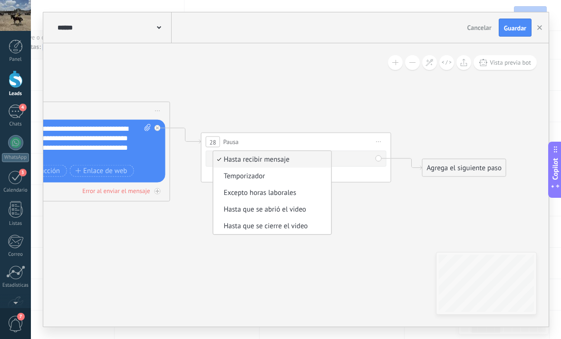
click at [366, 160] on div "Hasta recibir mensaje Hasta recibir mensaje Temporizador Excepto horas laborale…" at bounding box center [298, 159] width 148 height 10
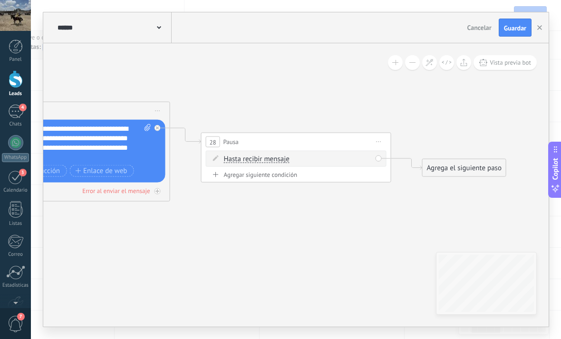
click at [351, 163] on div "Hasta recibir mensaje Hasta recibir mensaje Temporizador Excepto horas laborale…" at bounding box center [298, 159] width 148 height 10
click at [210, 158] on span at bounding box center [216, 158] width 16 height 8
click at [216, 155] on icon at bounding box center [216, 158] width 6 height 6
click at [214, 162] on span at bounding box center [216, 158] width 16 height 8
click at [214, 161] on span at bounding box center [216, 158] width 16 height 8
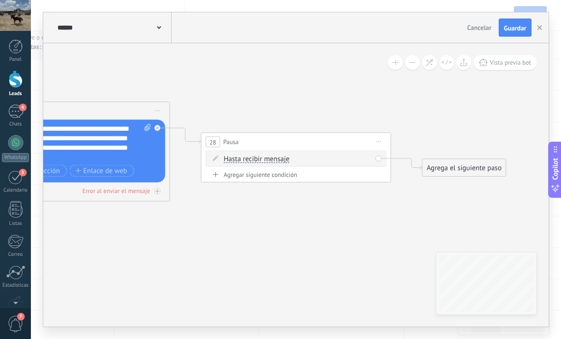
click at [216, 157] on icon at bounding box center [216, 158] width 6 height 6
click at [216, 163] on div "Hasta recibir mensaje Hasta recibir mensaje Temporizador Excepto horas laborale…" at bounding box center [296, 159] width 181 height 16
click at [216, 160] on icon at bounding box center [216, 158] width 6 height 6
click at [257, 161] on span "Hasta recibir mensaje" at bounding box center [257, 159] width 66 height 8
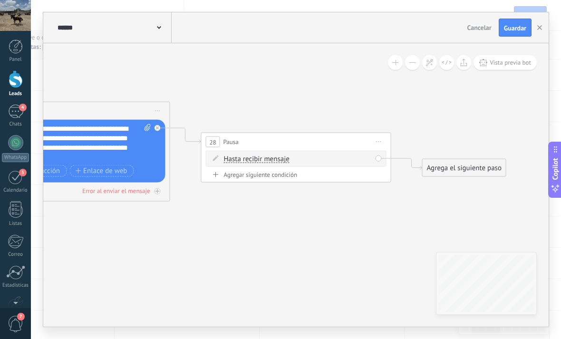
click at [257, 161] on button "Hasta recibir mensaje" at bounding box center [278, 159] width 119 height 17
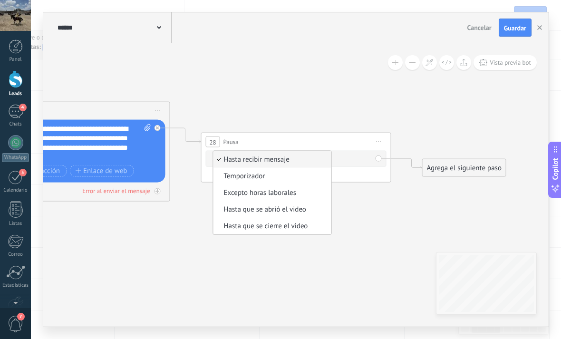
click at [253, 179] on span "Temporizador" at bounding box center [270, 177] width 115 height 10
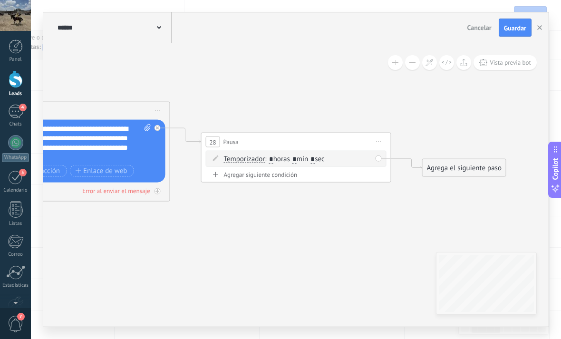
click at [297, 160] on input "*" at bounding box center [294, 159] width 4 height 9
type input "*"
click at [317, 159] on span ": * horas * min * sec" at bounding box center [294, 158] width 59 height 9
click at [318, 159] on span ": * horas * min * sec" at bounding box center [294, 158] width 59 height 9
click at [324, 158] on span ": * horas * min * sec" at bounding box center [294, 158] width 59 height 9
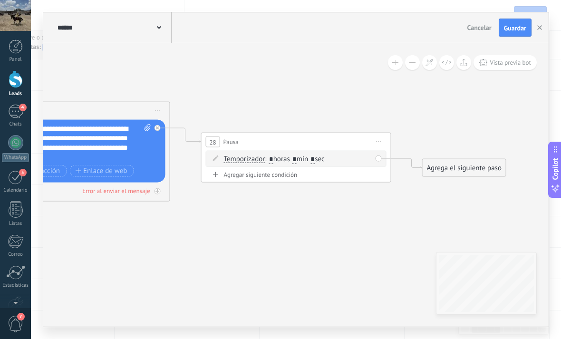
click at [324, 159] on span ": * horas * min * sec" at bounding box center [294, 158] width 59 height 9
click at [315, 159] on input "*" at bounding box center [312, 159] width 4 height 9
type input "*"
click at [457, 177] on div "Agrega el siguiente paso Mensaje Mensaje Mensaje Reacción Comentario Enviar men…" at bounding box center [464, 168] width 84 height 18
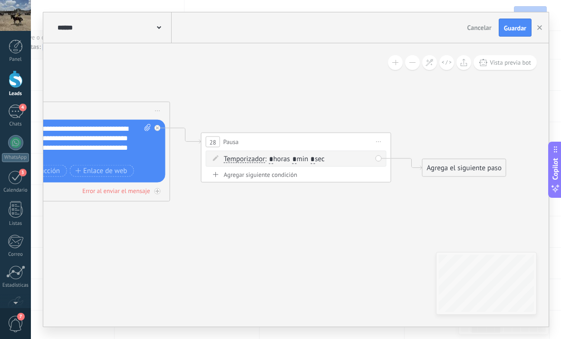
click at [478, 170] on div "Agrega el siguiente paso" at bounding box center [463, 168] width 83 height 16
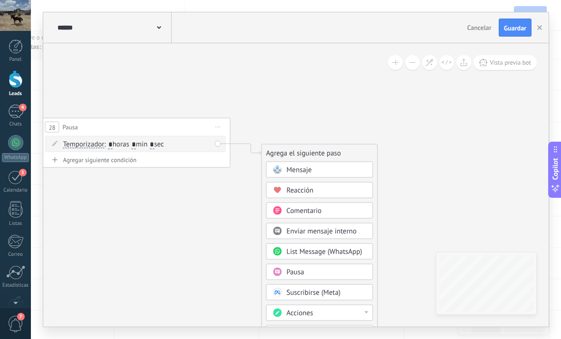
click at [333, 176] on div "Mensaje" at bounding box center [319, 170] width 107 height 16
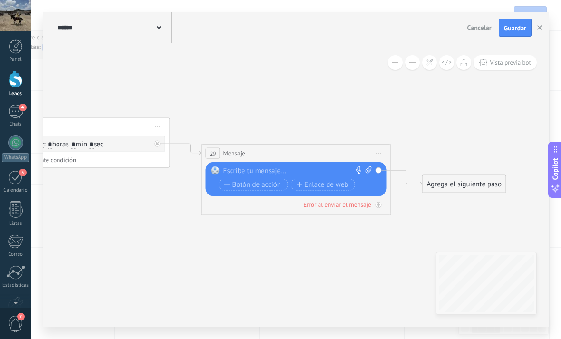
click at [311, 172] on div at bounding box center [293, 171] width 141 height 10
paste div
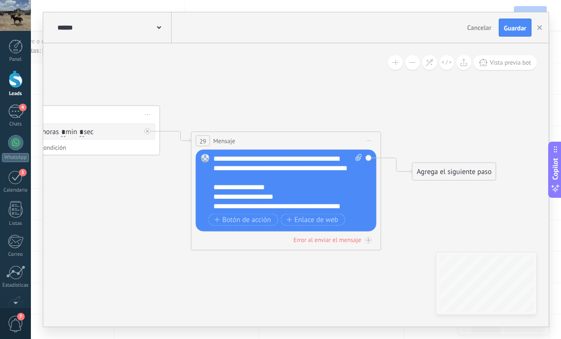
scroll to position [79, 0]
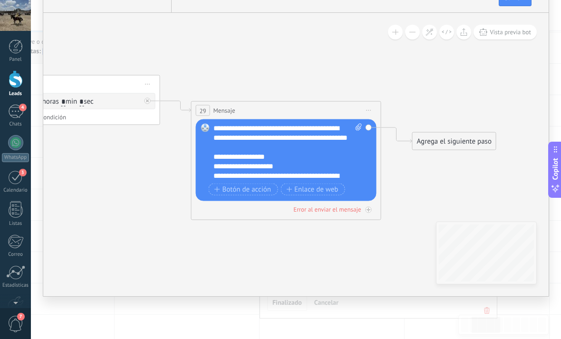
click at [460, 149] on div "Agrega el siguiente paso" at bounding box center [453, 142] width 83 height 16
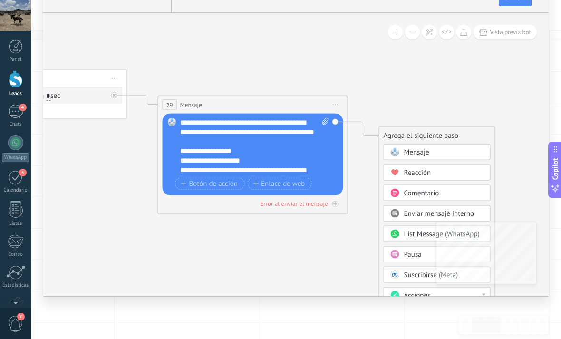
scroll to position [108, 0]
click at [115, 86] on span "Iniciar vista previa aquí Cambiar nombre Duplicar Borrar" at bounding box center [114, 79] width 15 height 14
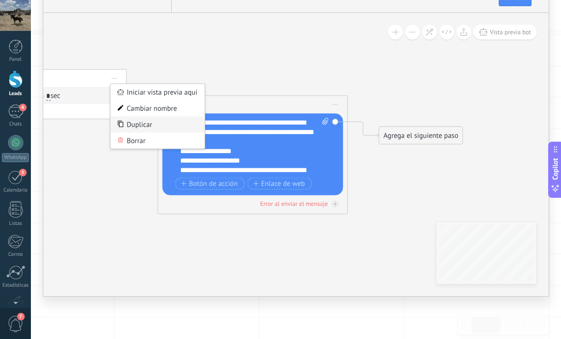
click at [178, 133] on div "Duplicar" at bounding box center [158, 124] width 94 height 16
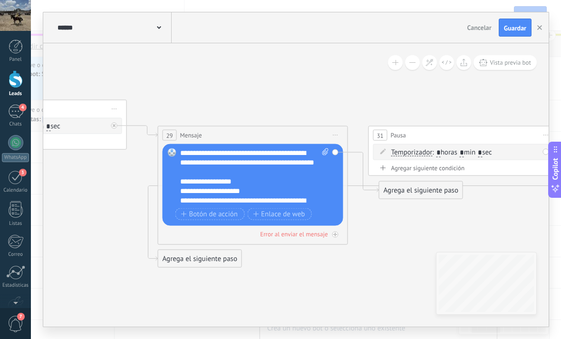
scroll to position [11, 0]
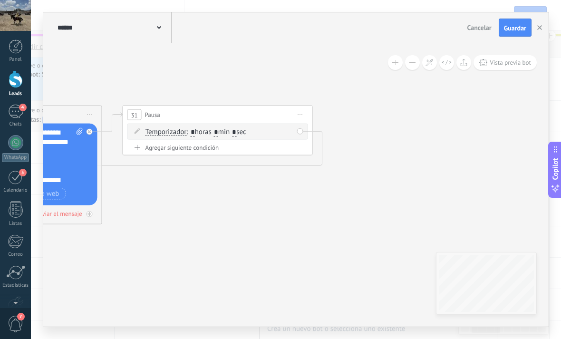
click at [236, 132] on input "*" at bounding box center [234, 132] width 4 height 9
click at [306, 111] on span "Iniciar vista previa aquí Cambiar nombre Duplicar Borrar" at bounding box center [300, 115] width 15 height 14
click at [343, 176] on div "Borrar" at bounding box center [344, 177] width 94 height 16
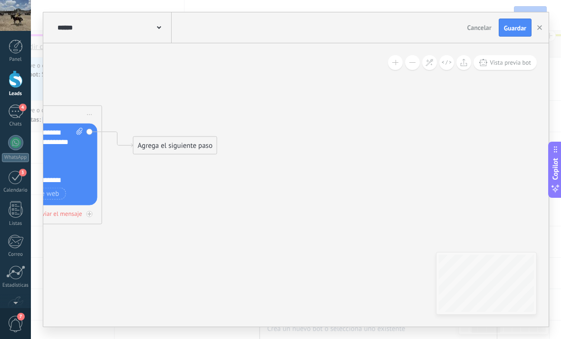
click at [186, 141] on div "Agrega el siguiente paso" at bounding box center [175, 146] width 83 height 16
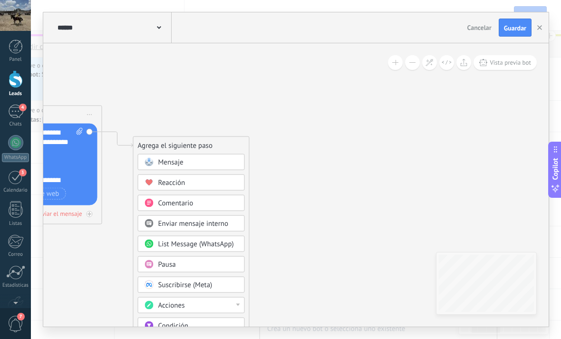
click at [220, 167] on div "Mensaje" at bounding box center [198, 163] width 80 height 10
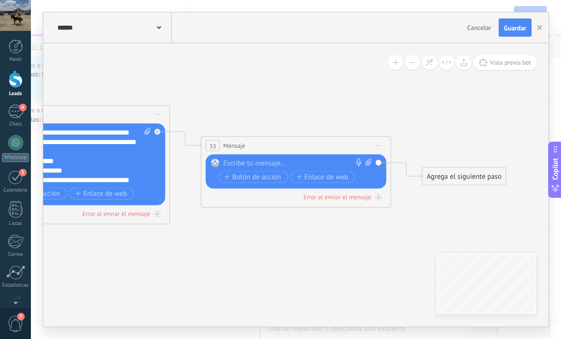
click at [300, 161] on div at bounding box center [293, 164] width 141 height 10
paste div
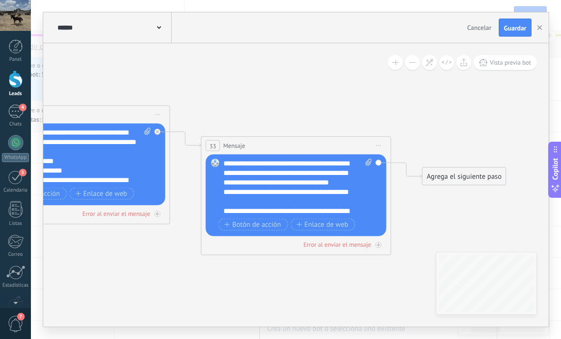
click at [471, 182] on div "Agrega el siguiente paso" at bounding box center [463, 177] width 83 height 16
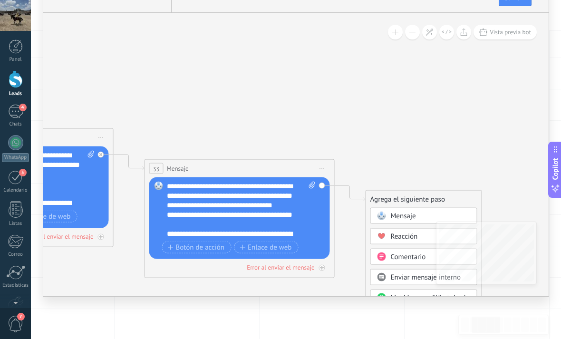
scroll to position [401, 0]
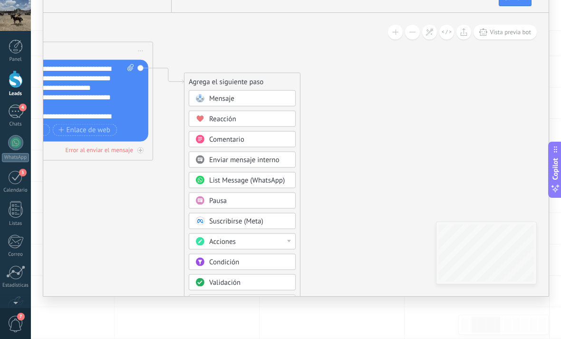
click at [213, 205] on span "Pausa" at bounding box center [218, 200] width 18 height 9
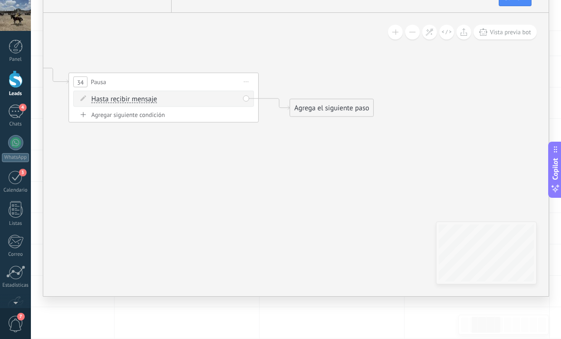
click at [312, 116] on div "Agrega el siguiente paso" at bounding box center [331, 108] width 83 height 16
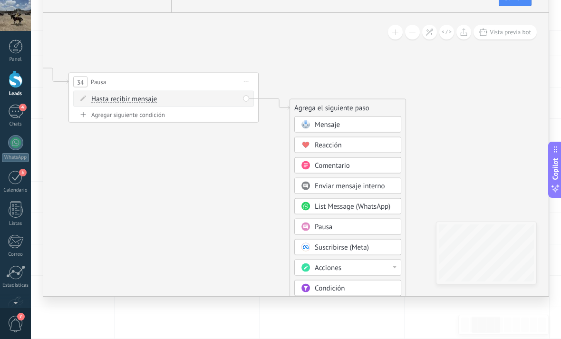
click at [314, 133] on div "Mensaje" at bounding box center [347, 124] width 107 height 16
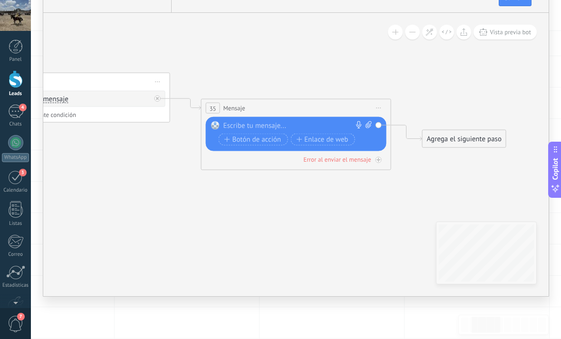
click at [310, 131] on div at bounding box center [293, 126] width 141 height 10
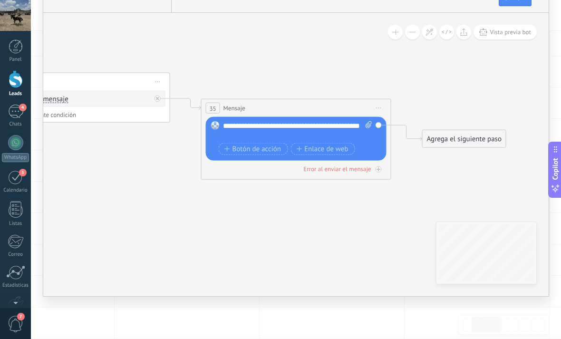
scroll to position [381, 0]
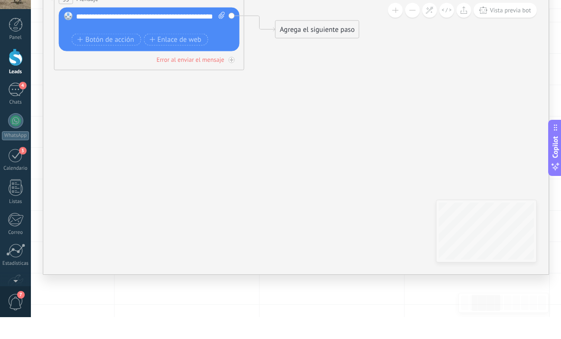
scroll to position [401, 0]
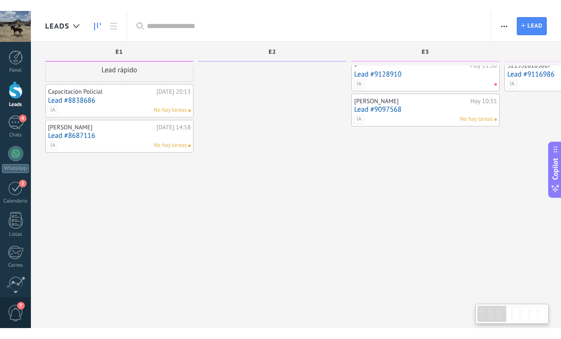
scroll to position [47, 0]
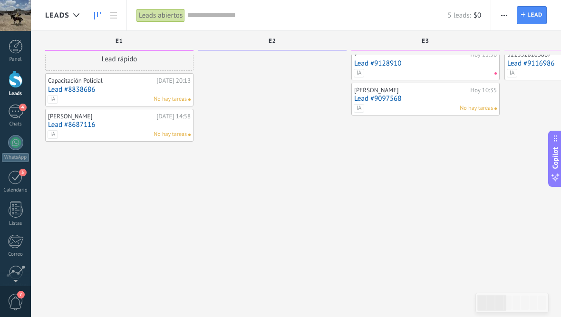
click at [497, 16] on button "button" at bounding box center [504, 15] width 14 height 18
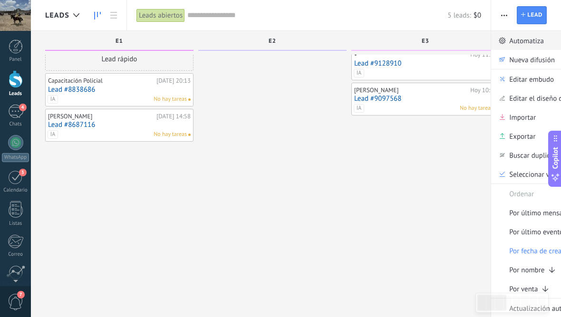
click at [544, 45] on link "Automatiza" at bounding box center [547, 40] width 113 height 19
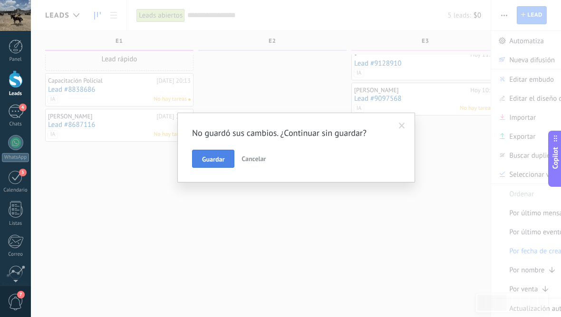
click at [220, 163] on span "Guardar" at bounding box center [213, 159] width 22 height 7
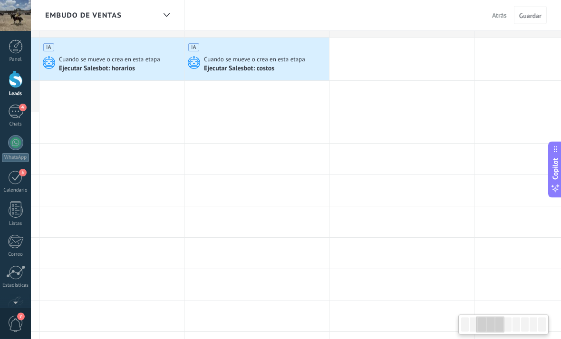
scroll to position [1, 0]
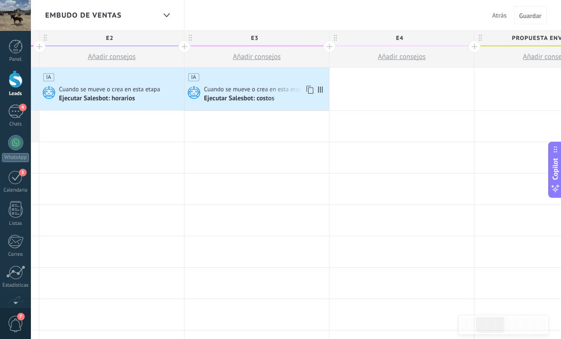
click at [262, 85] on span "Cuando se mueve o crea en esta etapa" at bounding box center [255, 89] width 103 height 9
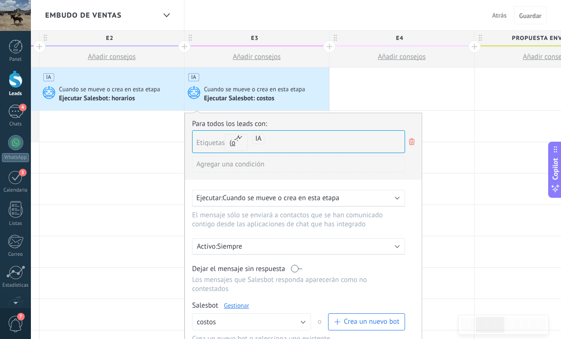
click at [240, 308] on div "Para todos los leads con: Etiquetas y o o IA Agregar una condición Ejecutar: Cu…" at bounding box center [303, 255] width 238 height 284
click at [237, 309] on link "Gestionar" at bounding box center [236, 305] width 25 height 8
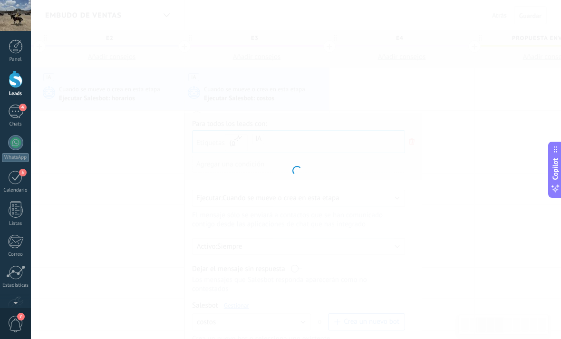
type input "******"
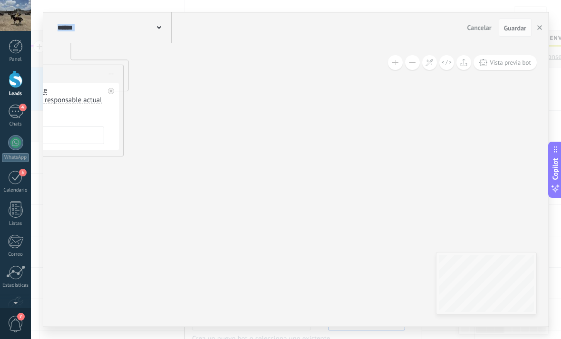
drag, startPoint x: 171, startPoint y: 90, endPoint x: 340, endPoint y: 117, distance: 171.3
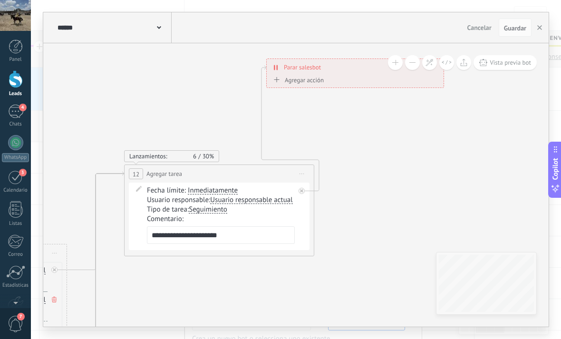
drag, startPoint x: 382, startPoint y: 158, endPoint x: 403, endPoint y: 202, distance: 48.9
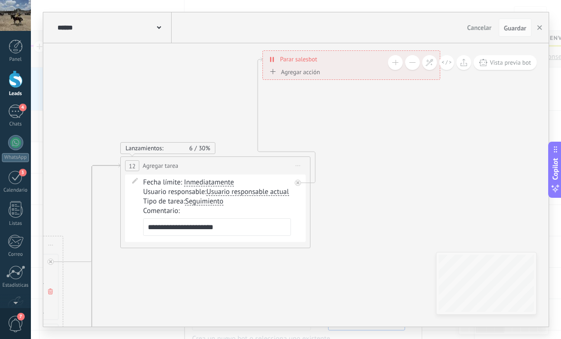
drag, startPoint x: 177, startPoint y: 95, endPoint x: 162, endPoint y: 86, distance: 16.8
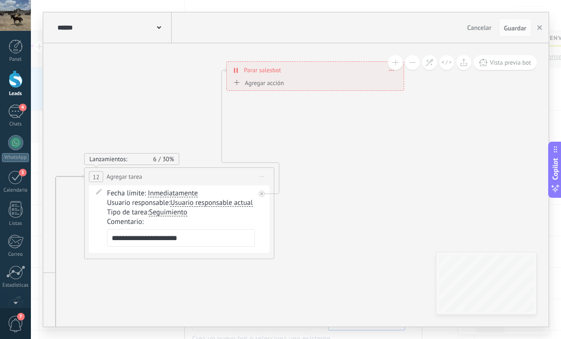
drag, startPoint x: 304, startPoint y: 123, endPoint x: 268, endPoint y: 134, distance: 37.7
drag, startPoint x: 437, startPoint y: 110, endPoint x: 418, endPoint y: 124, distance: 23.1
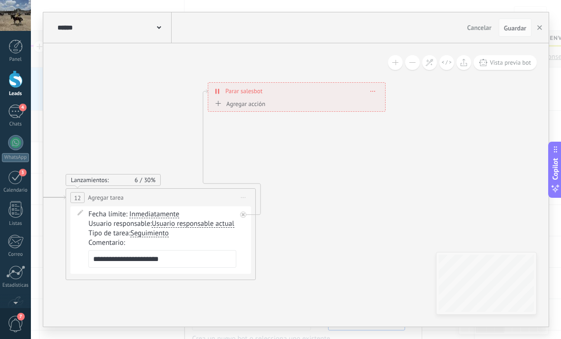
click at [375, 93] on div "**********" at bounding box center [296, 91] width 177 height 17
click at [374, 92] on span at bounding box center [373, 90] width 4 height 5
click at [377, 101] on div "Borrar" at bounding box center [390, 104] width 42 height 16
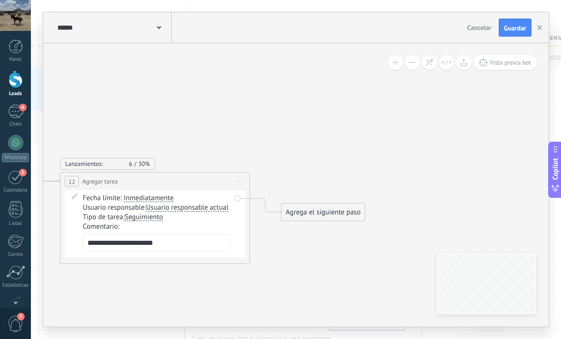
drag, startPoint x: 308, startPoint y: 140, endPoint x: 290, endPoint y: 87, distance: 55.8
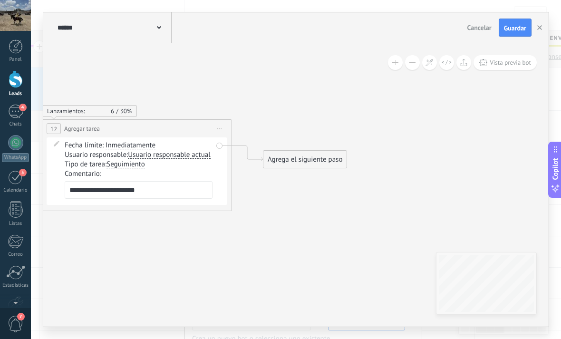
click at [290, 153] on div "Agrega el siguiente paso" at bounding box center [304, 160] width 83 height 16
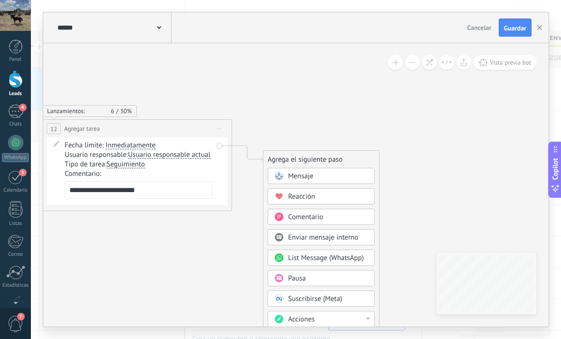
click at [351, 173] on div "Mensaje" at bounding box center [328, 177] width 80 height 10
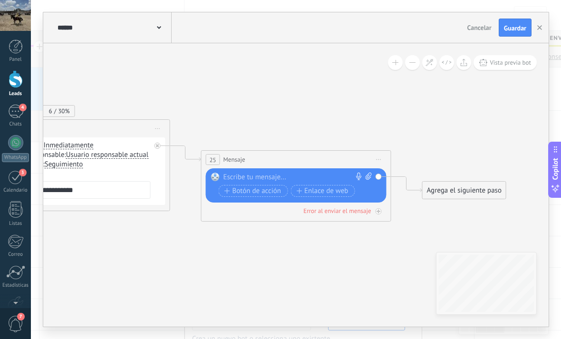
click at [292, 180] on div at bounding box center [293, 177] width 141 height 10
click at [291, 173] on div at bounding box center [293, 177] width 141 height 10
paste div
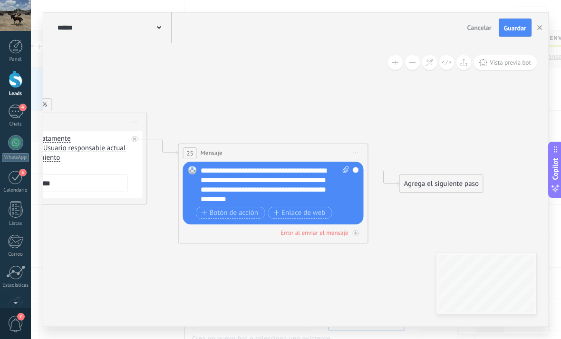
scroll to position [0, 0]
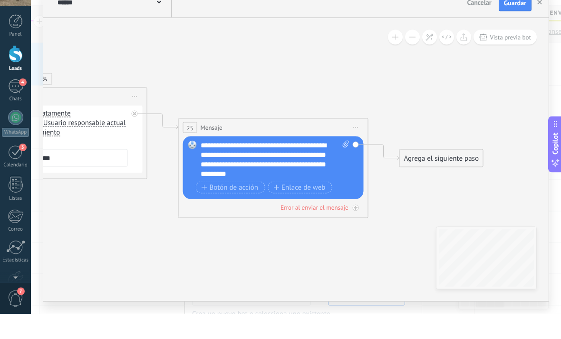
click at [443, 176] on div "Agrega el siguiente paso" at bounding box center [441, 184] width 83 height 16
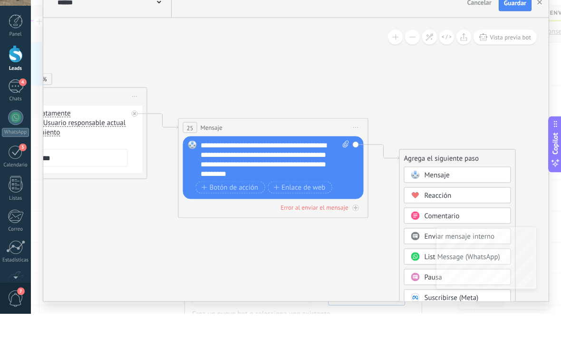
scroll to position [26, 0]
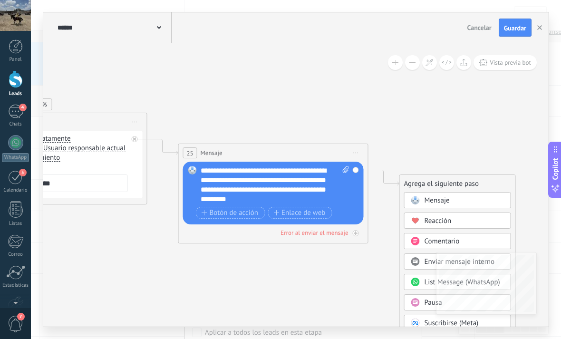
click at [455, 180] on div "Agrega el siguiente paso" at bounding box center [457, 184] width 115 height 16
click at [455, 198] on div "Mensaje" at bounding box center [464, 201] width 80 height 10
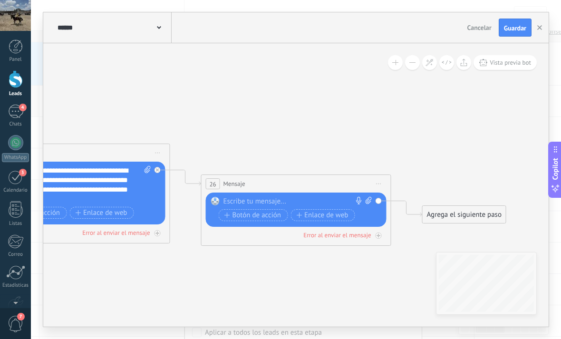
click at [336, 197] on div at bounding box center [293, 202] width 141 height 10
paste div
click at [443, 218] on div "Agrega el siguiente paso" at bounding box center [461, 223] width 83 height 16
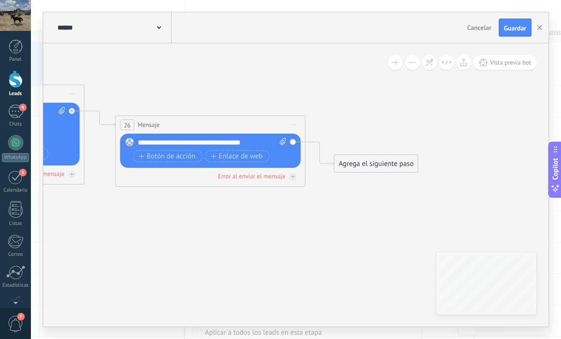
drag, startPoint x: 406, startPoint y: 237, endPoint x: 277, endPoint y: 133, distance: 165.9
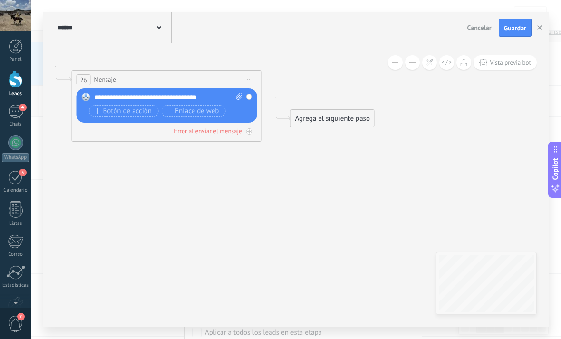
click at [306, 120] on div "Agrega el siguiente paso" at bounding box center [332, 119] width 83 height 16
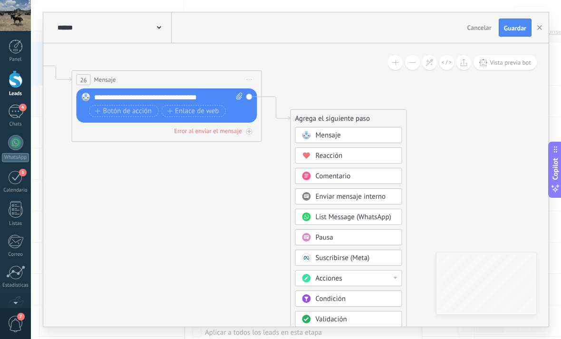
click at [314, 234] on div "Pausa" at bounding box center [348, 237] width 107 height 16
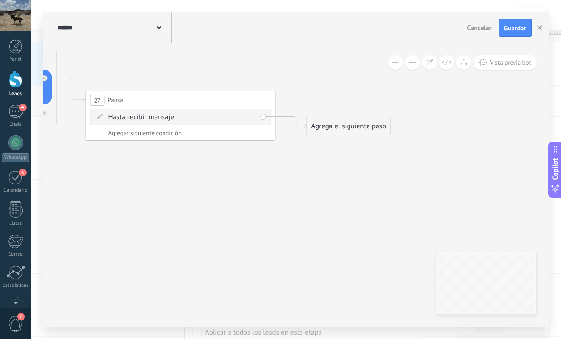
drag, startPoint x: 335, startPoint y: 199, endPoint x: 265, endPoint y: 166, distance: 76.5
click at [323, 132] on div "Agrega el siguiente paso" at bounding box center [348, 126] width 83 height 16
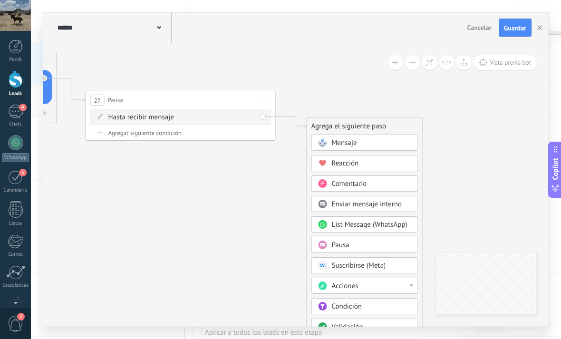
click at [339, 142] on span "Mensaje" at bounding box center [344, 142] width 25 height 9
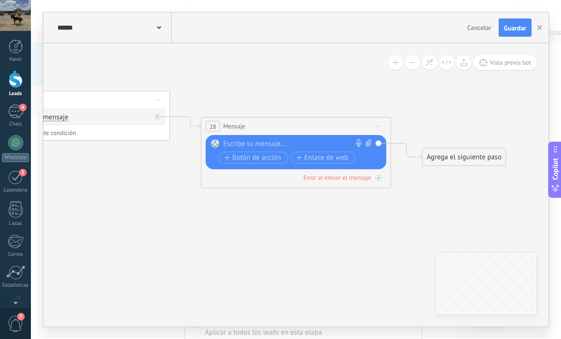
click at [323, 137] on div "Reemplazar Quitar Convertir a mensaje de voz Arrastre la imagen aquí para adjun…" at bounding box center [296, 152] width 181 height 34
click at [318, 139] on div at bounding box center [293, 144] width 141 height 10
paste div
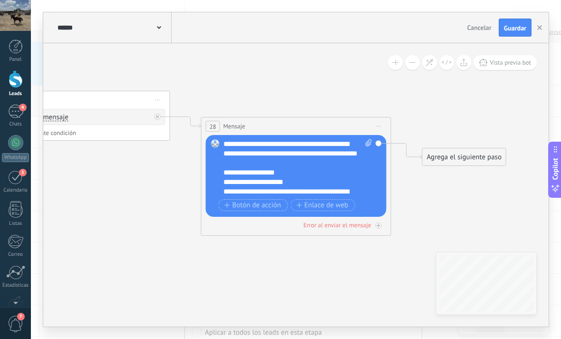
click at [444, 156] on div "Agrega el siguiente paso" at bounding box center [463, 157] width 83 height 16
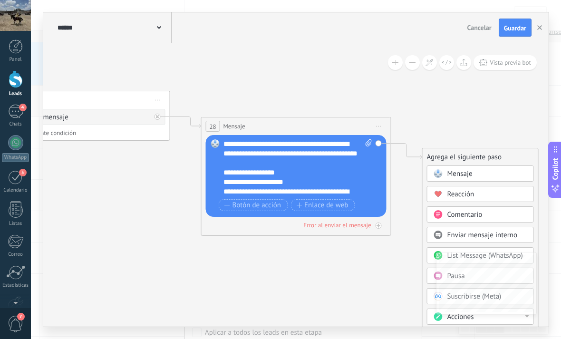
click at [450, 169] on div "Mensaje" at bounding box center [480, 173] width 107 height 16
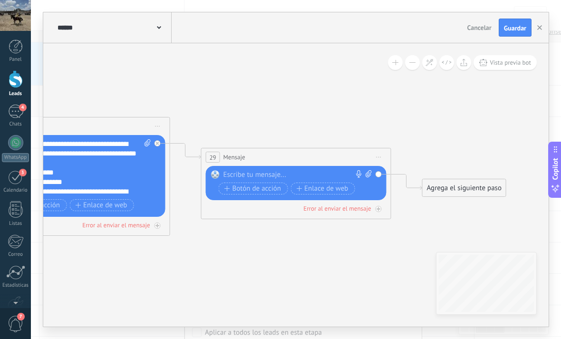
click at [310, 169] on div "Reemplazar Quitar Convertir a mensaje de voz Arrastre la imagen aquí para adjun…" at bounding box center [296, 183] width 181 height 34
click at [307, 172] on div at bounding box center [293, 175] width 141 height 10
paste div
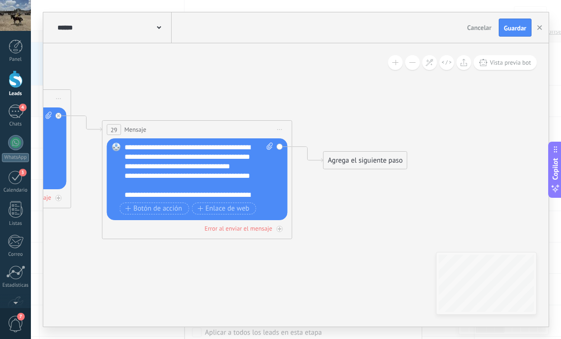
drag, startPoint x: 484, startPoint y: 177, endPoint x: 361, endPoint y: 144, distance: 127.4
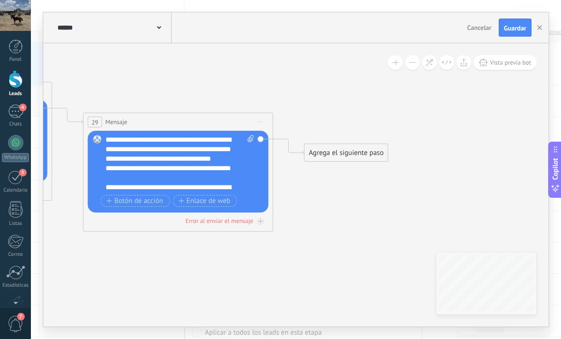
click at [338, 151] on div "Agrega el siguiente paso" at bounding box center [346, 153] width 83 height 16
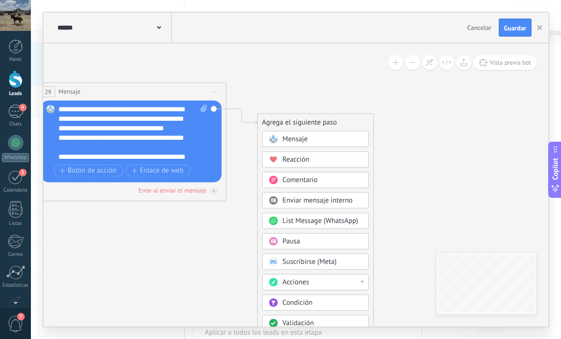
click at [328, 246] on div "Pausa" at bounding box center [322, 242] width 80 height 10
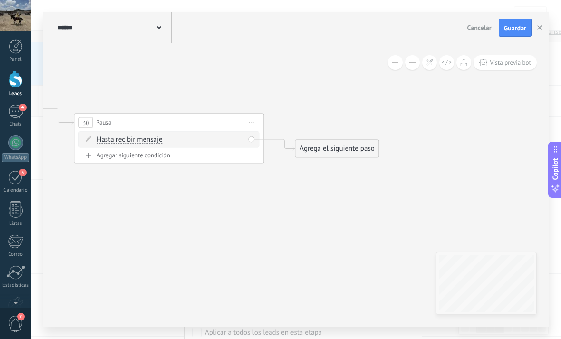
click at [355, 150] on div "Agrega el siguiente paso" at bounding box center [336, 149] width 83 height 16
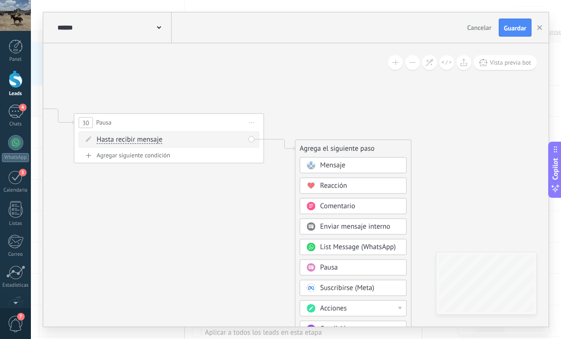
click at [341, 163] on span "Mensaje" at bounding box center [332, 165] width 25 height 9
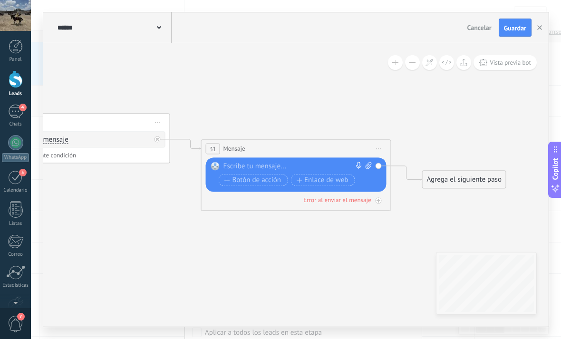
click at [315, 165] on div at bounding box center [293, 167] width 141 height 10
paste div
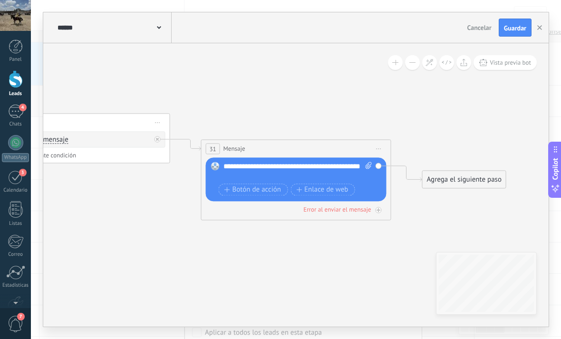
click at [446, 177] on div "Agrega el siguiente paso" at bounding box center [463, 180] width 83 height 16
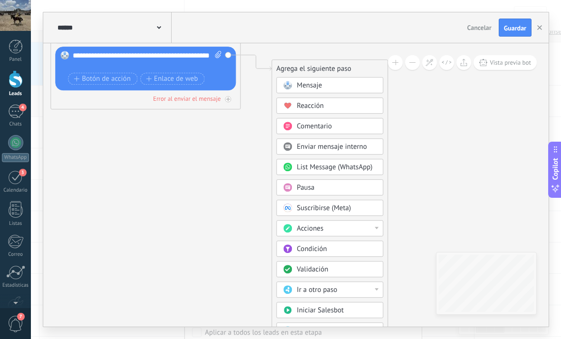
drag, startPoint x: 460, startPoint y: 195, endPoint x: 456, endPoint y: 134, distance: 61.4
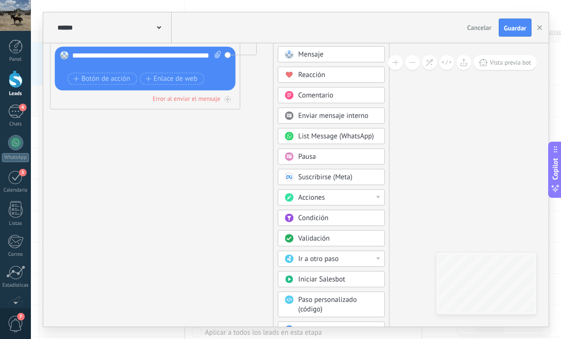
drag, startPoint x: 357, startPoint y: 74, endPoint x: 359, endPoint y: 39, distance: 34.3
click at [359, 39] on div "**********" at bounding box center [295, 169] width 505 height 314
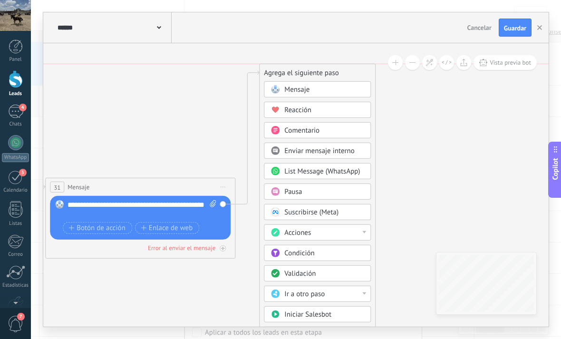
drag, startPoint x: 354, startPoint y: 190, endPoint x: 344, endPoint y: 71, distance: 118.7
click at [344, 71] on div "Agrega el siguiente paso" at bounding box center [316, 73] width 115 height 16
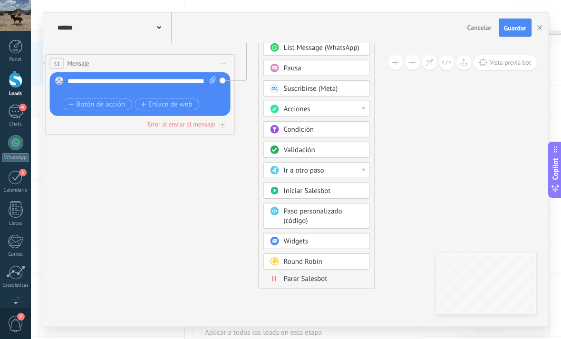
click at [287, 278] on span "Parar Salesbot" at bounding box center [306, 278] width 44 height 9
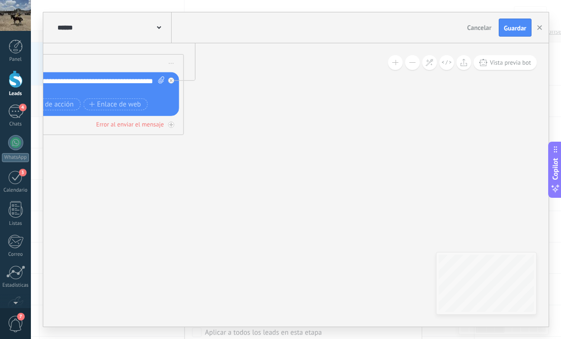
click at [520, 38] on div "****** costos Cancelar Actualización Cancelar Guardar" at bounding box center [295, 27] width 505 height 31
click at [520, 31] on span "Guardar" at bounding box center [515, 28] width 22 height 7
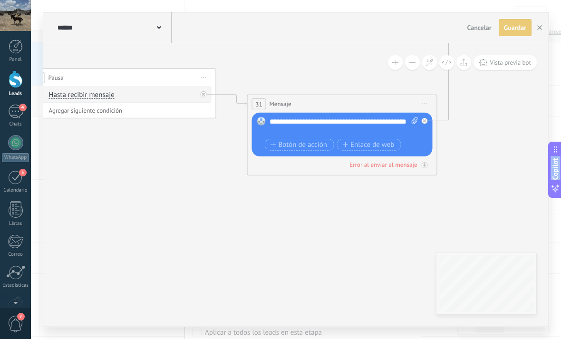
drag, startPoint x: 327, startPoint y: 147, endPoint x: 503, endPoint y: 188, distance: 181.0
click at [560, 185] on body ".abecls-1,.abecls-2{fill-rule:evenodd}.abecls-2{fill:#fff} .abhcls-1{fill:none}…" at bounding box center [280, 143] width 561 height 339
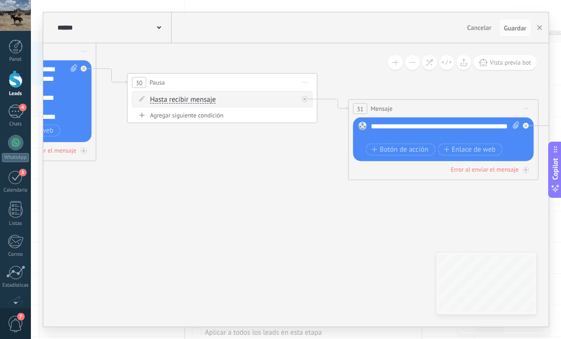
drag, startPoint x: 343, startPoint y: 195, endPoint x: 370, endPoint y: 193, distance: 27.2
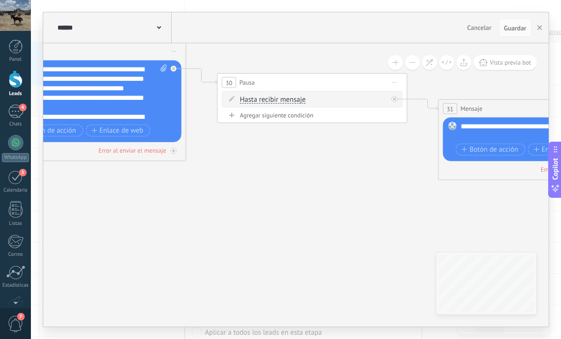
drag, startPoint x: 319, startPoint y: 177, endPoint x: 511, endPoint y: 177, distance: 192.0
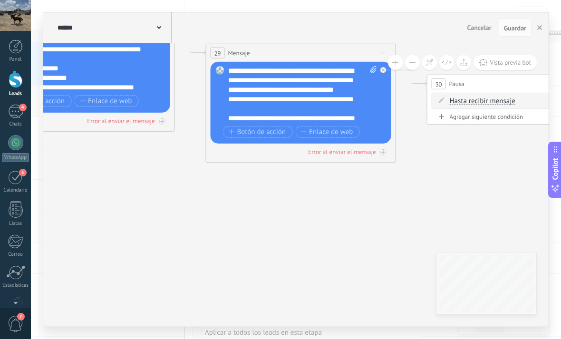
drag, startPoint x: 324, startPoint y: 191, endPoint x: 545, endPoint y: 200, distance: 221.6
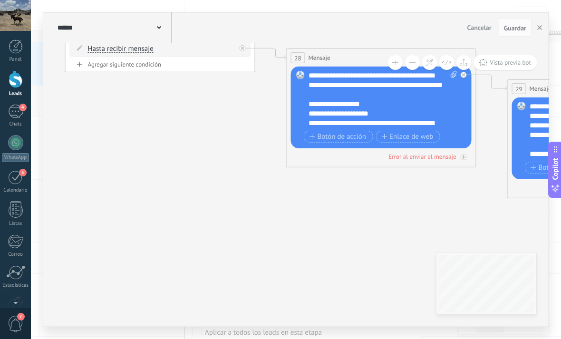
drag, startPoint x: 335, startPoint y: 196, endPoint x: 457, endPoint y: 227, distance: 125.5
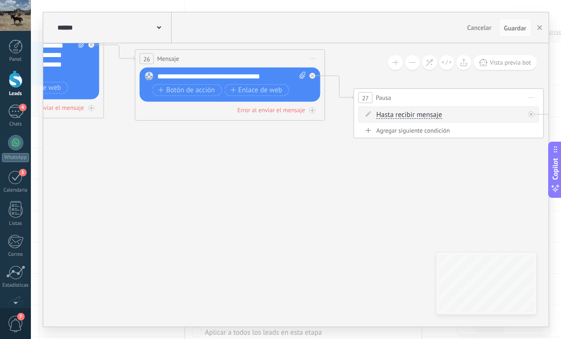
drag, startPoint x: 185, startPoint y: 186, endPoint x: 395, endPoint y: 230, distance: 214.9
click at [395, 230] on icon at bounding box center [260, 62] width 2960 height 917
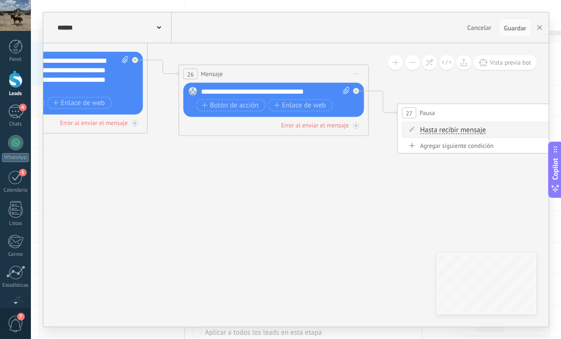
drag, startPoint x: 438, startPoint y: 221, endPoint x: 488, endPoint y: 223, distance: 50.4
click at [489, 223] on icon at bounding box center [304, 77] width 2960 height 917
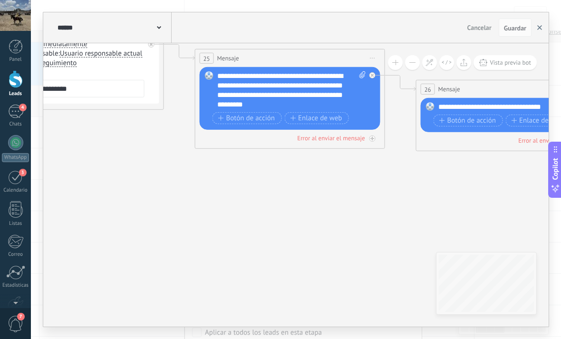
click at [540, 32] on button "button" at bounding box center [539, 28] width 14 height 18
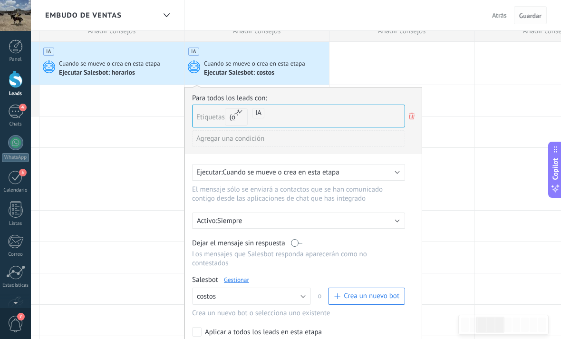
scroll to position [28, 0]
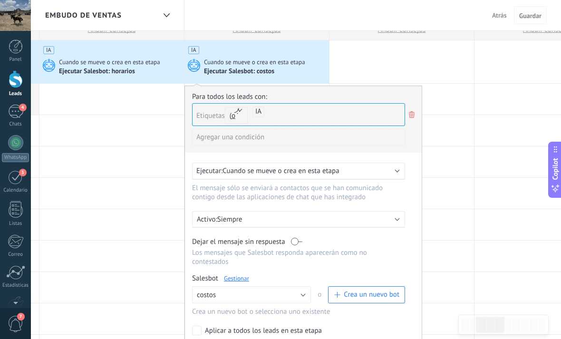
click at [522, 16] on span "Guardar" at bounding box center [530, 15] width 22 height 7
click at [13, 107] on div "4" at bounding box center [15, 112] width 15 height 14
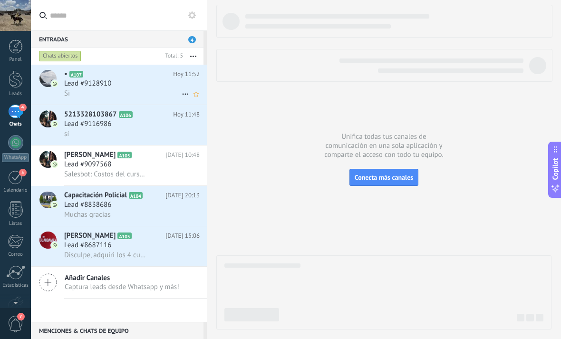
click at [97, 99] on div "• A107 [DATE] 11:52 Lead #9128910 Si" at bounding box center [135, 85] width 143 height 40
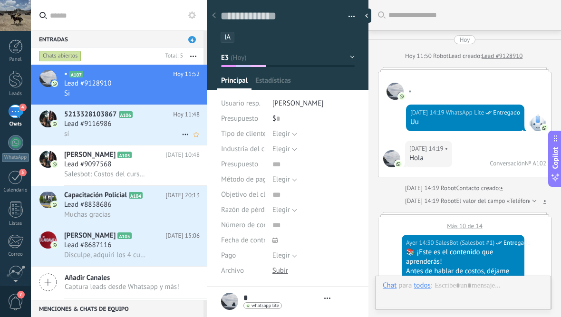
drag, startPoint x: 108, startPoint y: 122, endPoint x: 116, endPoint y: 121, distance: 8.1
click at [108, 122] on span "Lead #9116986" at bounding box center [87, 124] width 47 height 10
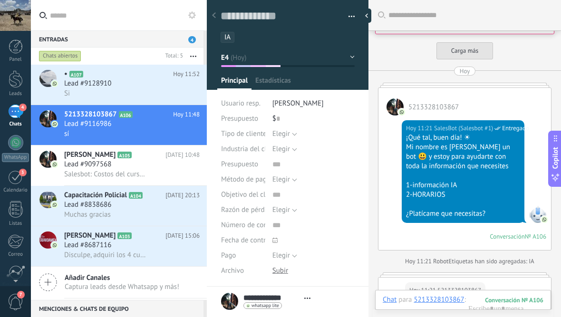
scroll to position [4063, 0]
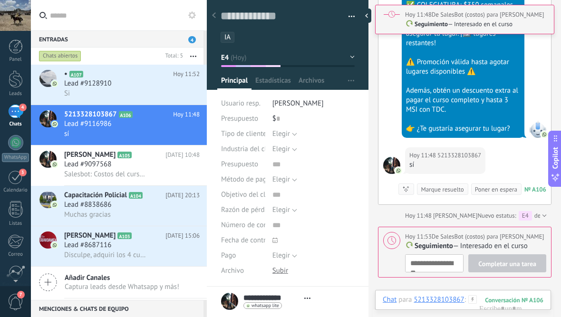
click at [325, 65] on button "E4" at bounding box center [288, 57] width 134 height 17
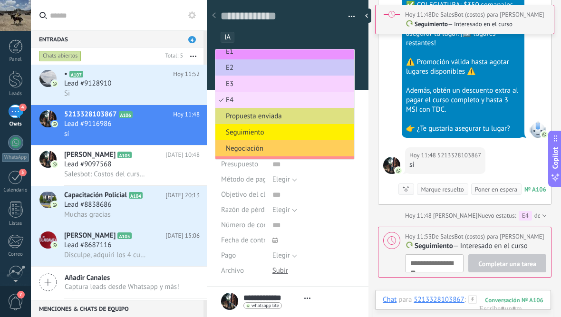
click at [239, 83] on span "E3" at bounding box center [283, 83] width 136 height 9
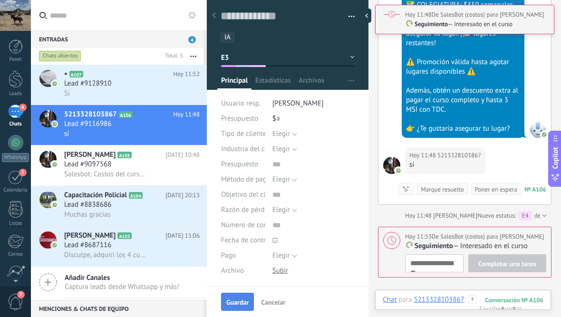
click at [232, 305] on span "Guardar" at bounding box center [237, 302] width 22 height 7
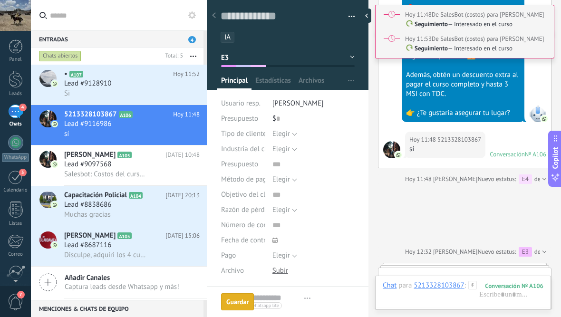
scroll to position [4329, 0]
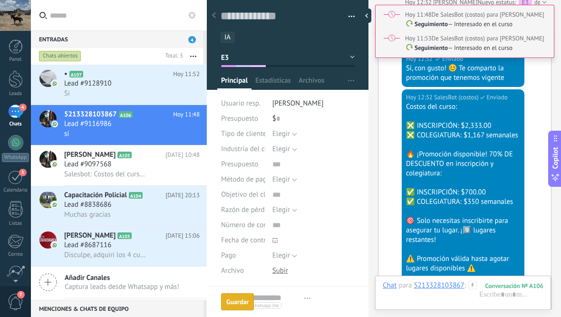
click at [268, 56] on button "E3" at bounding box center [288, 57] width 134 height 17
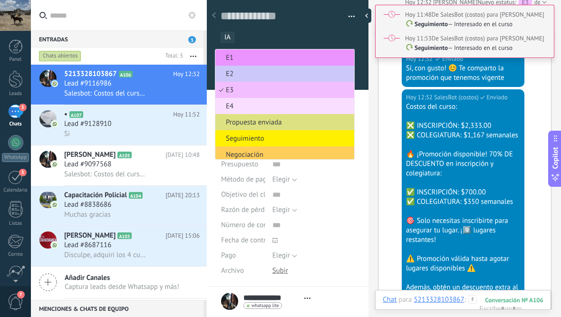
click at [412, 112] on div at bounding box center [463, 117] width 114 height 10
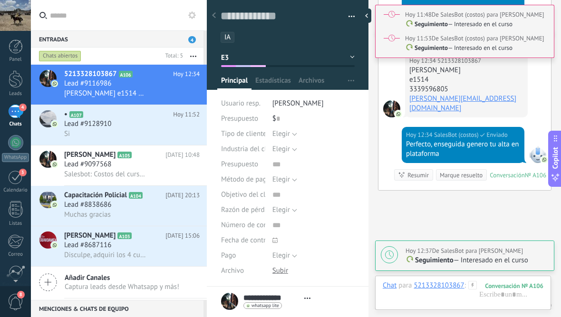
scroll to position [5096, 0]
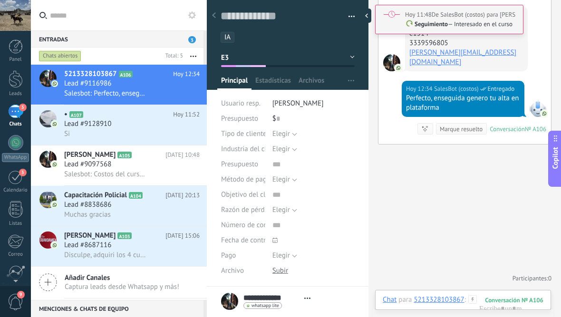
type textarea "**********"
